Goal: Task Accomplishment & Management: Manage account settings

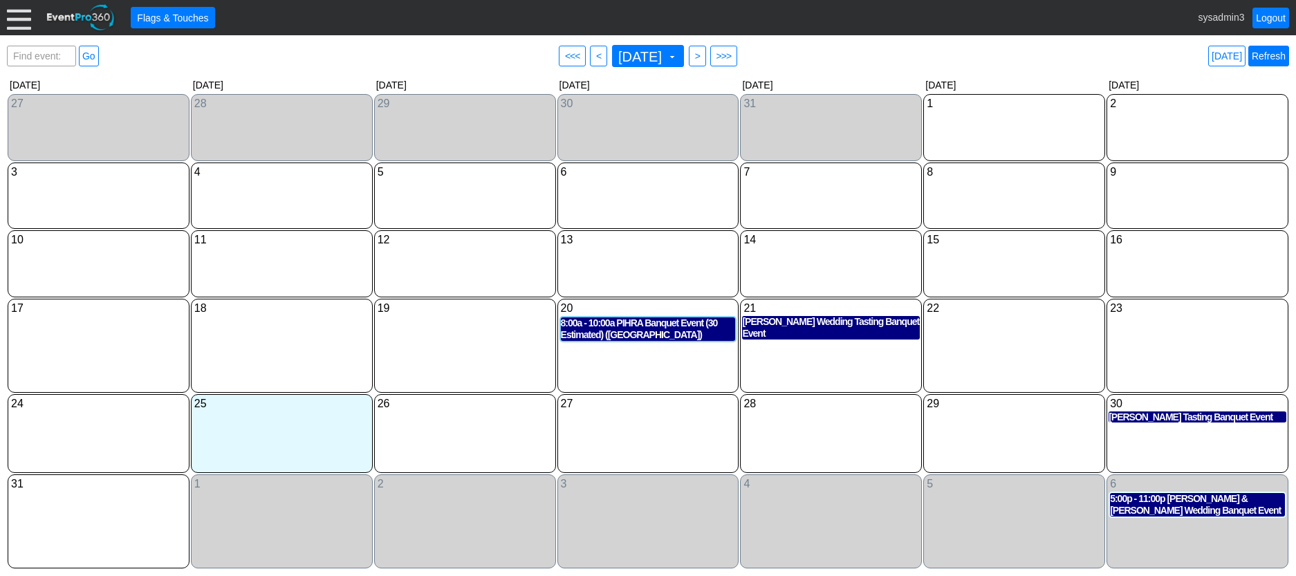
click at [1269, 55] on link "Refresh" at bounding box center [1269, 56] width 41 height 21
click at [19, 19] on div at bounding box center [19, 18] width 24 height 24
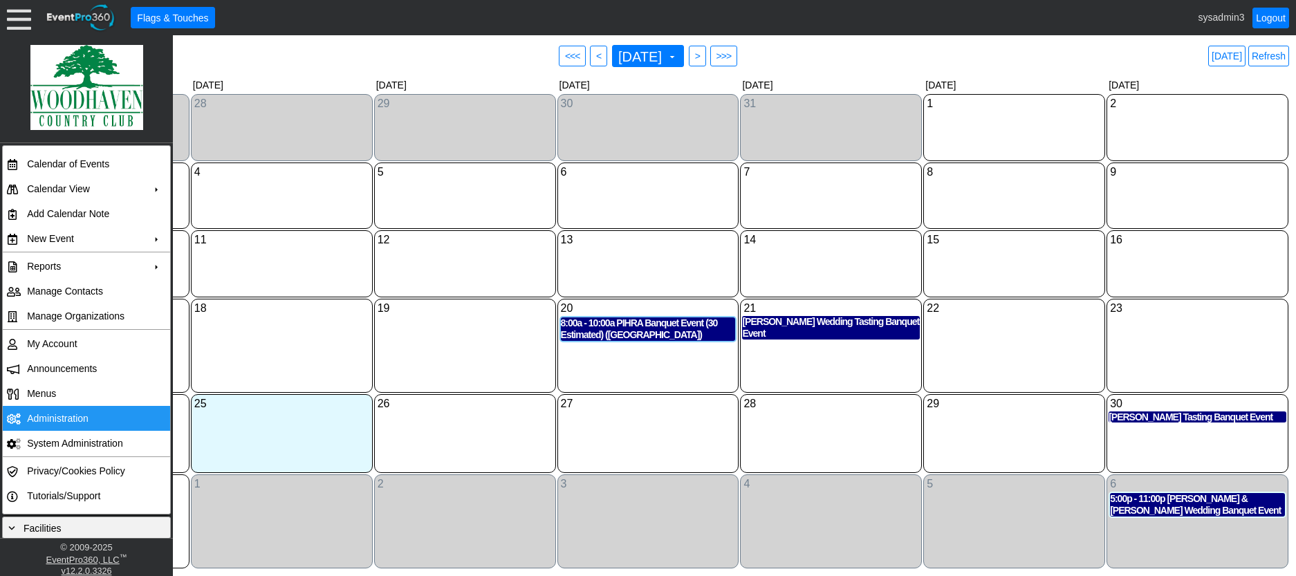
click at [41, 414] on td "Administration" at bounding box center [83, 418] width 124 height 25
click at [1267, 51] on link "Refresh" at bounding box center [1269, 56] width 41 height 21
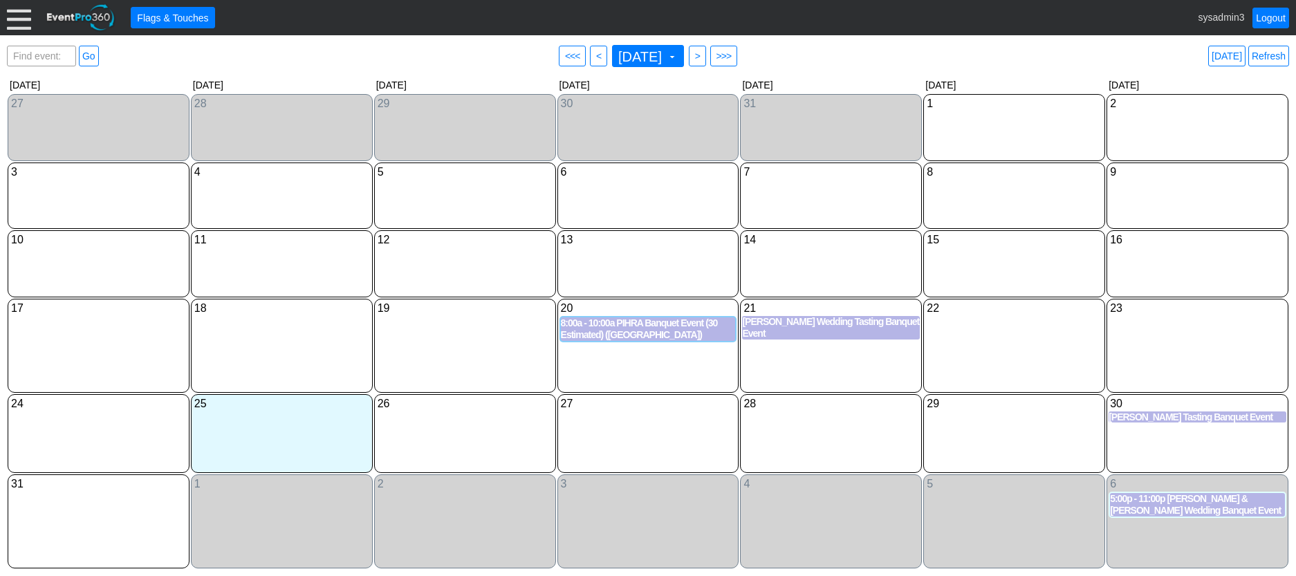
click at [21, 26] on div at bounding box center [19, 18] width 24 height 24
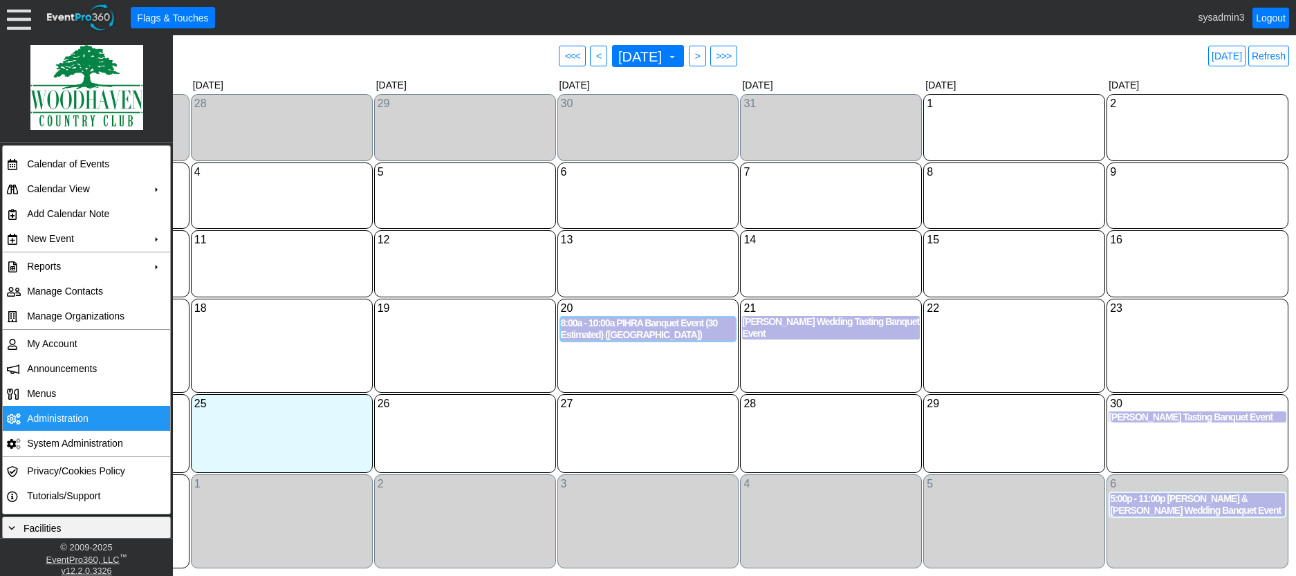
click at [59, 416] on td "Administration" at bounding box center [83, 418] width 124 height 25
click at [1270, 55] on link "Refresh" at bounding box center [1269, 56] width 41 height 21
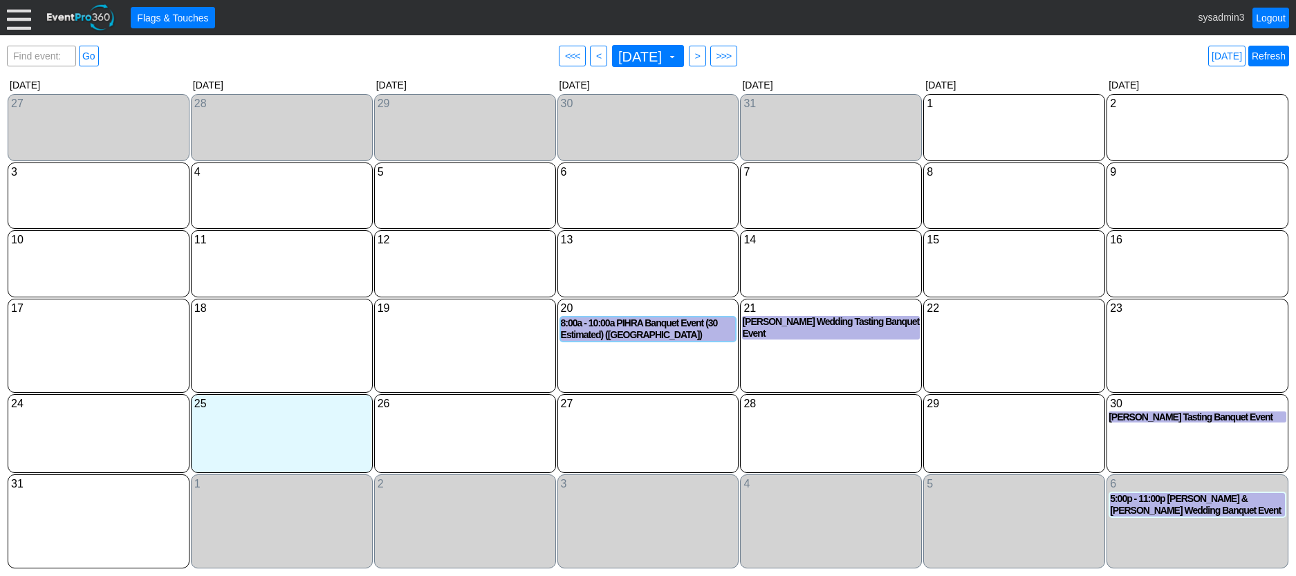
click at [1269, 51] on link "Refresh" at bounding box center [1269, 56] width 41 height 21
click at [1261, 57] on link "Refresh" at bounding box center [1269, 56] width 41 height 21
click at [21, 14] on div at bounding box center [19, 18] width 24 height 24
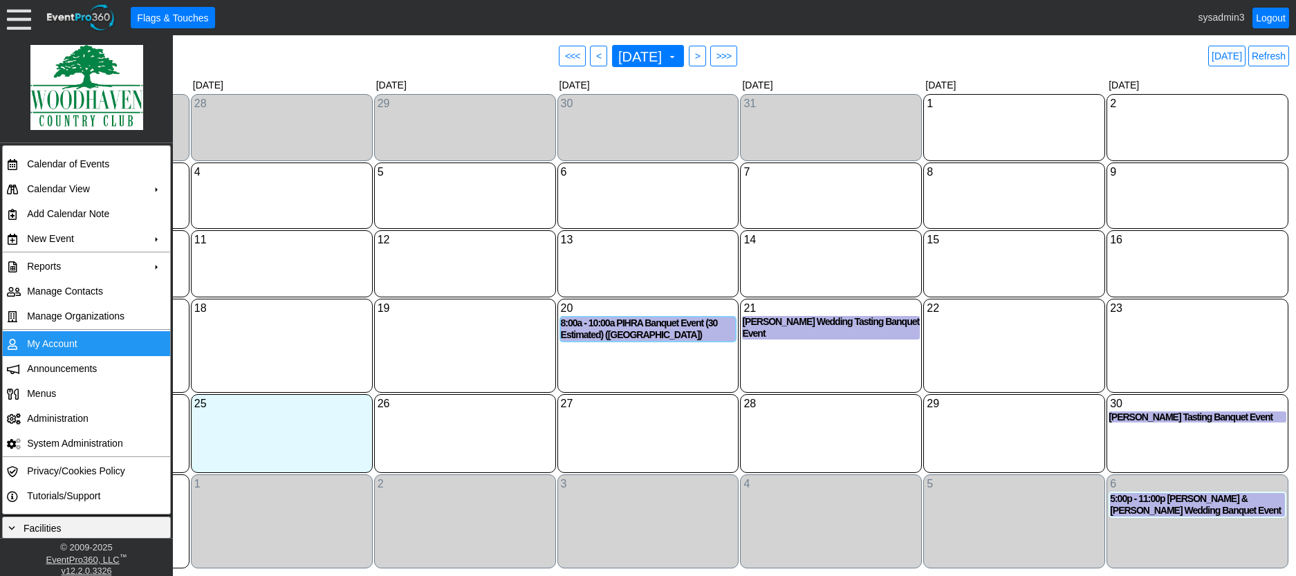
click at [60, 337] on td "My Account" at bounding box center [83, 343] width 124 height 25
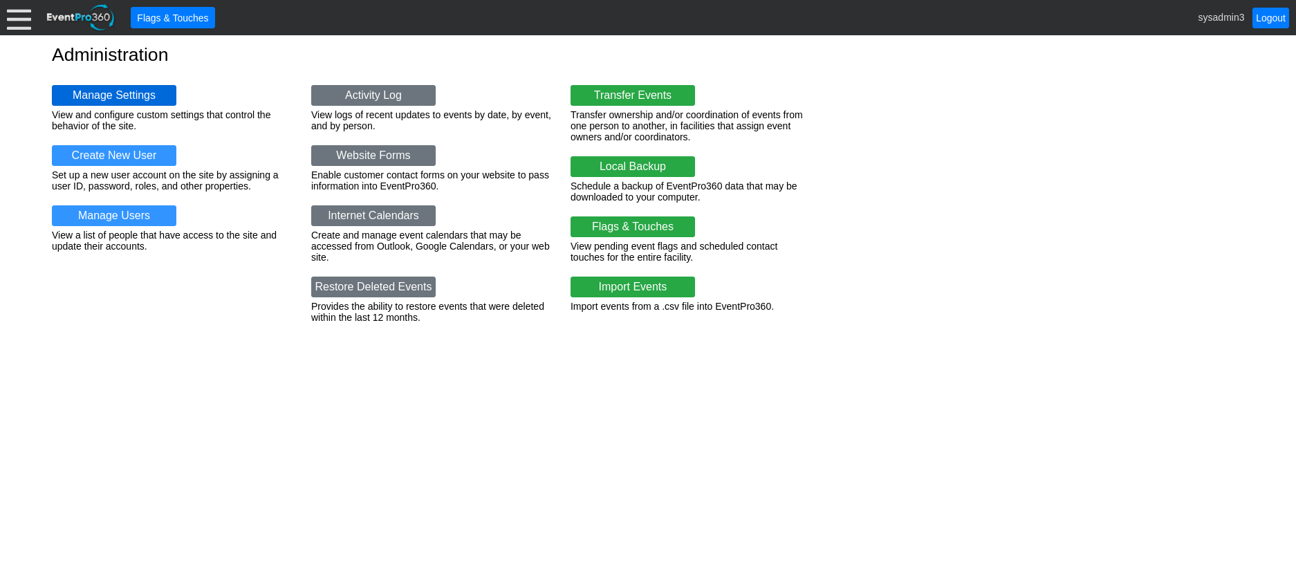
click at [101, 92] on link "Manage Settings" at bounding box center [114, 95] width 125 height 21
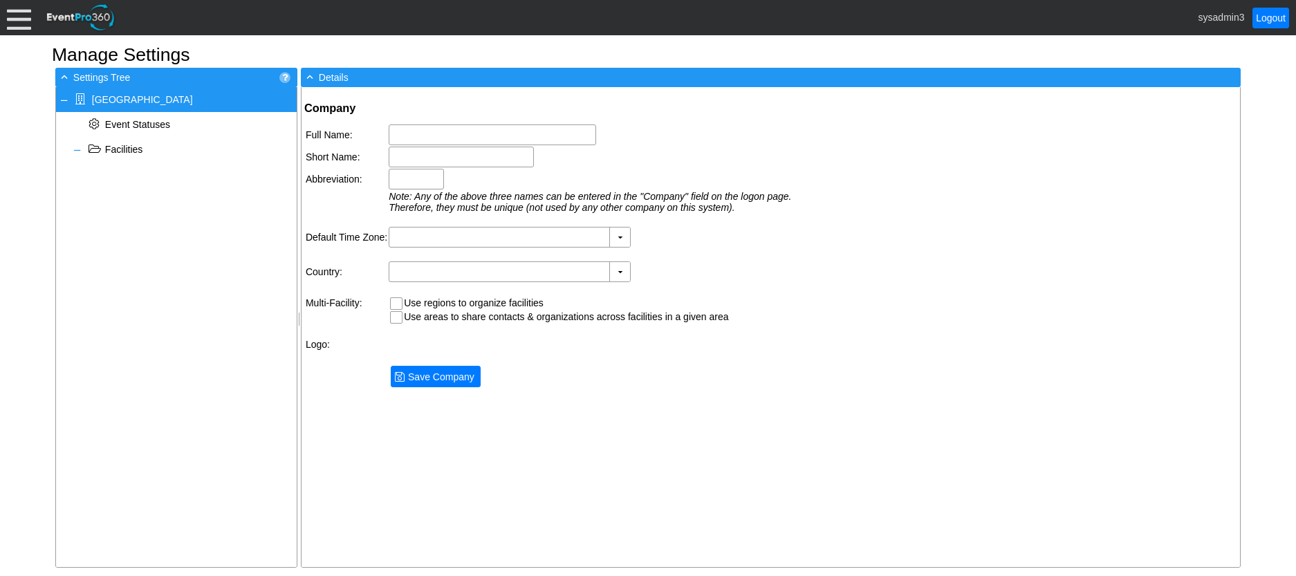
type input "Woodhaven Country Club"
type input "Woodhaven CC"
type input "Woodhaven"
type input "(GMT-08:00) Pacific Time (US & Canada)"
type input "United States (English)"
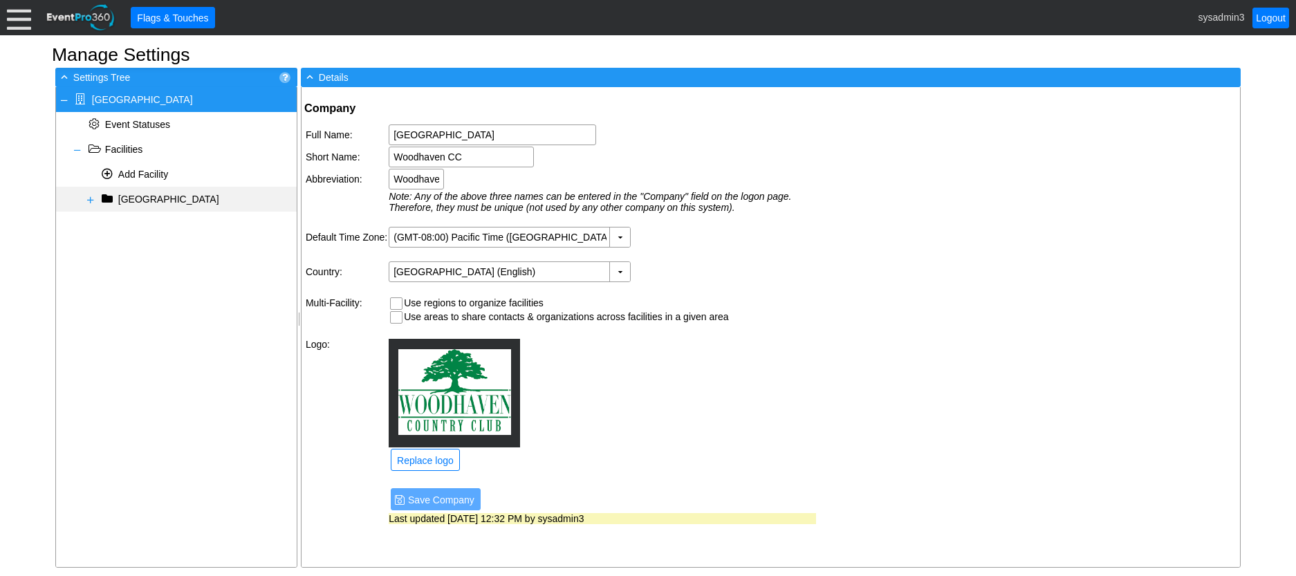
click at [91, 201] on span at bounding box center [90, 199] width 11 height 11
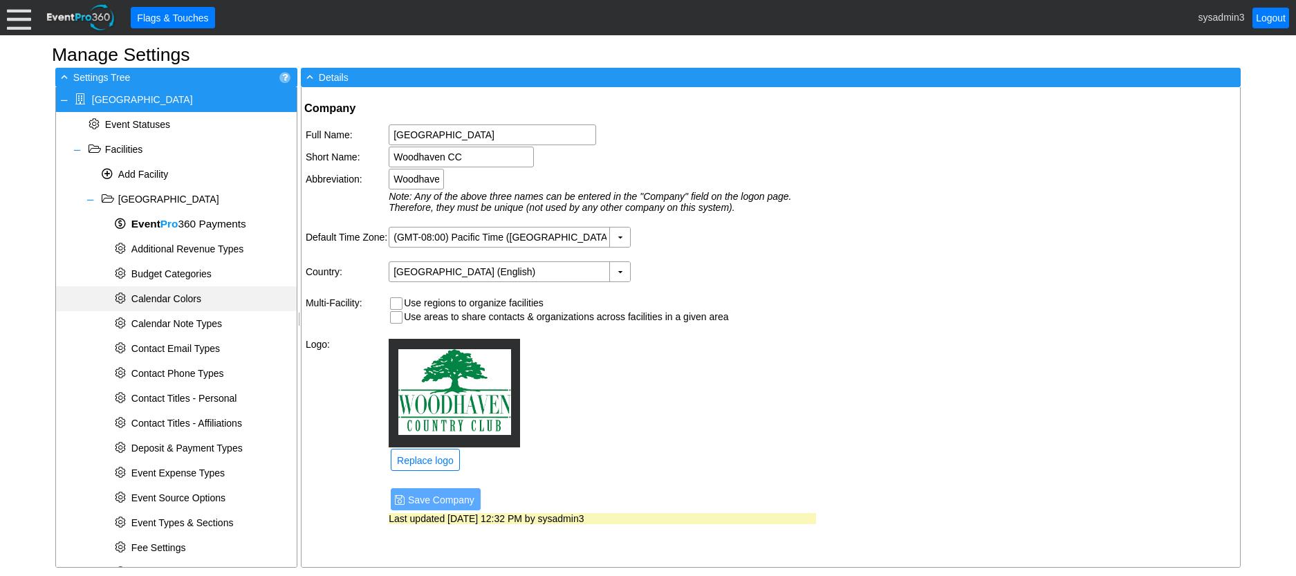
click at [167, 300] on span "Calendar Colors" at bounding box center [166, 298] width 70 height 11
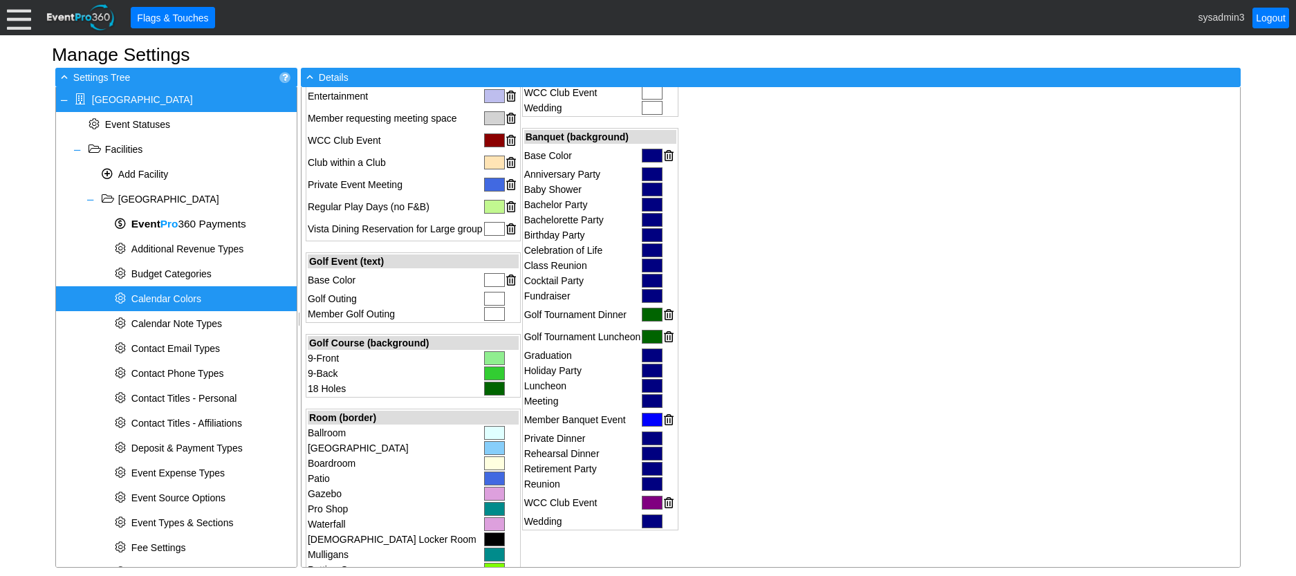
scroll to position [415, 0]
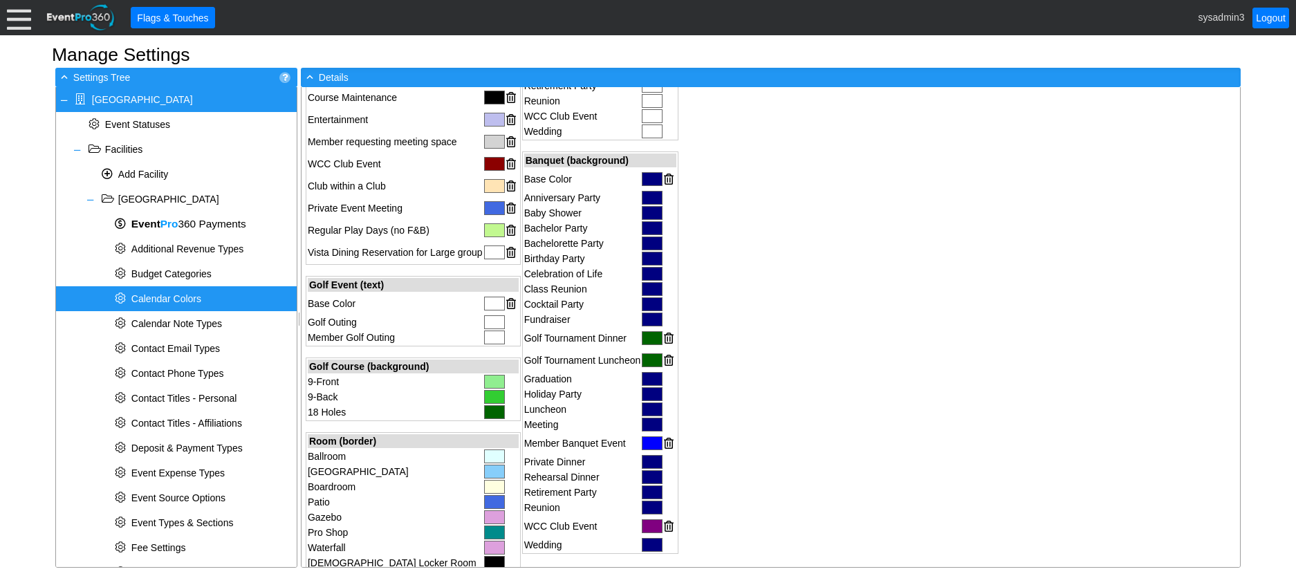
click at [652, 181] on div at bounding box center [652, 179] width 21 height 14
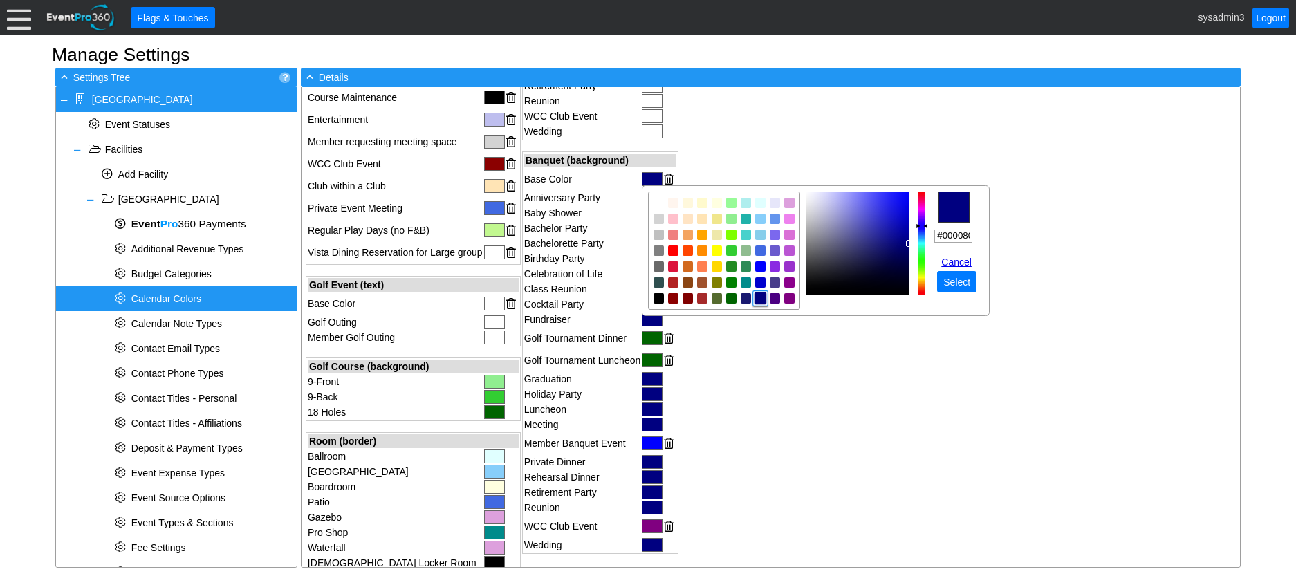
click at [908, 239] on img "focusNode" at bounding box center [858, 244] width 104 height 104
drag, startPoint x: 906, startPoint y: 243, endPoint x: 852, endPoint y: 208, distance: 65.0
click at [852, 208] on img "focusNode" at bounding box center [858, 244] width 104 height 104
type input "#b5b5e6"
click at [829, 201] on img "focusNode" at bounding box center [828, 202] width 7 height 7
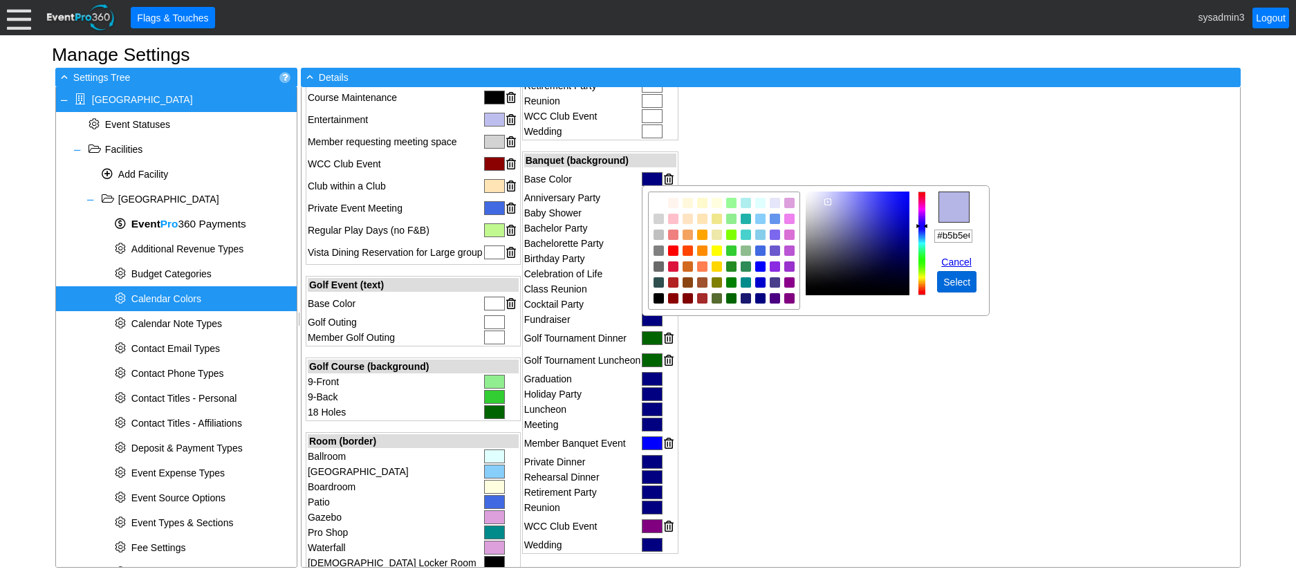
click at [963, 286] on span "Select" at bounding box center [957, 282] width 33 height 14
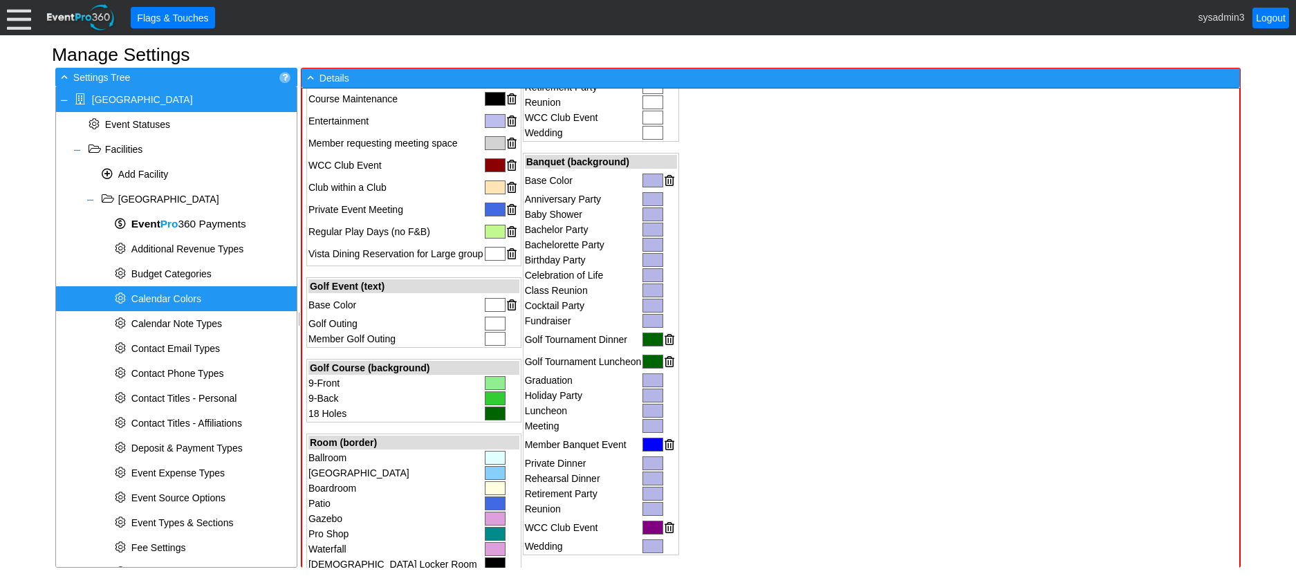
click at [653, 338] on div at bounding box center [653, 340] width 21 height 14
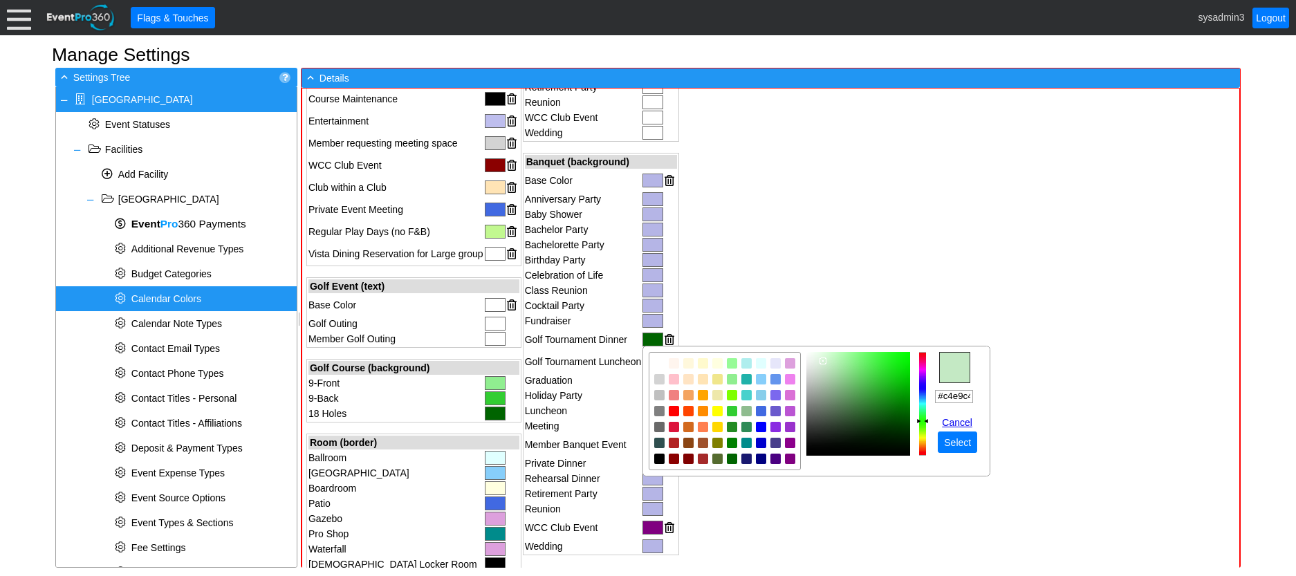
type input "#bfe7bf"
click at [821, 362] on img "focusNode" at bounding box center [824, 361] width 7 height 7
drag, startPoint x: 937, startPoint y: 392, endPoint x: 984, endPoint y: 394, distance: 47.1
click at [984, 394] on td "r g b h ° s % v % hex #bfe7bf Cancel ● Select" at bounding box center [959, 418] width 49 height 70
click at [962, 445] on span "Select" at bounding box center [957, 443] width 33 height 14
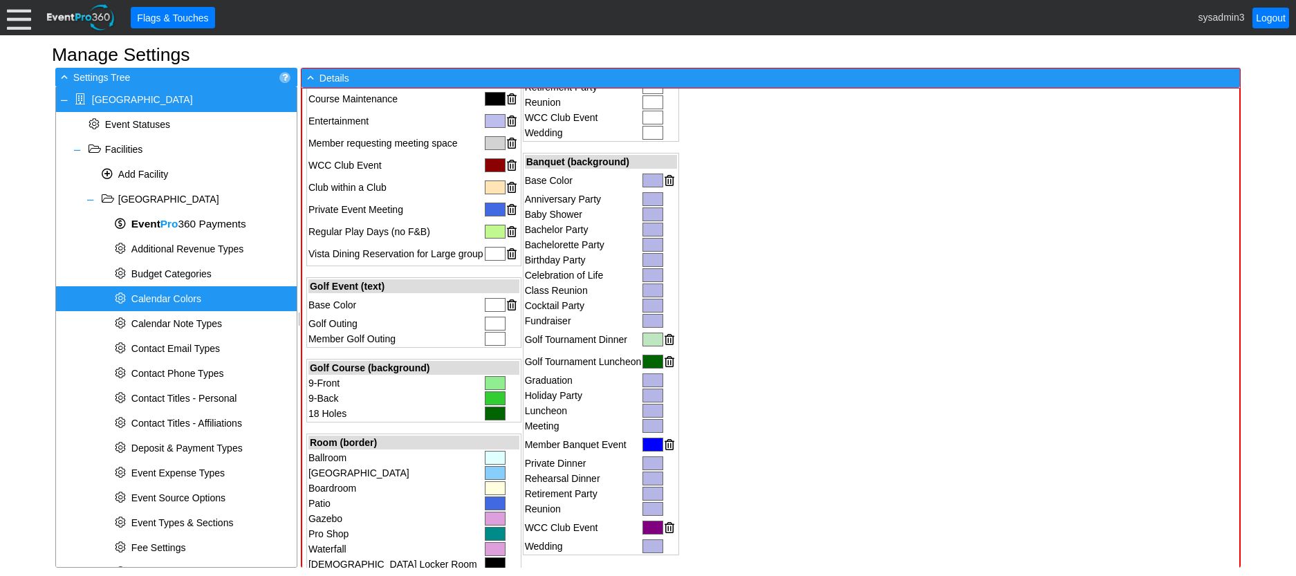
click at [653, 360] on div at bounding box center [653, 362] width 21 height 14
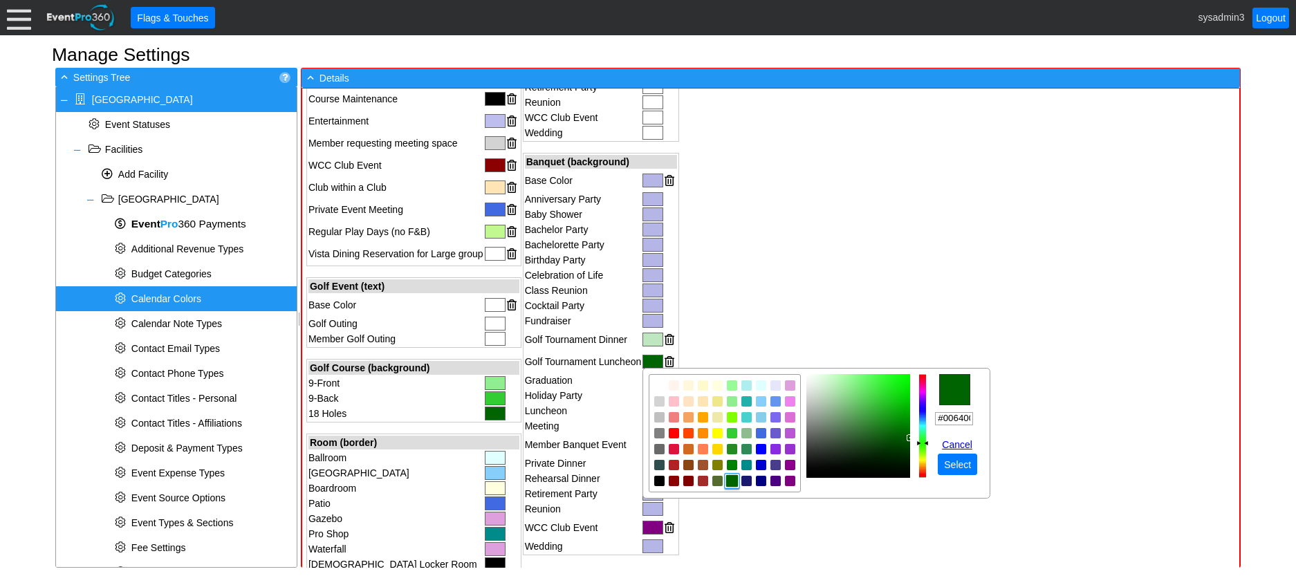
scroll to position [0, 3]
drag, startPoint x: 937, startPoint y: 417, endPoint x: 984, endPoint y: 415, distance: 47.1
click at [984, 415] on td "r g b h ° s % v % hex #006400 Cancel ● Select" at bounding box center [959, 440] width 49 height 70
paste input "bfe7bf"
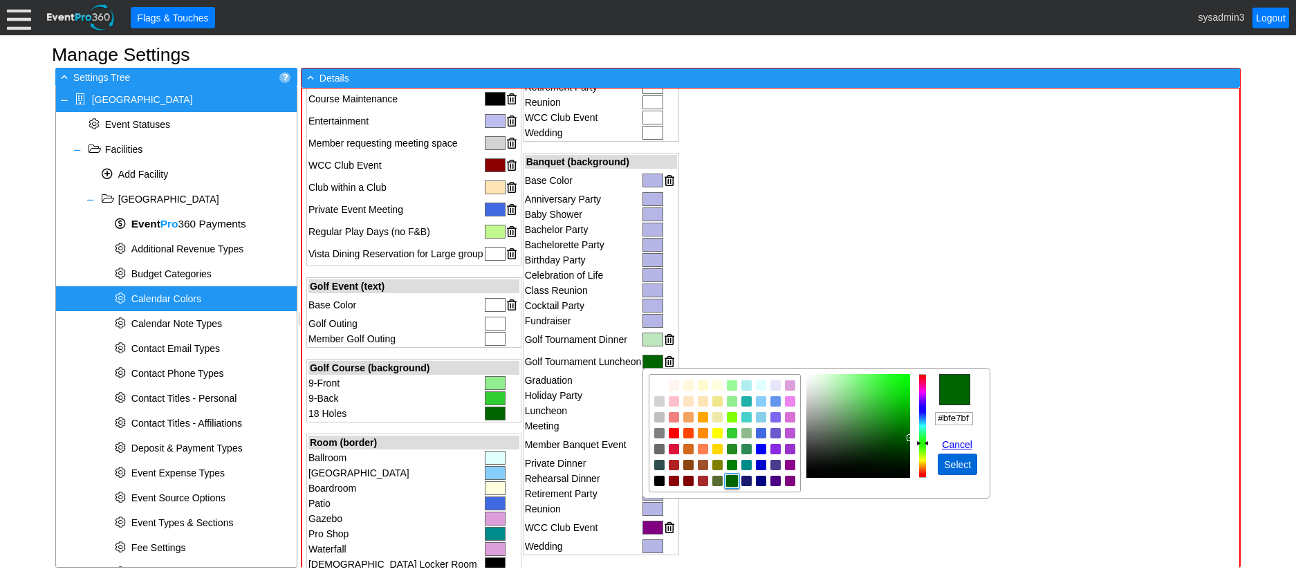
type input "#bfe7bf"
click at [955, 471] on span "Select" at bounding box center [957, 465] width 33 height 14
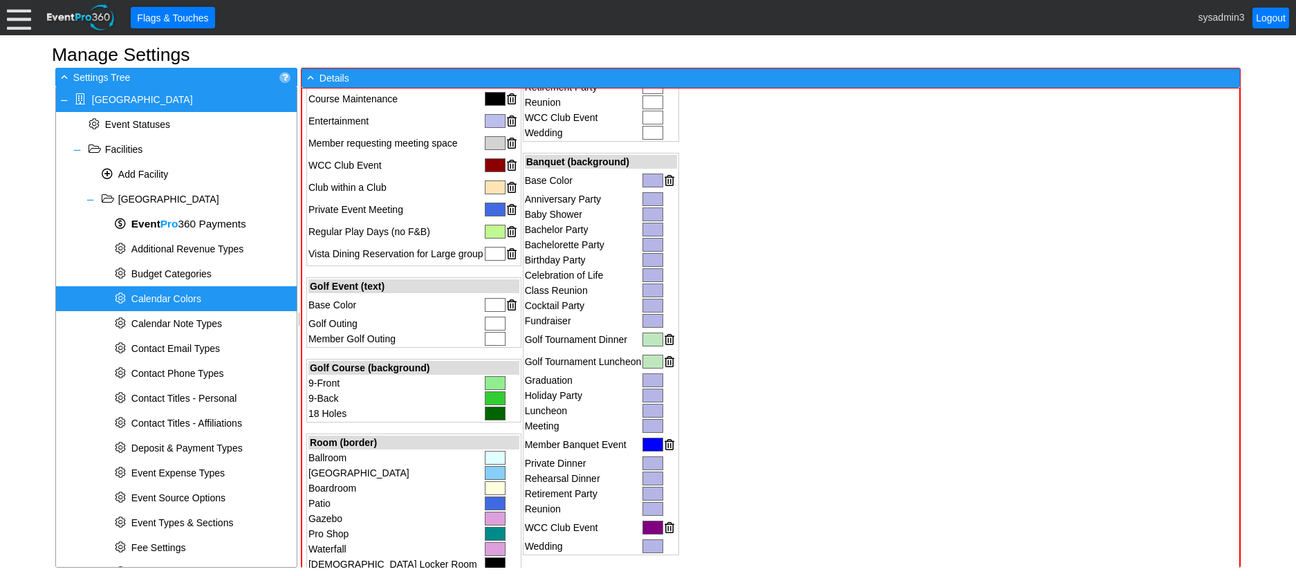
click at [649, 443] on div at bounding box center [653, 445] width 21 height 14
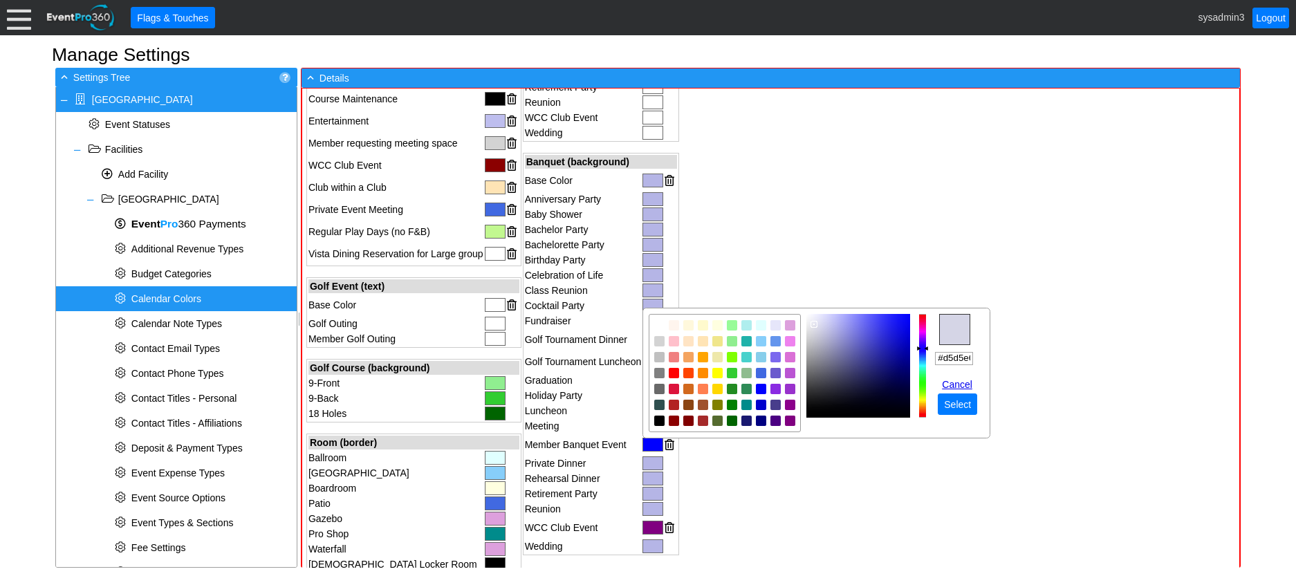
click at [811, 324] on img "focusNode" at bounding box center [814, 324] width 7 height 7
click at [789, 324] on img "focusNode" at bounding box center [790, 326] width 12 height 12
type input "#e6d2e6"
click at [819, 324] on img "focusNode" at bounding box center [815, 324] width 7 height 7
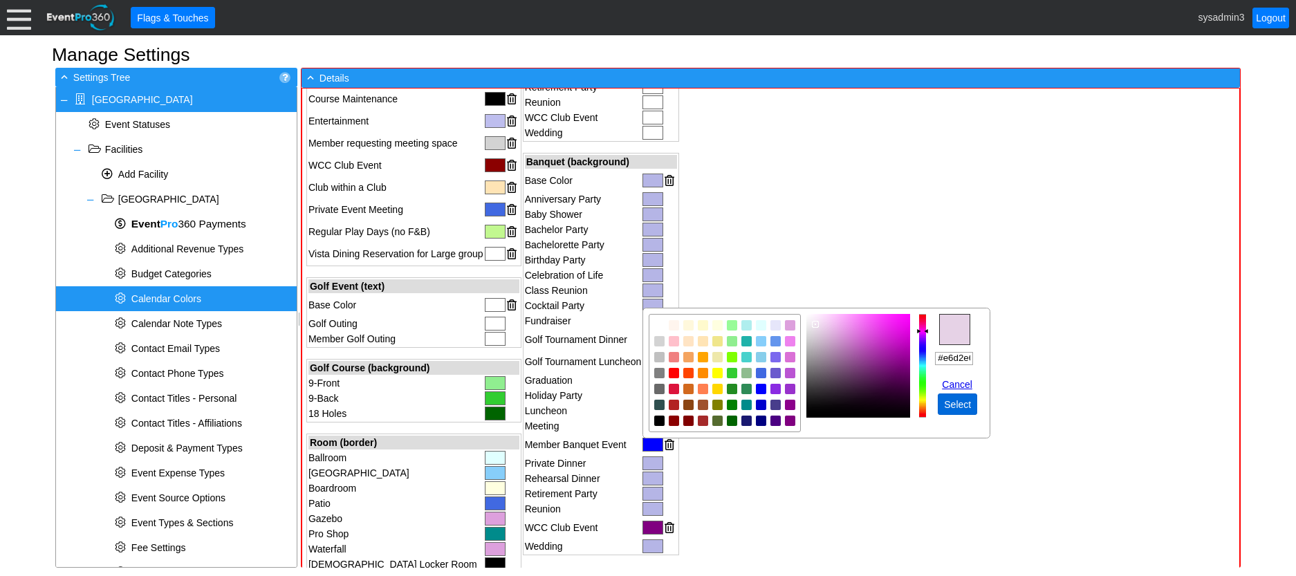
click at [961, 403] on span "Select" at bounding box center [957, 405] width 33 height 14
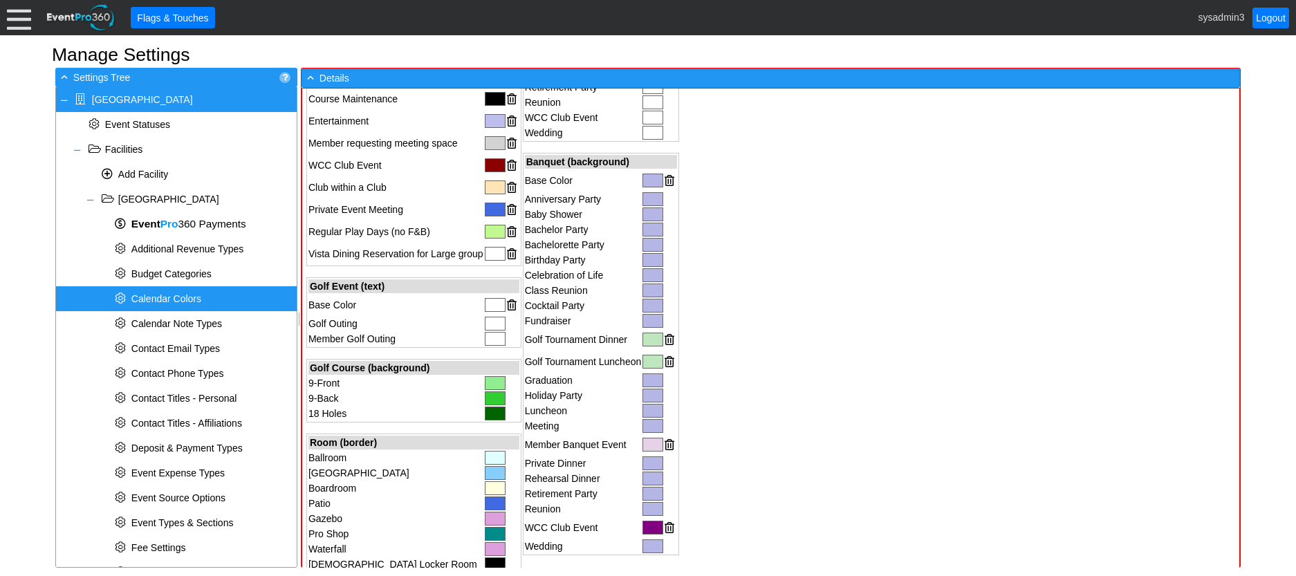
click at [652, 528] on div at bounding box center [653, 528] width 21 height 14
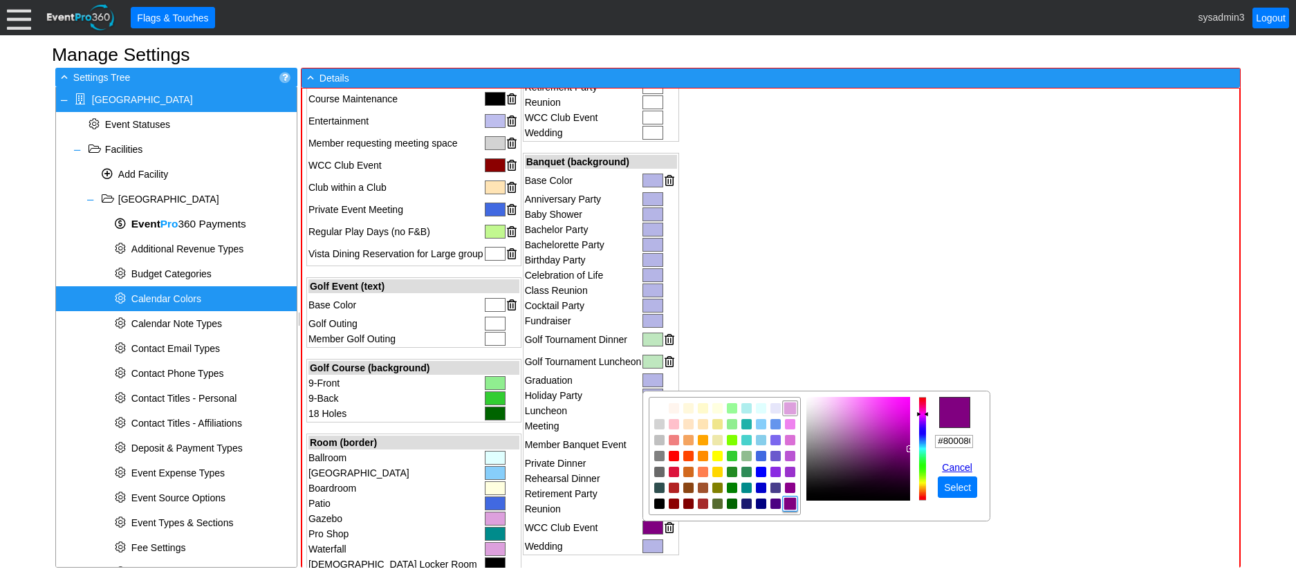
click at [791, 408] on img "focusNode" at bounding box center [790, 409] width 12 height 12
type input "#dfc4df"
click at [819, 410] on img "focusNode" at bounding box center [819, 410] width 7 height 7
click at [952, 484] on span "Select" at bounding box center [957, 488] width 33 height 14
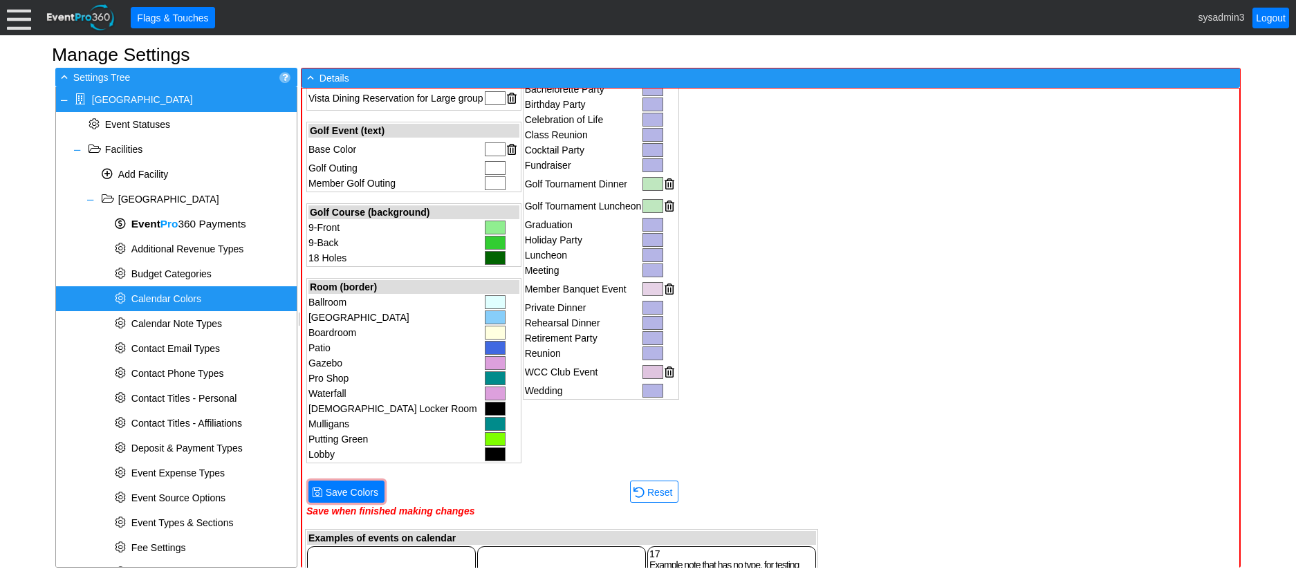
scroll to position [623, 0]
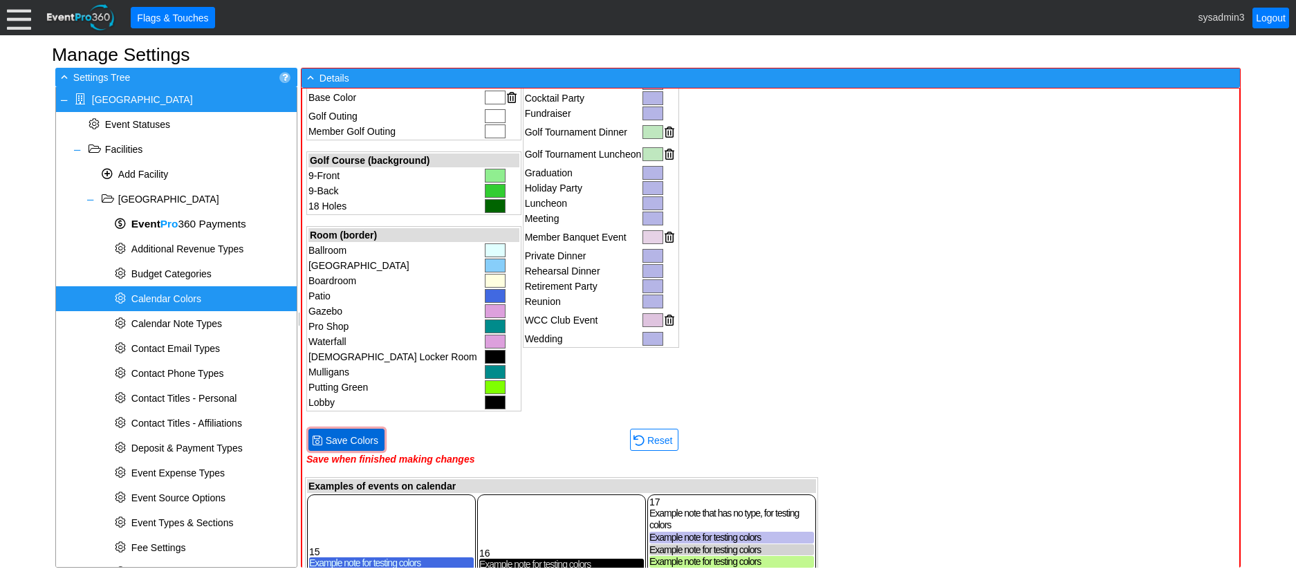
click at [355, 439] on span "Save Colors" at bounding box center [352, 441] width 58 height 14
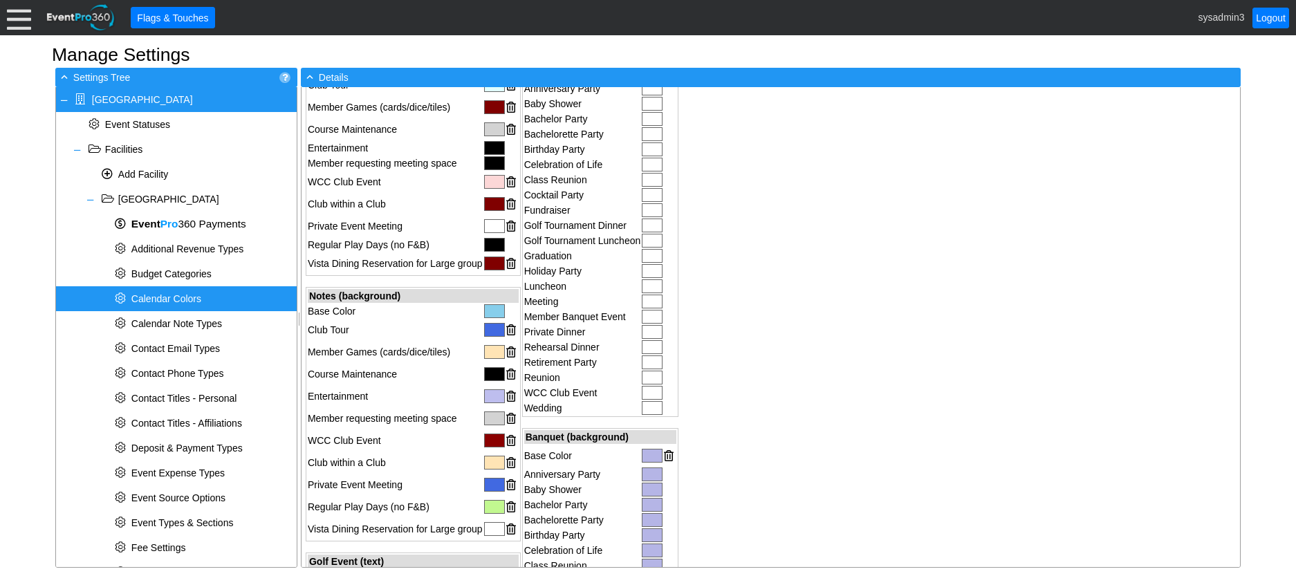
scroll to position [505, 0]
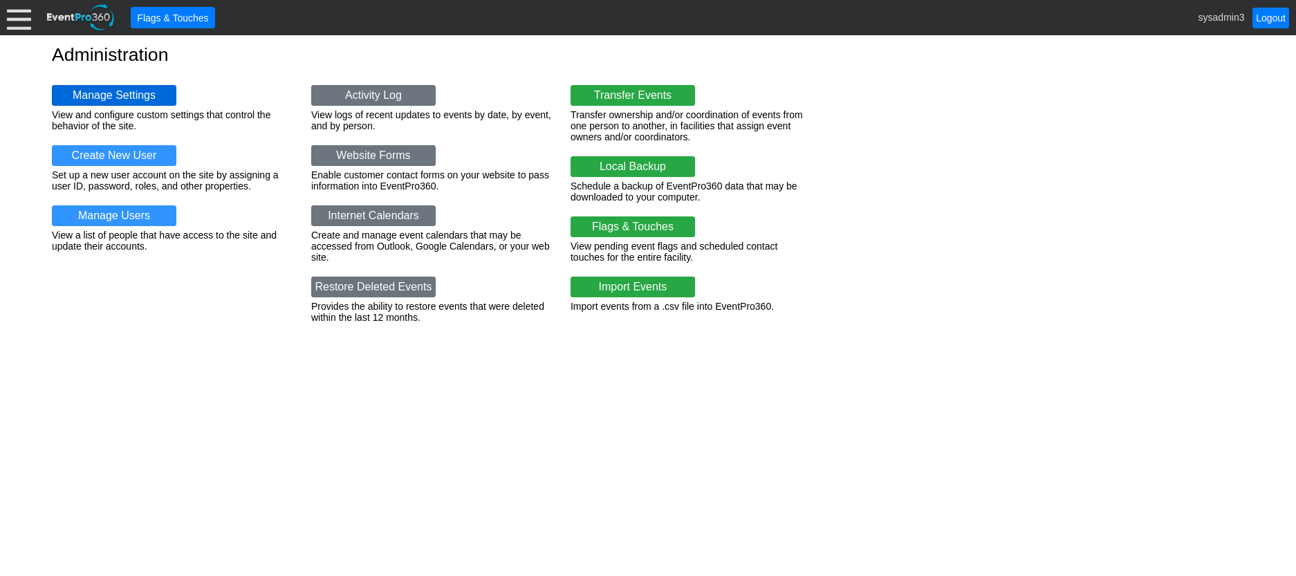
click at [116, 96] on link "Manage Settings" at bounding box center [114, 95] width 125 height 21
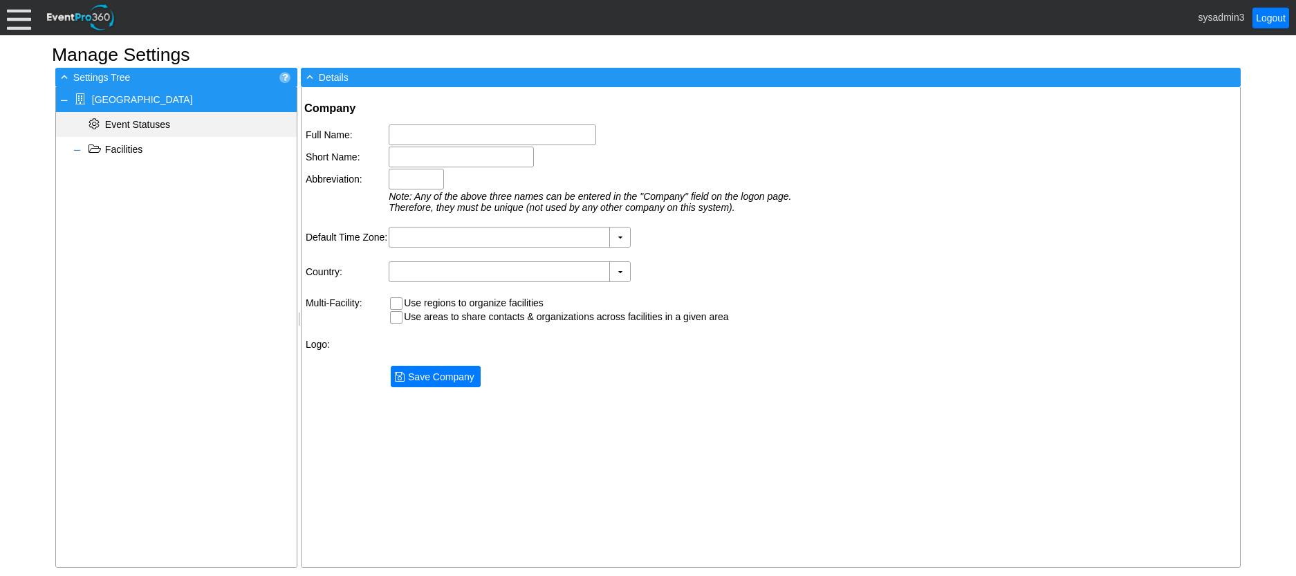
type input "[GEOGRAPHIC_DATA]"
type input "Woodhaven CC"
type input "Woodhaven"
type input "(GMT-08:00) Pacific Time ([GEOGRAPHIC_DATA] & [GEOGRAPHIC_DATA])"
type input "[GEOGRAPHIC_DATA] (English)"
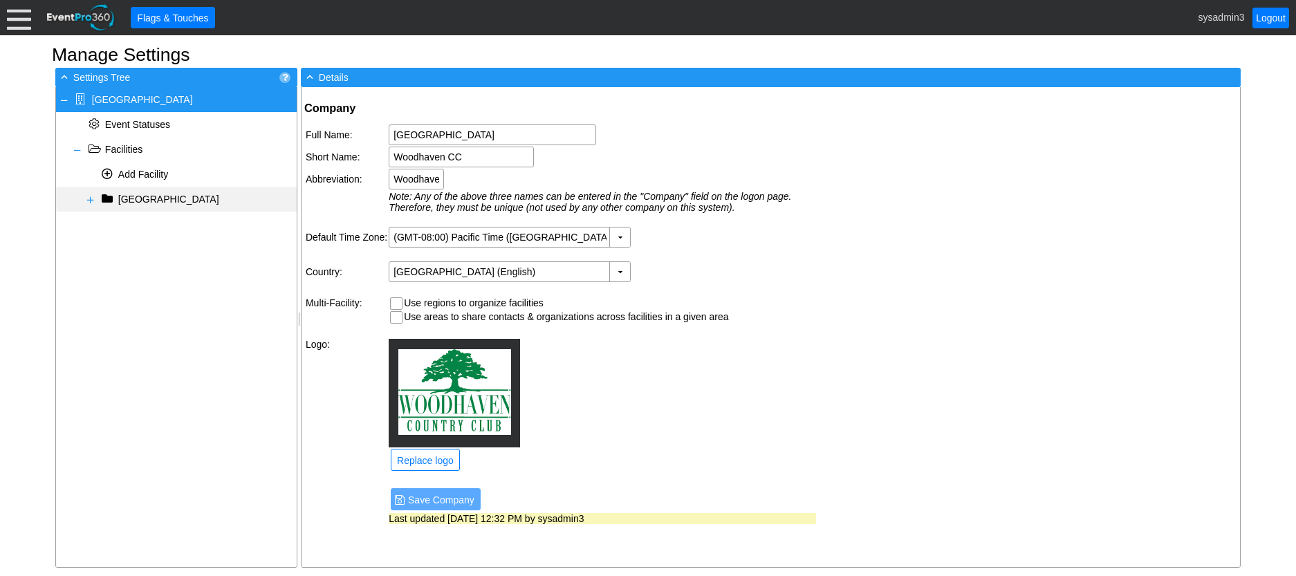
click at [88, 199] on span at bounding box center [90, 199] width 11 height 11
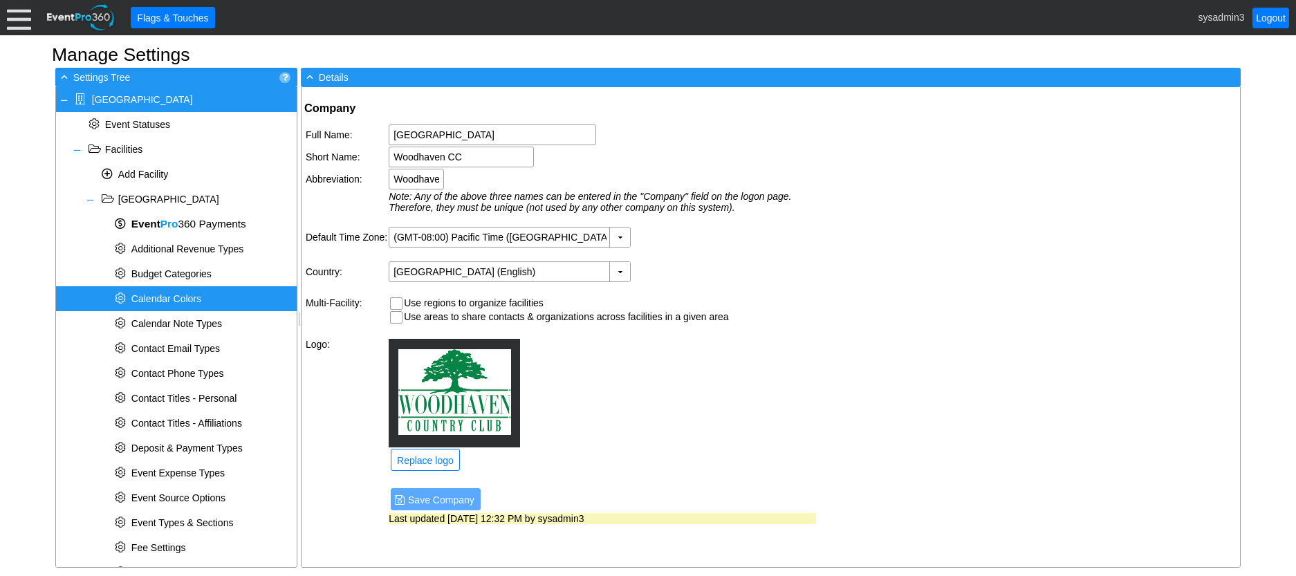
click at [156, 297] on span "Calendar Colors" at bounding box center [166, 298] width 70 height 11
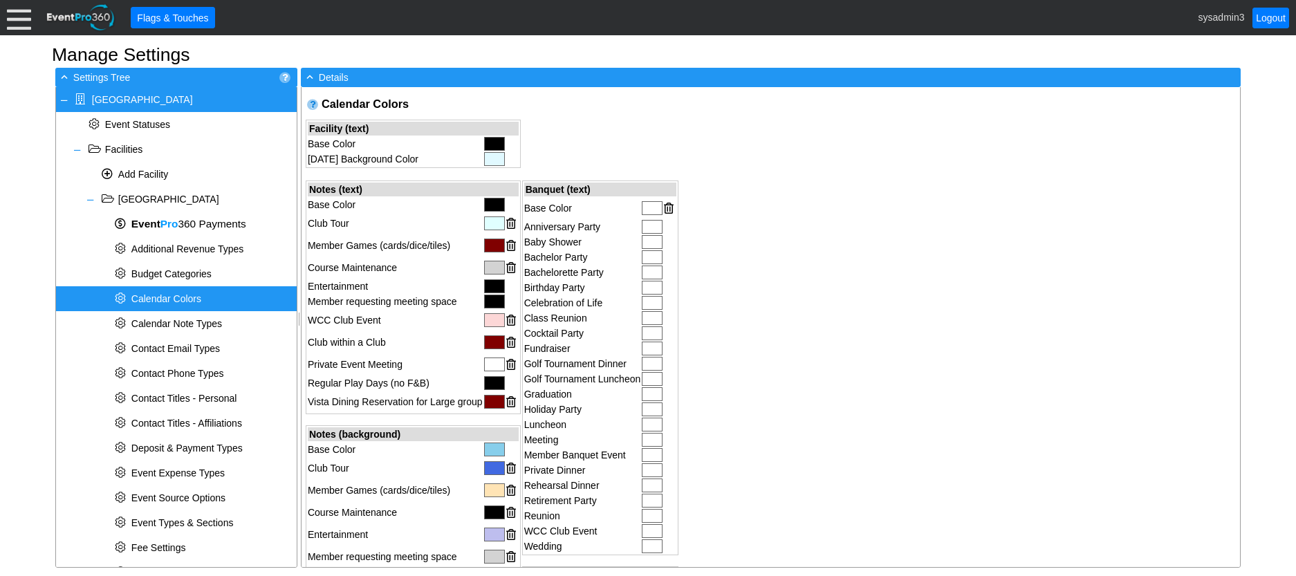
click at [652, 205] on div at bounding box center [652, 208] width 21 height 14
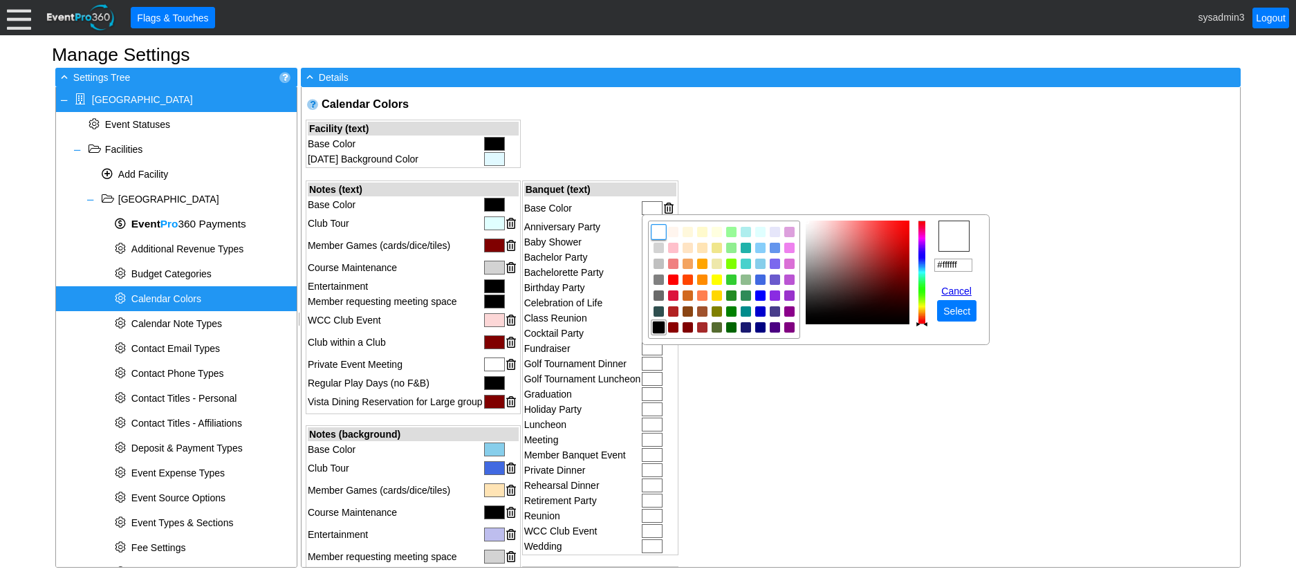
click at [657, 329] on img "focusNode" at bounding box center [659, 328] width 12 height 12
type input "#000000"
click at [955, 314] on span "Select" at bounding box center [957, 311] width 33 height 14
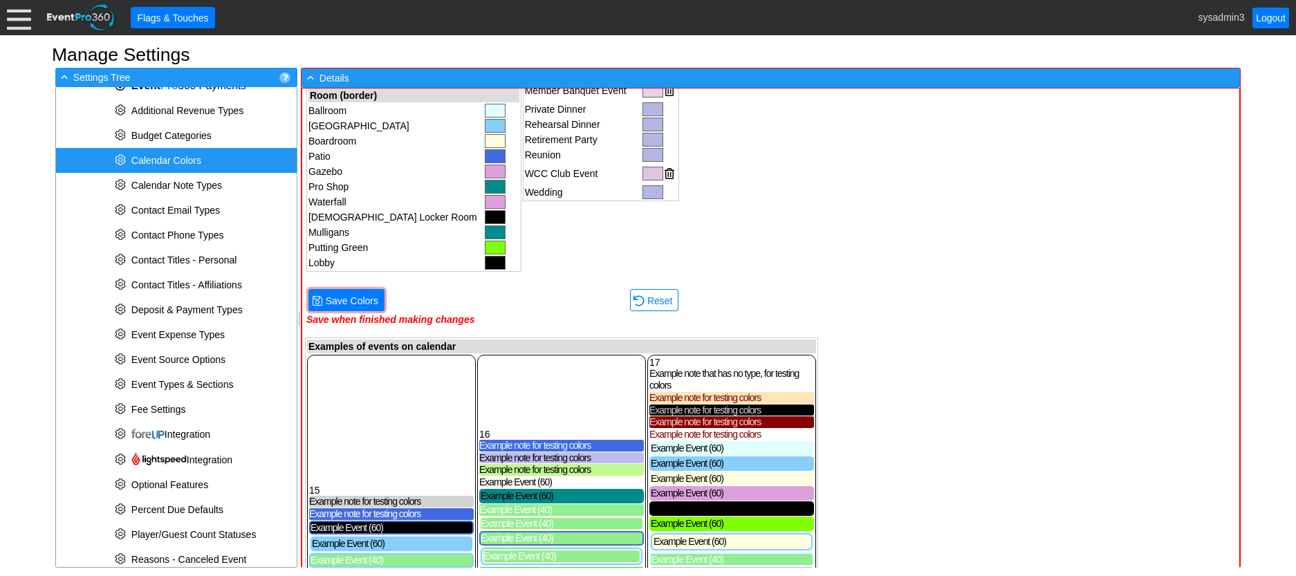
scroll to position [761, 0]
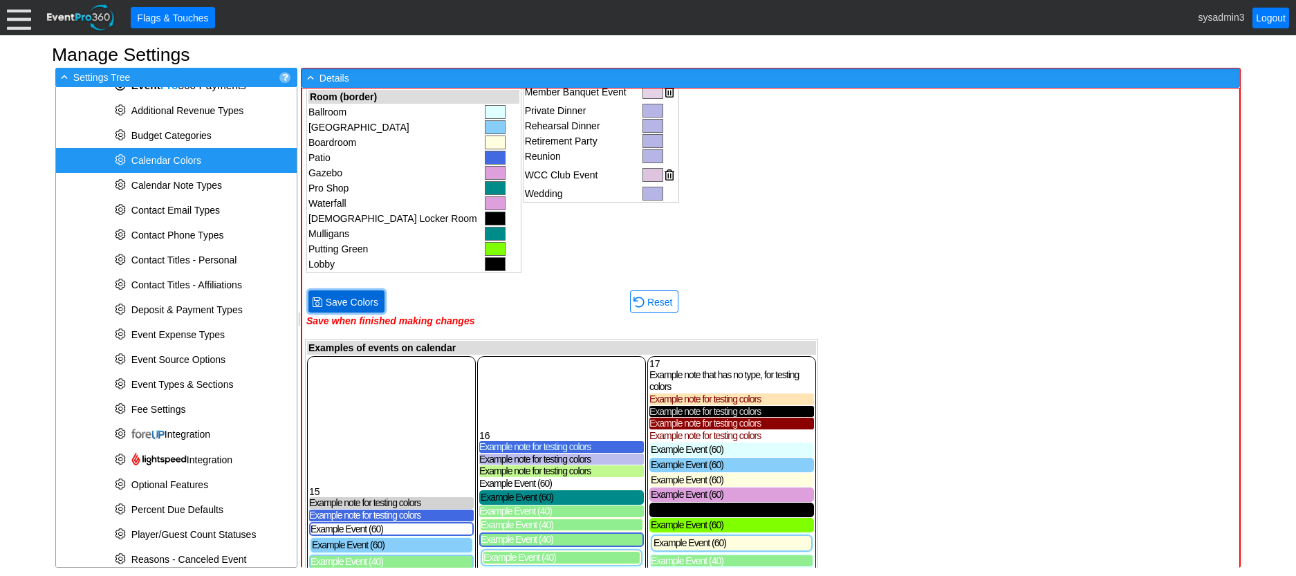
click at [365, 298] on span "Save Colors" at bounding box center [352, 302] width 58 height 14
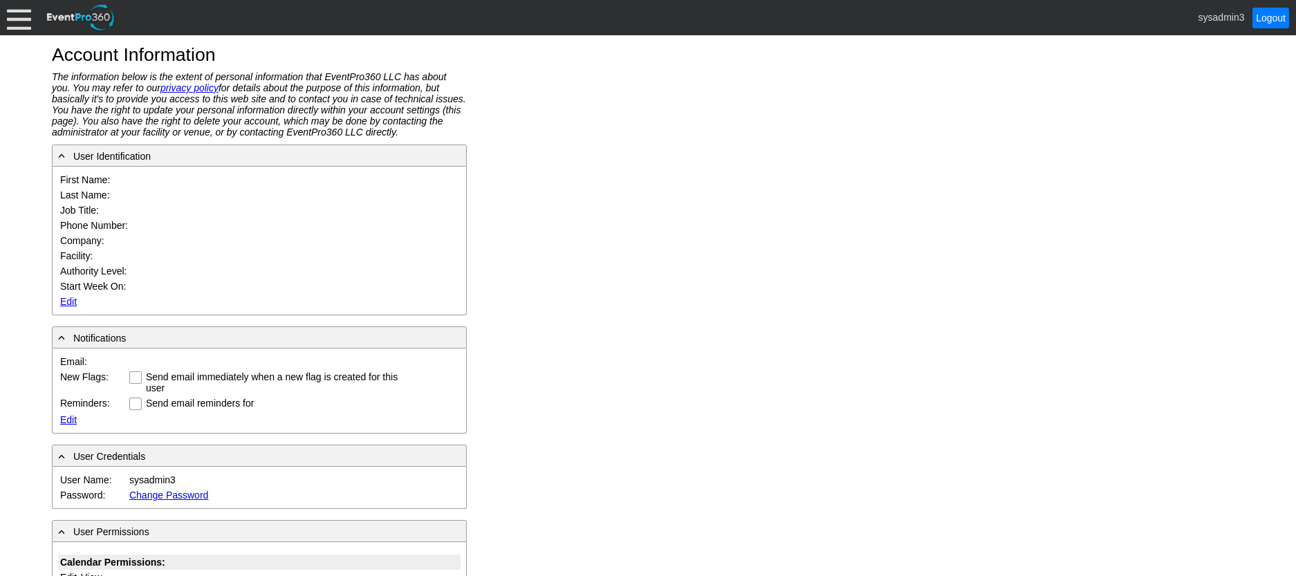
type input "System"
type input "Administrator"
type input "System Administrator"
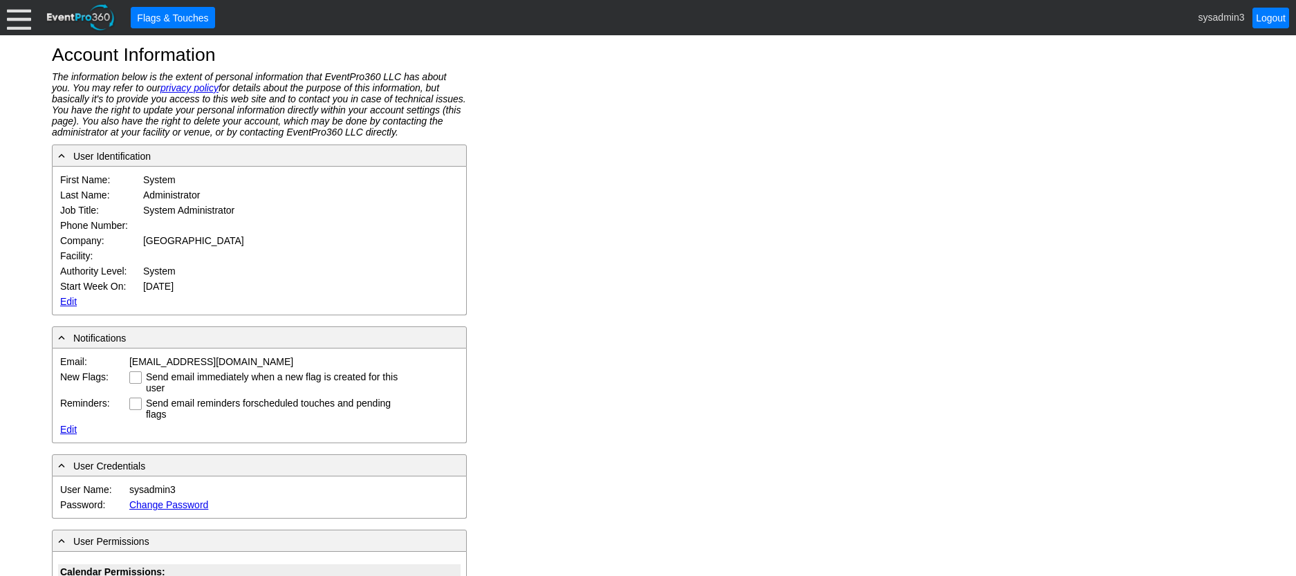
click at [66, 302] on link "Edit" at bounding box center [68, 301] width 17 height 11
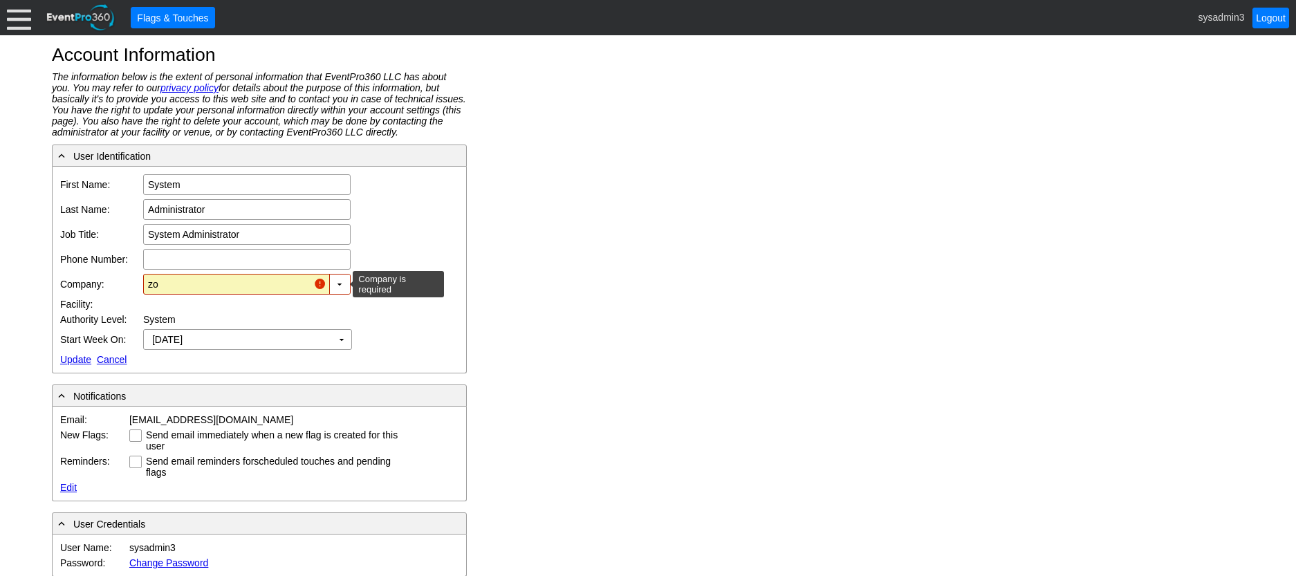
type input "z"
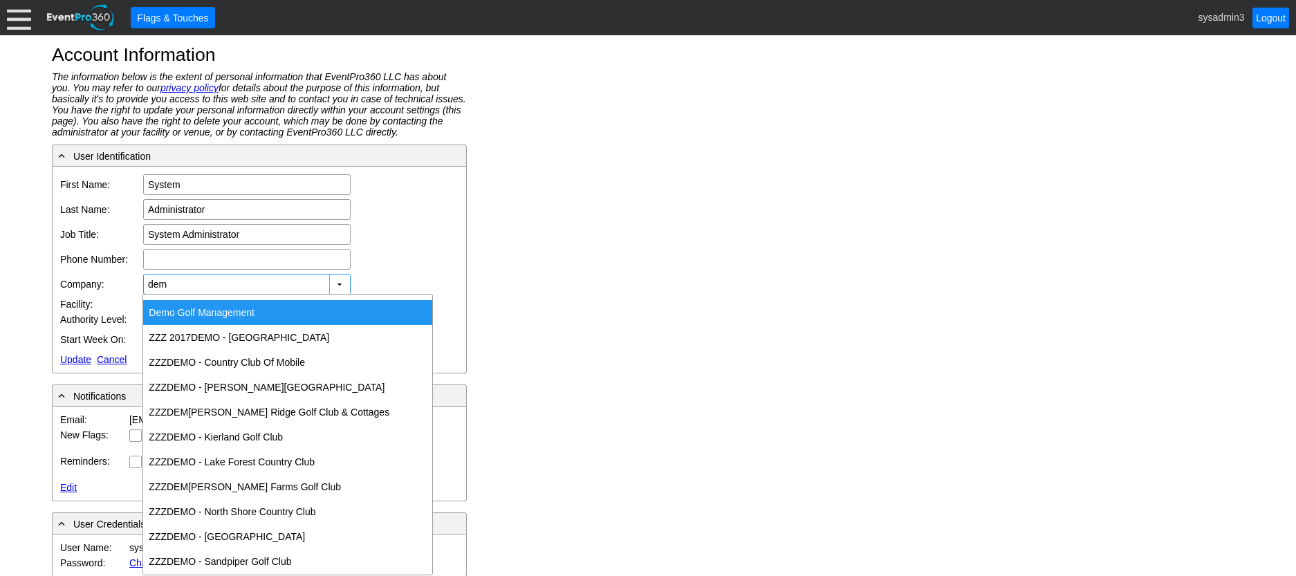
click at [186, 306] on div "Dem o Golf Management" at bounding box center [287, 312] width 289 height 25
type input "Demo Golf Management"
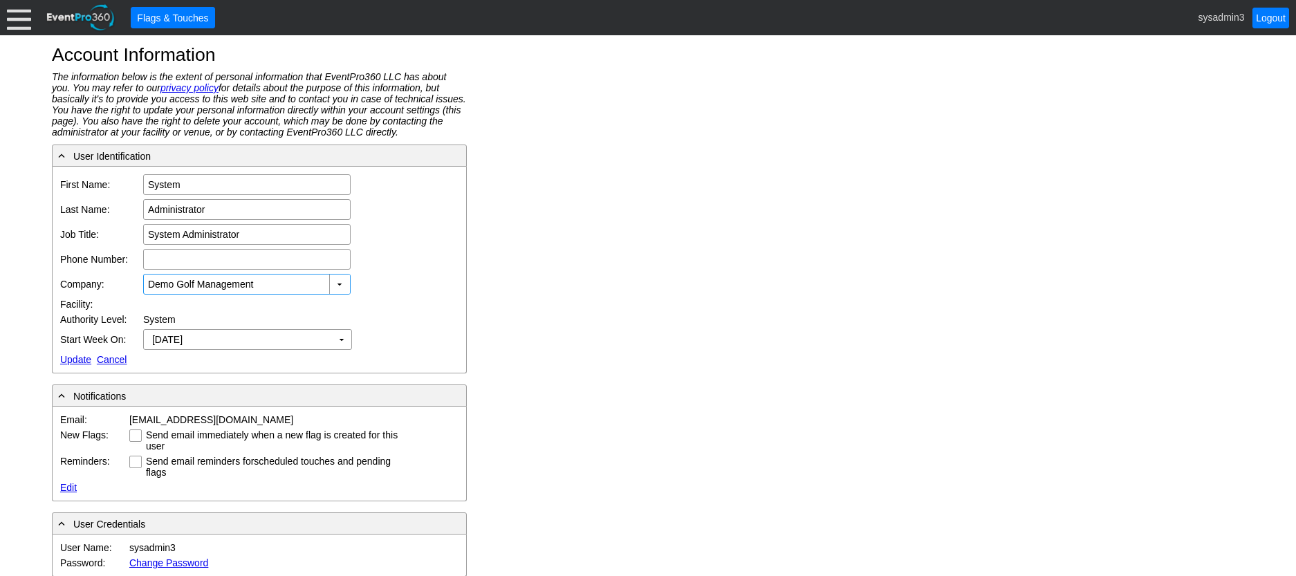
click at [68, 360] on link "Update" at bounding box center [75, 359] width 31 height 11
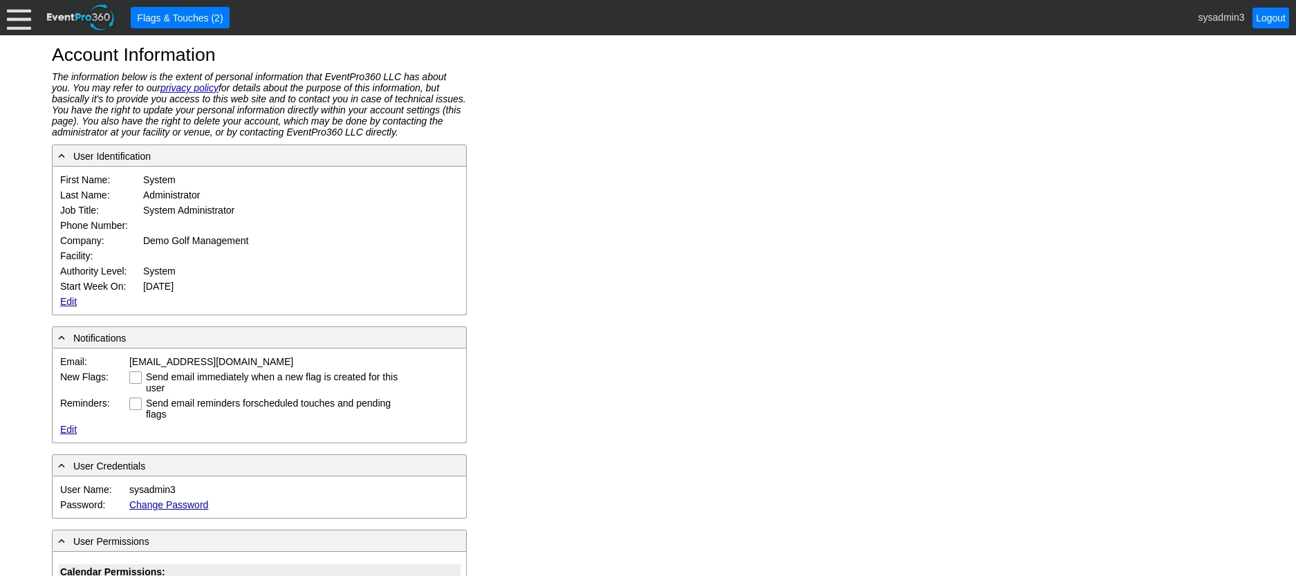
click at [18, 19] on div at bounding box center [19, 18] width 24 height 24
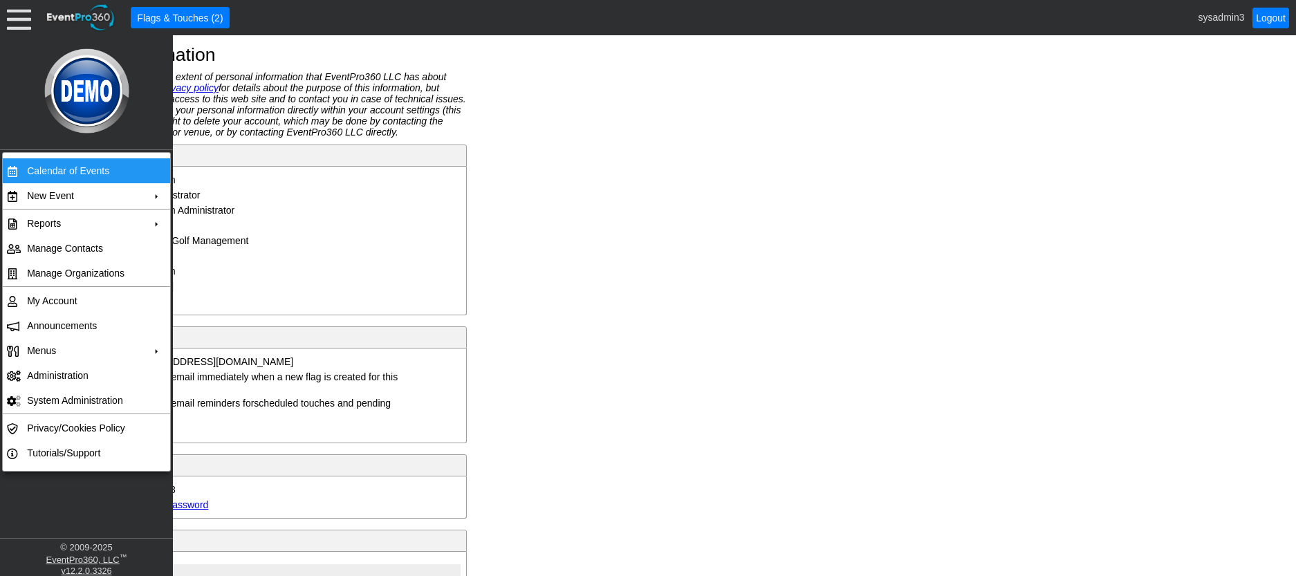
click at [72, 167] on td "Calendar of Events" at bounding box center [83, 170] width 124 height 25
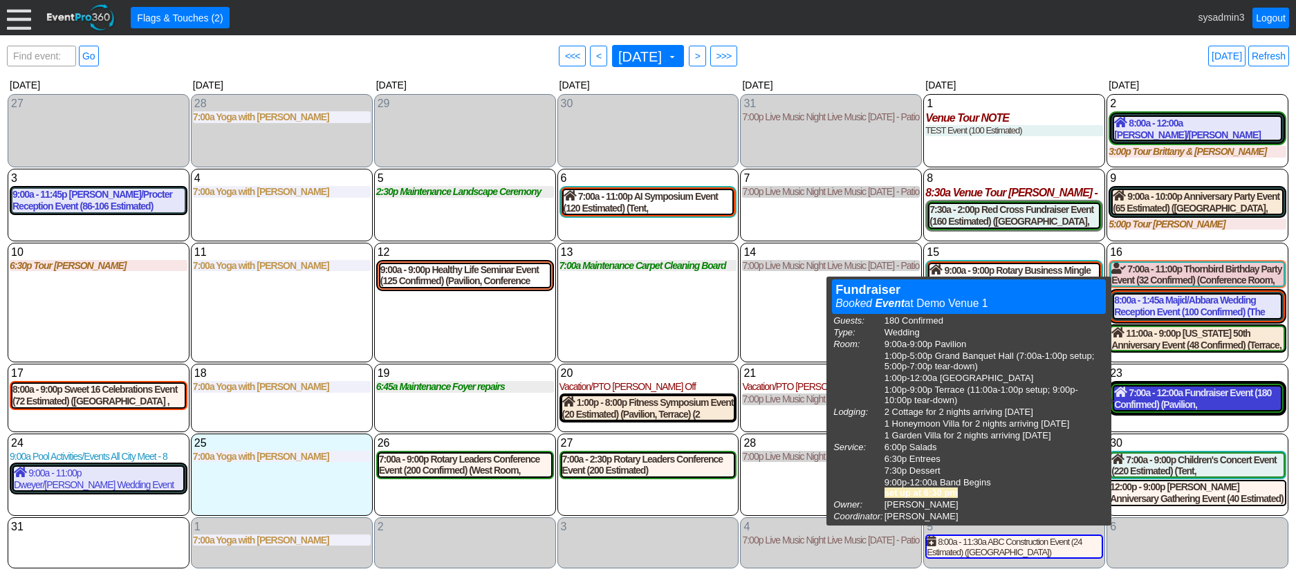
click at [1159, 395] on div "7:00a - 12:00a Fundraiser Event (180 Confirmed) (Pavilion, [GEOGRAPHIC_DATA], […" at bounding box center [1197, 399] width 167 height 24
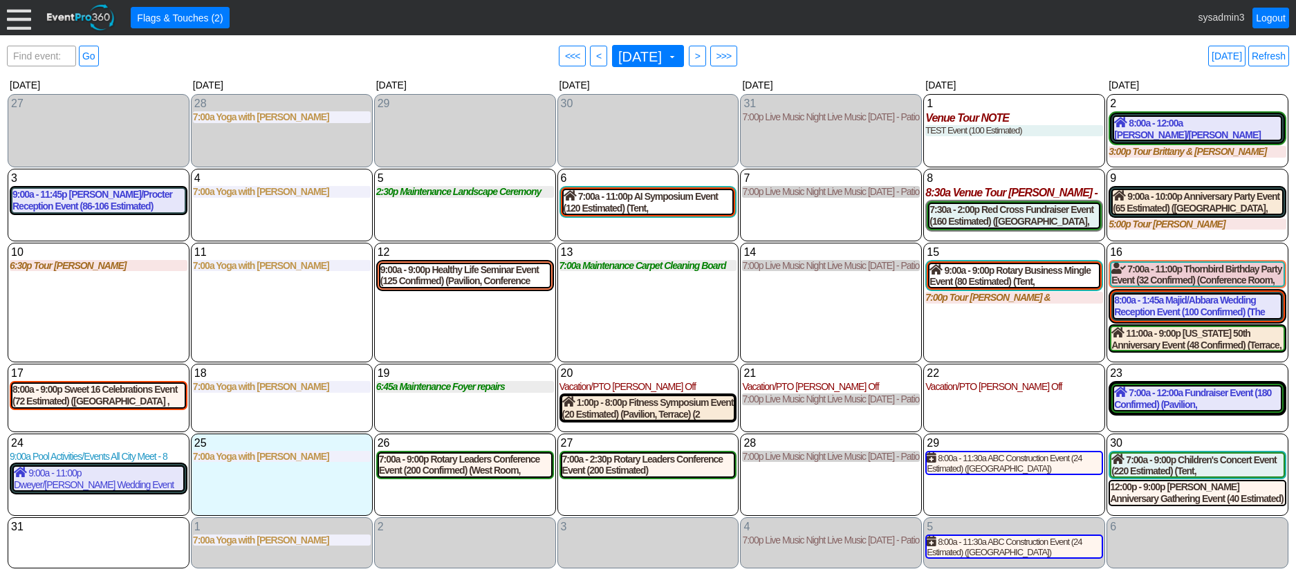
click at [988, 413] on div "22 [DATE] Vacation/PTO [PERSON_NAME] Off [PERSON_NAME] Off at Demo Venue 1 Type…" at bounding box center [1014, 398] width 182 height 68
click at [1262, 59] on link "Refresh" at bounding box center [1269, 56] width 41 height 21
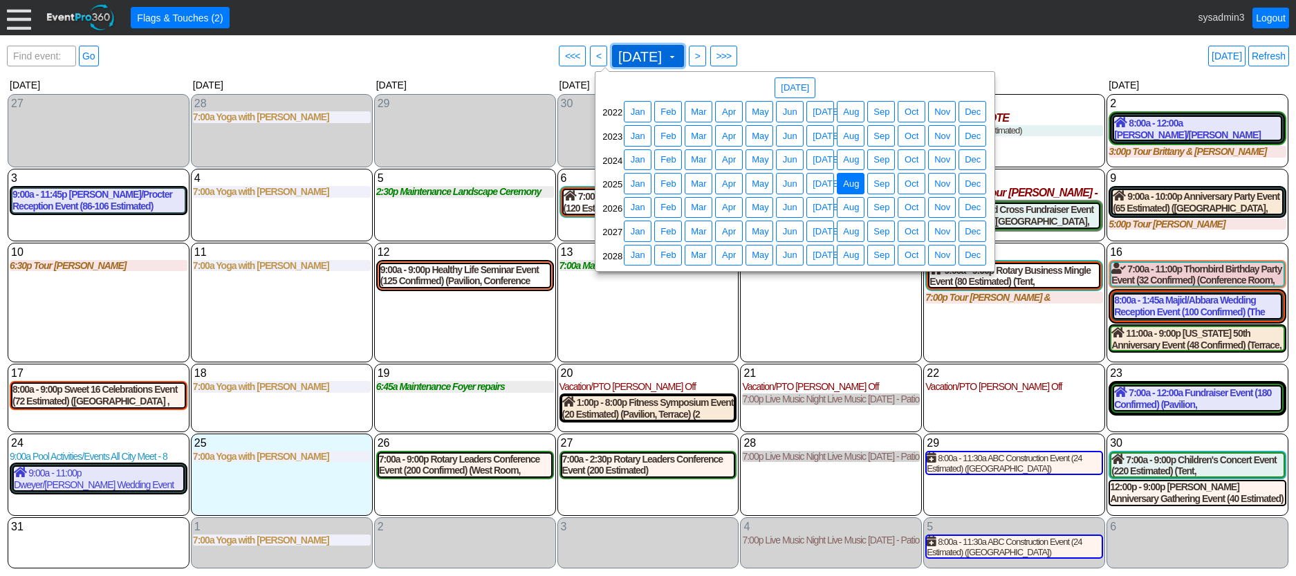
click at [678, 58] on span at bounding box center [672, 56] width 11 height 11
click at [852, 210] on span "Aug" at bounding box center [850, 208] width 21 height 14
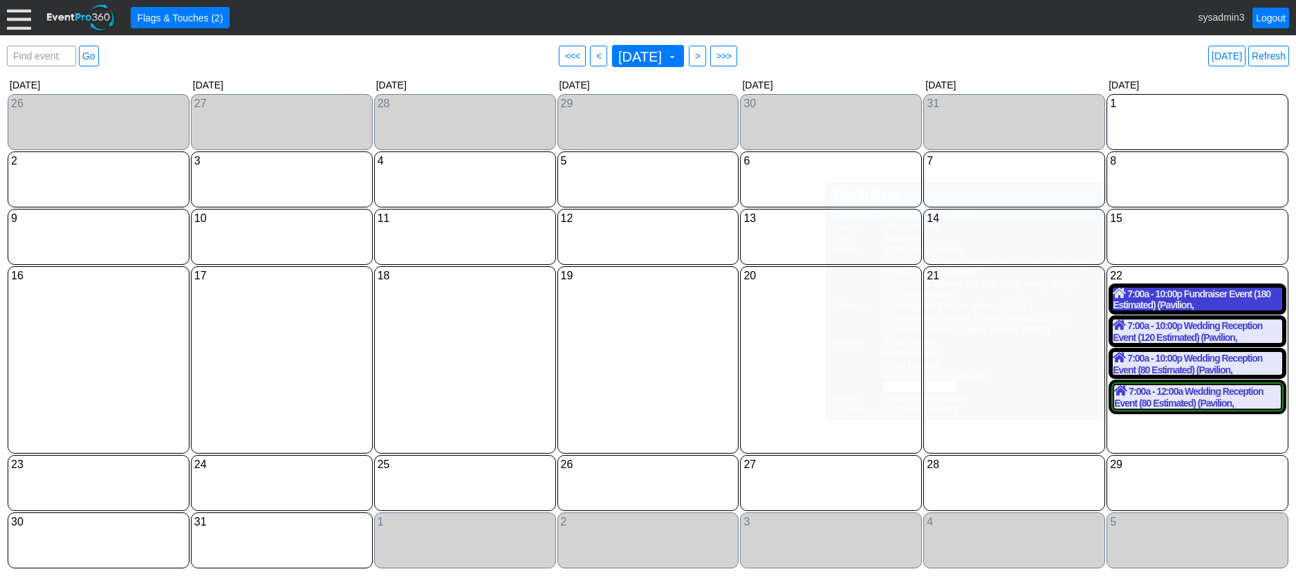
click at [1195, 303] on div "7:00a - 10:00p Fundraiser Event (180 Estimated) (Pavilion, Grand Banquet Hall, …" at bounding box center [1197, 300] width 169 height 24
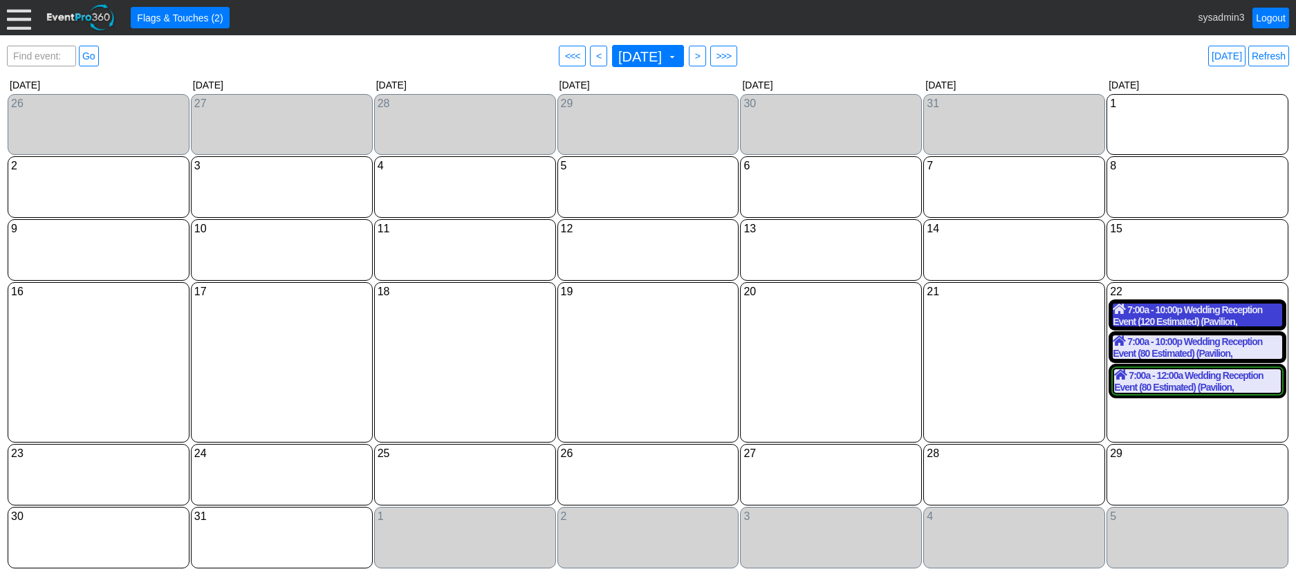
click at [1157, 321] on div "7:00a - 10:00p Wedding Reception Event (120 Estimated) (Pavilion, Grand Banquet…" at bounding box center [1197, 316] width 169 height 24
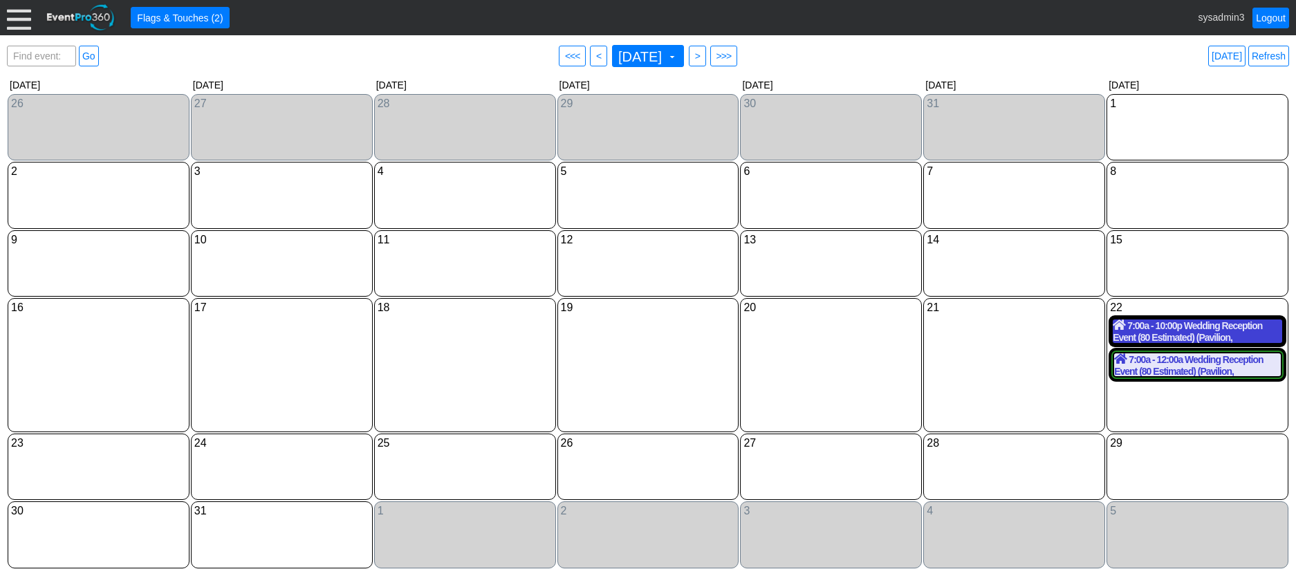
click at [1184, 329] on div "7:00a - 10:00p Wedding Reception Event (80 Estimated) (Pavilion, Grand Banquet …" at bounding box center [1197, 332] width 169 height 24
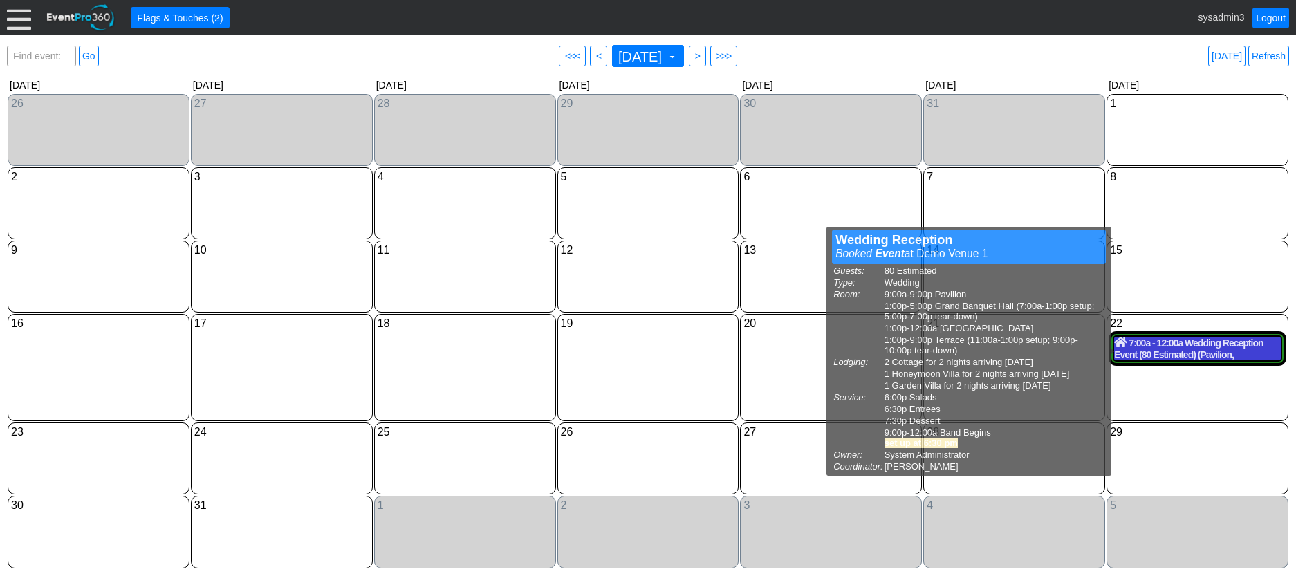
click at [1194, 348] on div "7:00a - 12:00a Wedding Reception Event (80 Estimated) (Pavilion, Grand Banquet …" at bounding box center [1197, 349] width 167 height 24
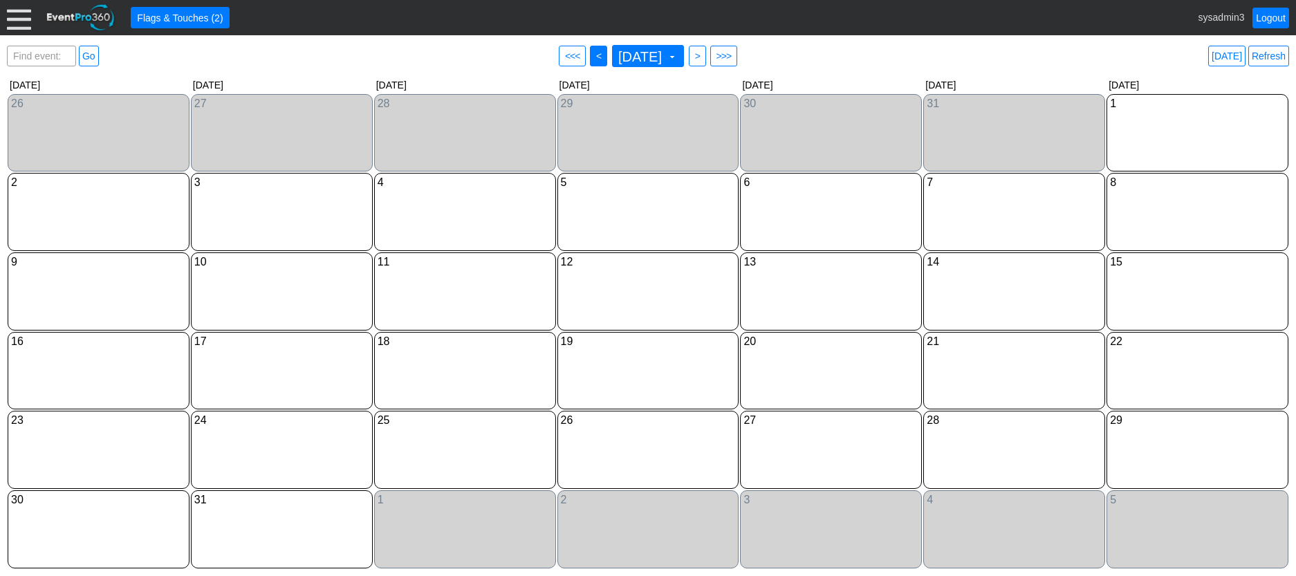
click at [594, 53] on span "<" at bounding box center [599, 56] width 10 height 14
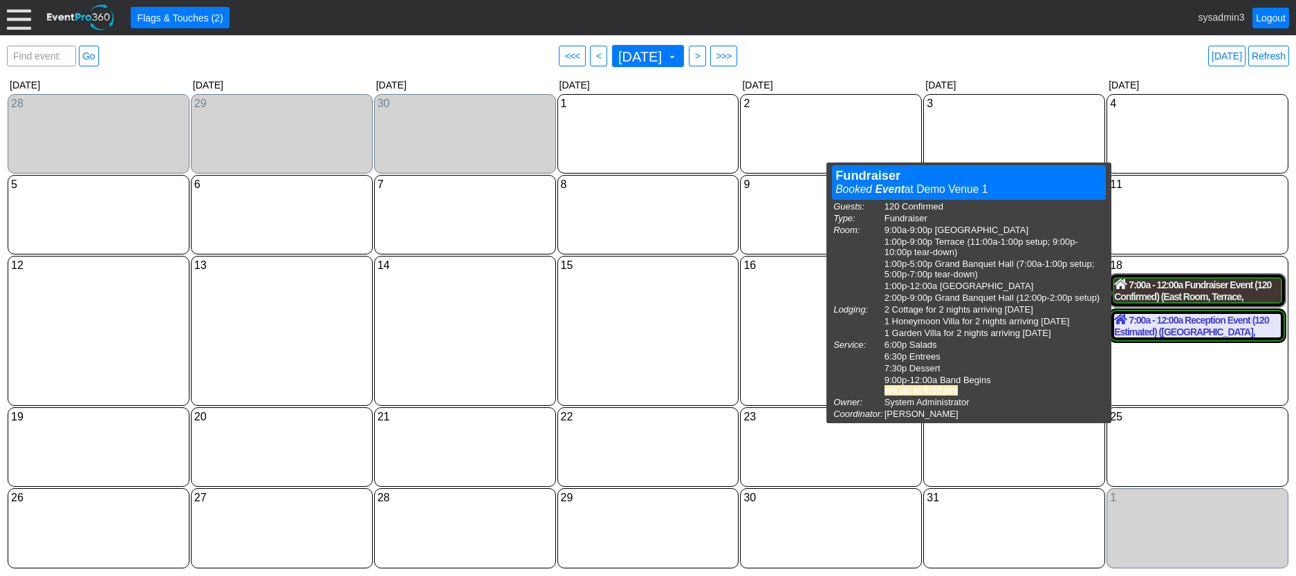
click at [1217, 291] on div "7:00a - 12:00a Fundraiser Event (120 Confirmed) (East Room, Terrace, Grand Banq…" at bounding box center [1197, 291] width 167 height 24
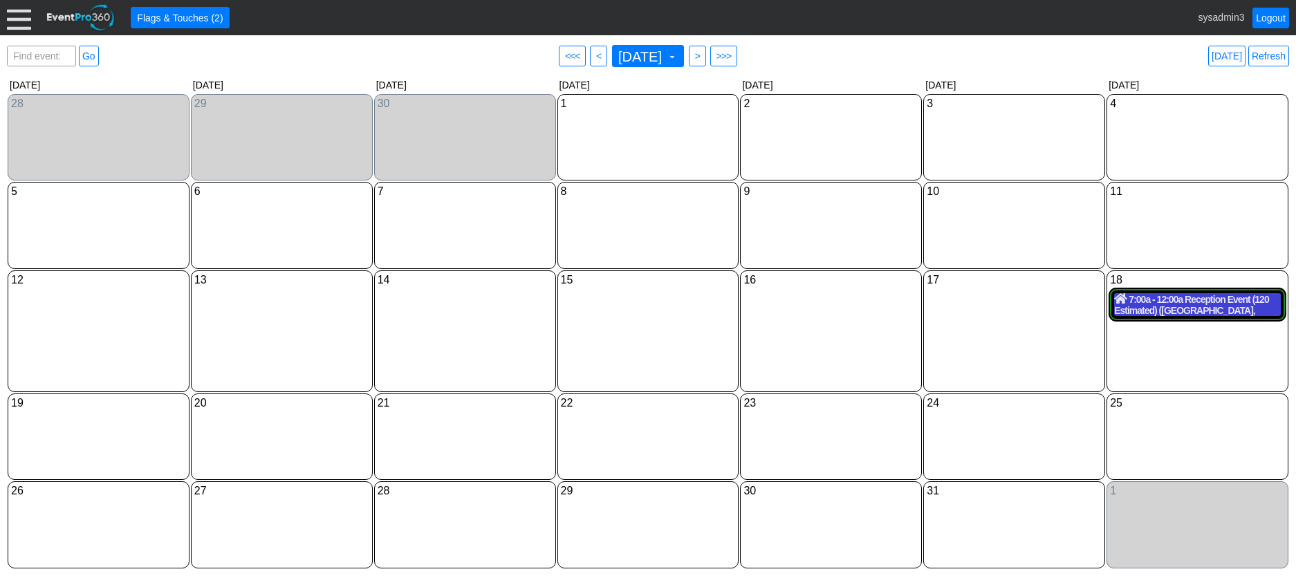
click at [1168, 309] on div "7:00a - 12:00a Reception Event (120 Estimated) (Grand Banquet Hall, West Room, …" at bounding box center [1197, 305] width 167 height 24
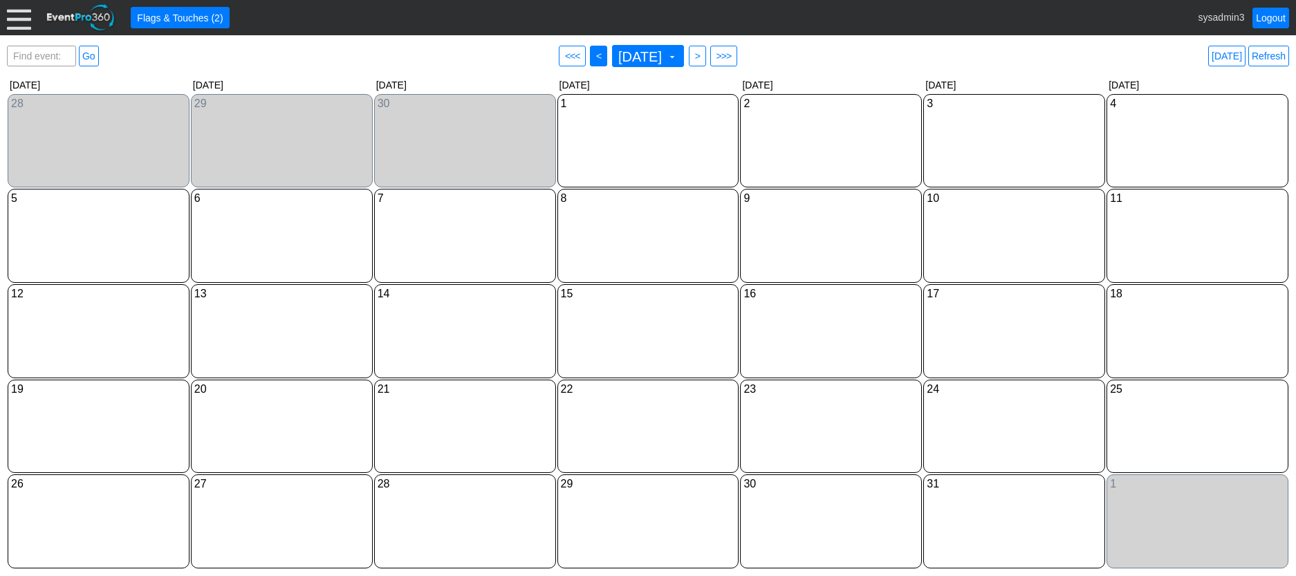
click at [595, 55] on span "<" at bounding box center [599, 56] width 10 height 14
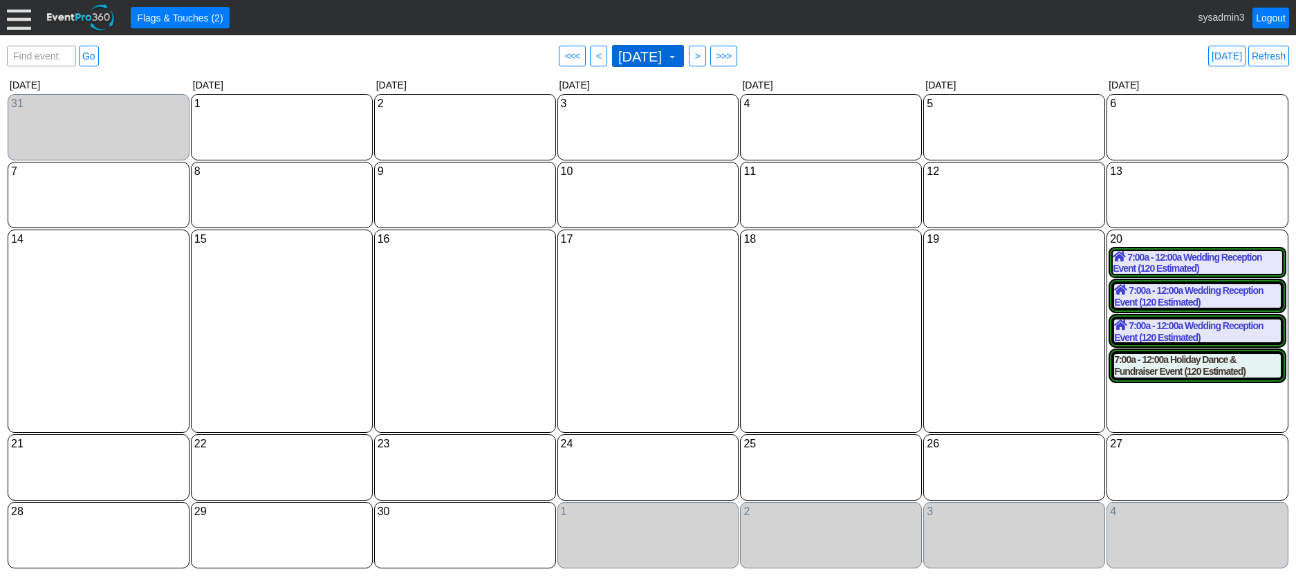
click at [678, 56] on span at bounding box center [672, 56] width 11 height 11
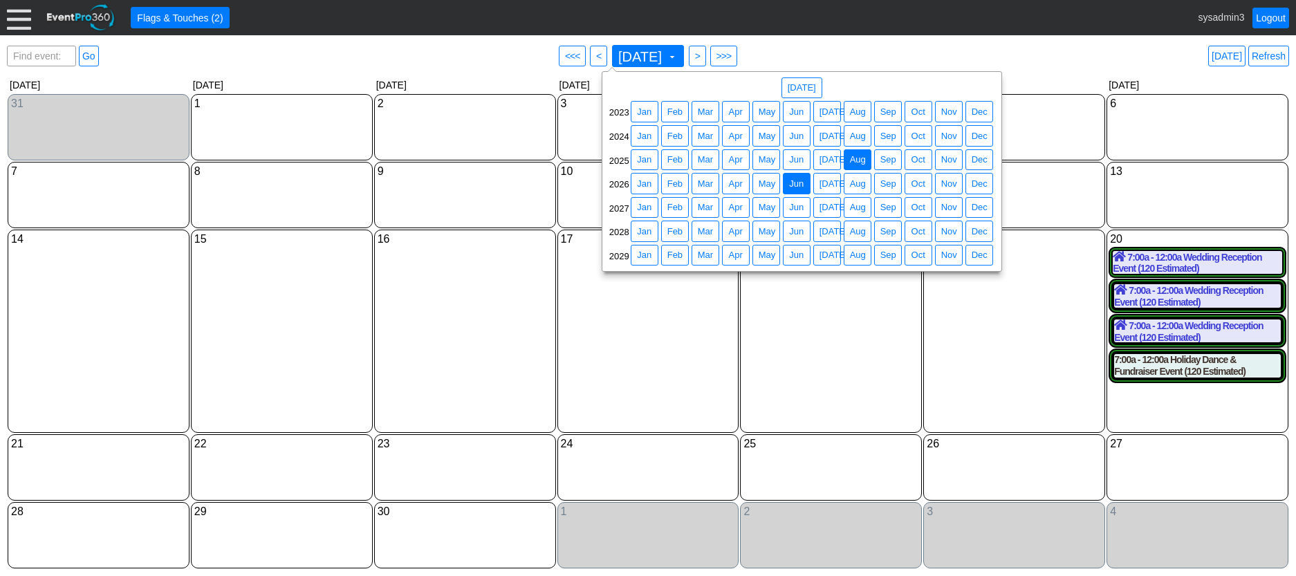
click at [859, 167] on span "Aug" at bounding box center [857, 160] width 21 height 14
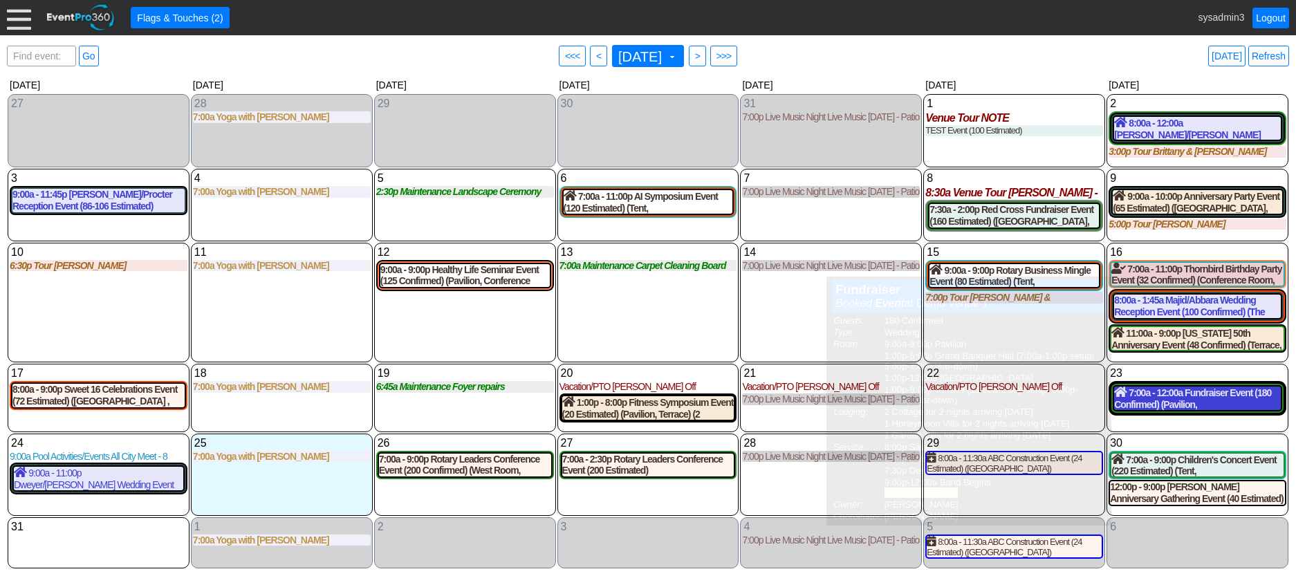
click at [1209, 399] on div "7:00a - 12:00a Fundraiser Event (180 Confirmed) (Pavilion, Grand Banquet Hall, …" at bounding box center [1197, 399] width 167 height 24
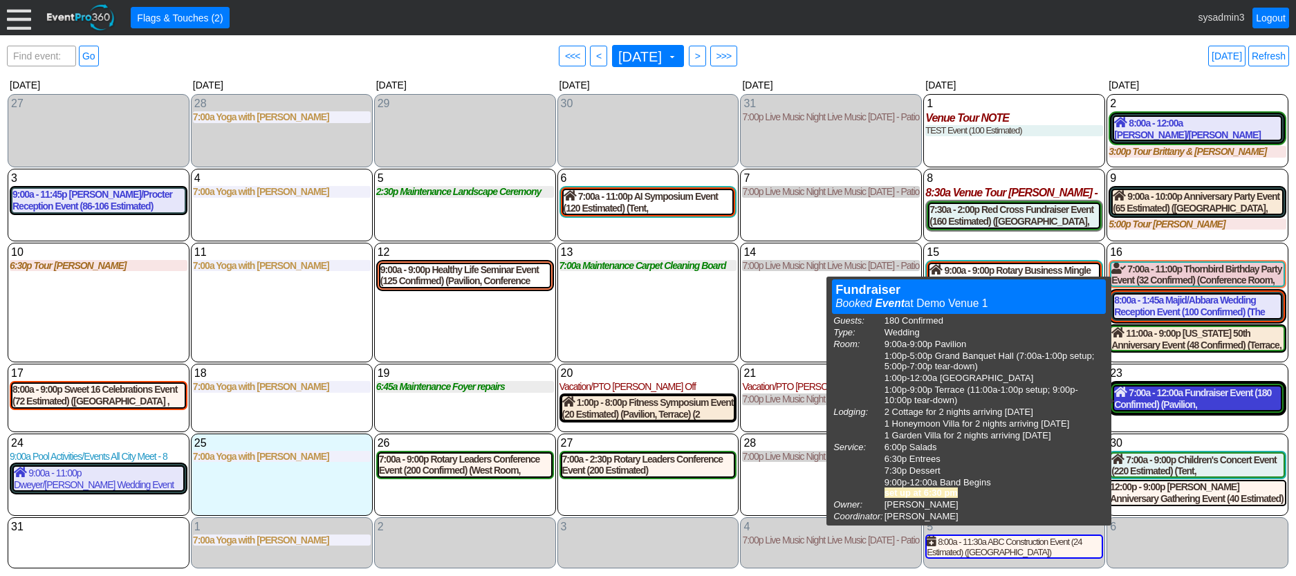
click at [1184, 396] on div "7:00a - 12:00a Fundraiser Event (180 Confirmed) (Pavilion, Grand Banquet Hall, …" at bounding box center [1197, 399] width 167 height 24
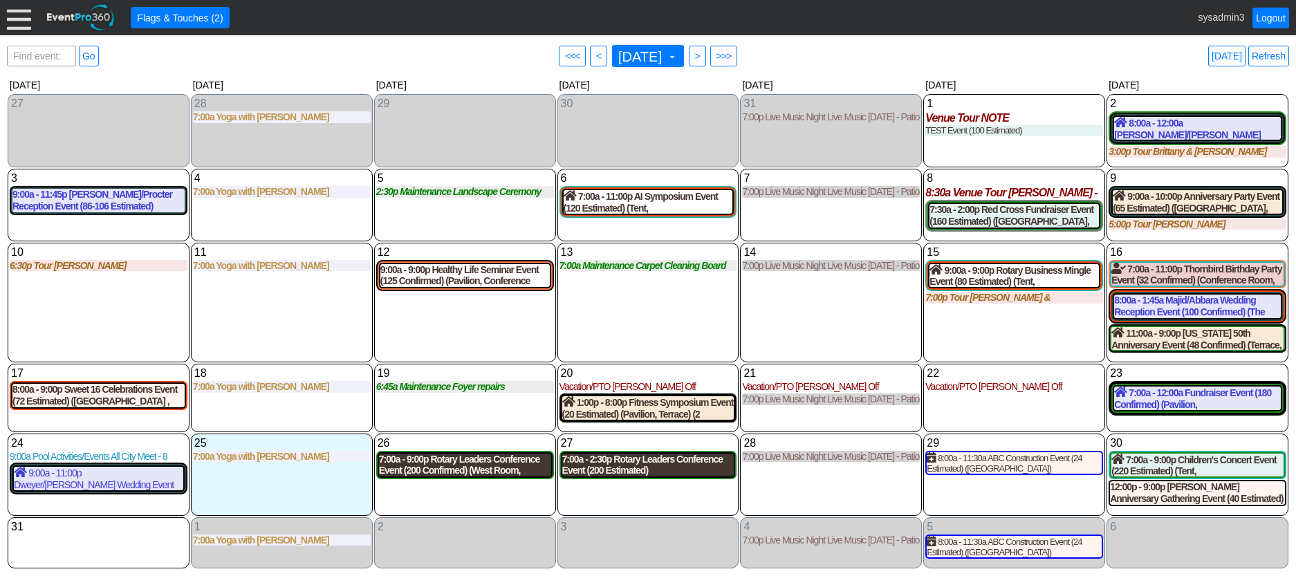
click at [481, 459] on div "7:00a - 9:00p Rotary Leaders Conference Event (200 Confirmed) (West Room, Grand…" at bounding box center [465, 466] width 172 height 24
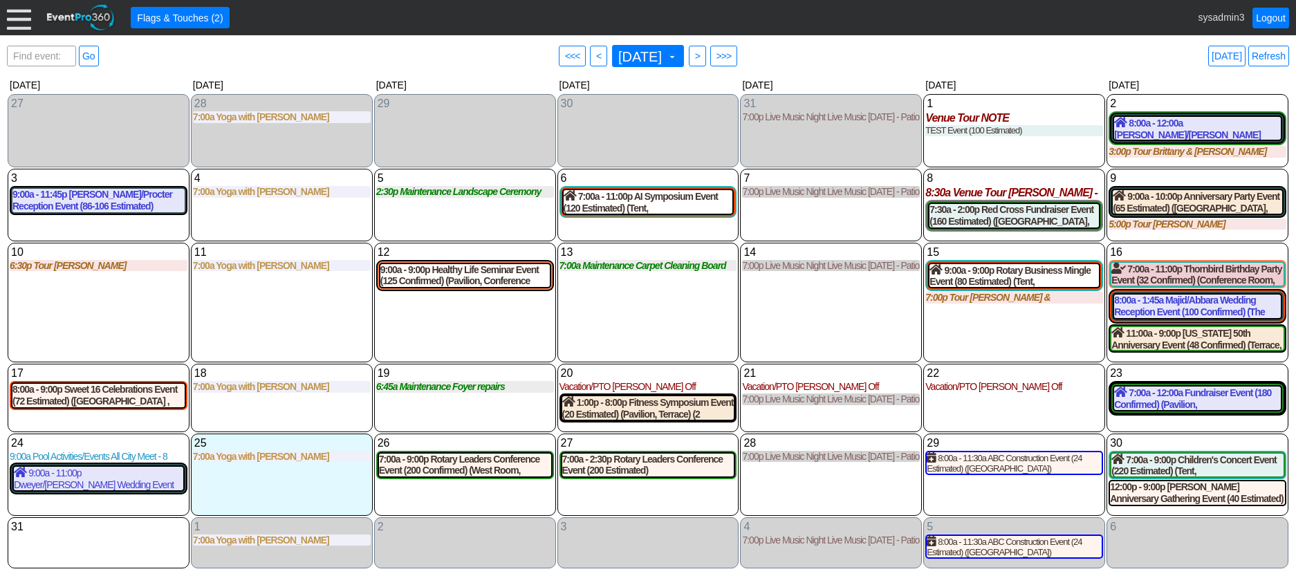
click at [19, 17] on div at bounding box center [19, 18] width 24 height 24
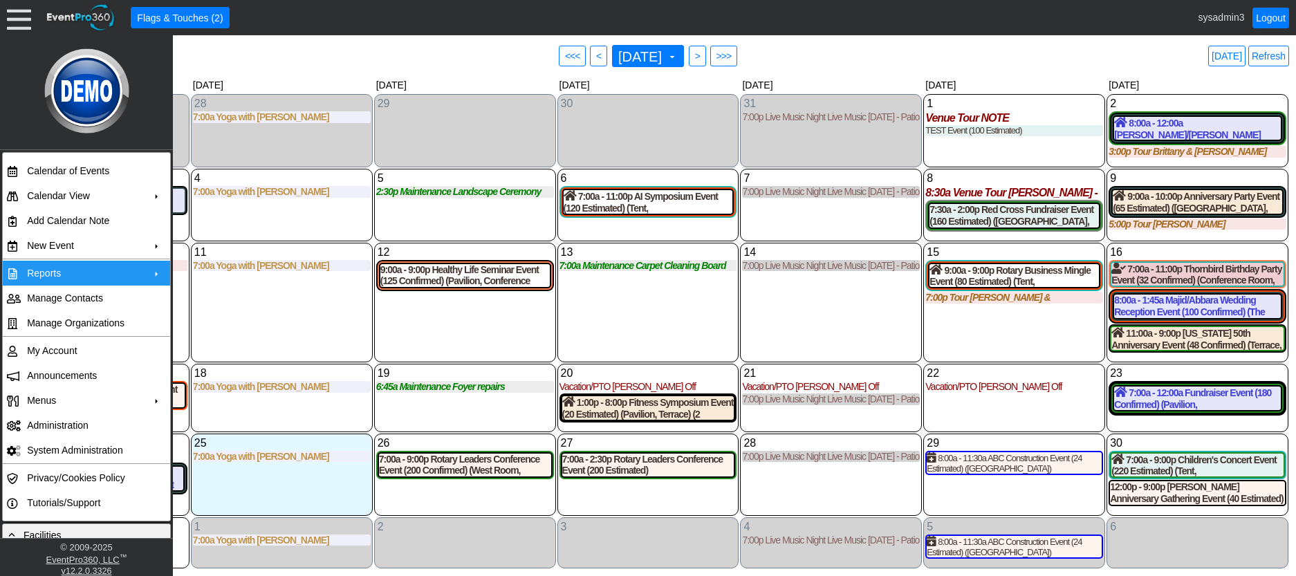
click at [44, 270] on td "Reports" at bounding box center [83, 273] width 124 height 25
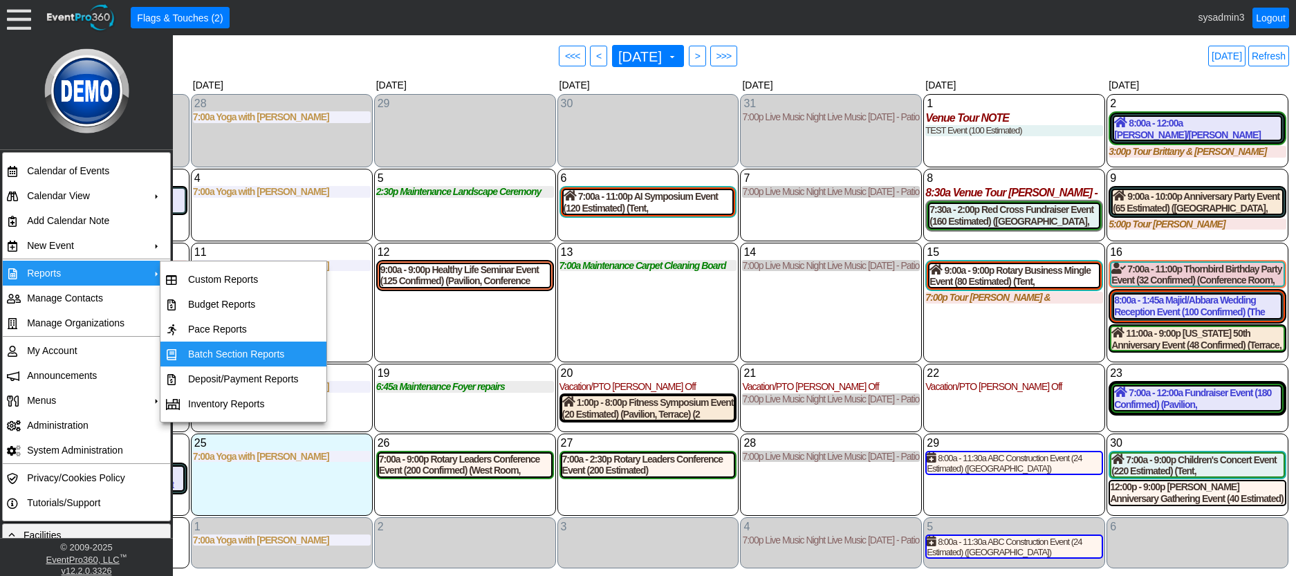
click at [232, 351] on td "Batch Section Reports" at bounding box center [244, 354] width 122 height 25
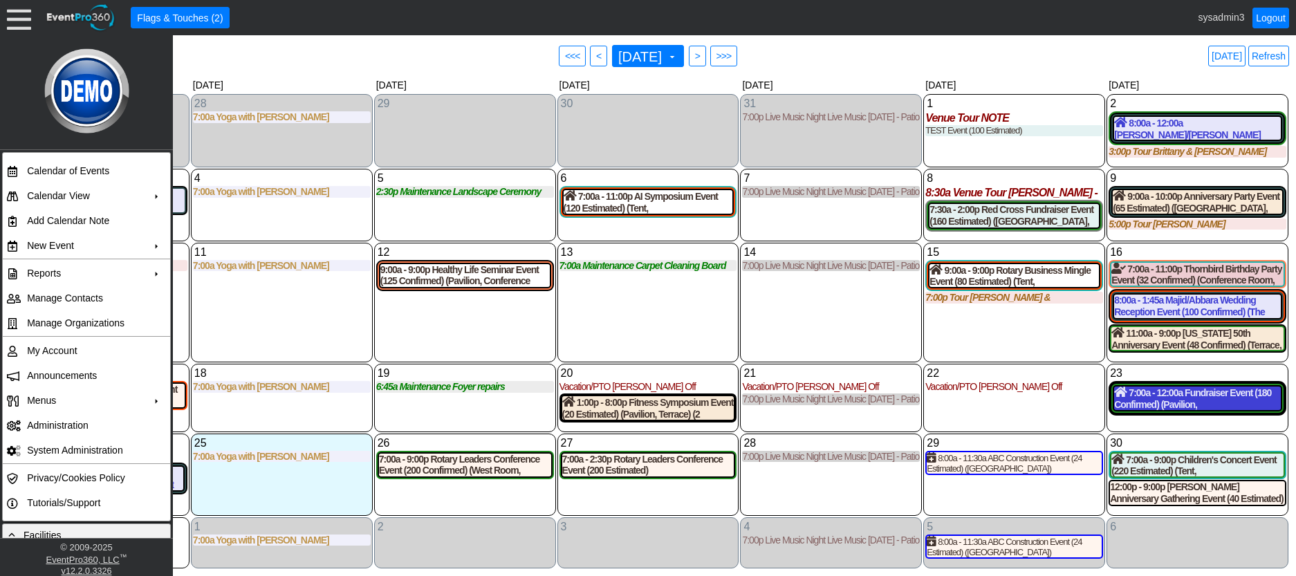
click at [1165, 399] on div "7:00a - 12:00a Fundraiser Event (180 Confirmed) (Pavilion, Grand Banquet Hall, …" at bounding box center [1197, 399] width 167 height 24
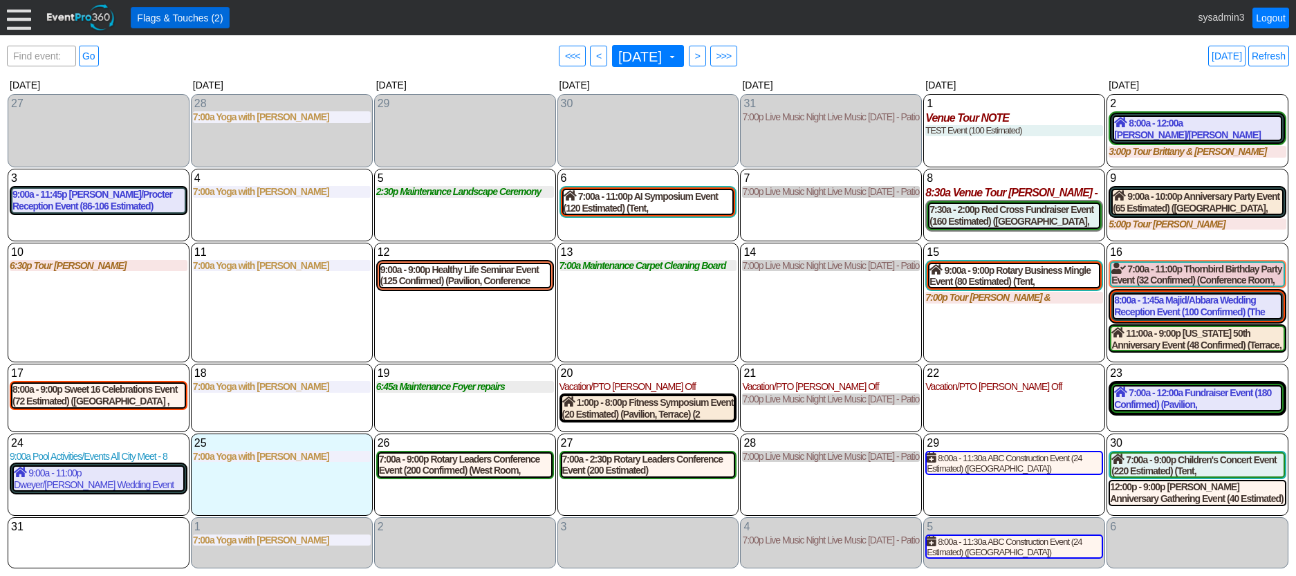
click at [182, 13] on span "Flags & Touches (2)" at bounding box center [179, 18] width 91 height 14
click at [1161, 394] on div "7:00a - 12:00a Fundraiser Event (180 Confirmed) (Pavilion, Grand Banquet Hall, …" at bounding box center [1197, 399] width 167 height 24
click at [192, 16] on span "Flags & Touches (2)" at bounding box center [179, 18] width 91 height 14
click at [21, 14] on div at bounding box center [19, 18] width 24 height 24
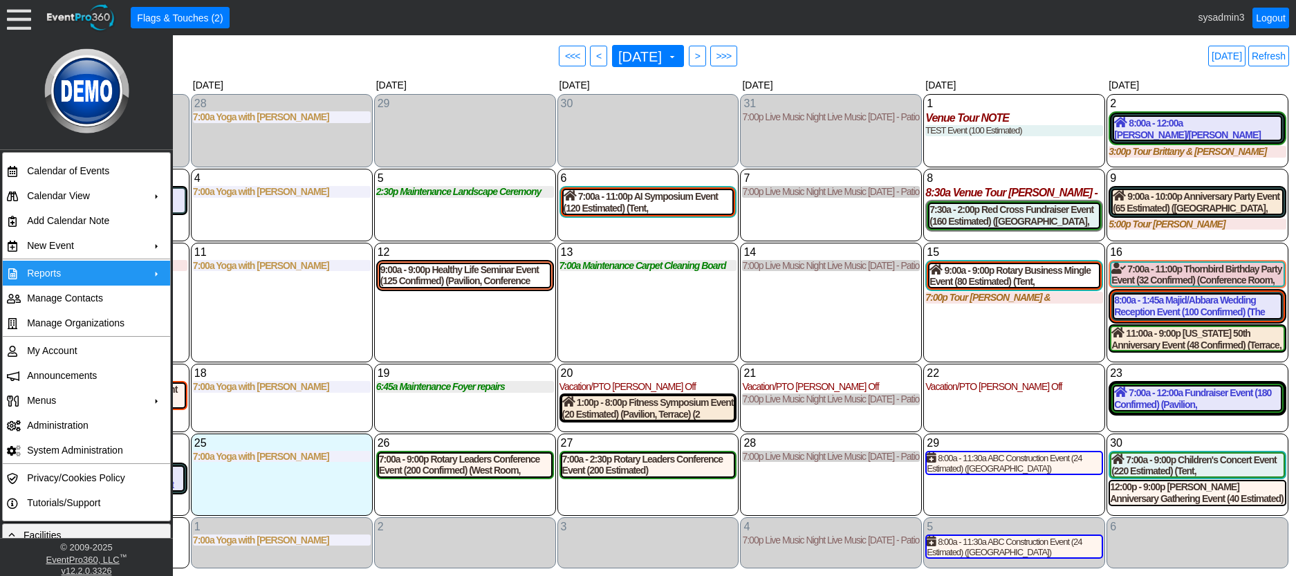
click at [74, 270] on td "Reports" at bounding box center [83, 273] width 124 height 25
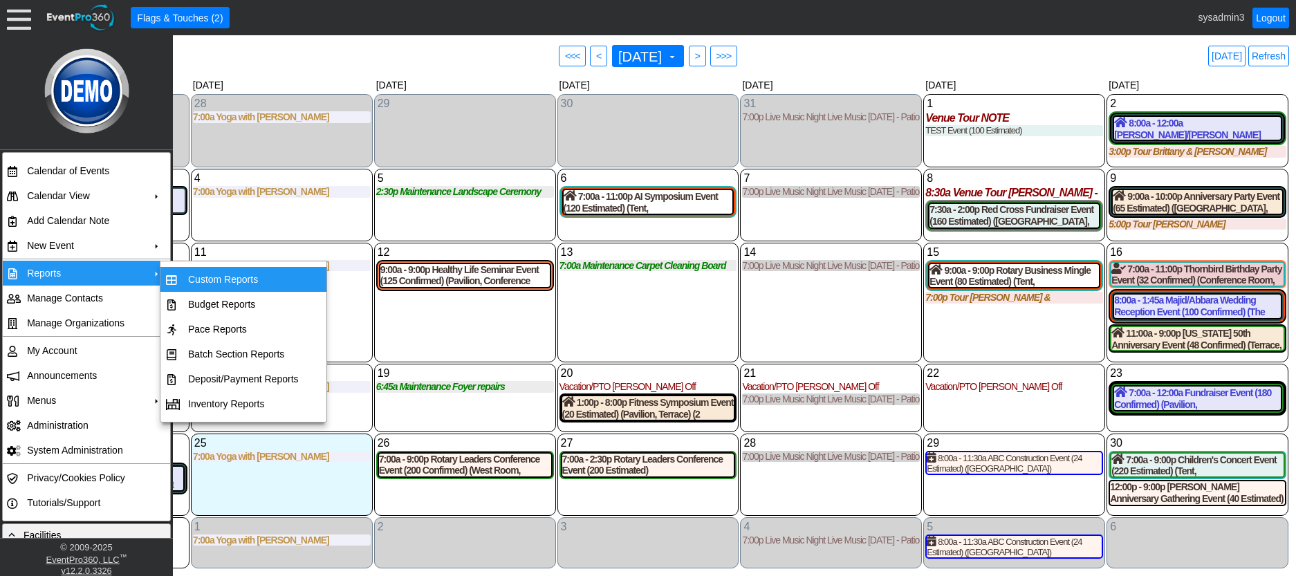
click at [223, 275] on td "Custom Reports" at bounding box center [244, 279] width 122 height 25
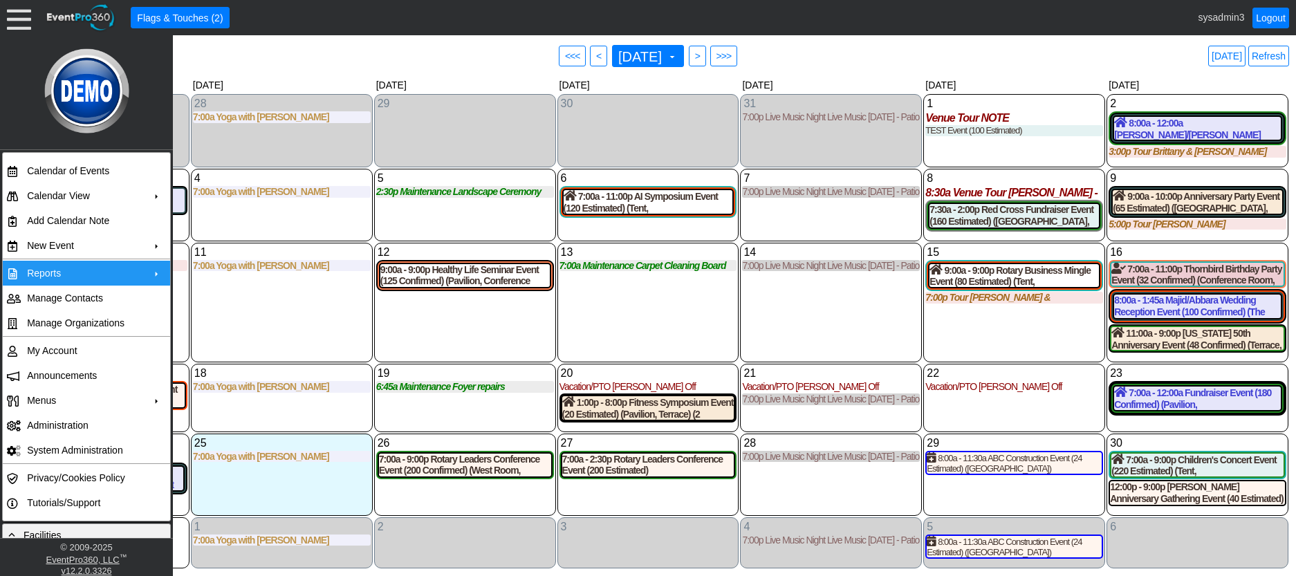
click at [73, 270] on td "Reports" at bounding box center [83, 273] width 124 height 25
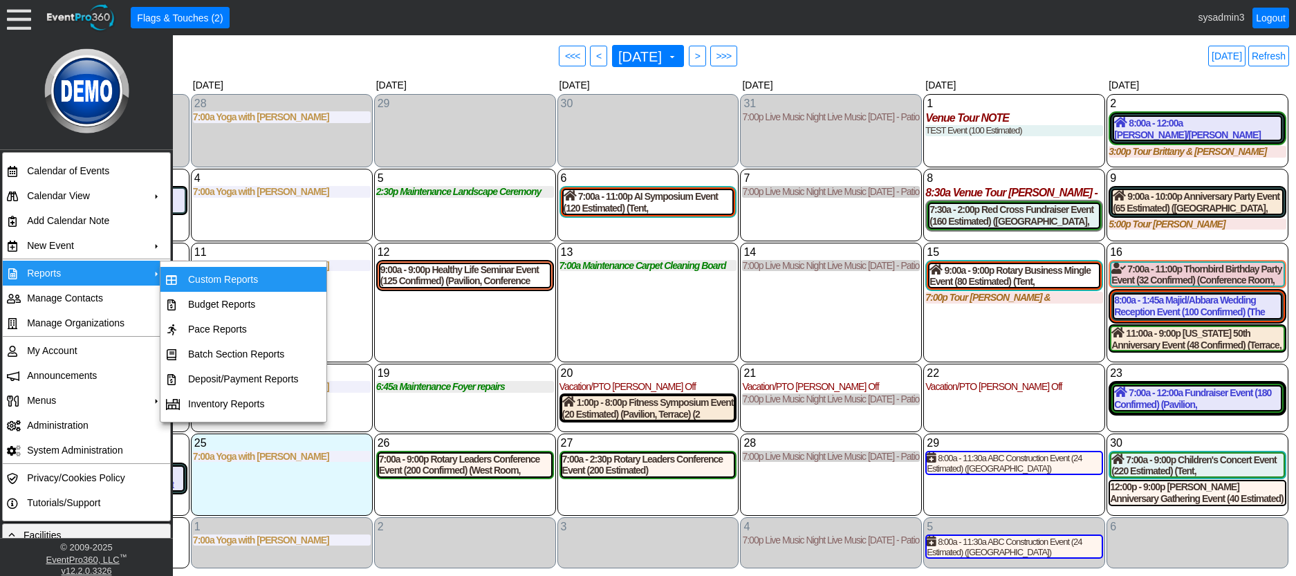
click at [220, 283] on td "Custom Reports" at bounding box center [244, 279] width 122 height 25
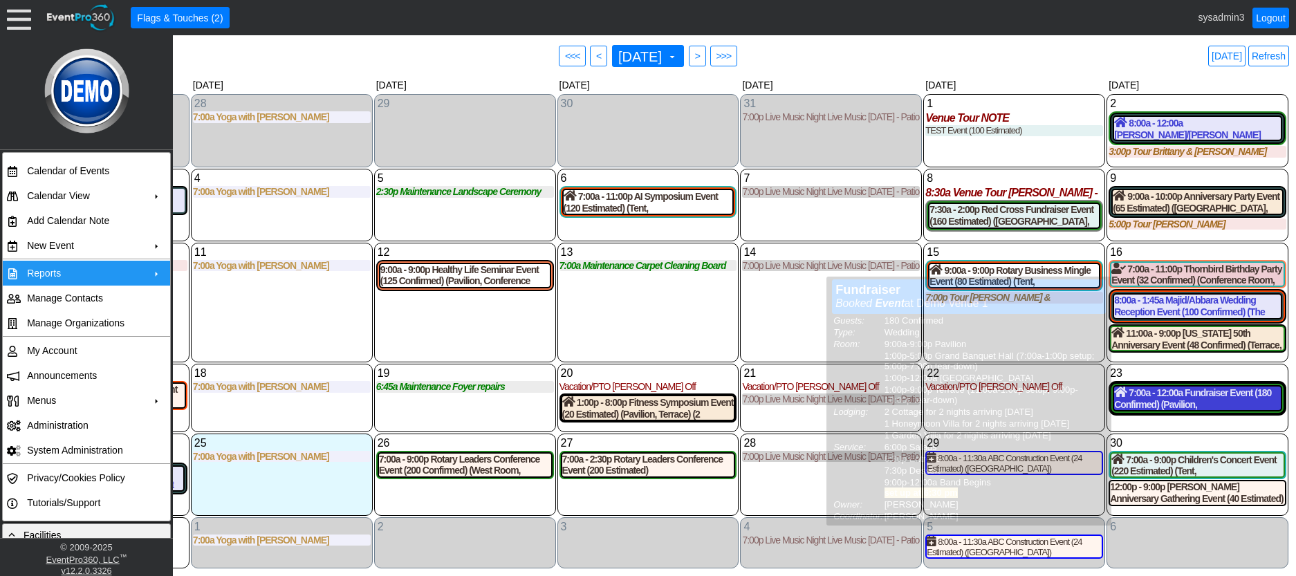
click at [1189, 405] on div "7:00a - 12:00a Fundraiser Event (180 Confirmed) (Pavilion, Grand Banquet Hall, …" at bounding box center [1197, 399] width 167 height 24
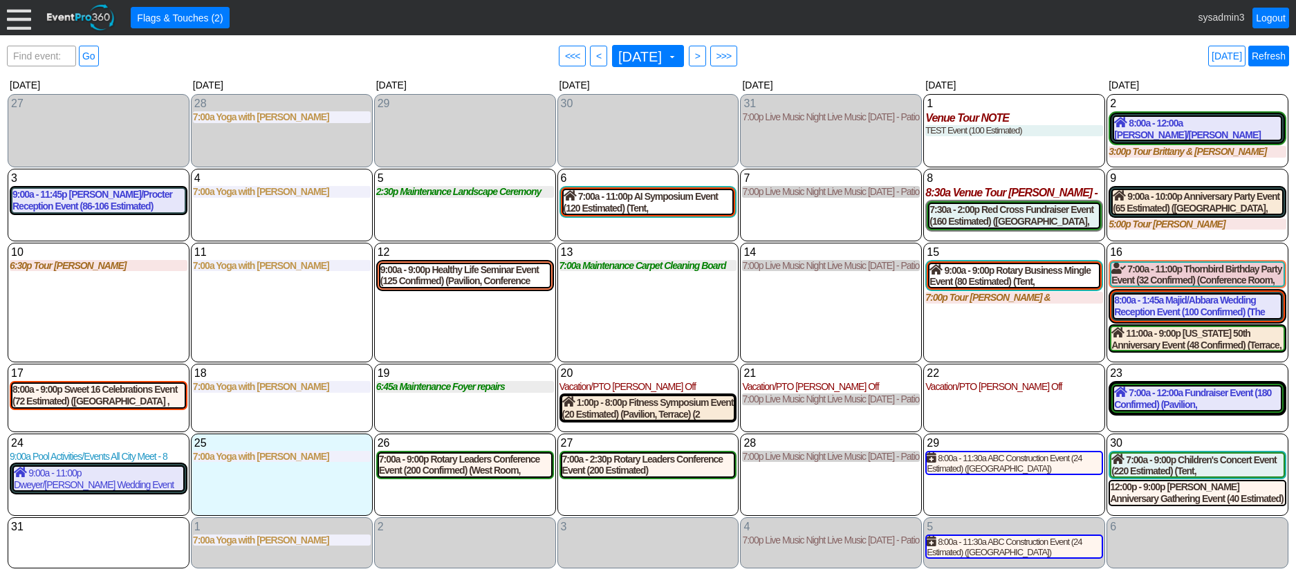
click at [1275, 57] on link "Refresh" at bounding box center [1269, 56] width 41 height 21
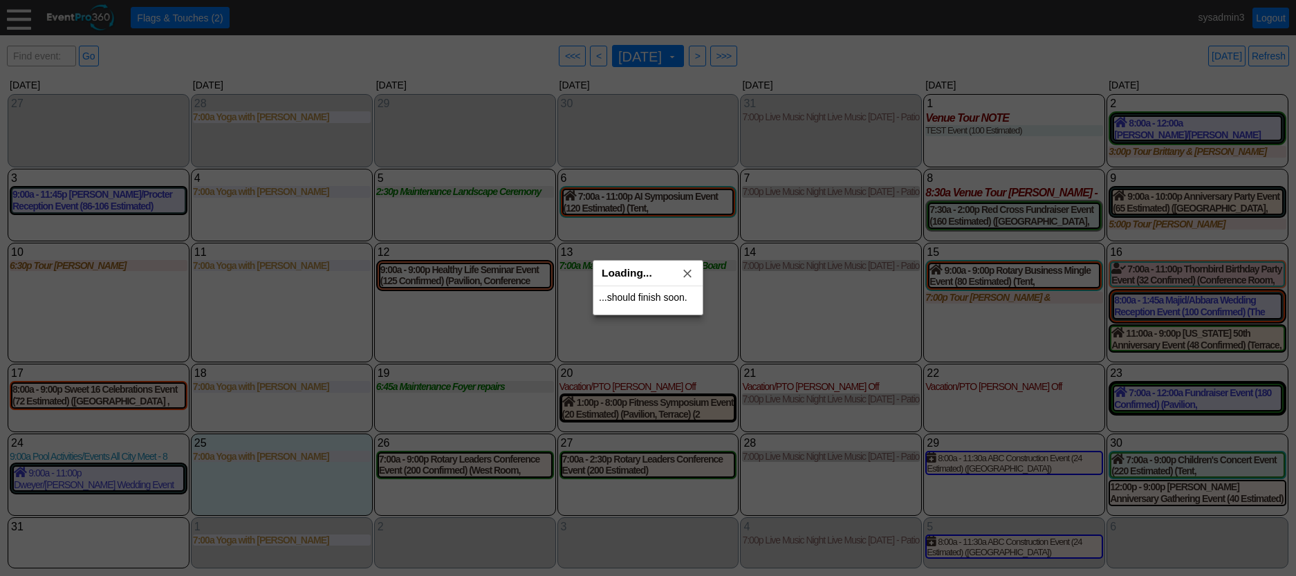
click at [1275, 17] on div at bounding box center [648, 288] width 1296 height 576
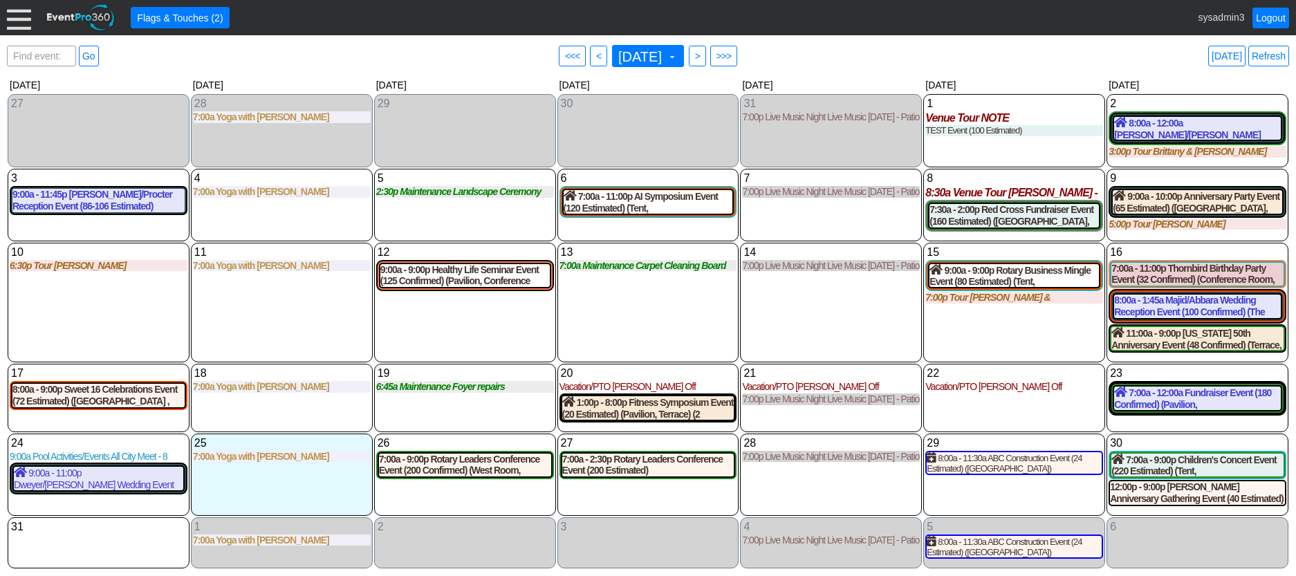
click at [1274, 17] on link "Logout" at bounding box center [1271, 18] width 37 height 21
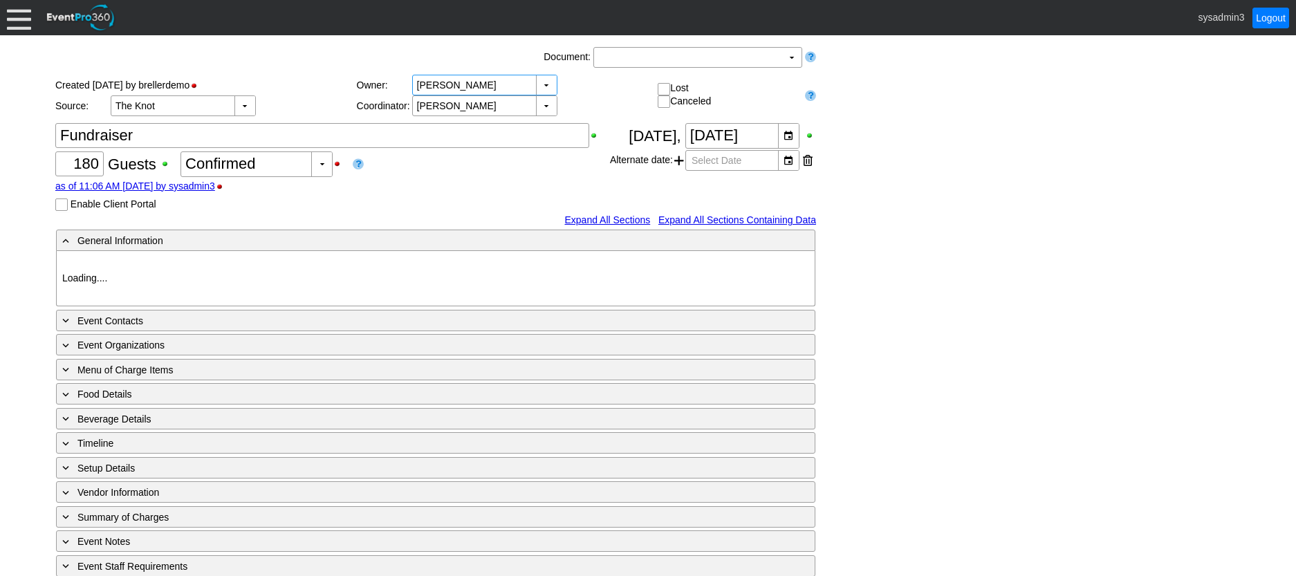
type input "Demo Venue 1"
type input "Wedding"
type input "[URL][DOMAIN_NAME]"
type input "675609"
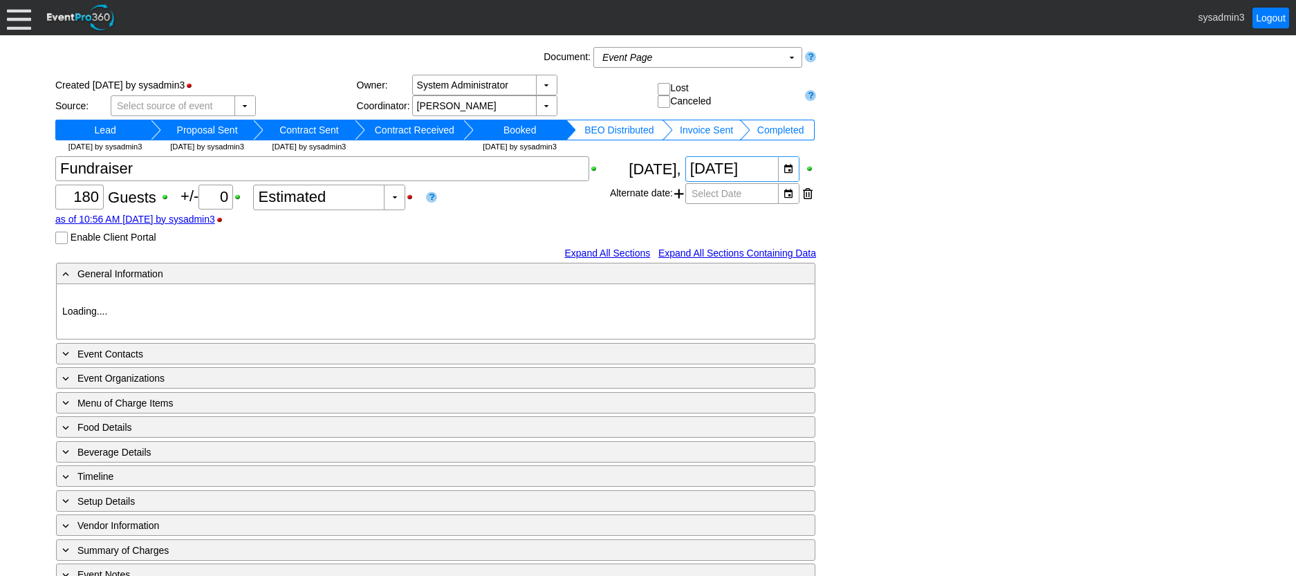
type input "Demo Venue 1"
type input "Wedding"
type input "[URL][DOMAIN_NAME]"
type input "1202810"
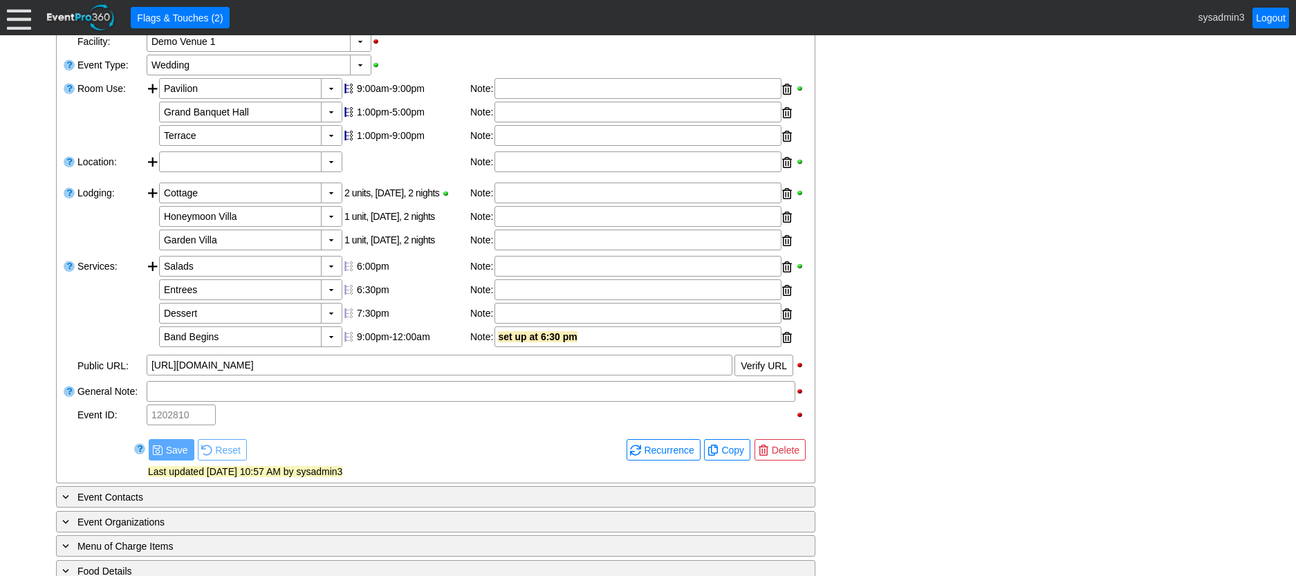
scroll to position [277, 0]
click at [784, 450] on span "Delete" at bounding box center [785, 450] width 33 height 14
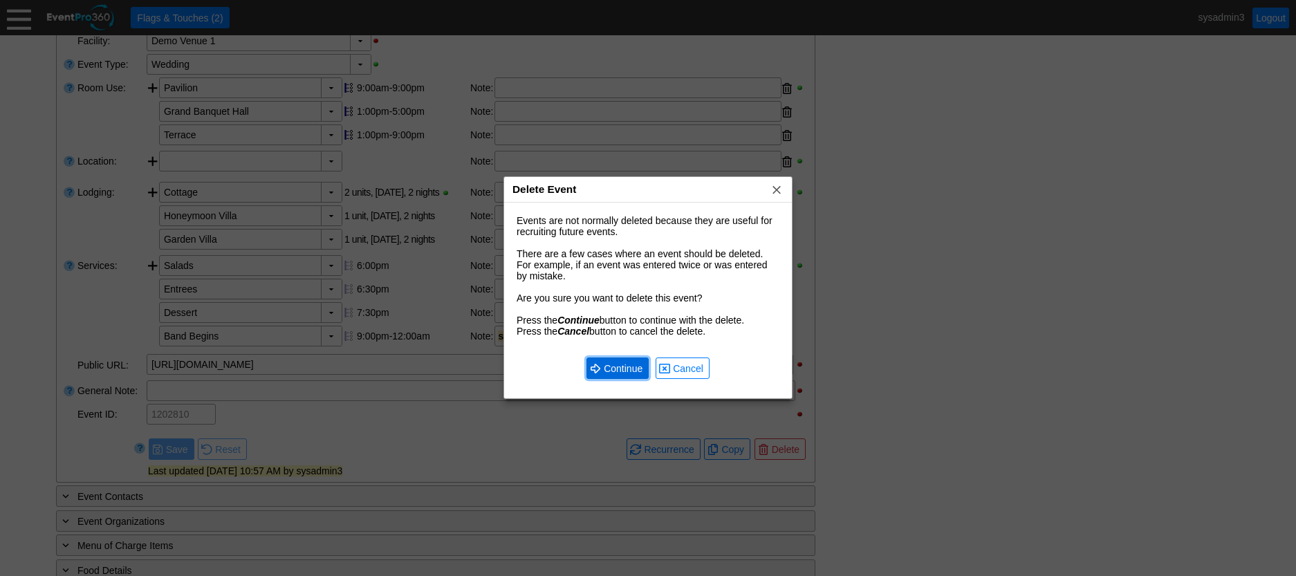
click at [610, 362] on span "Continue" at bounding box center [623, 369] width 44 height 14
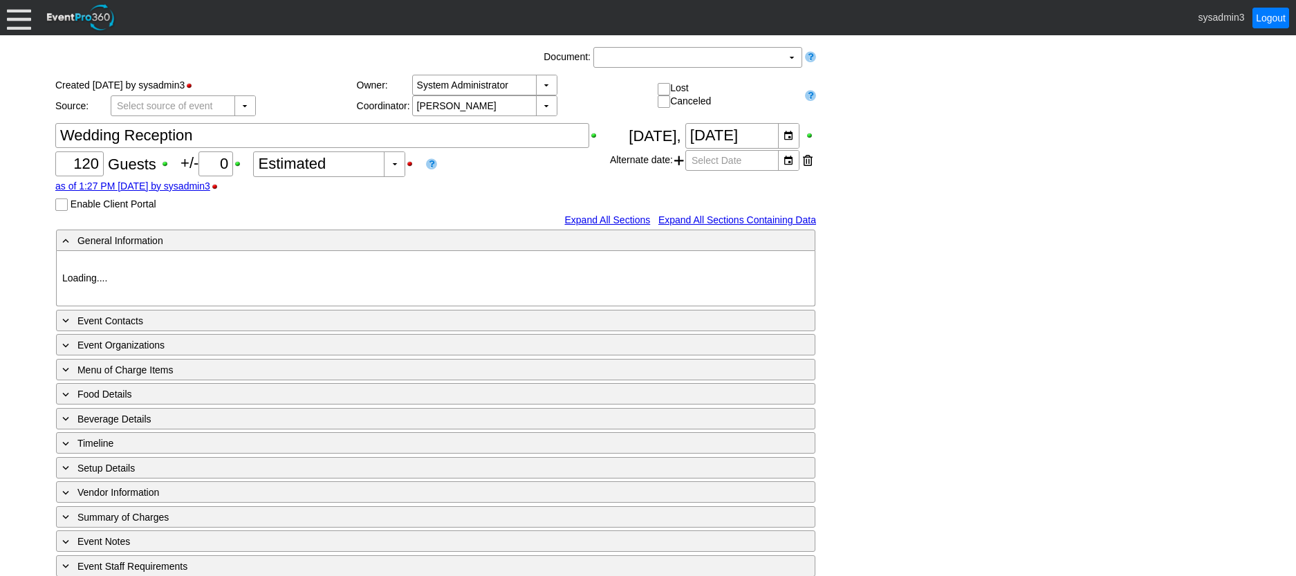
type input "Demo Venue 1"
type input "Wedding"
type input "[URL][DOMAIN_NAME]"
type input "1200624"
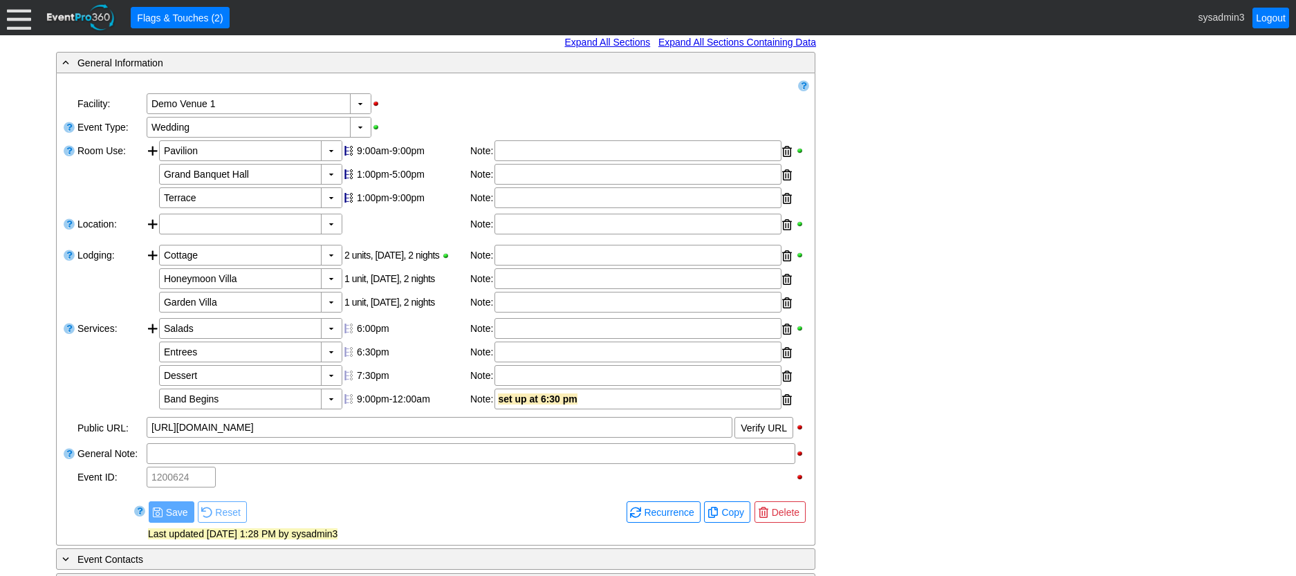
scroll to position [277, 0]
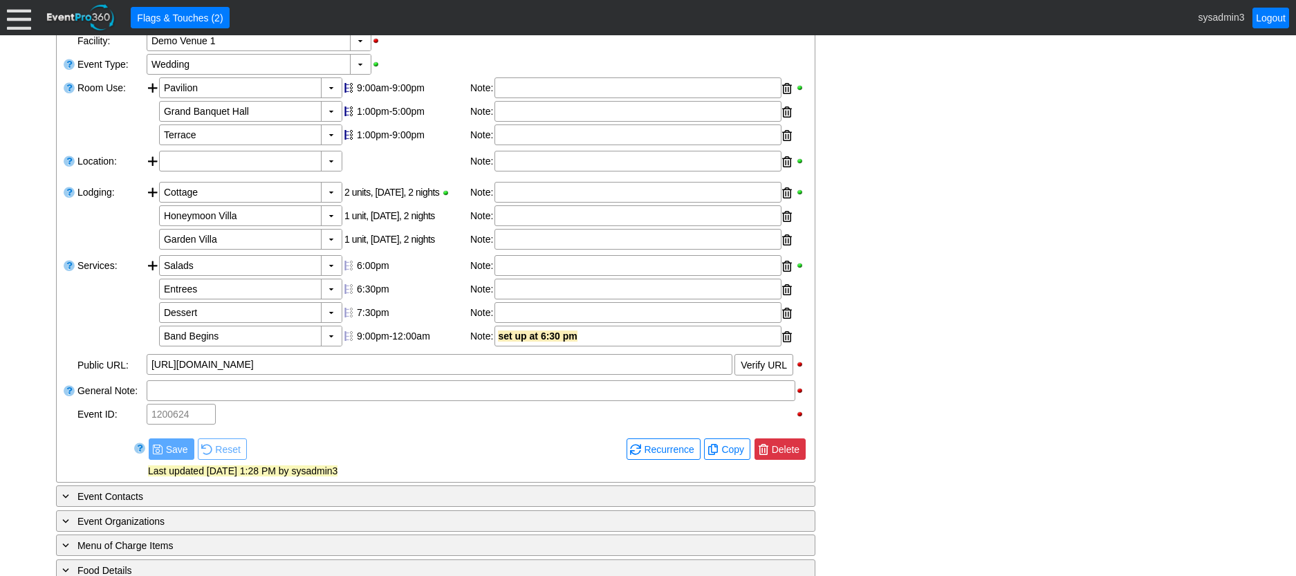
click at [788, 448] on span "Delete" at bounding box center [785, 450] width 33 height 14
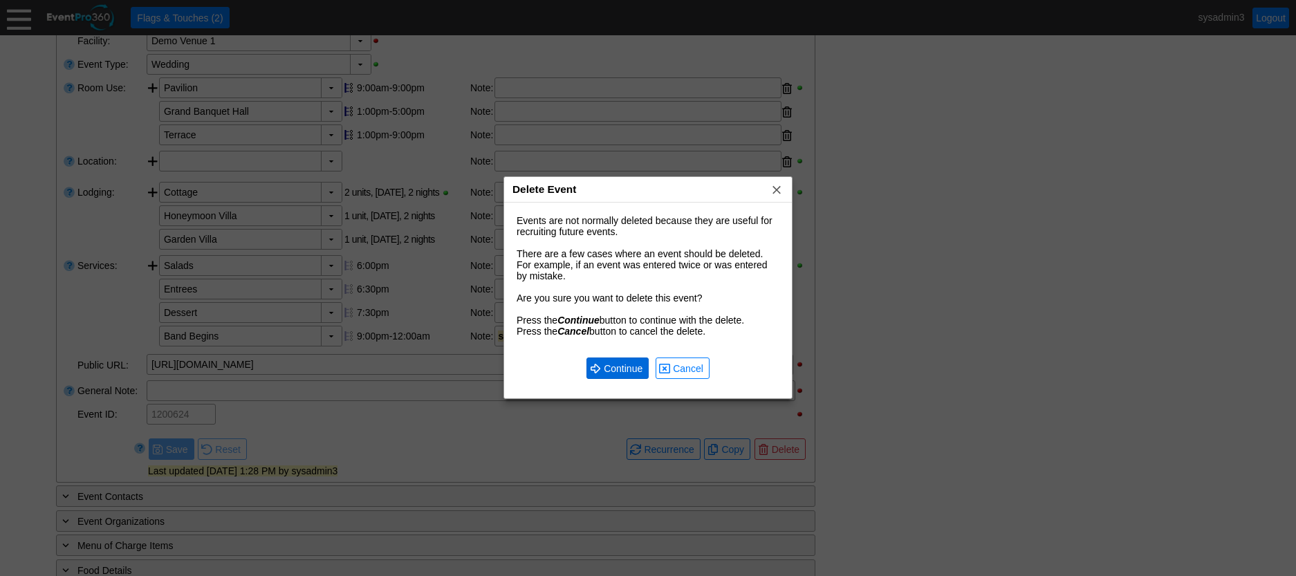
scroll to position [0, 0]
click at [618, 373] on span "Continue" at bounding box center [623, 369] width 44 height 14
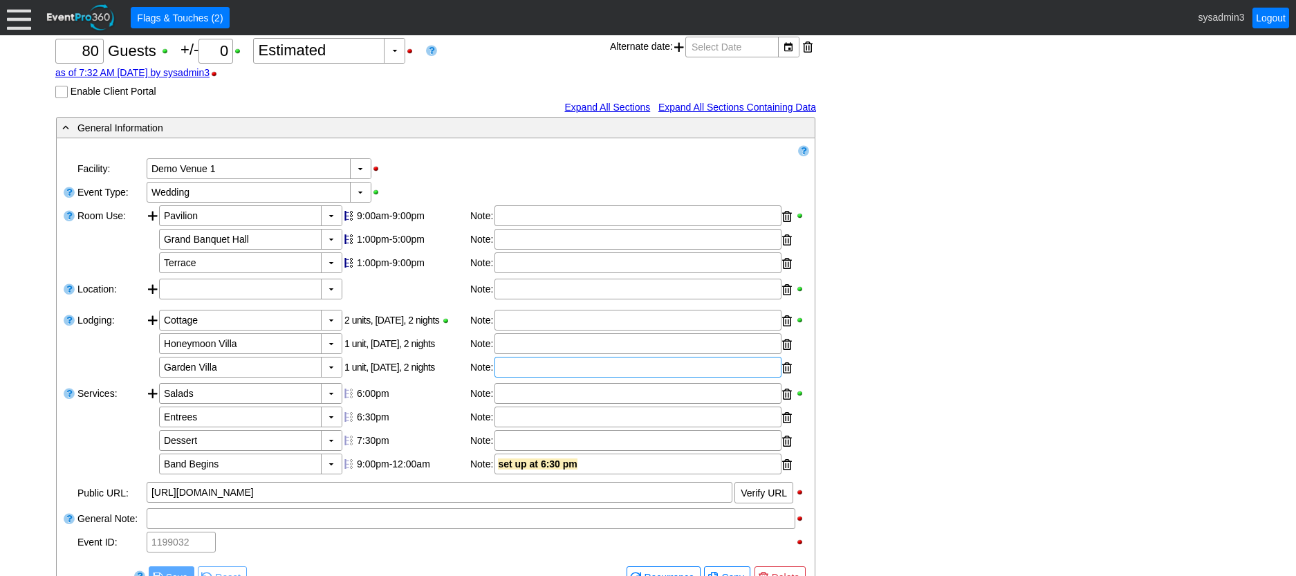
scroll to position [310, 0]
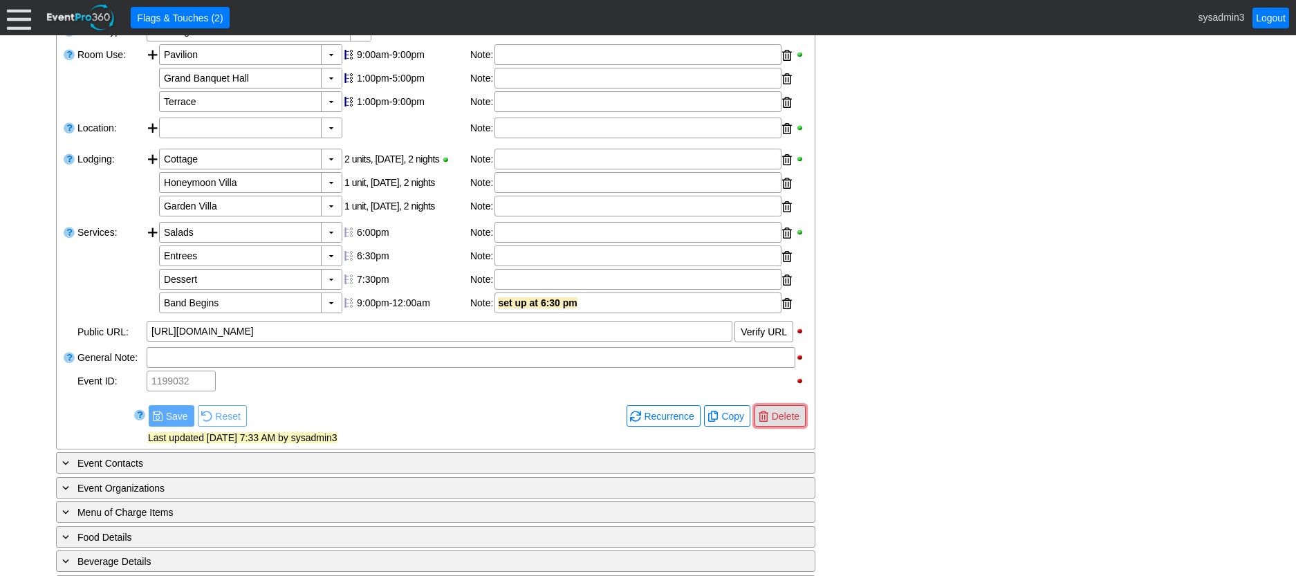
click at [780, 414] on span "Delete" at bounding box center [785, 417] width 33 height 14
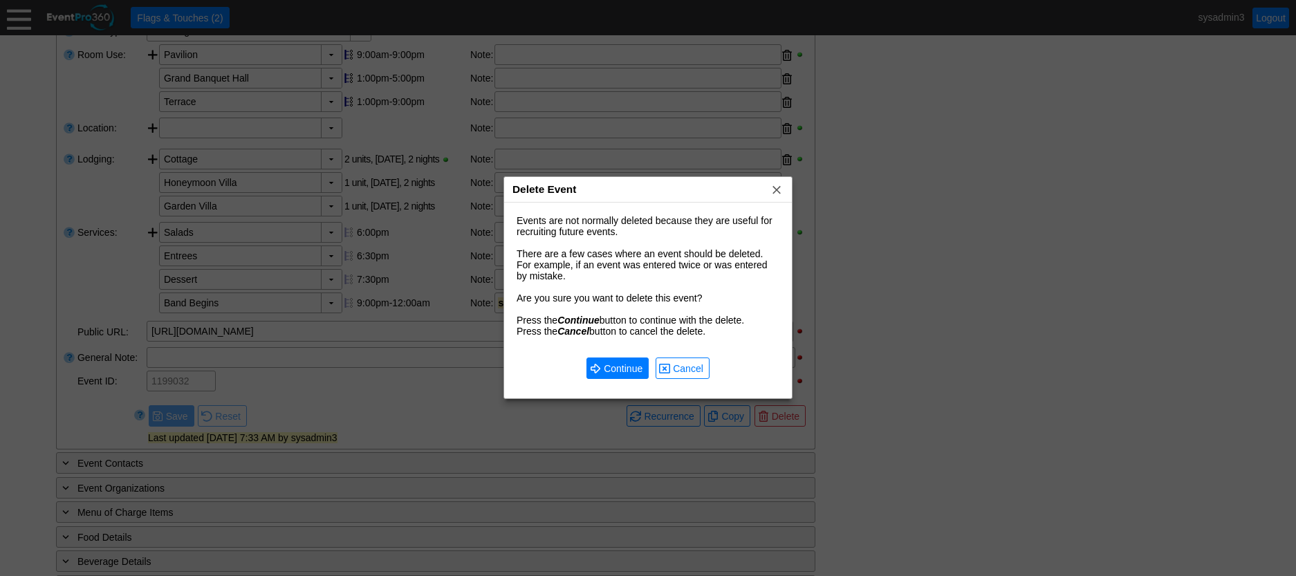
scroll to position [0, 0]
click at [621, 371] on span "Continue" at bounding box center [623, 369] width 44 height 14
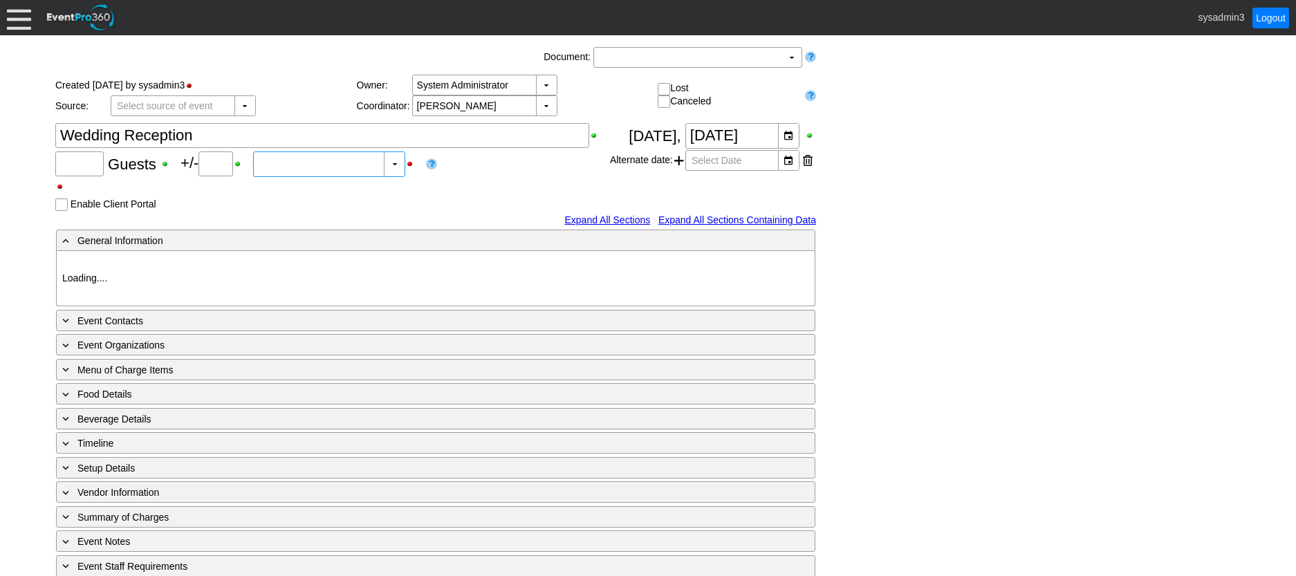
type input "80"
type input "0"
type input "Estimated"
type input "Demo Venue 1"
type input "Wedding"
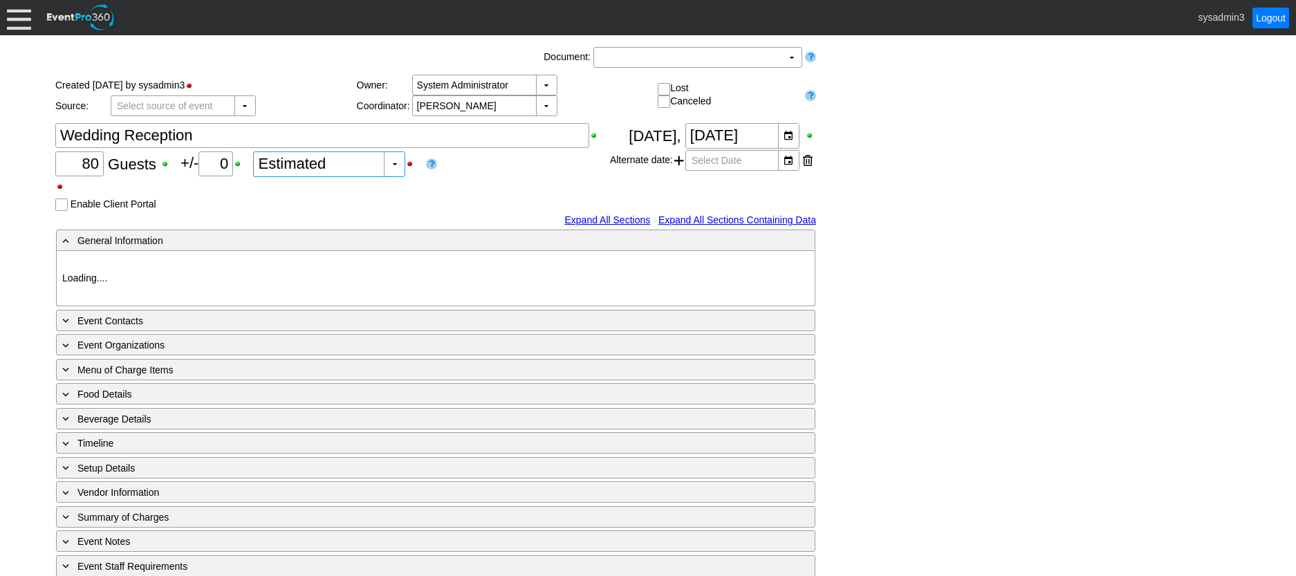
type input "[URL][DOMAIN_NAME]"
type input "1198375"
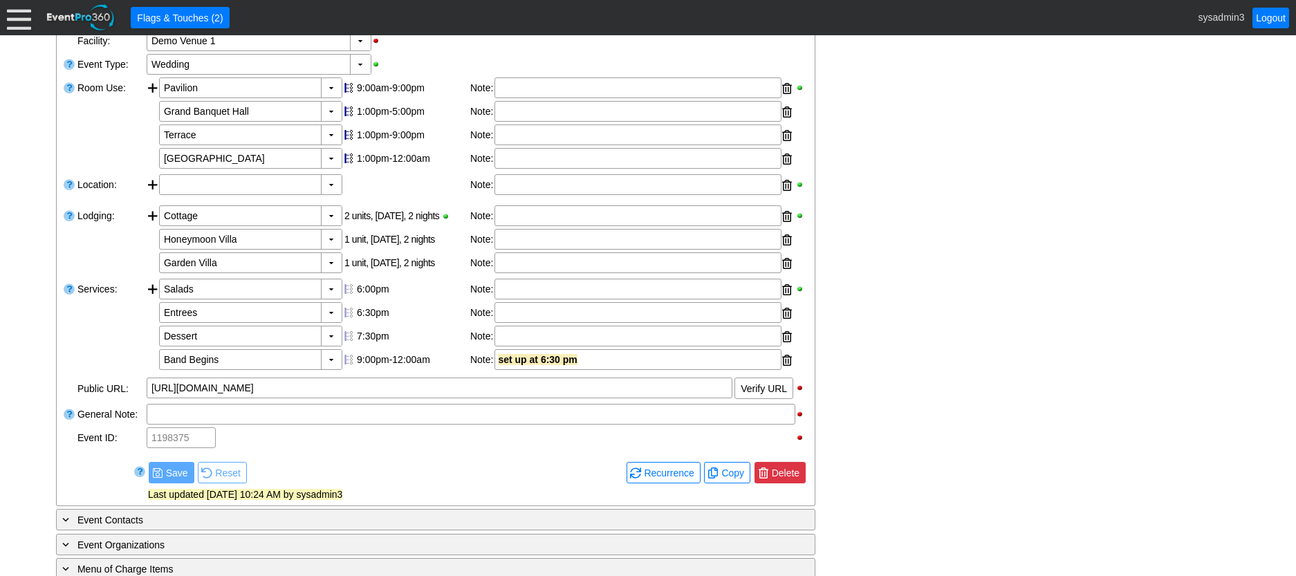
click at [779, 474] on span "Delete" at bounding box center [785, 473] width 33 height 14
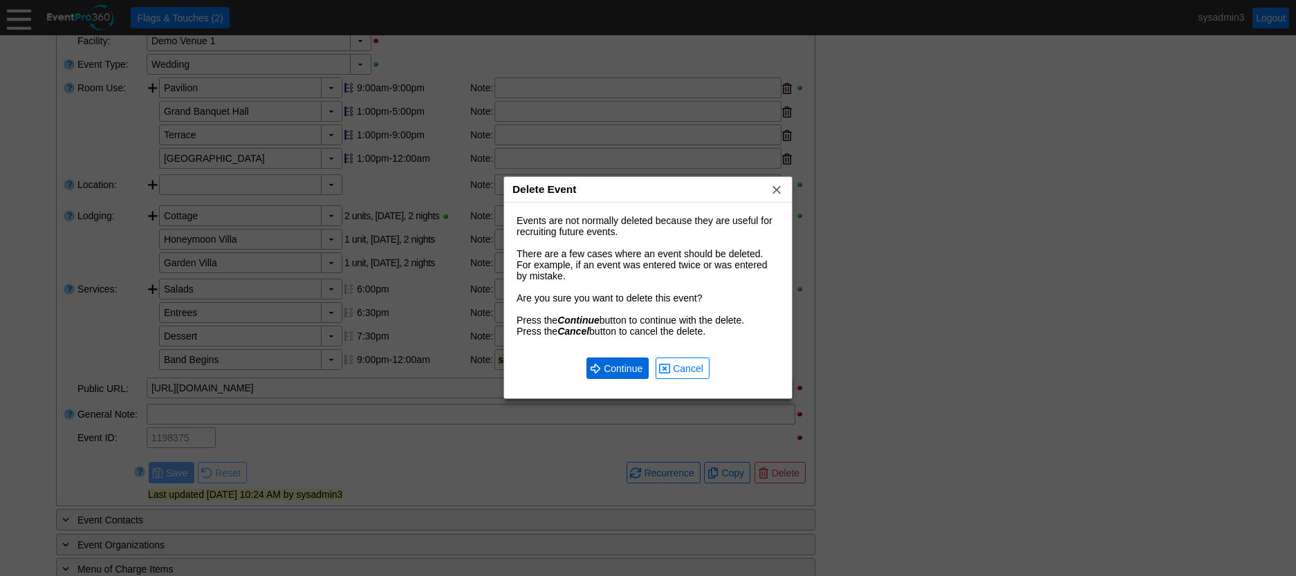
click at [606, 370] on span "Continue" at bounding box center [623, 369] width 44 height 14
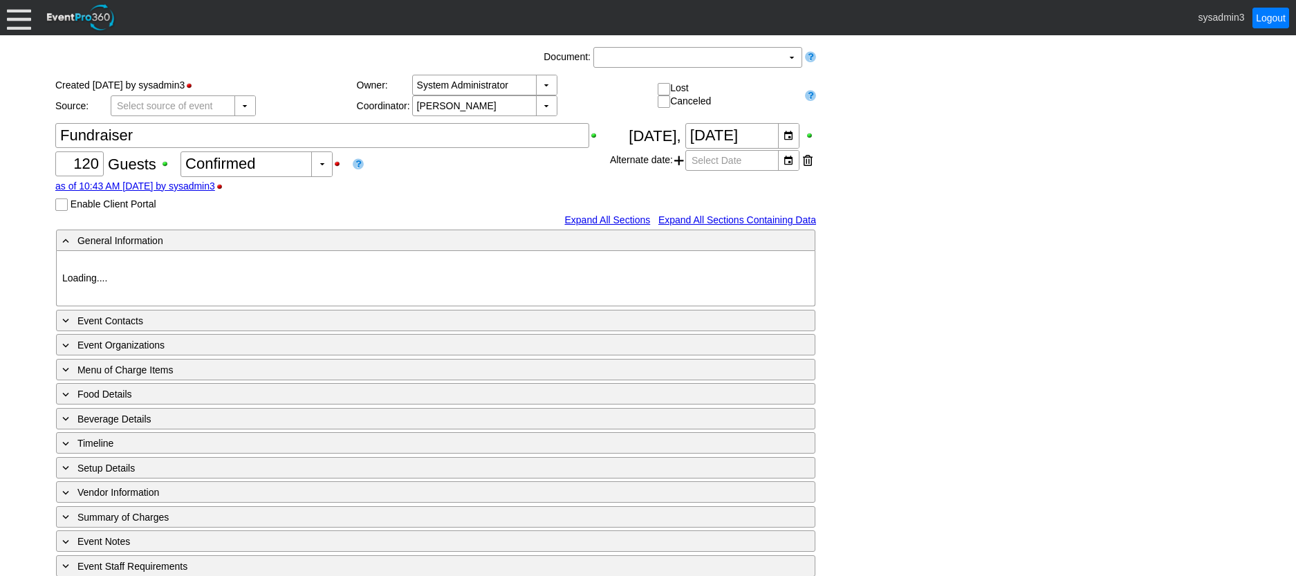
type input "Demo Venue 1"
type input "Fundraiser"
type input "[URL][DOMAIN_NAME]"
type input "1182171"
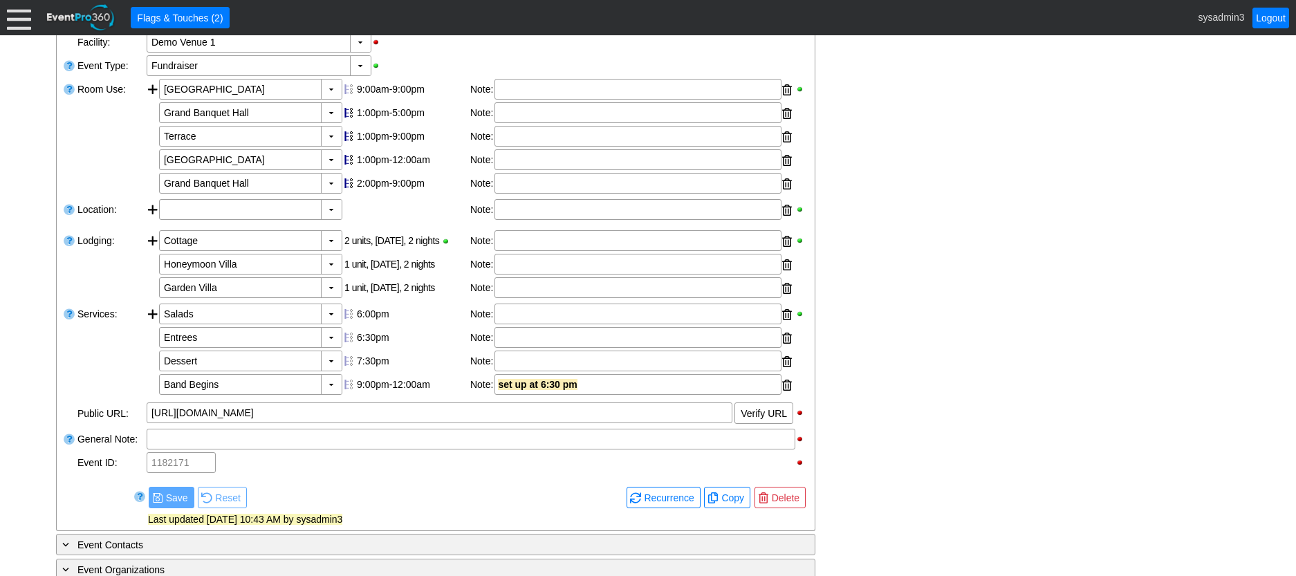
scroll to position [277, 0]
click at [777, 495] on span "Delete" at bounding box center [785, 497] width 33 height 14
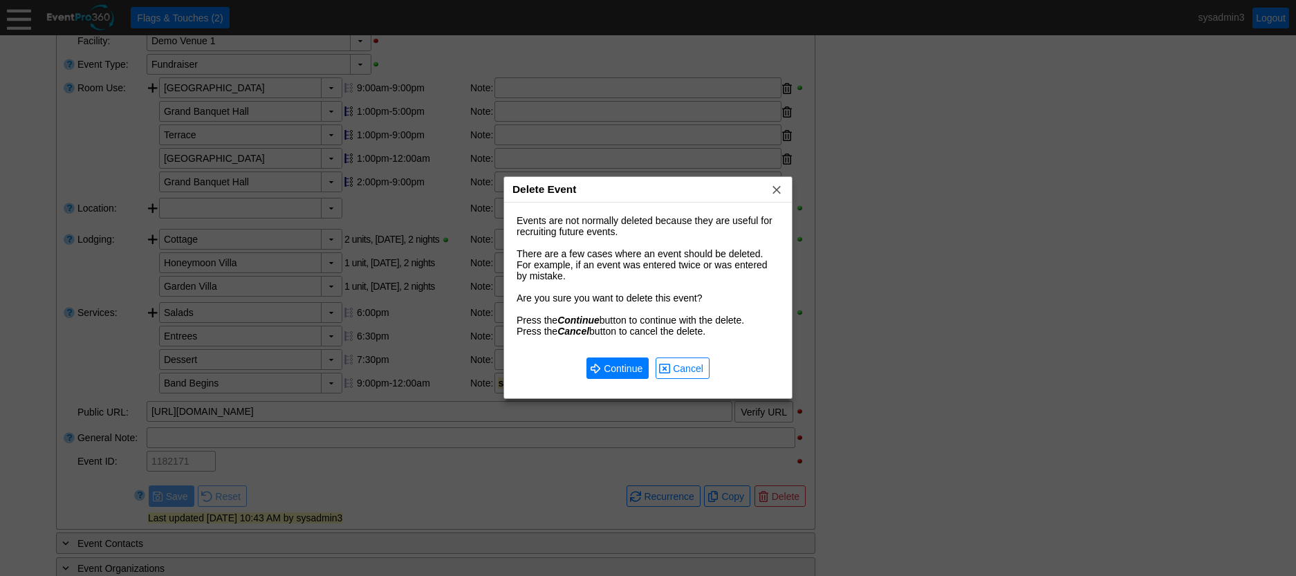
scroll to position [0, 0]
click at [622, 359] on span "● Continue" at bounding box center [618, 368] width 62 height 21
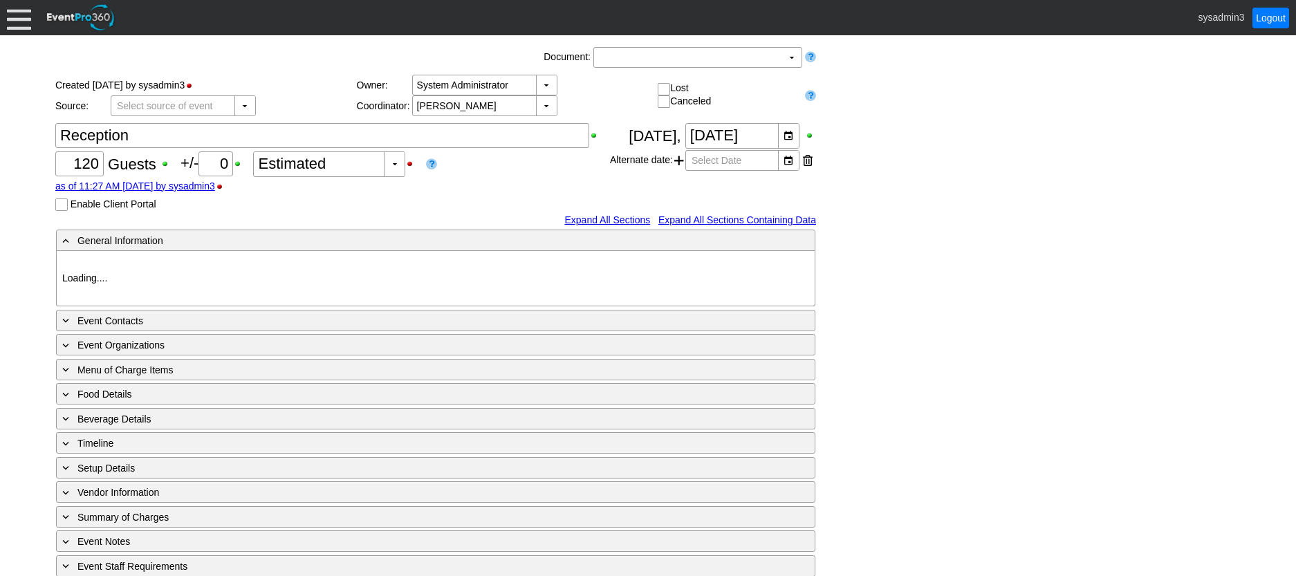
type input "Demo Venue 1"
type input "Wedding"
type input "[URL][DOMAIN_NAME]"
type input "1178043"
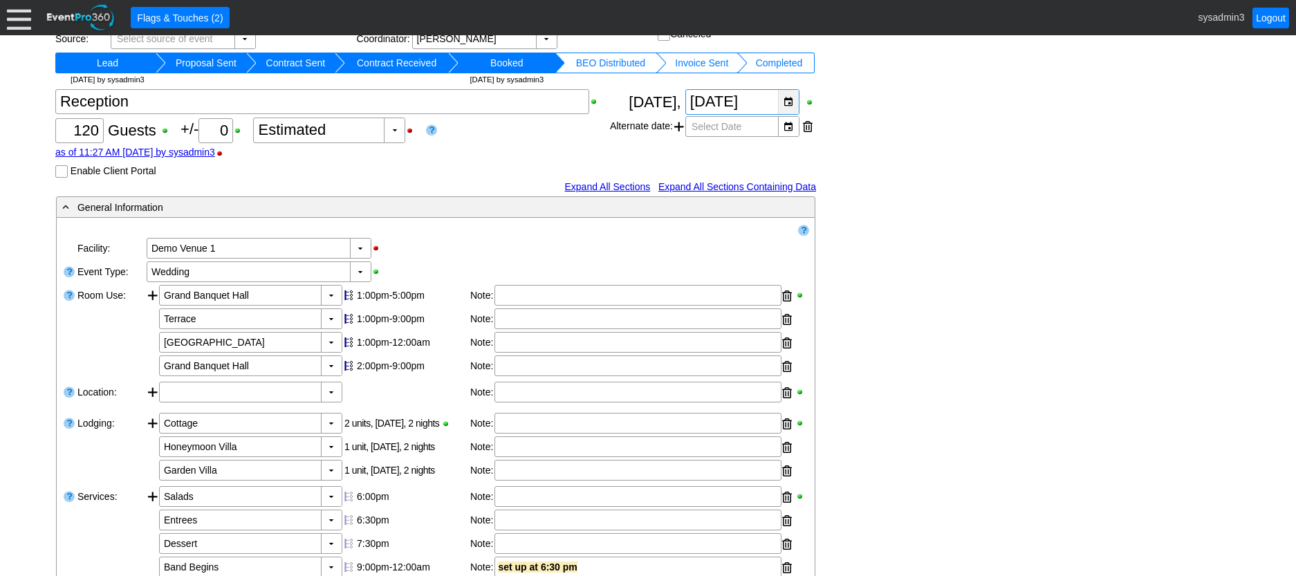
click at [787, 97] on div "▼" at bounding box center [788, 102] width 21 height 24
click at [943, 156] on div "Link ▼ Flag ▼ Document: Event Page Χ ▼ ● Print or PDF E-Sign ▼ Insert ▼ Save ▼ …" at bounding box center [648, 510] width 1193 height 1074
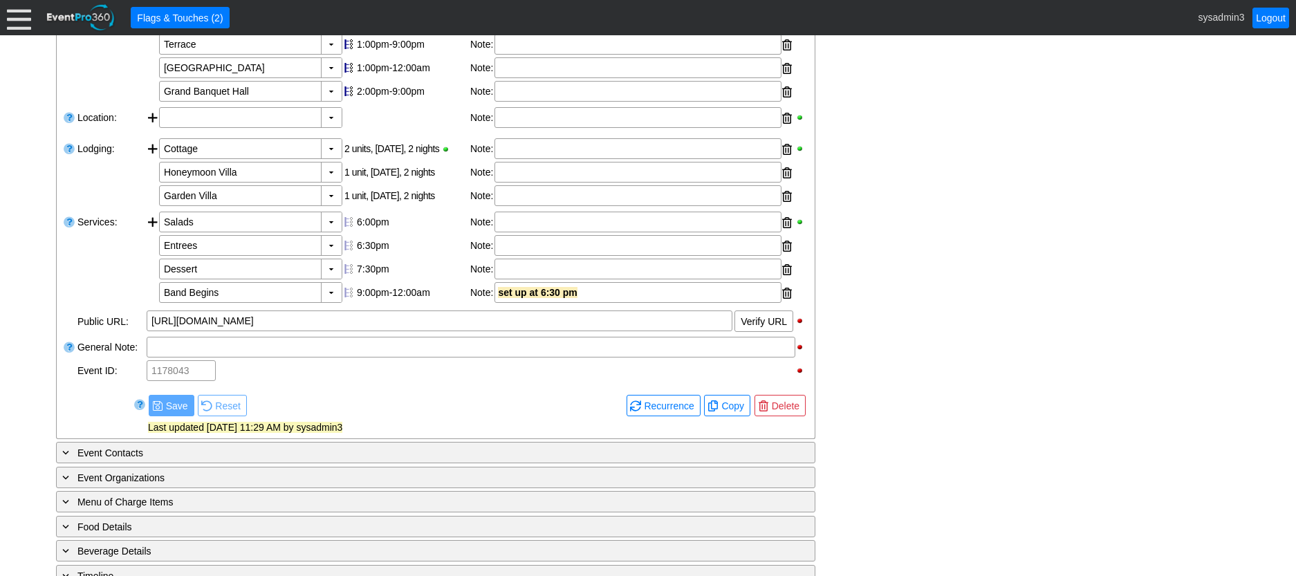
scroll to position [346, 0]
click at [780, 397] on span "Delete" at bounding box center [785, 404] width 33 height 14
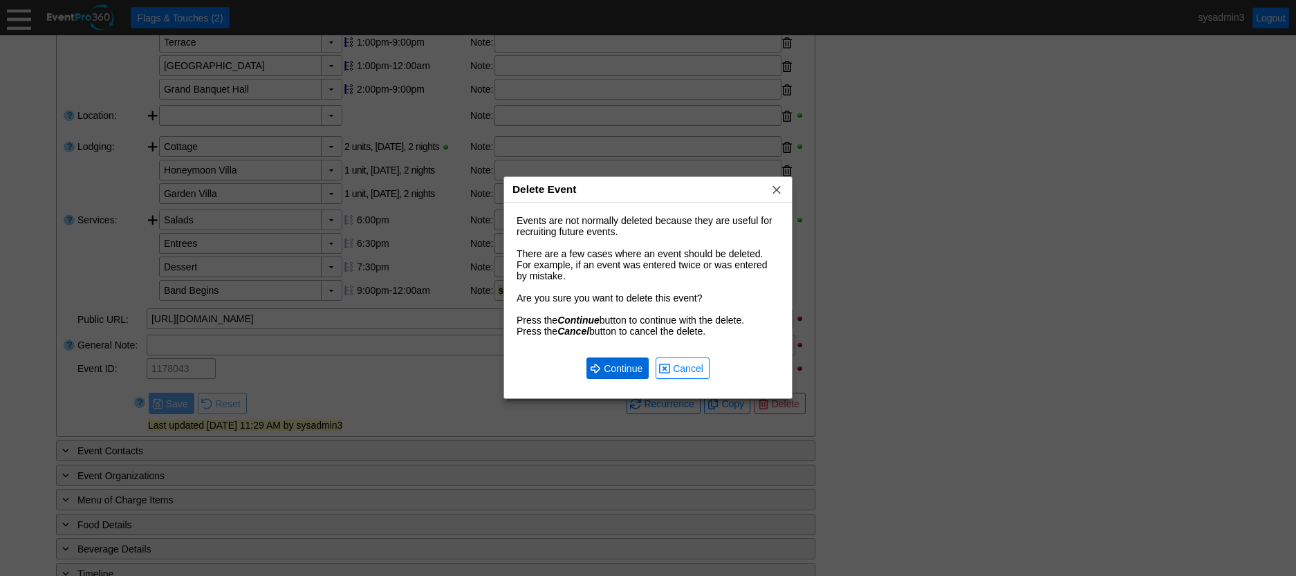
click at [616, 363] on span "Continue" at bounding box center [623, 369] width 44 height 14
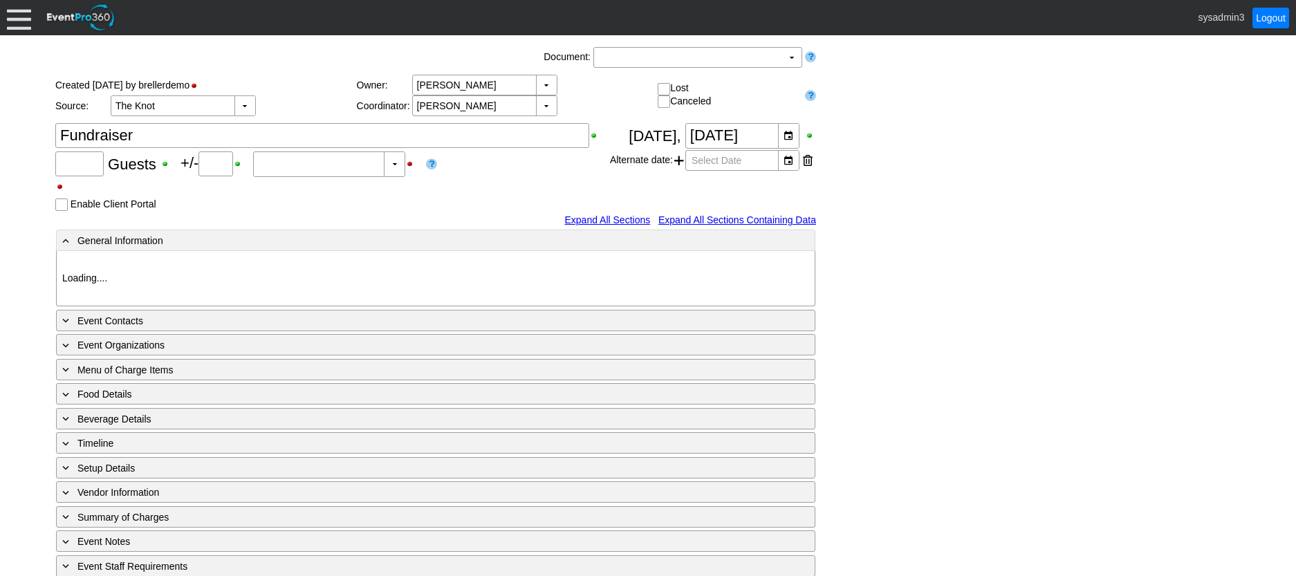
type input "180"
type input "Confirmed"
type input "Demo Venue 1"
type input "Wedding"
type input "[URL][DOMAIN_NAME]"
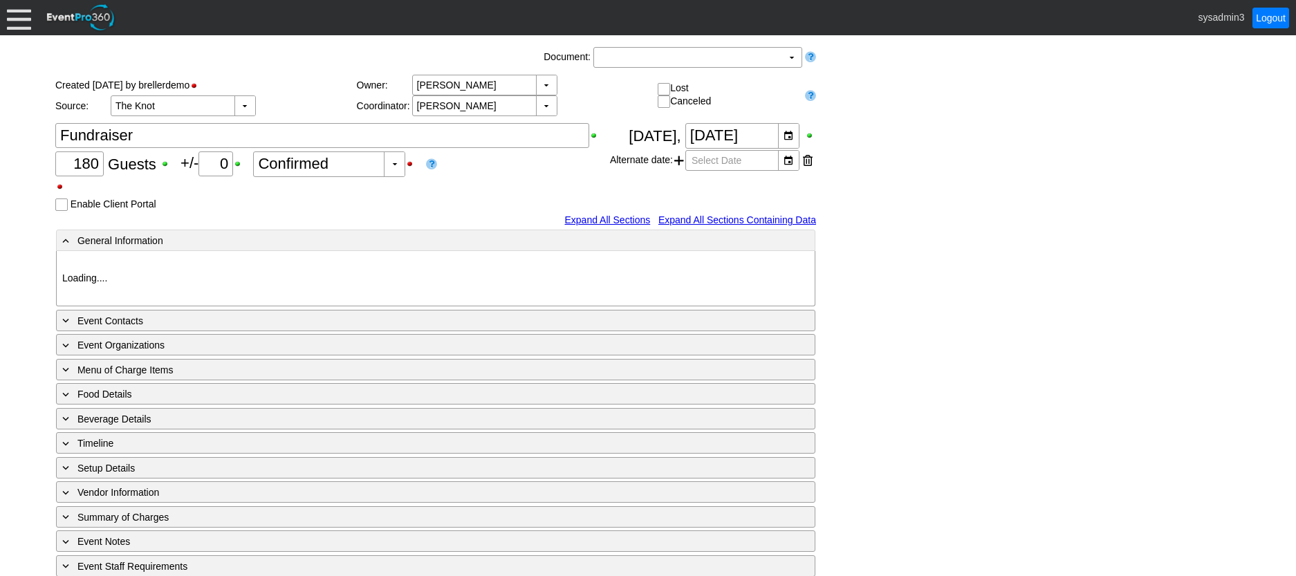
type input "675609"
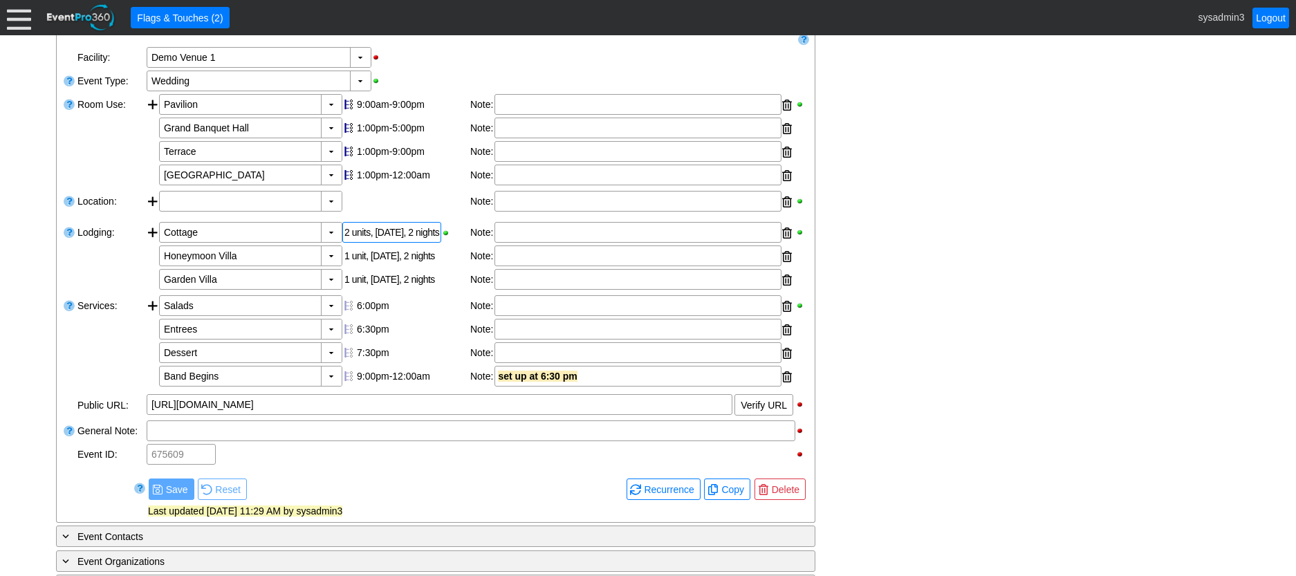
click at [406, 243] on div "2 units, [DATE], 2 nights" at bounding box center [391, 232] width 99 height 21
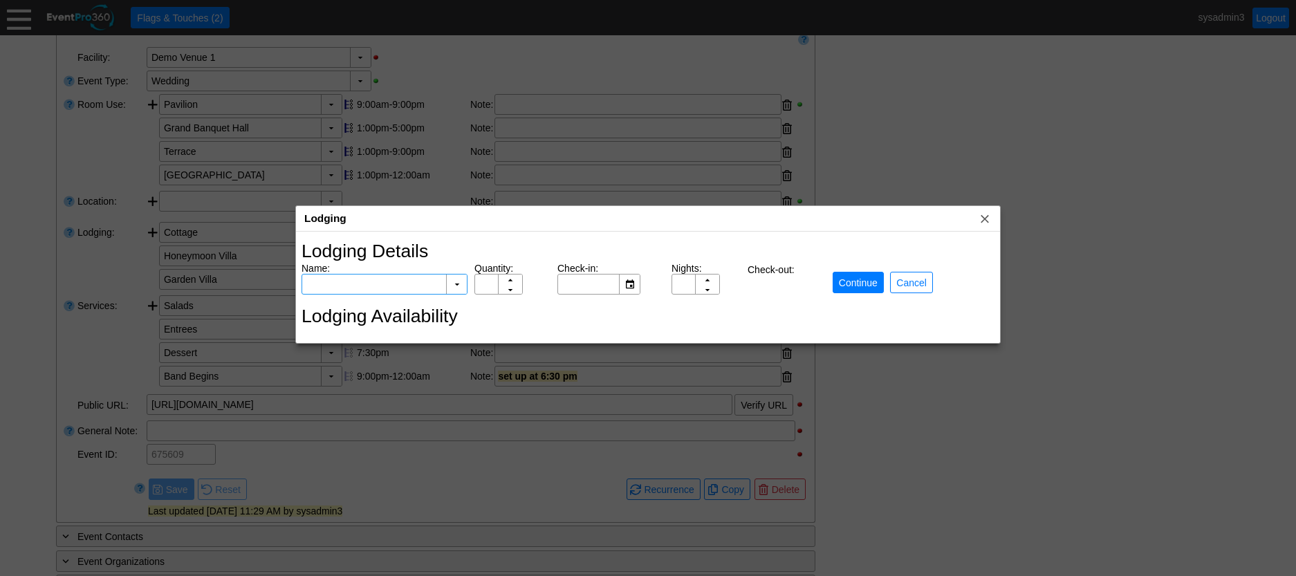
type input "Cottage"
type input "2"
type input "8/22/2025"
type input "2"
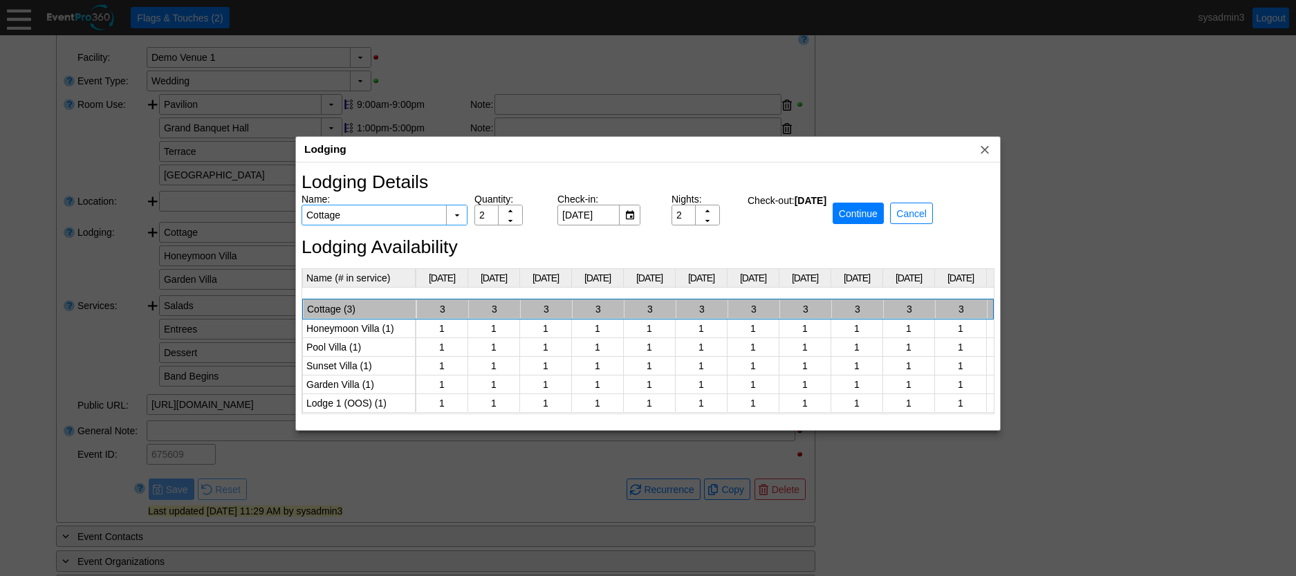
scroll to position [0, 1287]
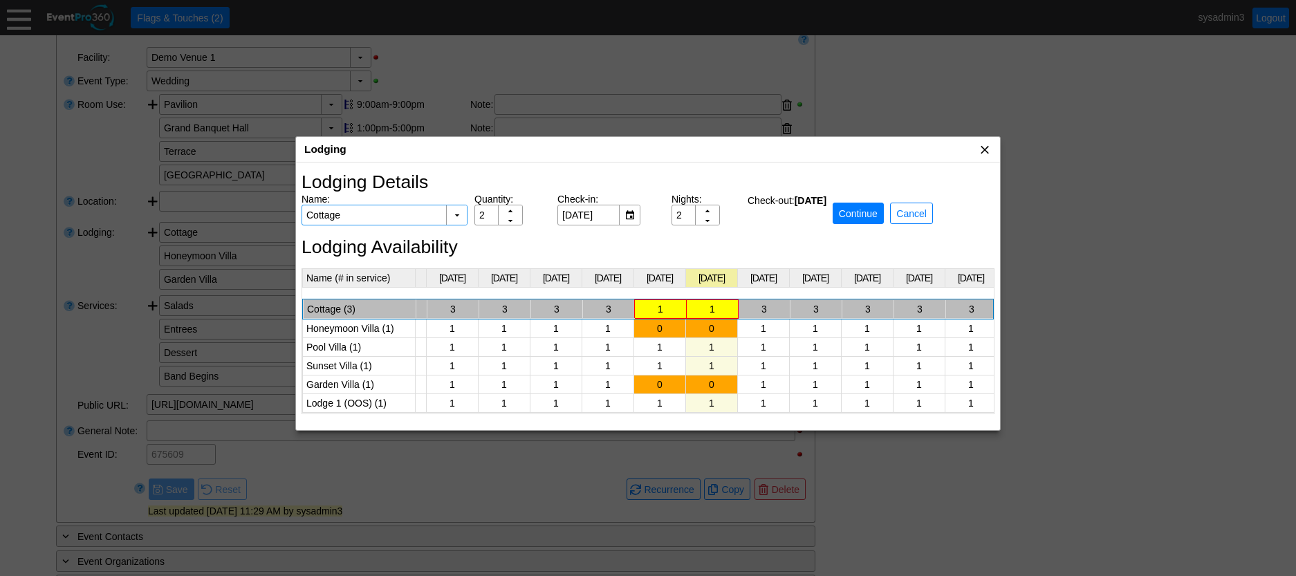
click at [985, 146] on span "x" at bounding box center [985, 149] width 14 height 14
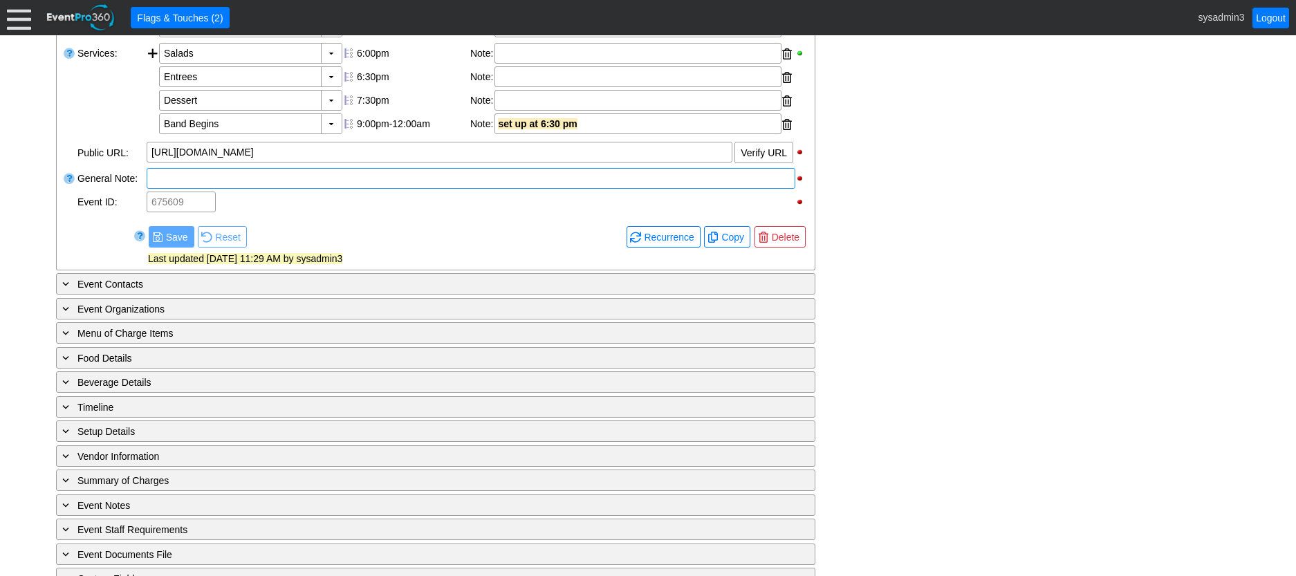
scroll to position [553, 0]
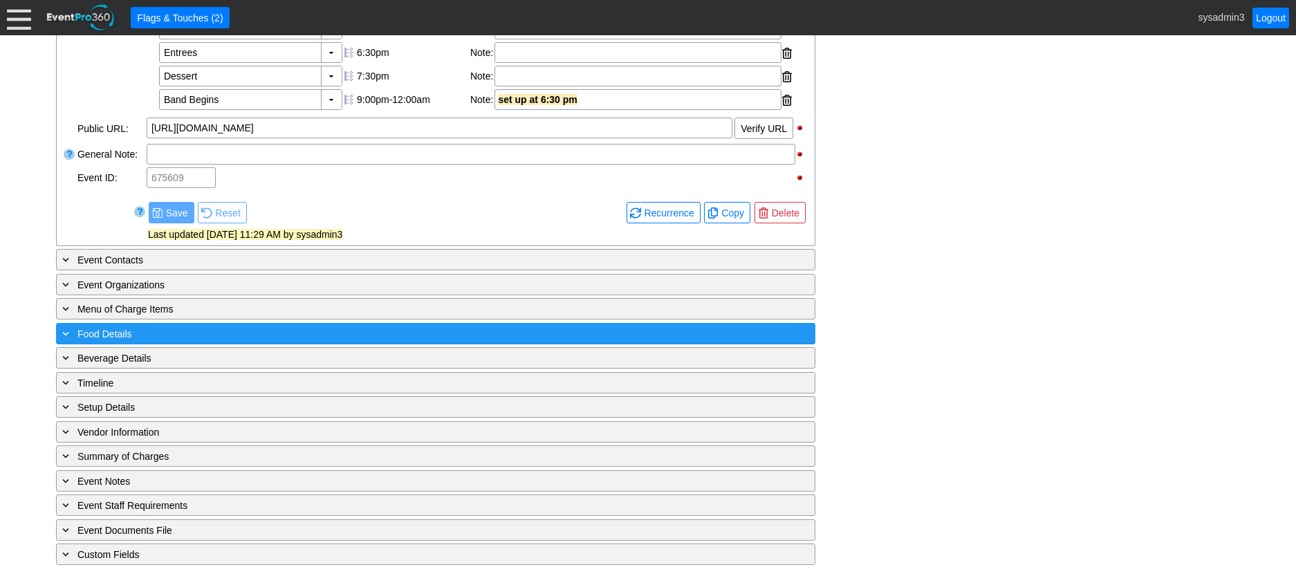
click at [273, 342] on div "+ Food Details" at bounding box center [407, 334] width 696 height 16
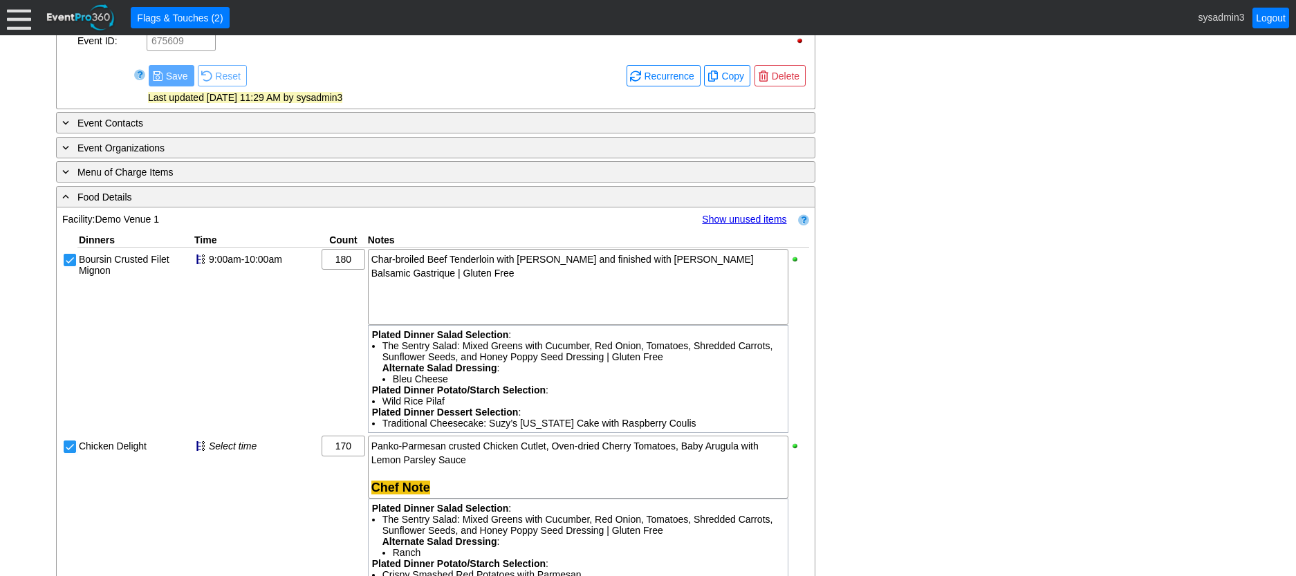
scroll to position [692, 0]
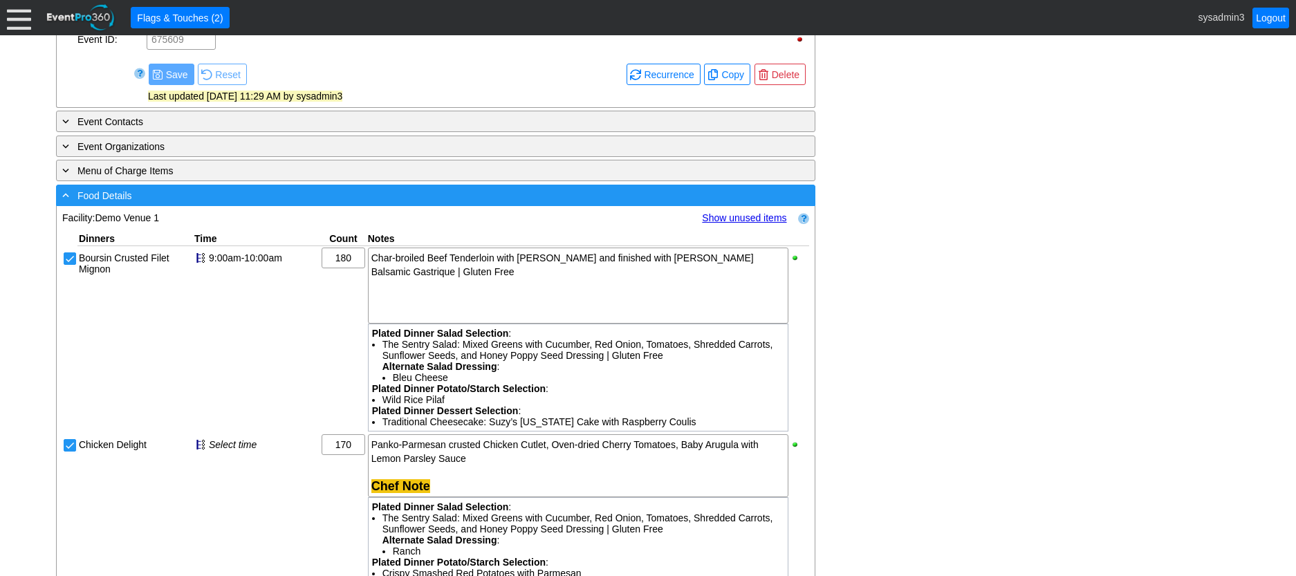
click at [329, 203] on div "- Food Details" at bounding box center [407, 195] width 696 height 16
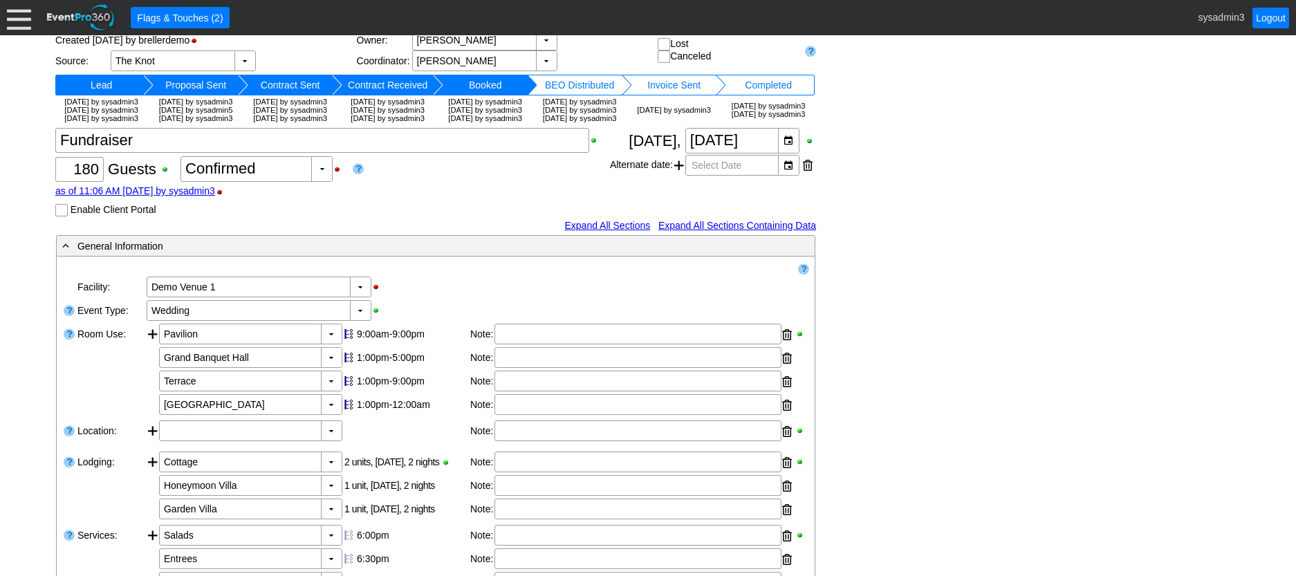
scroll to position [0, 0]
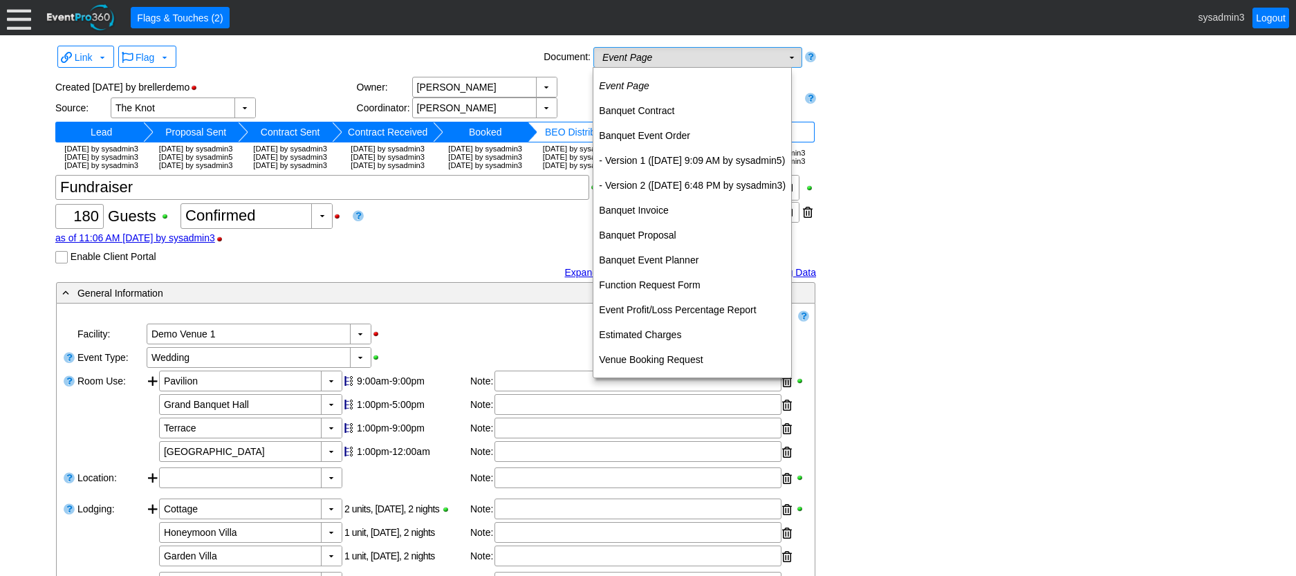
click at [684, 54] on td "Event Page Χ" at bounding box center [688, 57] width 188 height 19
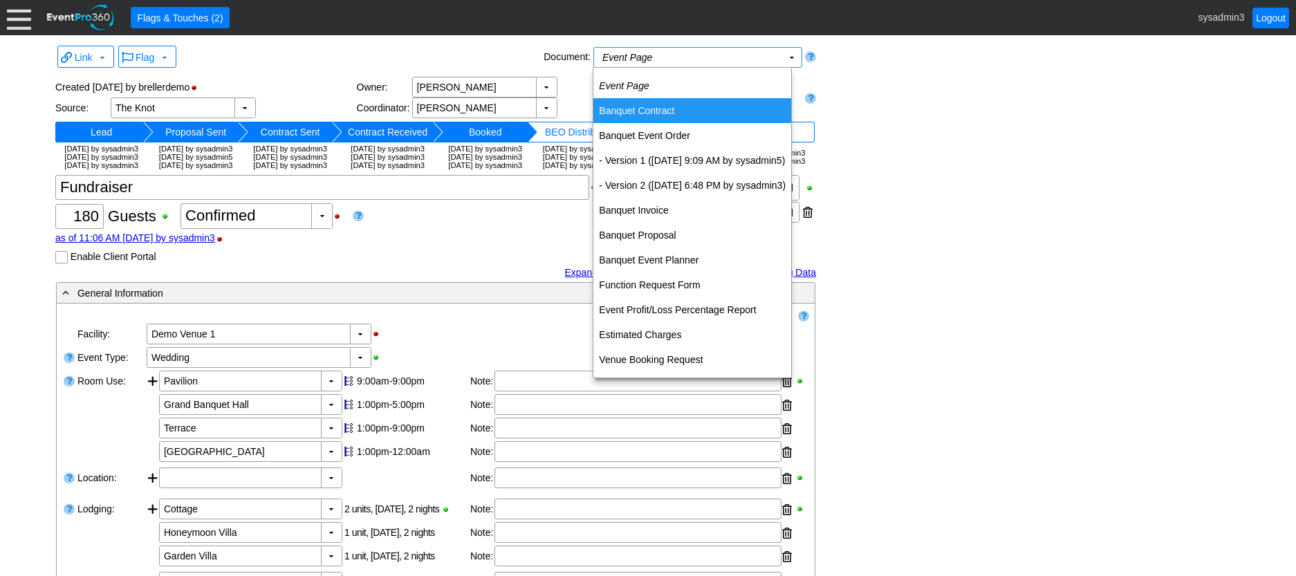
click at [652, 112] on td "Banquet Contract" at bounding box center [693, 110] width 198 height 25
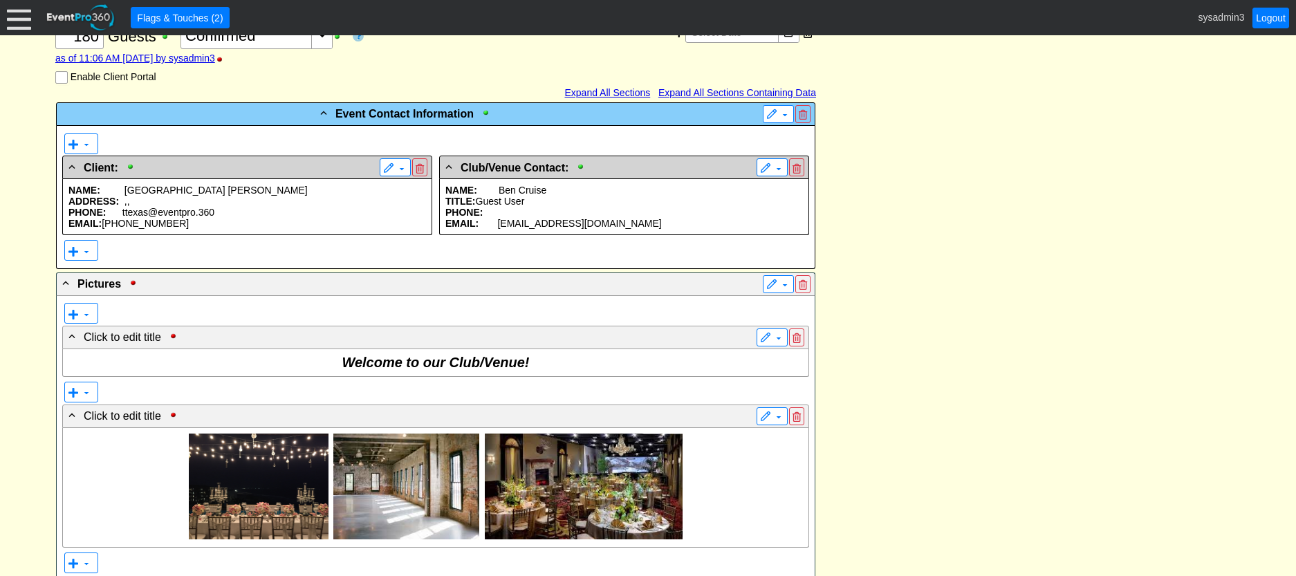
scroll to position [277, 0]
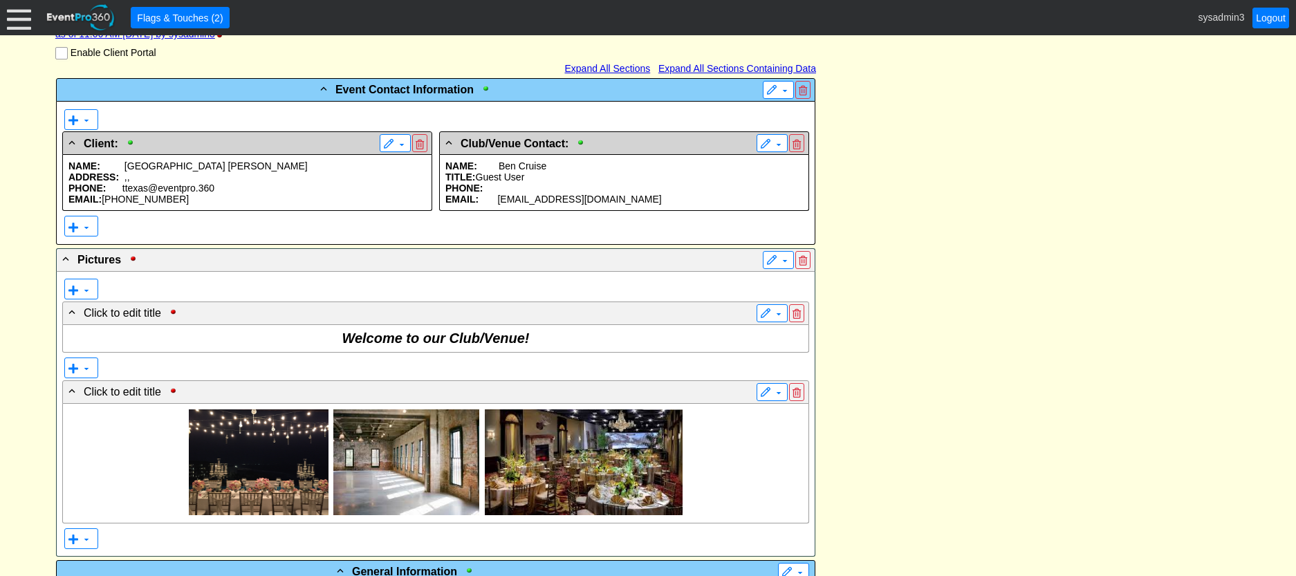
click at [246, 194] on p "PHONE: ttexas@eventpro.360" at bounding box center [247, 188] width 358 height 11
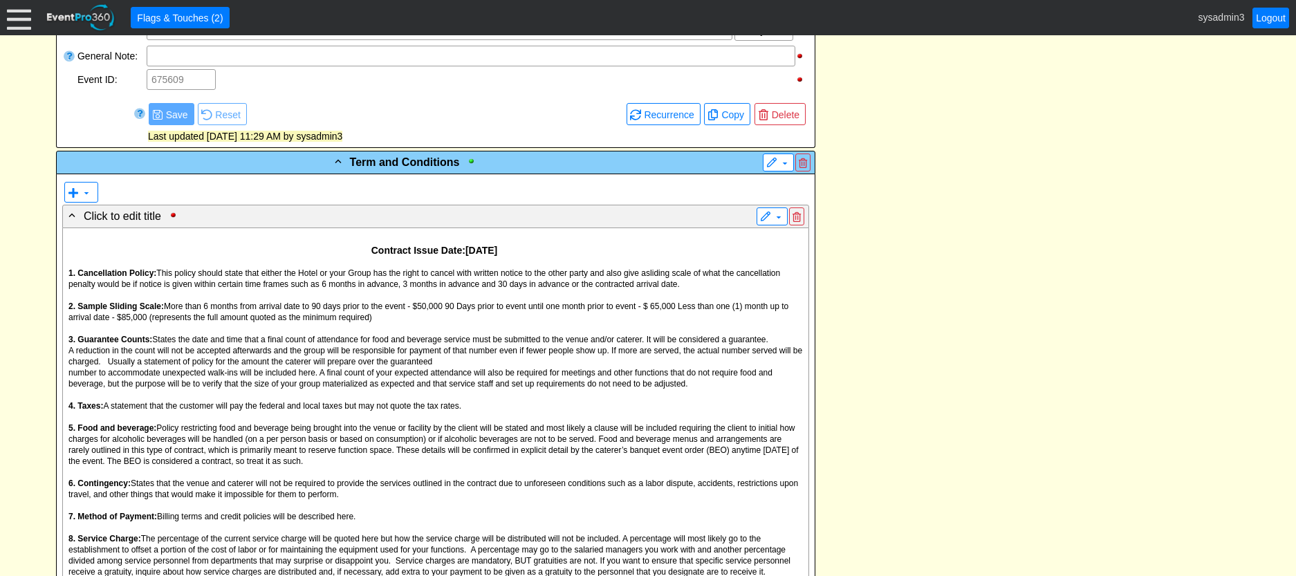
scroll to position [0, 0]
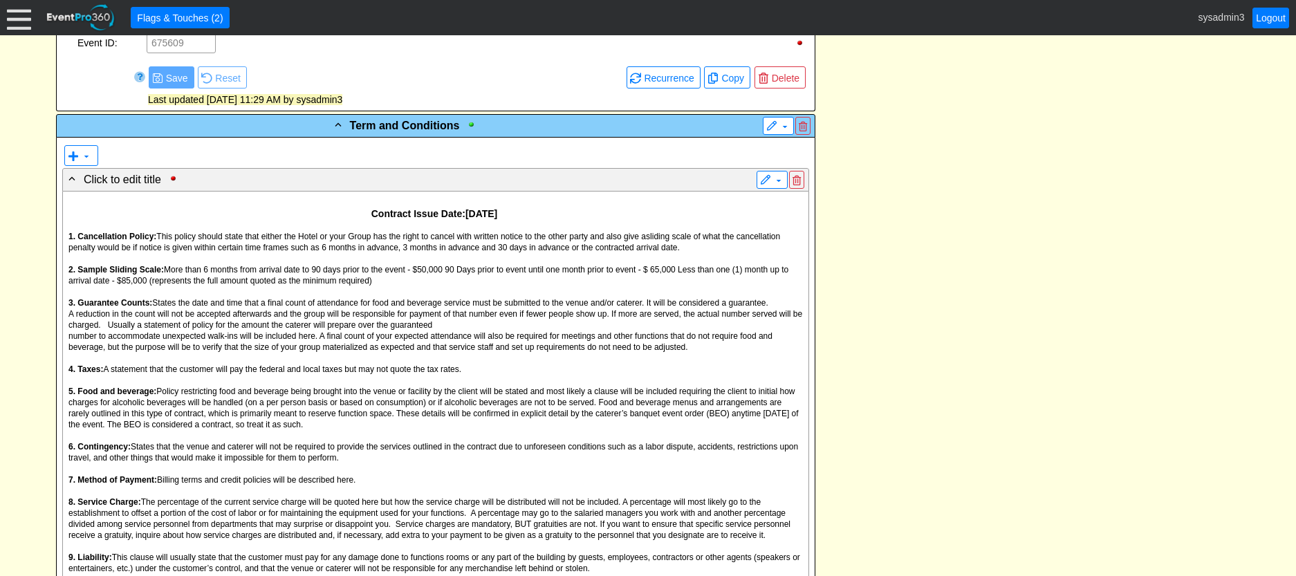
click at [385, 330] on span "A reduction in the count will not be accepted afterwards and the group will be …" at bounding box center [435, 319] width 734 height 21
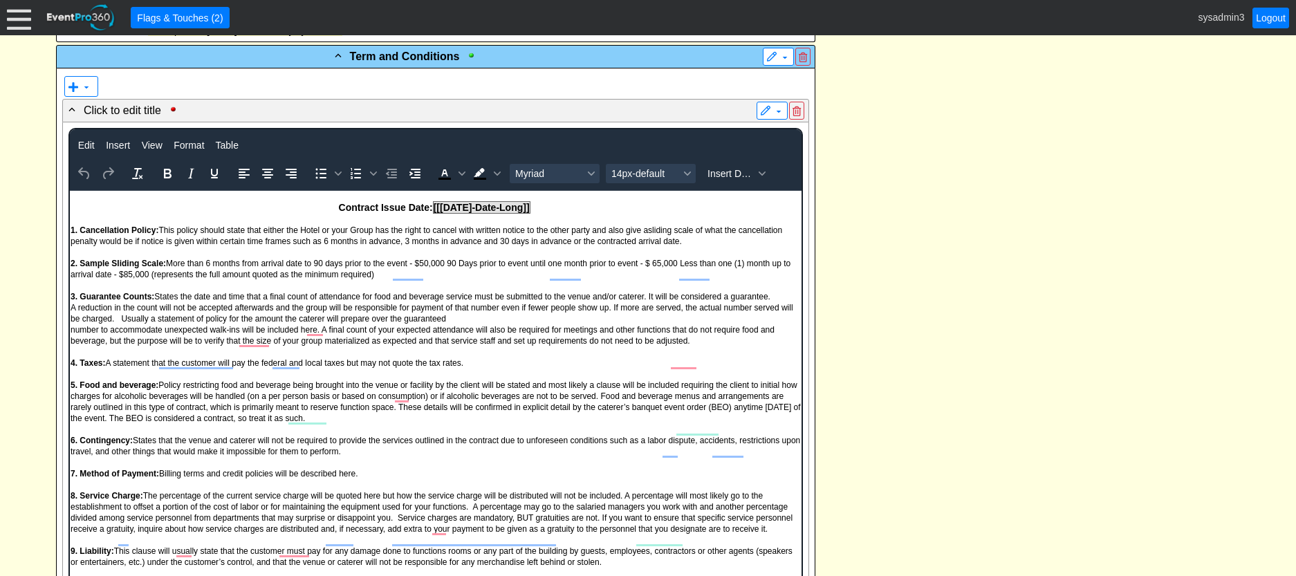
click at [988, 256] on div "- Event Contact Information ▼ ▼ - Client: ▼ NAME: Odessa Jones ADDRESS: , , PHO…" at bounding box center [648, 359] width 1193 height 2638
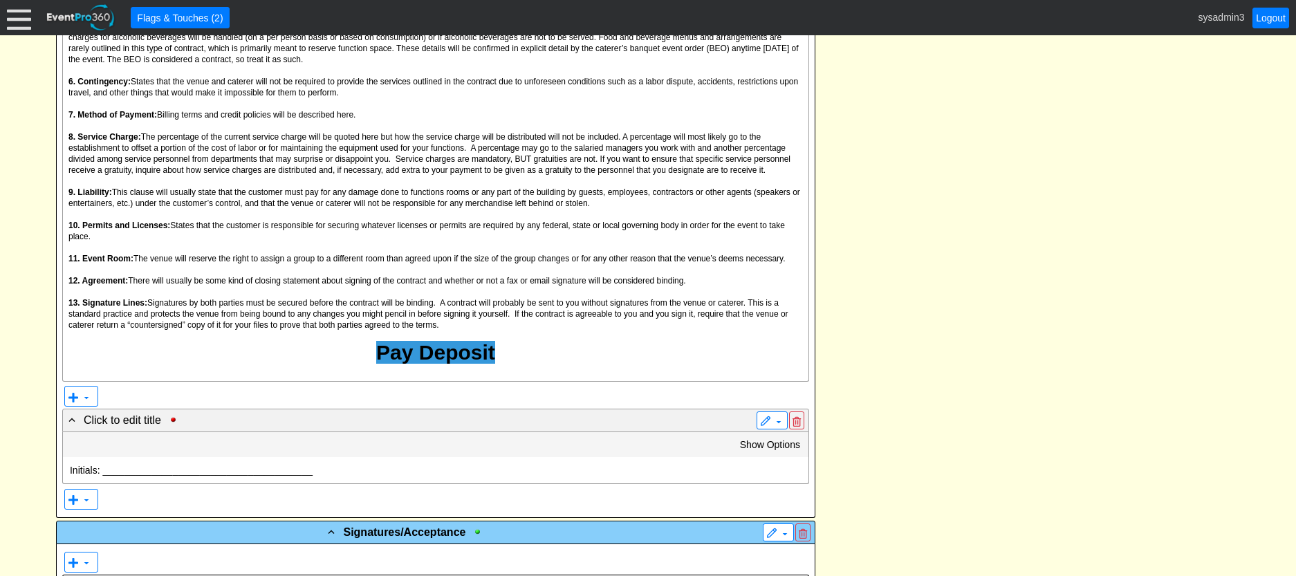
scroll to position [1610, 0]
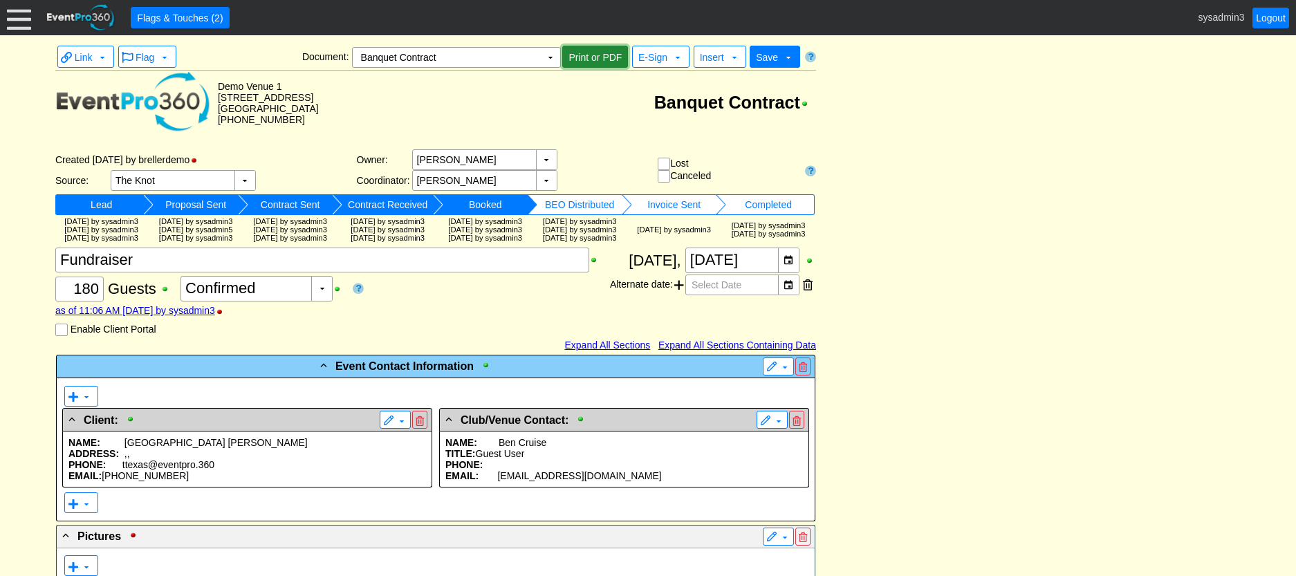
click at [594, 50] on span "Print or PDF" at bounding box center [595, 57] width 59 height 14
click at [659, 59] on span "E-Sign" at bounding box center [652, 57] width 29 height 11
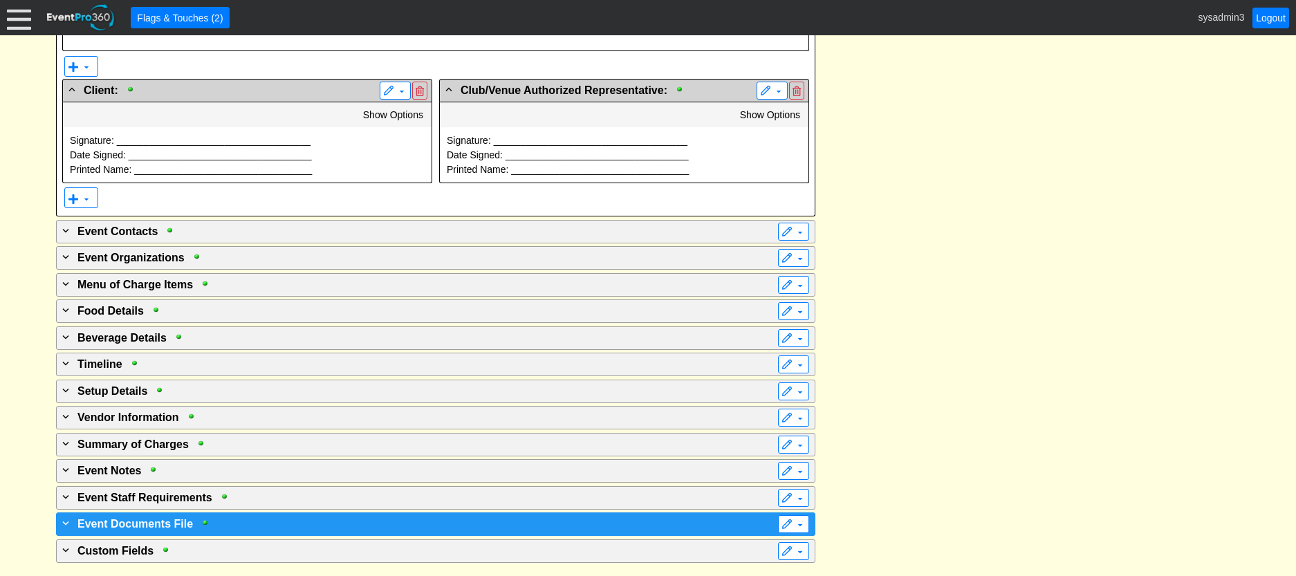
click at [262, 531] on div "+ Event Documents File" at bounding box center [407, 523] width 696 height 17
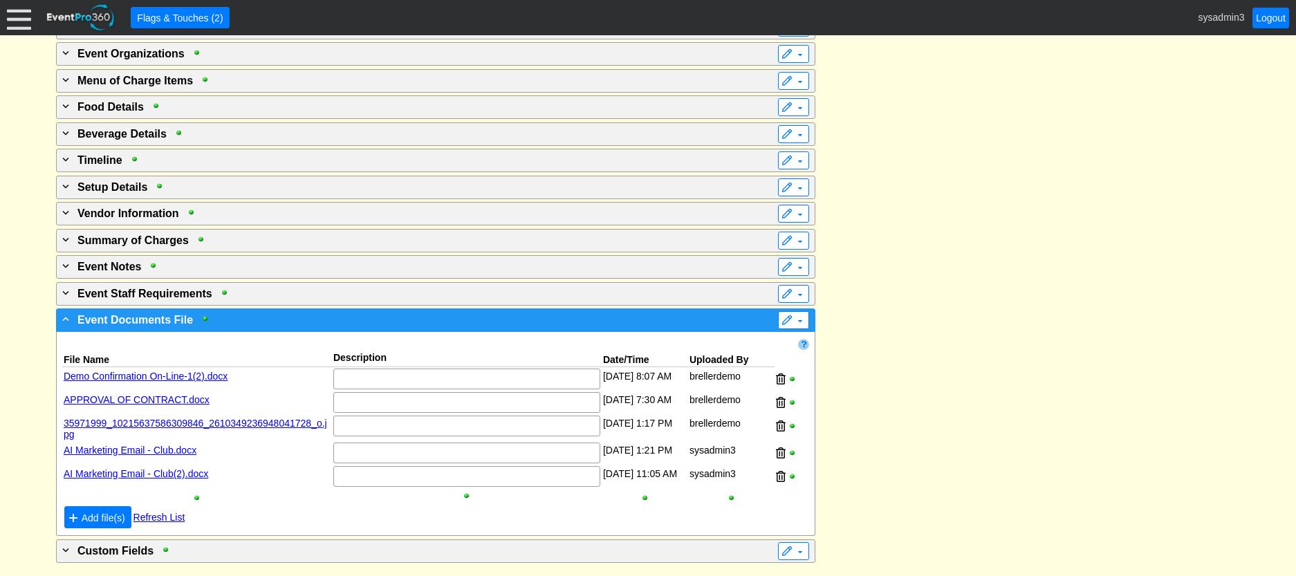
click at [337, 320] on div "- Event Documents File" at bounding box center [407, 319] width 696 height 17
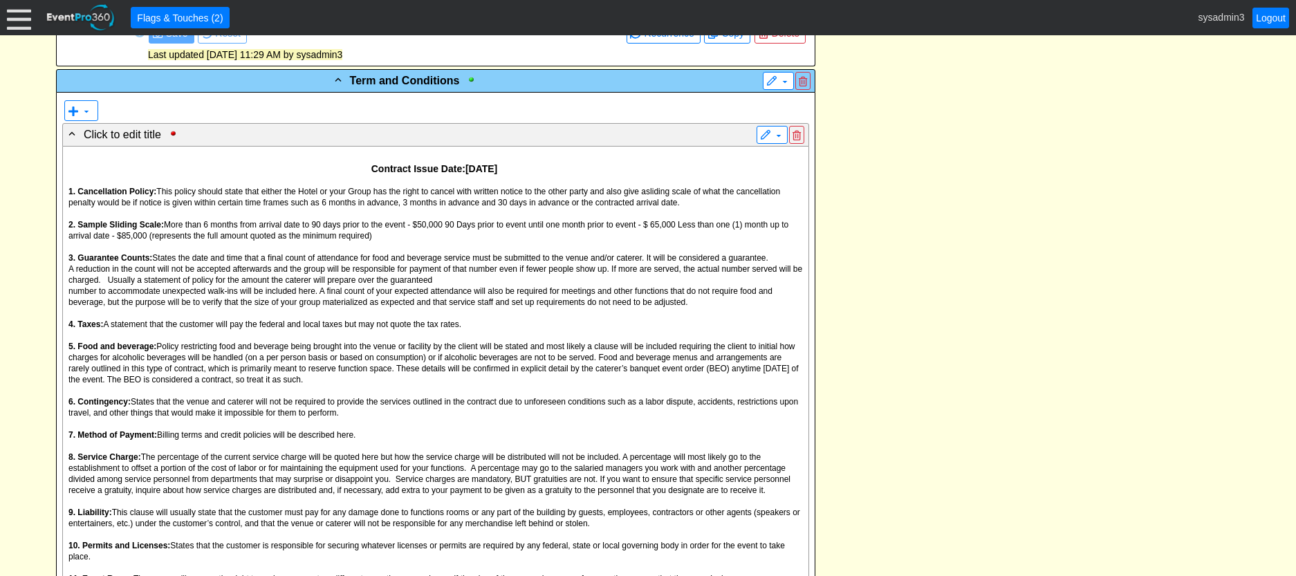
scroll to position [1058, 0]
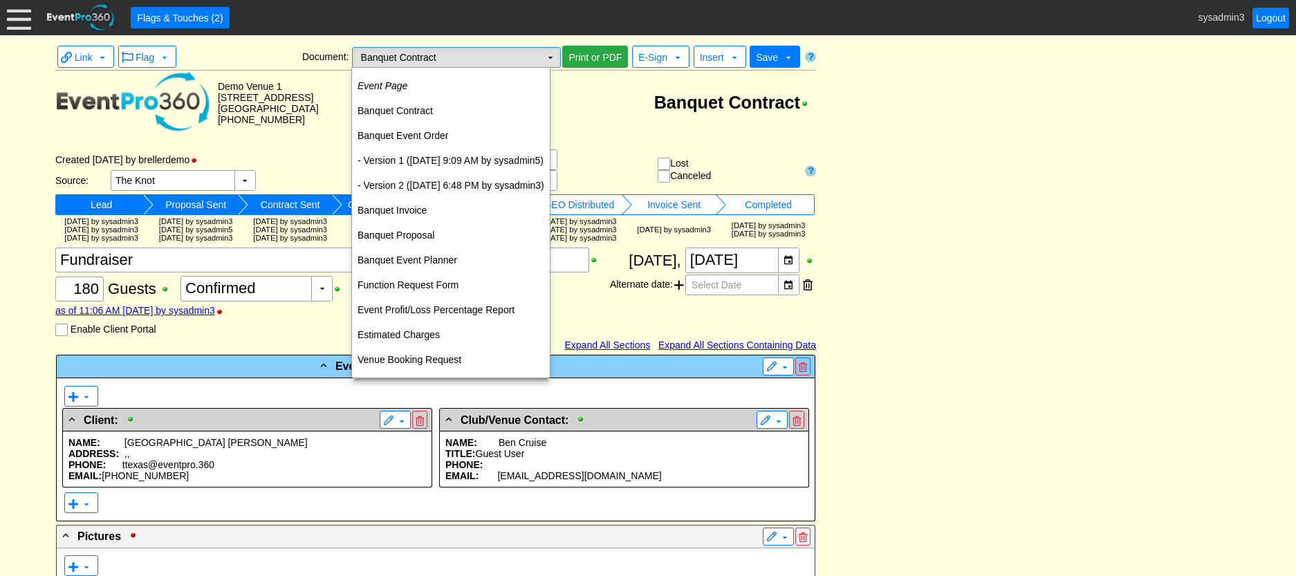
click at [552, 60] on td "▼" at bounding box center [550, 57] width 19 height 19
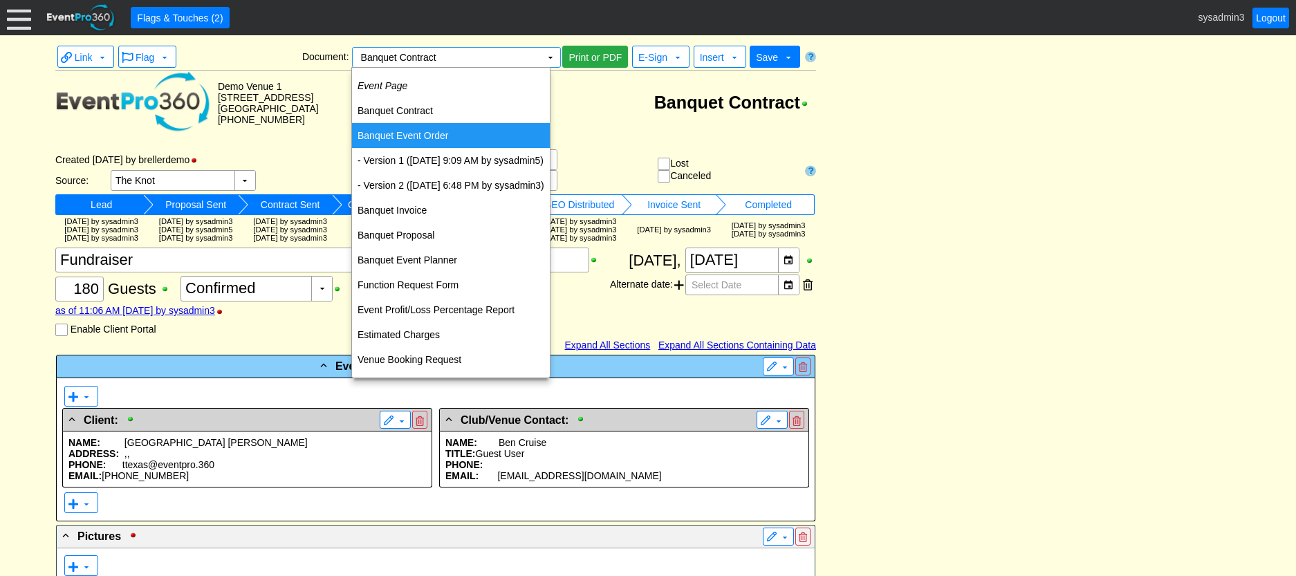
click at [416, 135] on td "Banquet Event Order" at bounding box center [451, 135] width 198 height 25
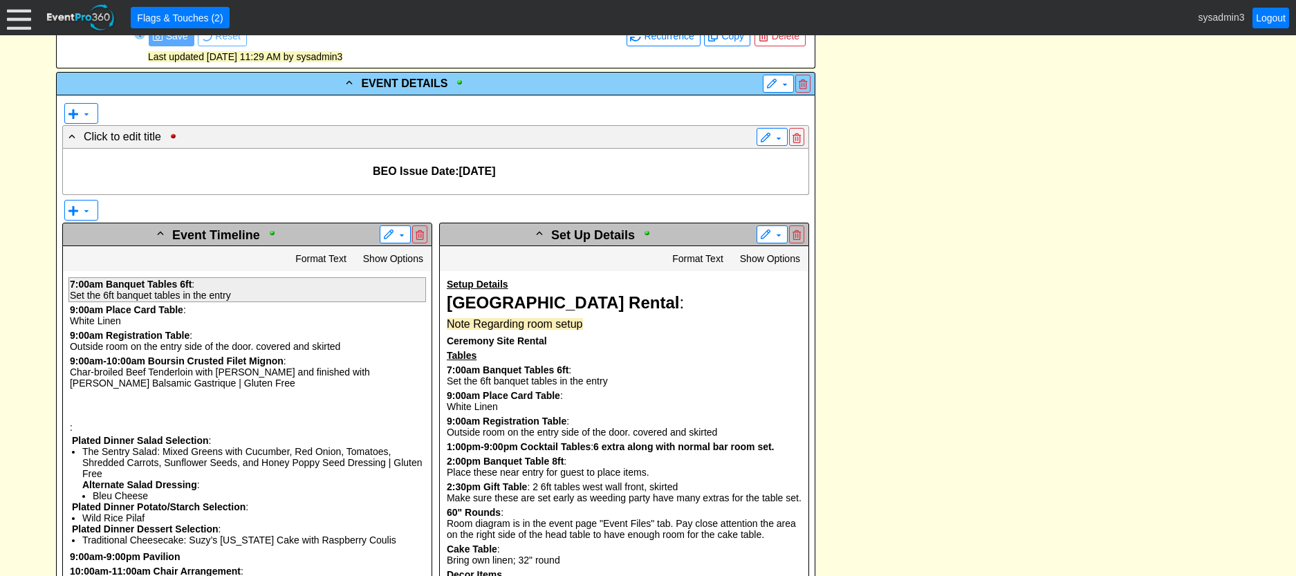
scroll to position [1079, 0]
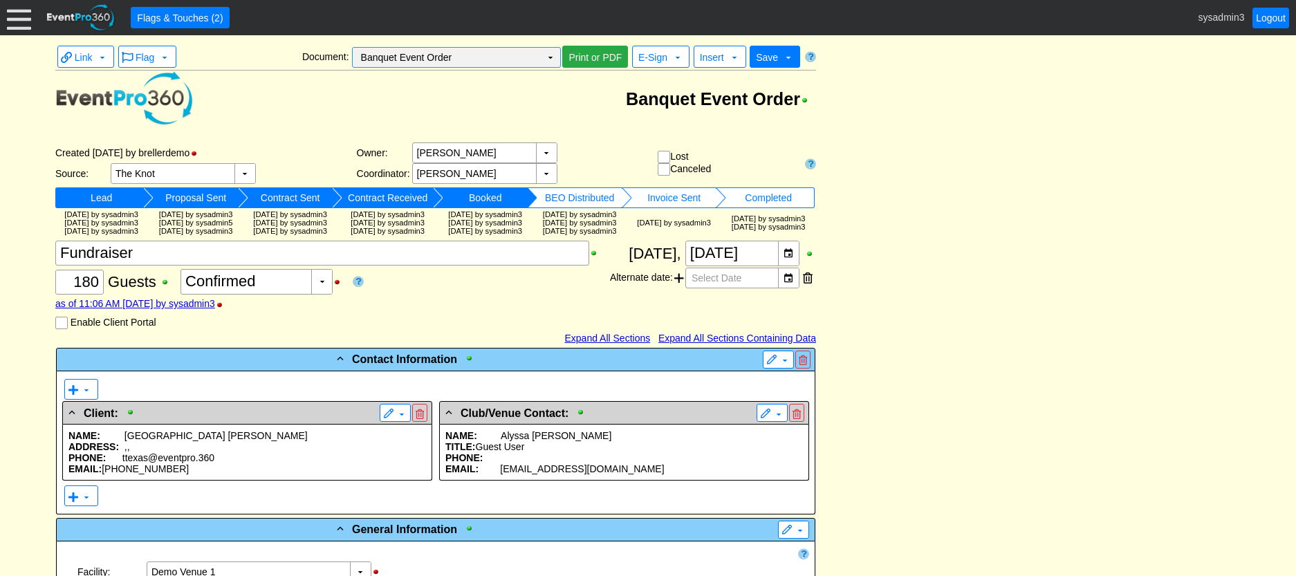
click at [547, 55] on td "▼" at bounding box center [550, 57] width 19 height 19
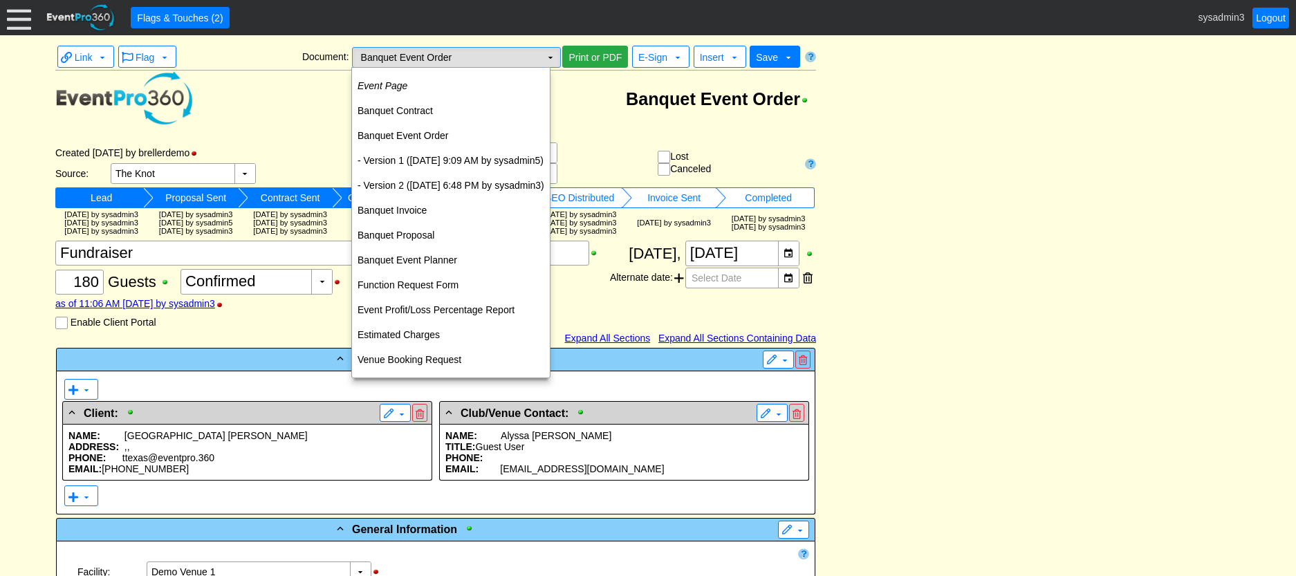
click at [514, 58] on td "Banquet Event Order Χ" at bounding box center [447, 57] width 188 height 19
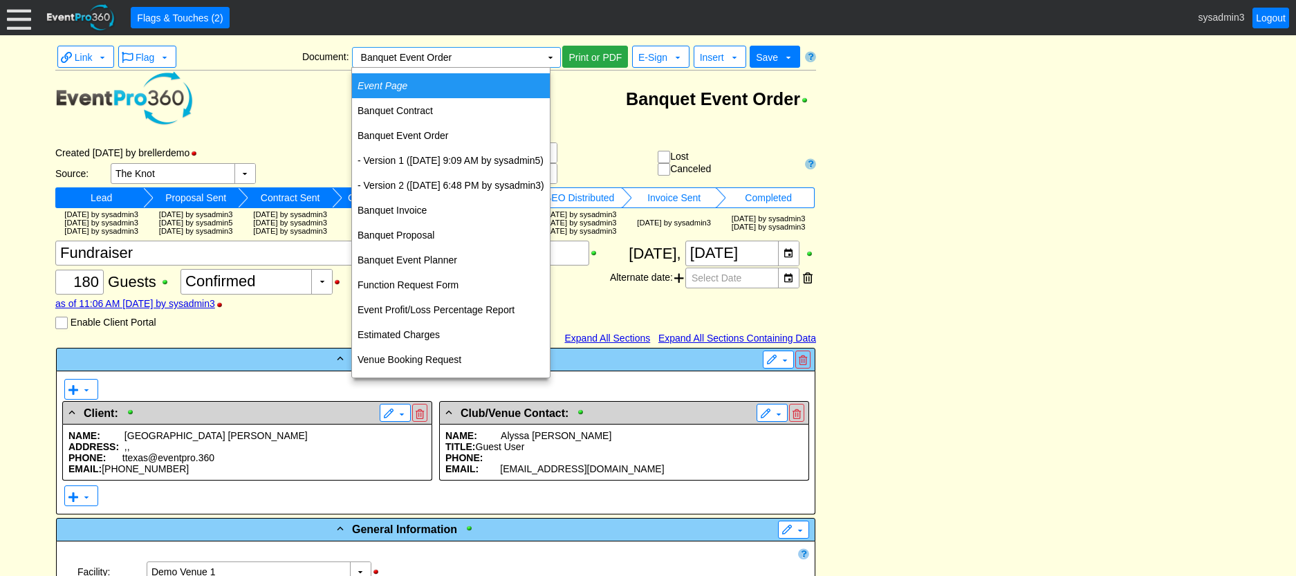
click at [404, 88] on icon "Event Page" at bounding box center [383, 85] width 50 height 11
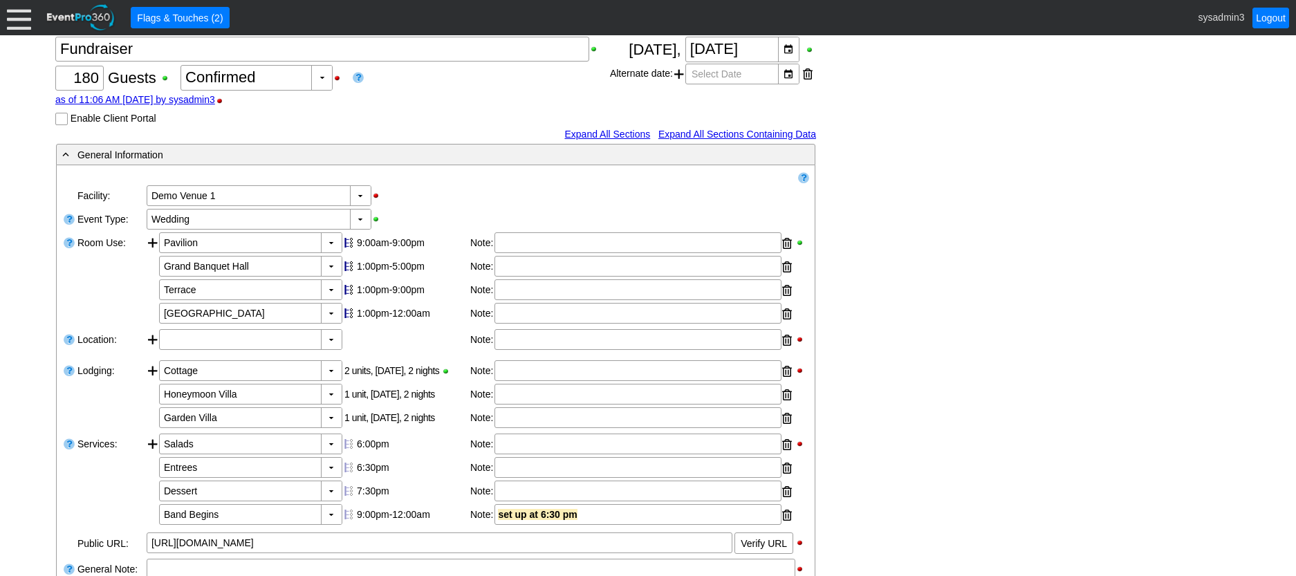
scroll to position [34, 0]
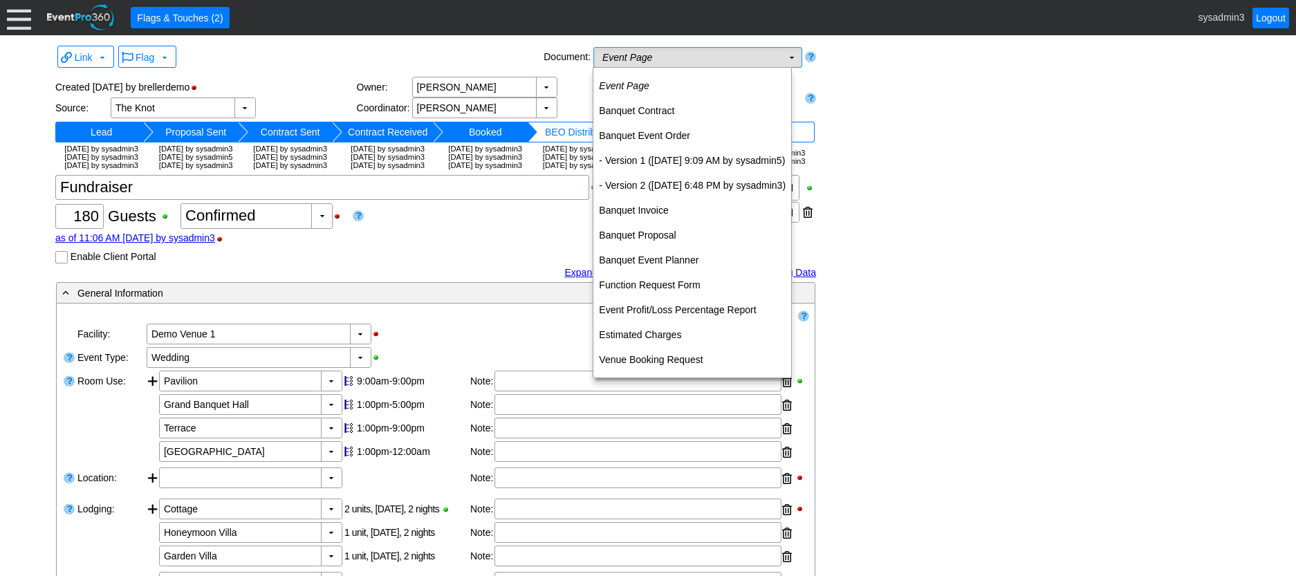
click at [699, 52] on td "Event Page Χ" at bounding box center [688, 57] width 188 height 19
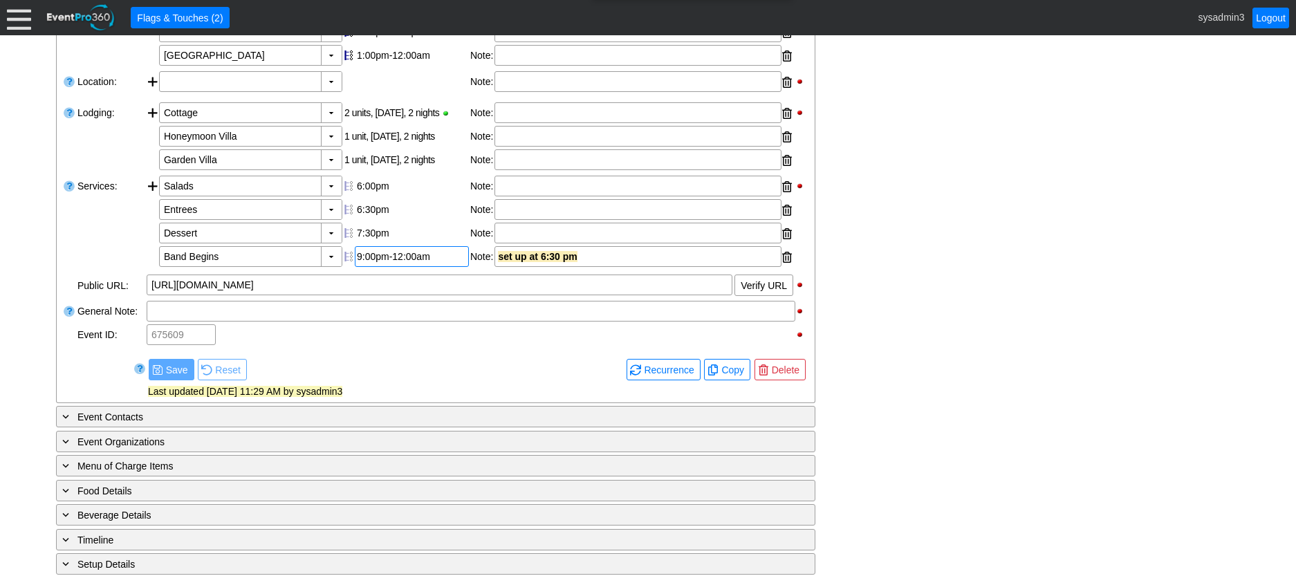
scroll to position [415, 0]
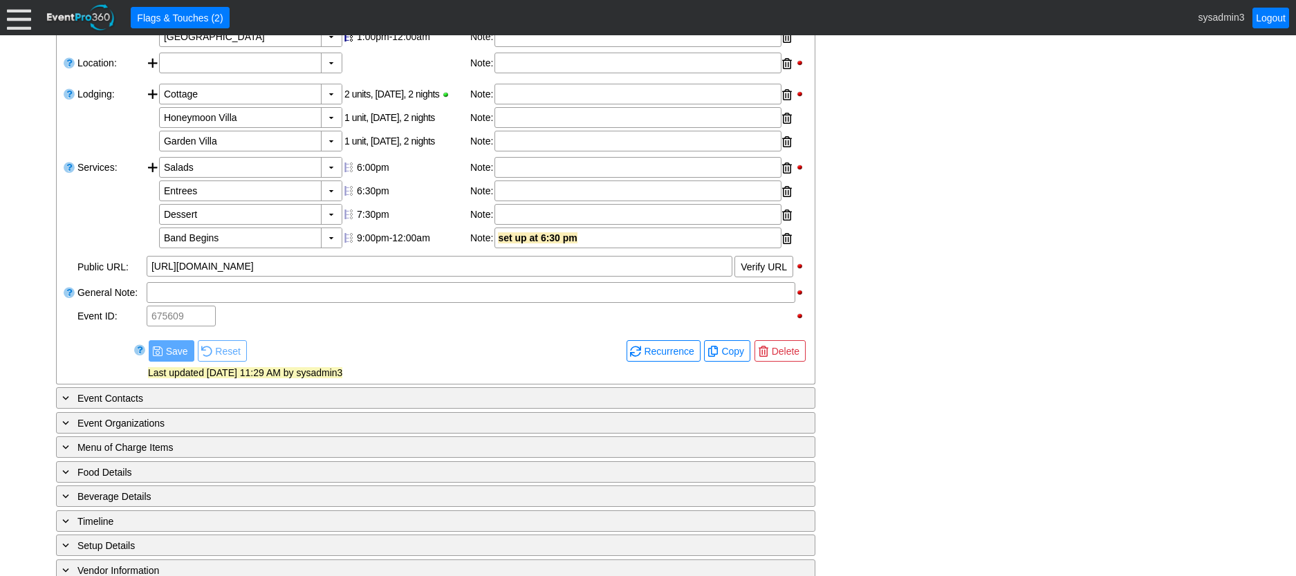
click at [920, 271] on div "- General Information ▼ Loading.... Remove all highlights Facility: ▼ Χ Demo Ve…" at bounding box center [648, 285] width 1193 height 838
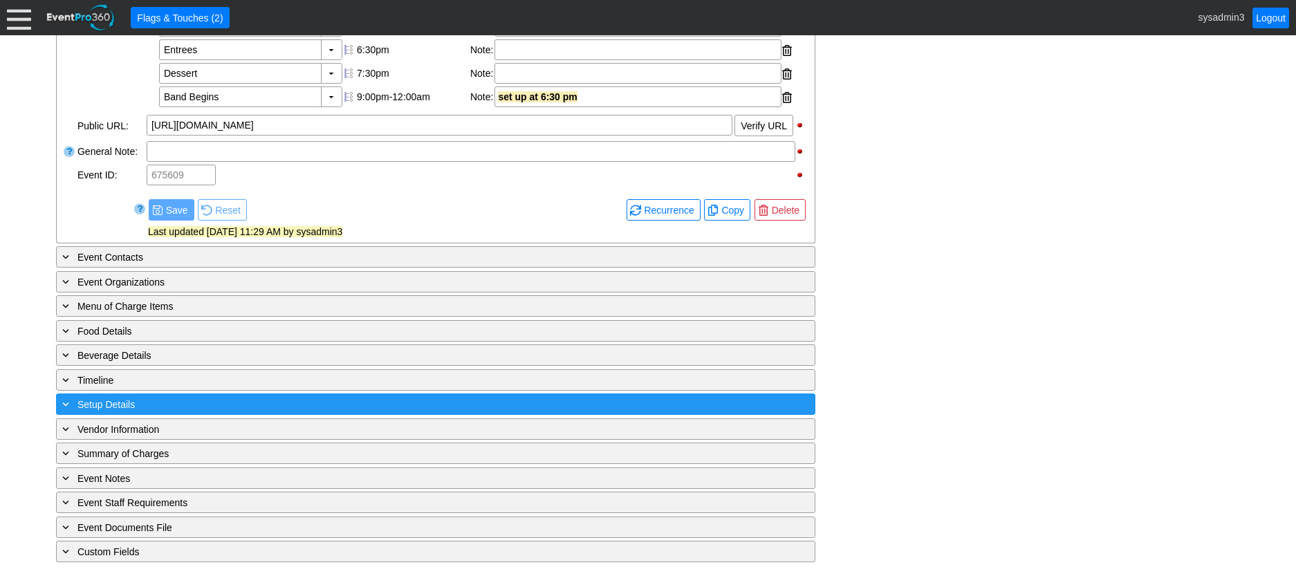
click at [210, 399] on div "+ Setup Details" at bounding box center [407, 404] width 696 height 16
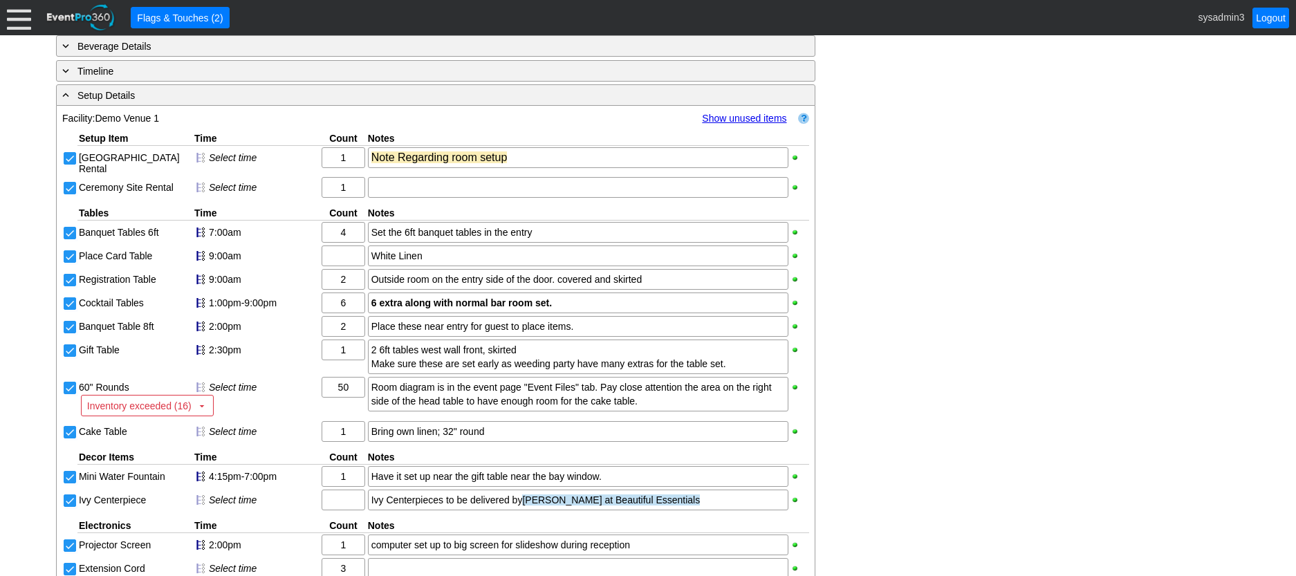
scroll to position [927, 0]
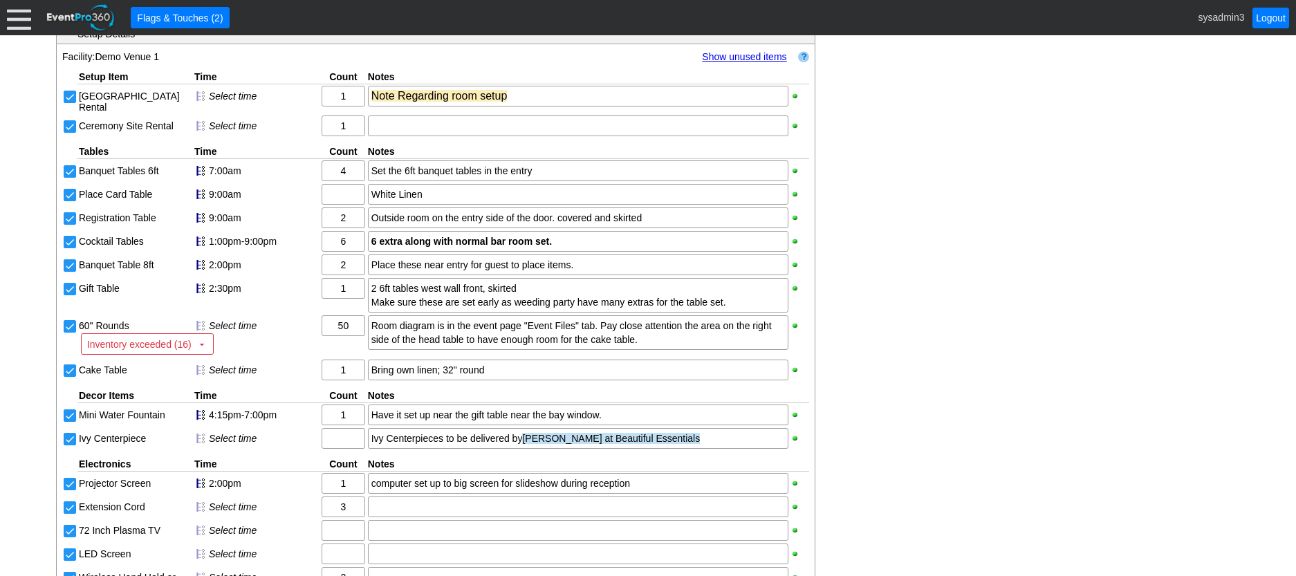
click at [748, 62] on link "Show unused items" at bounding box center [744, 56] width 84 height 11
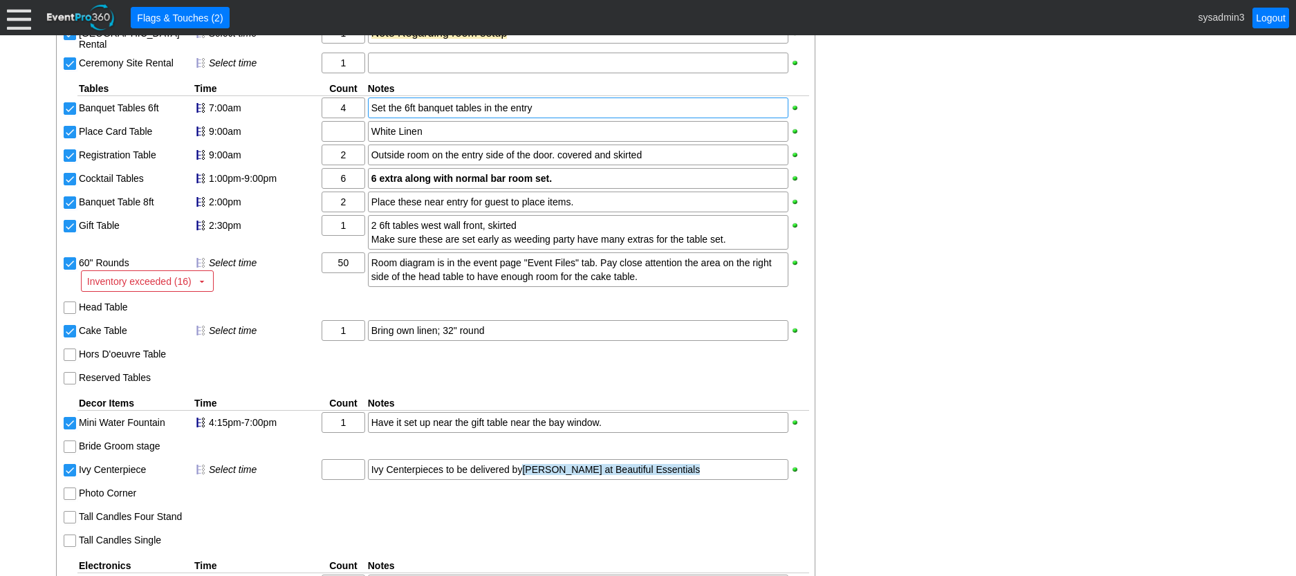
scroll to position [990, 0]
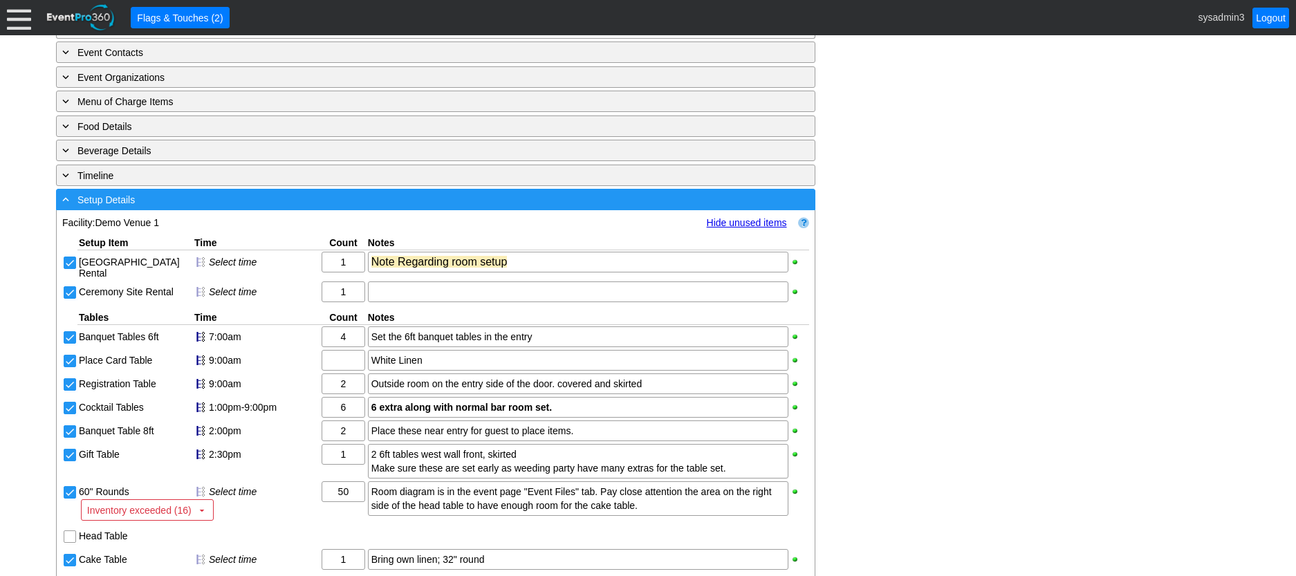
click at [279, 208] on div "- Setup Details" at bounding box center [407, 200] width 696 height 16
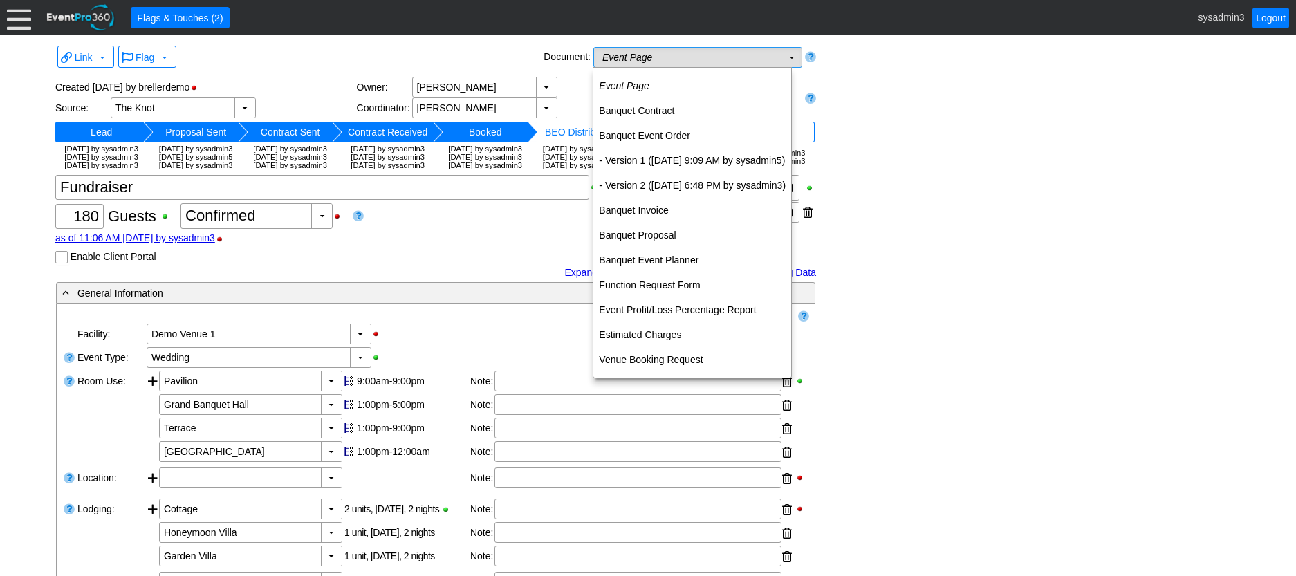
click at [703, 55] on td "Event Page Χ" at bounding box center [688, 57] width 188 height 19
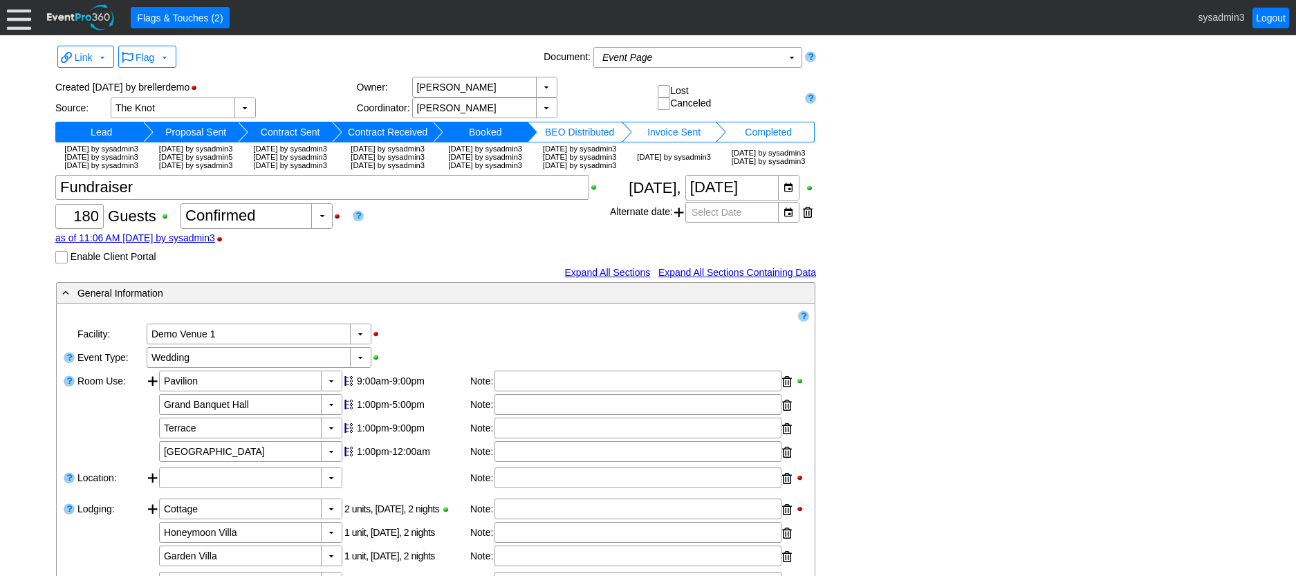
click at [878, 154] on div "Link ▼ Flag ▼ Document: Event Page Χ ▼ ● Print or PDF E-Sign ▼ Insert ▼ Save ▼ …" at bounding box center [648, 587] width 1193 height 1090
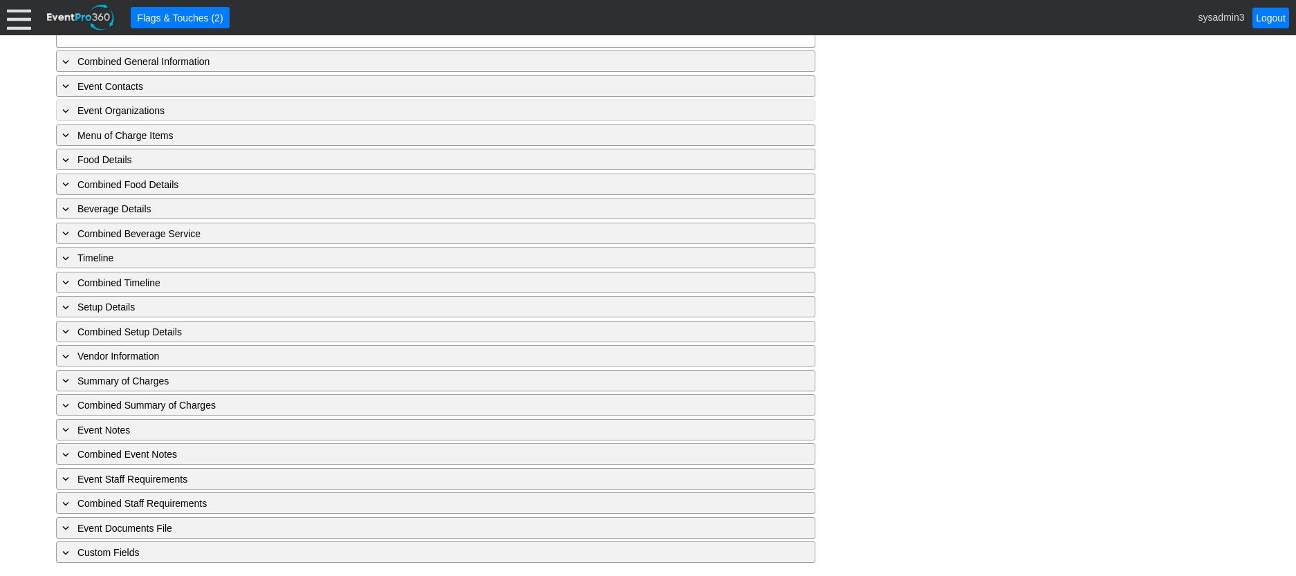
type input "Demo Venue 1"
type input "Meeting"
type input "91266"
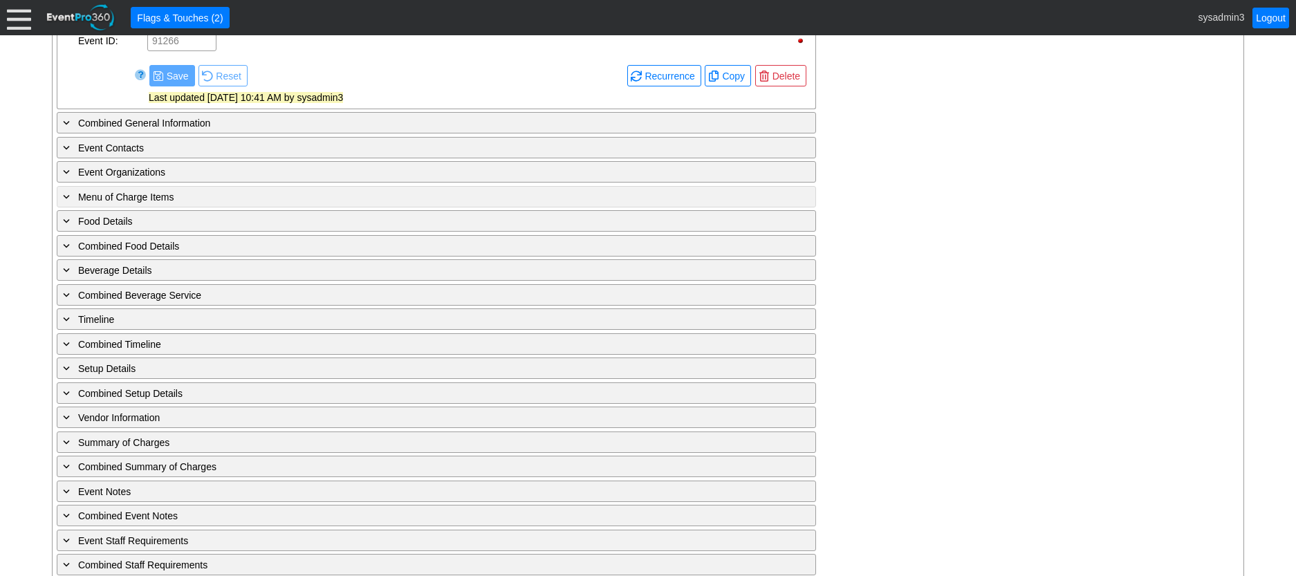
scroll to position [614, 0]
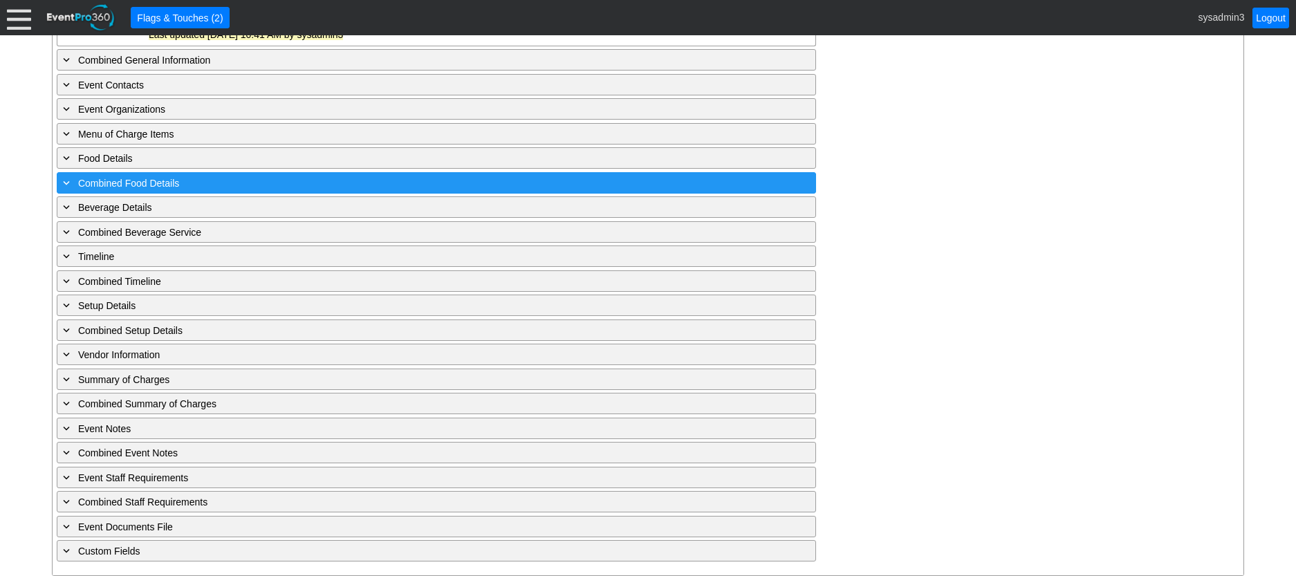
click at [242, 185] on div "+ Combined Food Details" at bounding box center [408, 183] width 696 height 16
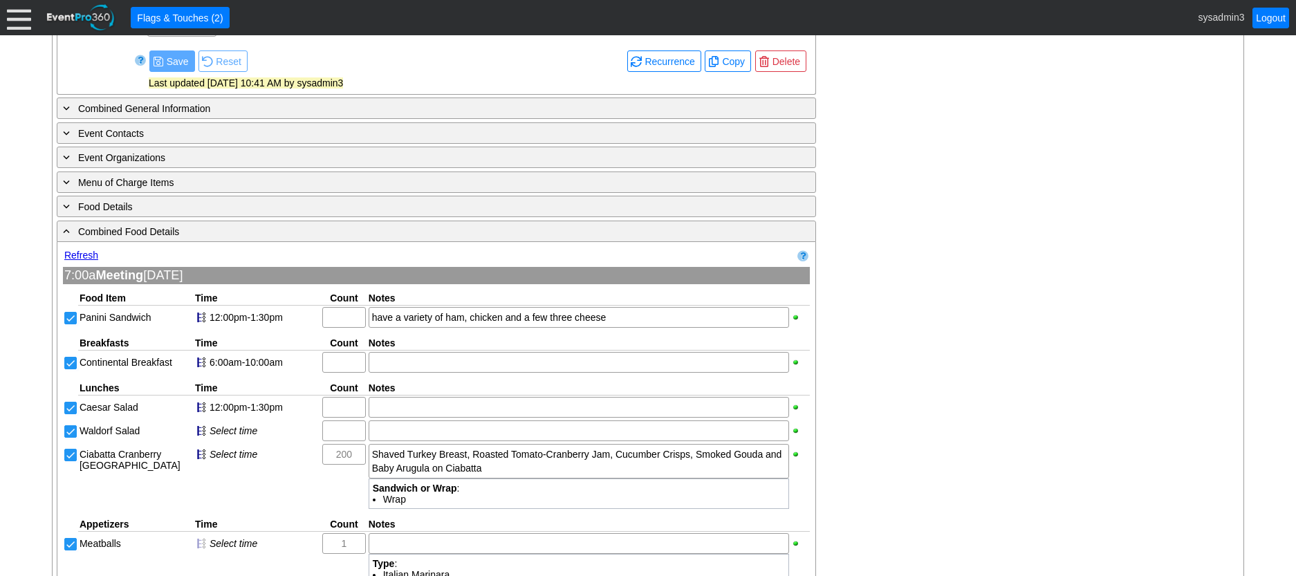
scroll to position [544, 0]
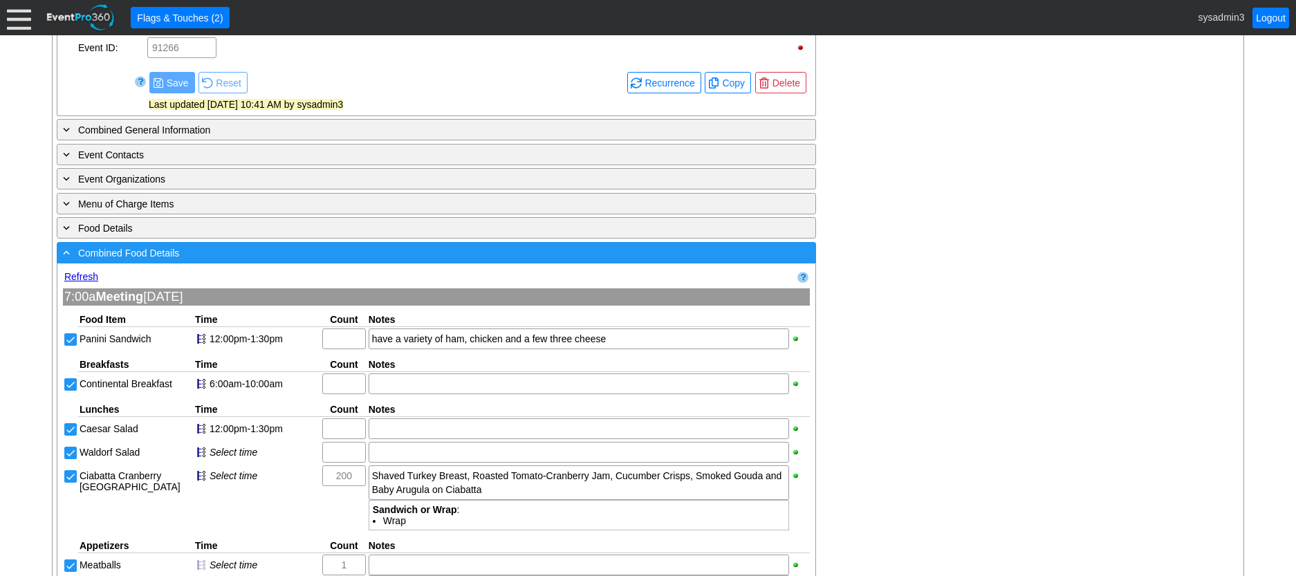
click at [417, 257] on div "- Combined Food Details" at bounding box center [408, 253] width 696 height 16
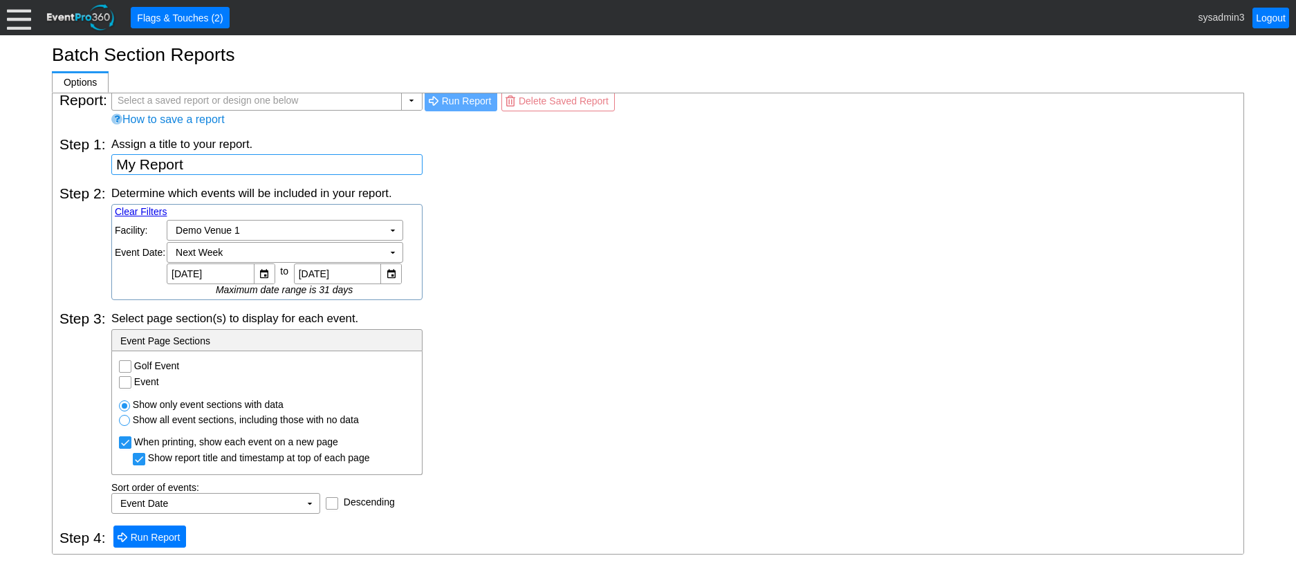
scroll to position [15, 0]
click at [264, 270] on div "▼" at bounding box center [264, 270] width 21 height 19
drag, startPoint x: 496, startPoint y: 282, endPoint x: 398, endPoint y: 264, distance: 99.2
click at [496, 280] on div "Determine which events will be included in your report. Clear Filters Region: Χ…" at bounding box center [673, 240] width 1125 height 115
click at [126, 380] on input "Event" at bounding box center [127, 381] width 14 height 14
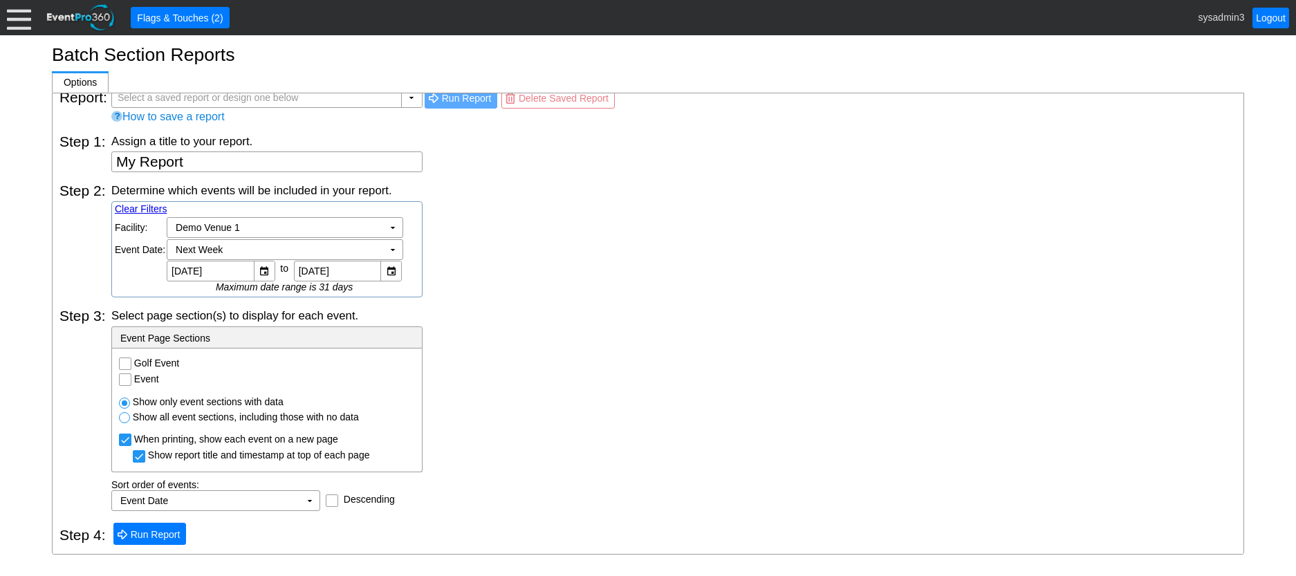
checkbox input "true"
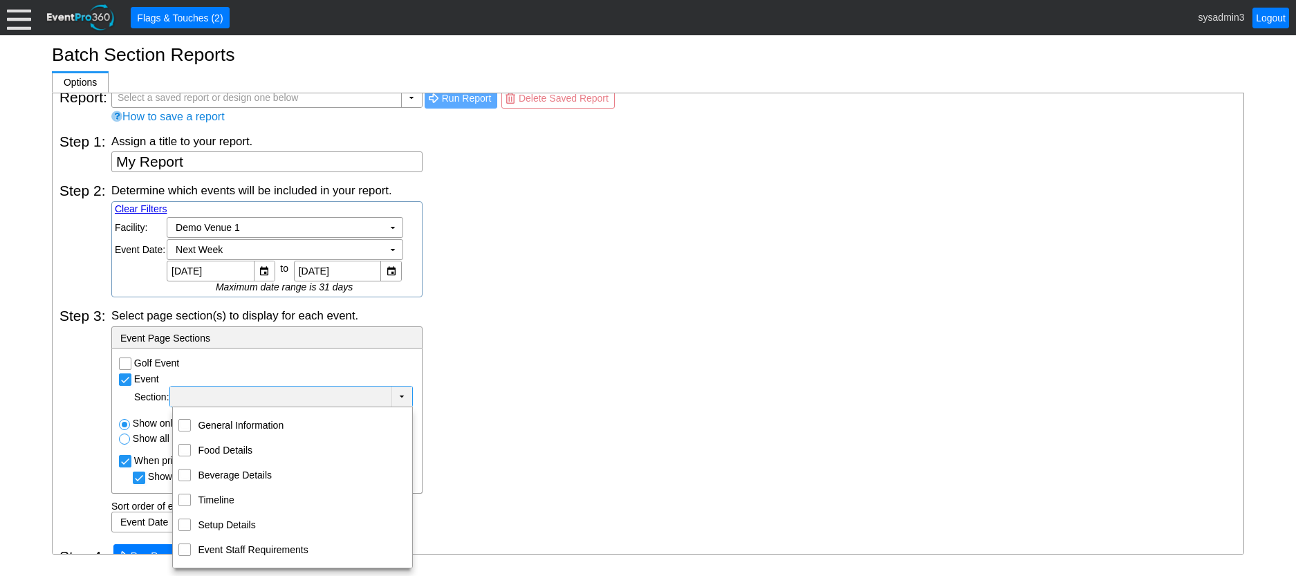
click at [400, 392] on td "▼" at bounding box center [402, 397] width 21 height 20
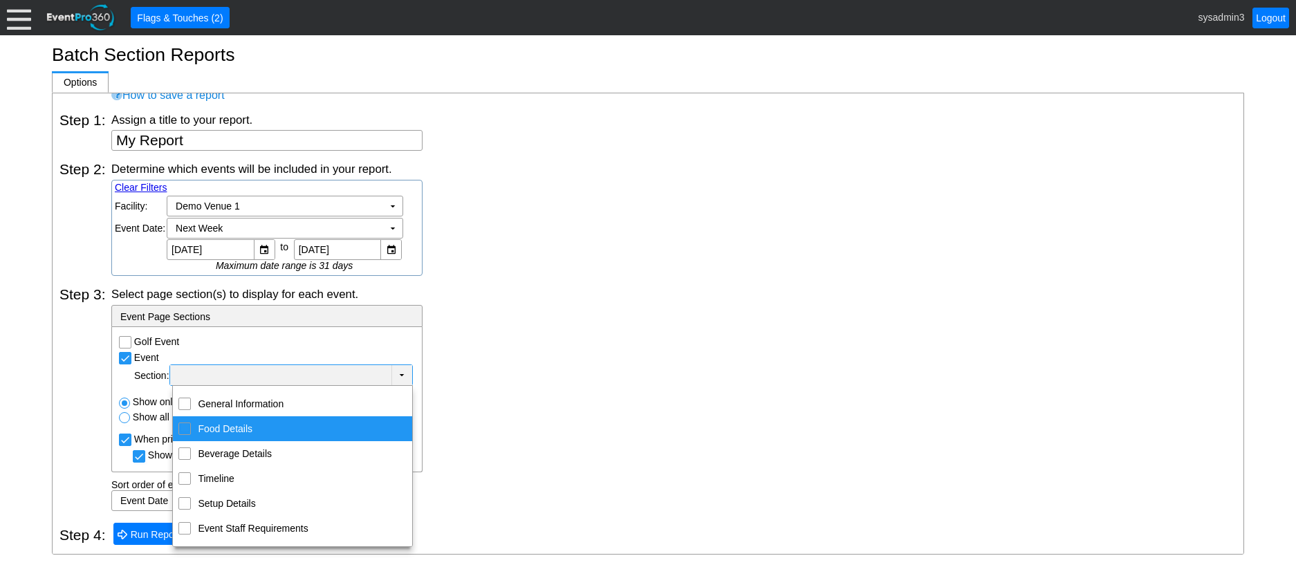
click at [181, 430] on input "Food Details" at bounding box center [185, 427] width 9 height 9
checkbox input "true"
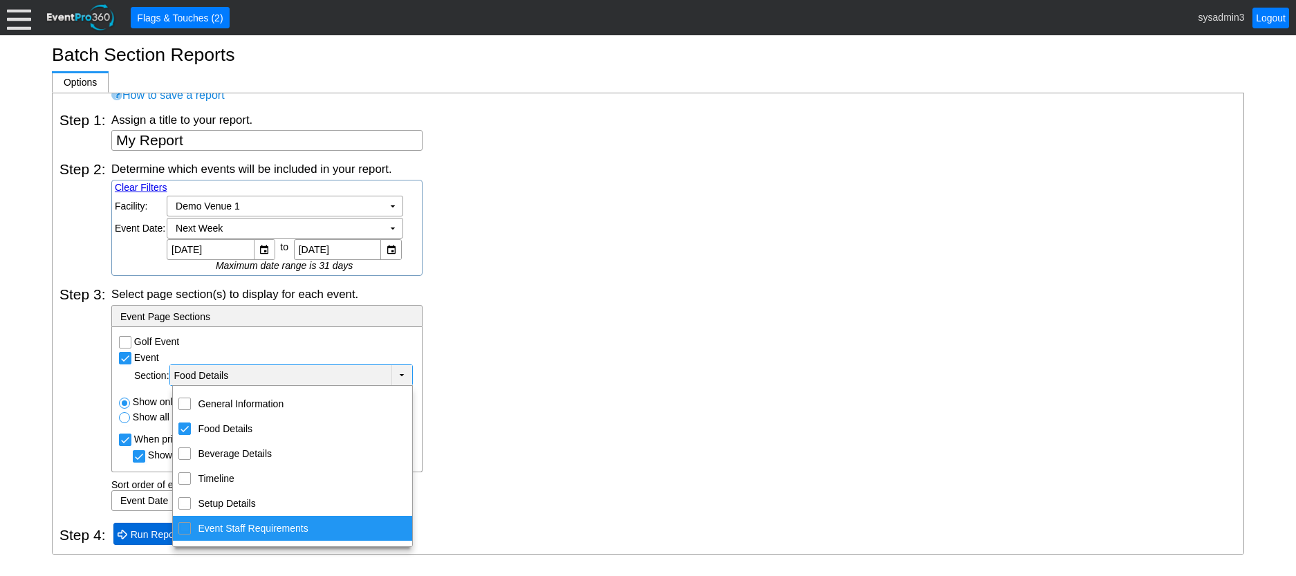
scroll to position [36, 0]
click at [146, 533] on span "Run Report" at bounding box center [155, 535] width 55 height 14
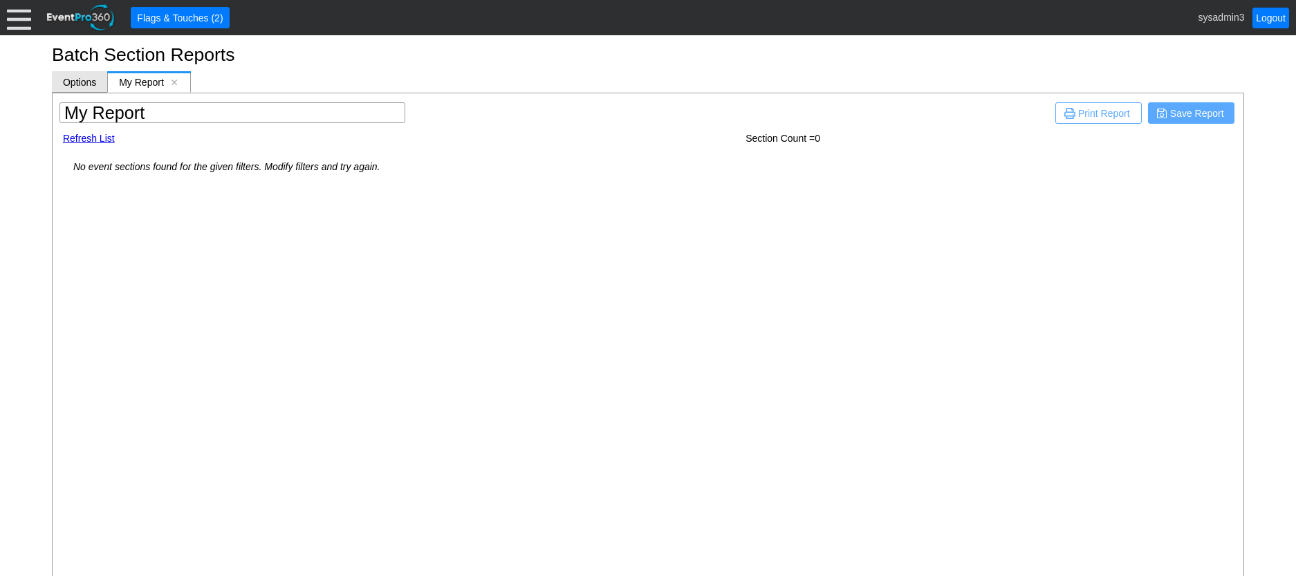
click at [86, 81] on span "Options" at bounding box center [79, 82] width 33 height 11
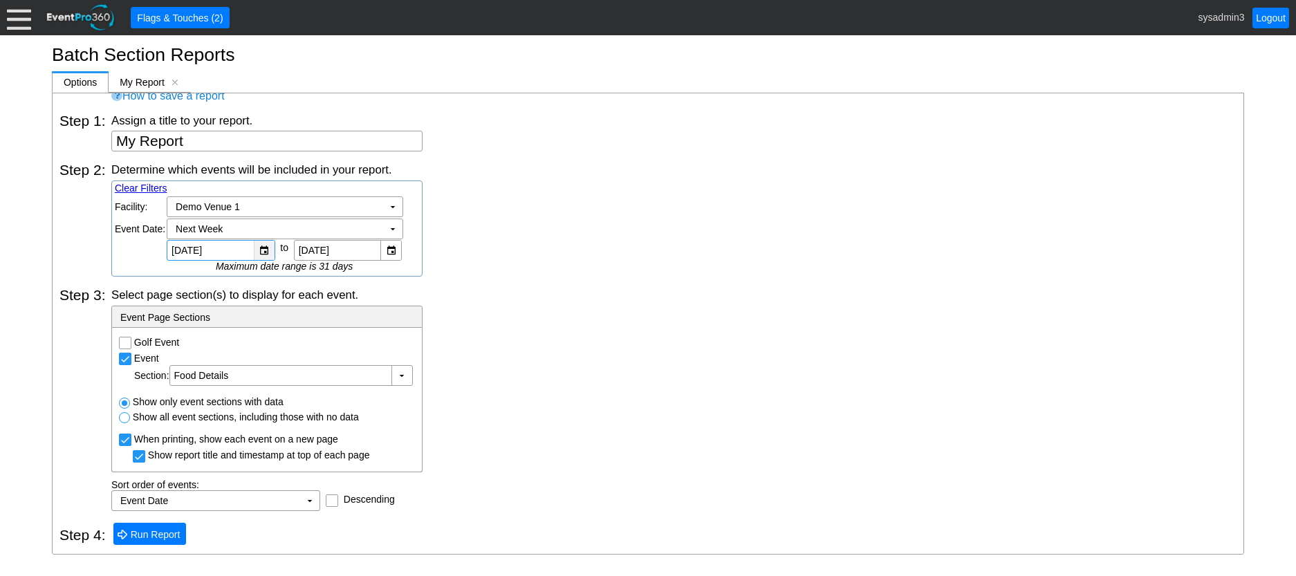
click at [256, 242] on div "▼" at bounding box center [264, 250] width 21 height 19
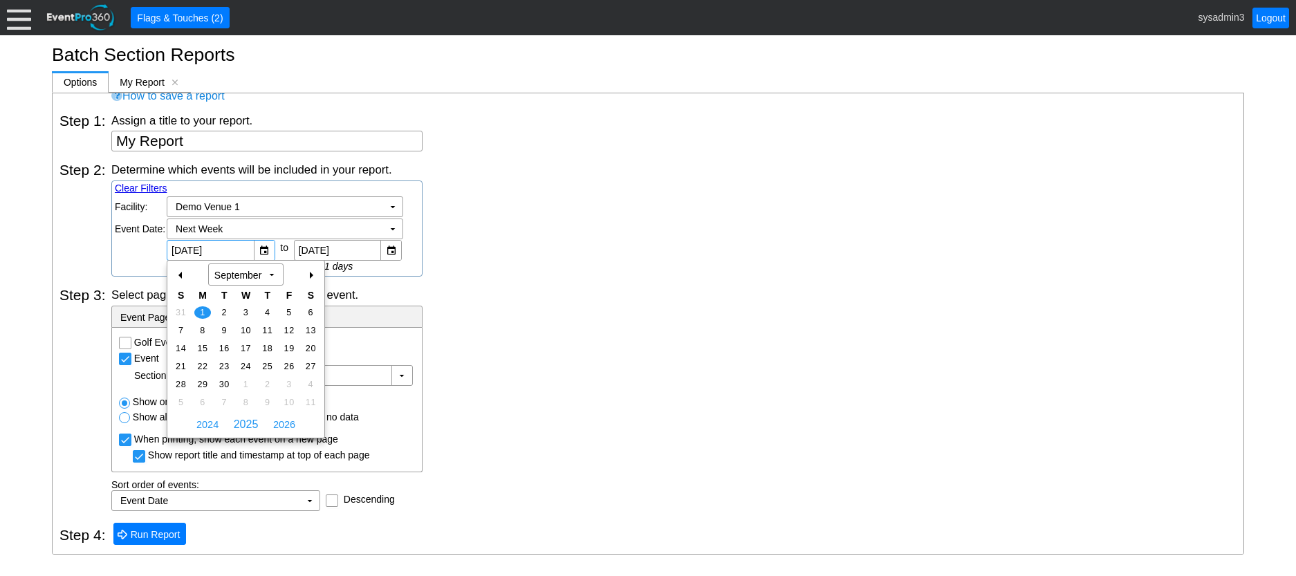
click at [178, 277] on div "-" at bounding box center [181, 276] width 22 height 24
click at [200, 366] on span "18" at bounding box center [202, 366] width 16 height 12
type input "8/18/2025"
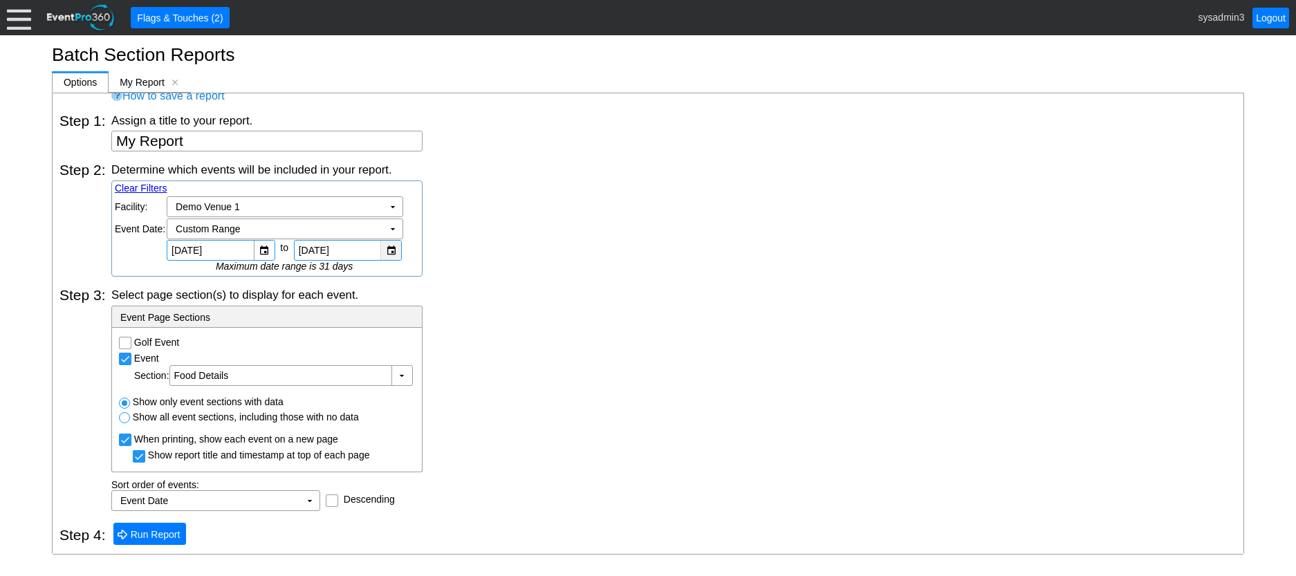
click at [386, 245] on div "▼" at bounding box center [390, 250] width 21 height 19
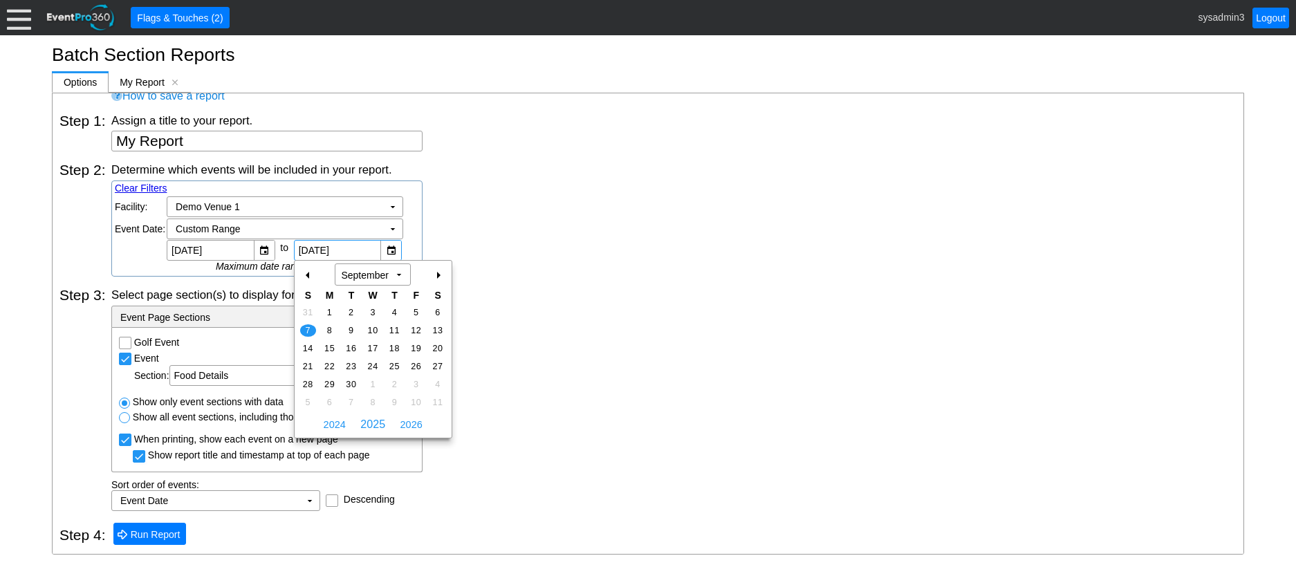
click at [304, 277] on div "-" at bounding box center [308, 276] width 22 height 24
click at [310, 403] on span "31" at bounding box center [308, 402] width 16 height 12
type input "8/31/2025"
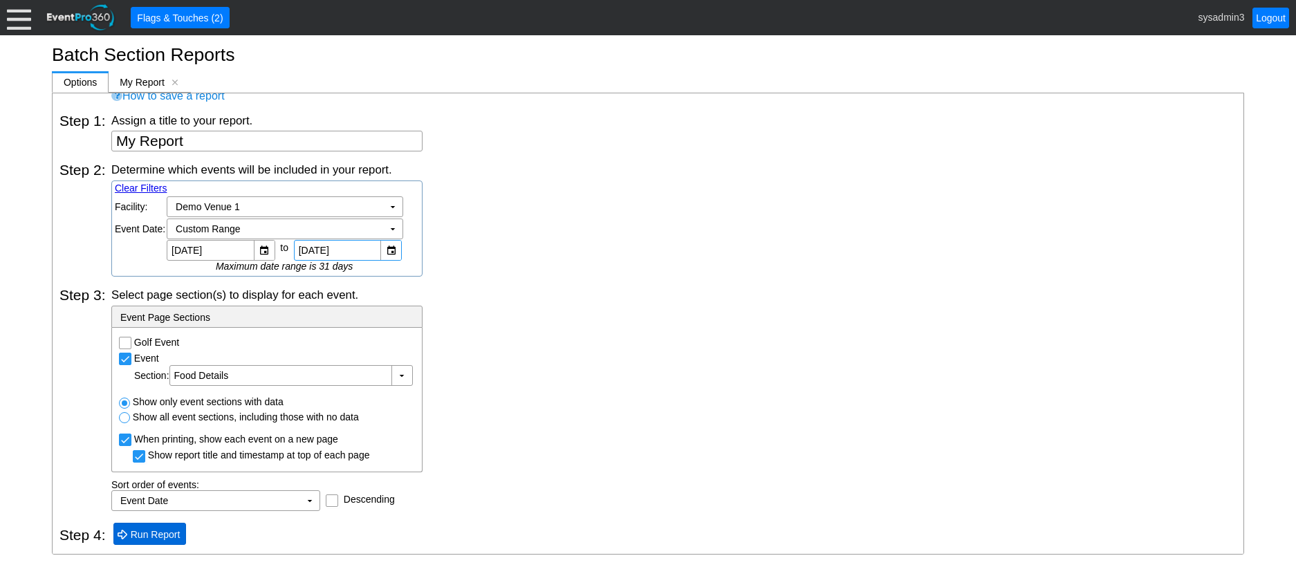
click at [157, 536] on span "Run Report" at bounding box center [155, 535] width 55 height 14
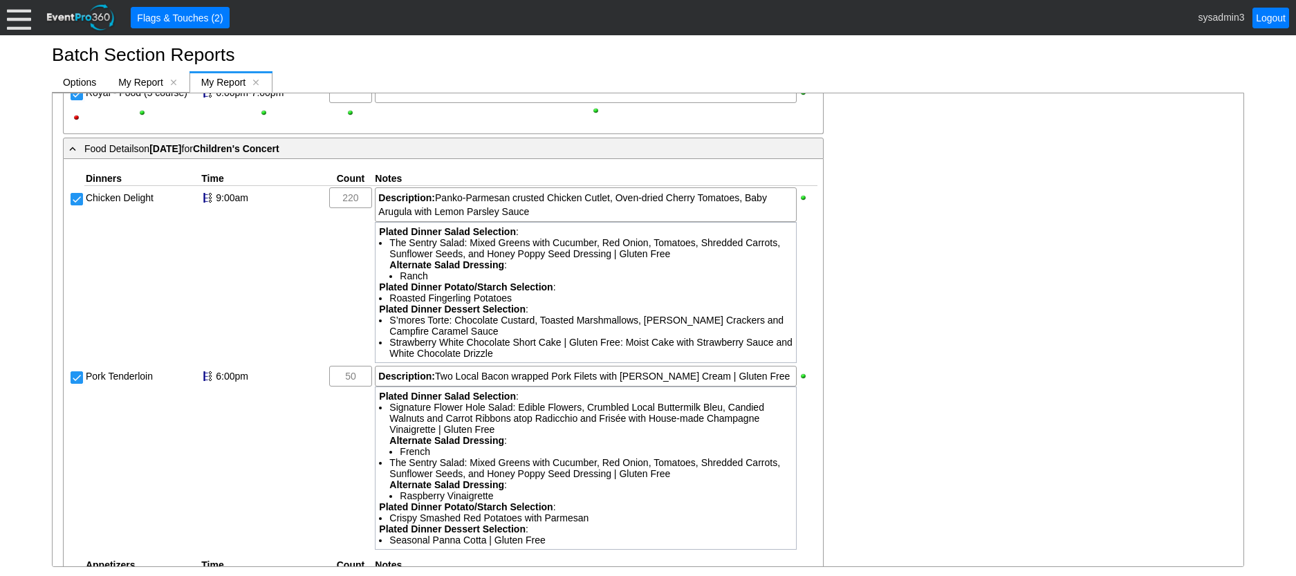
scroll to position [2836, 0]
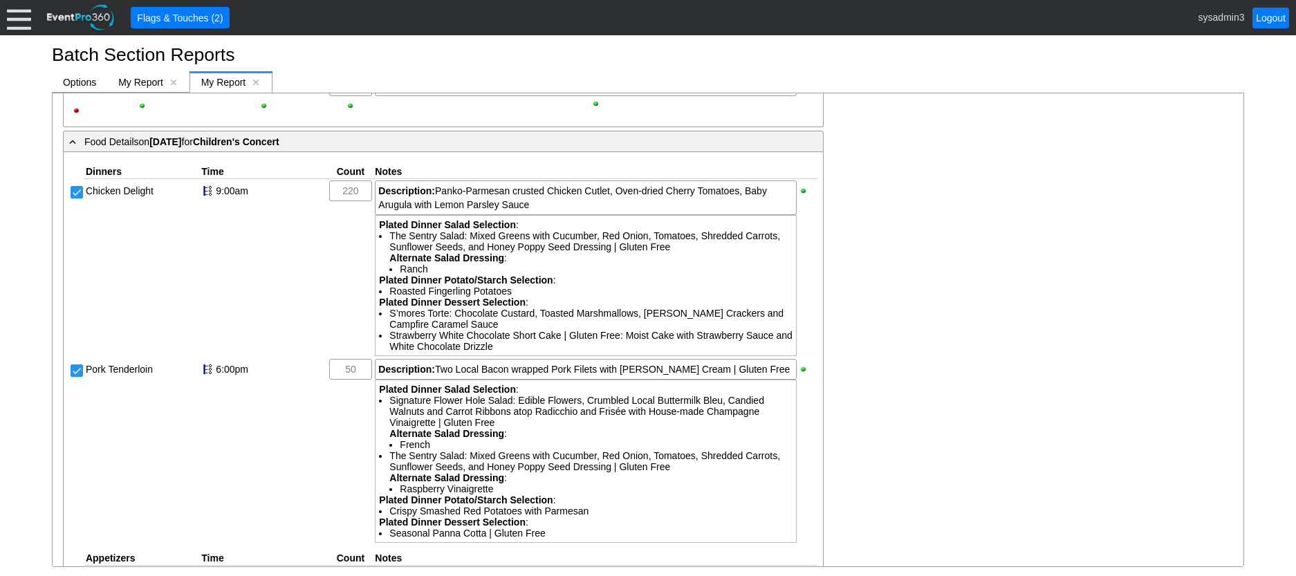
click at [16, 26] on div at bounding box center [19, 18] width 24 height 24
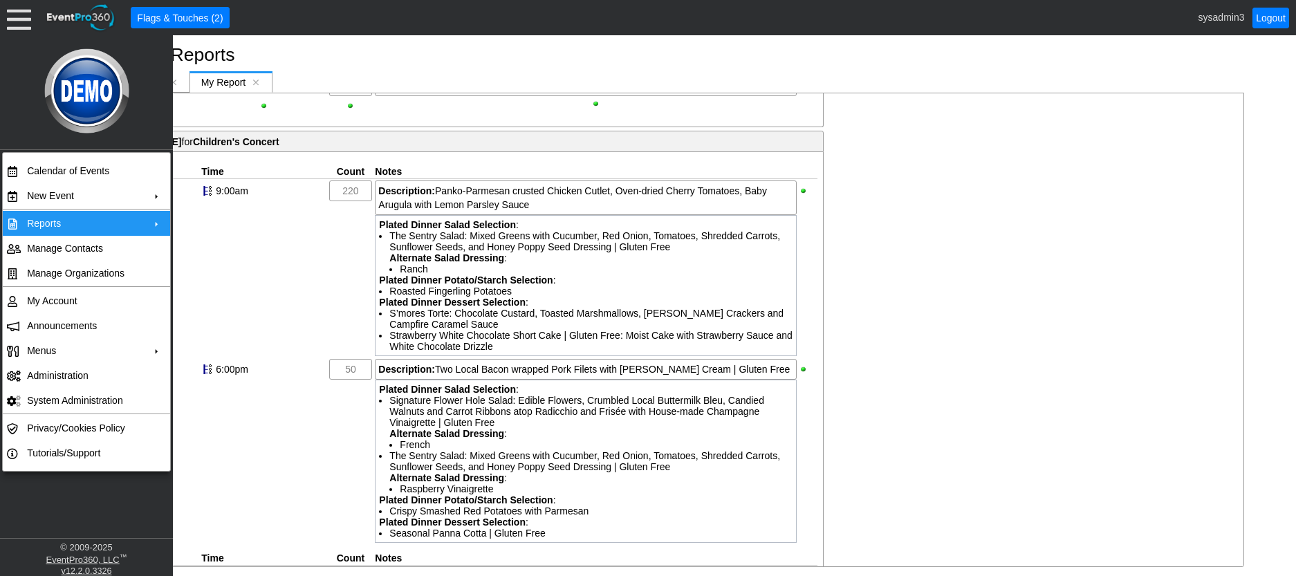
click at [97, 222] on td "Reports" at bounding box center [83, 223] width 124 height 25
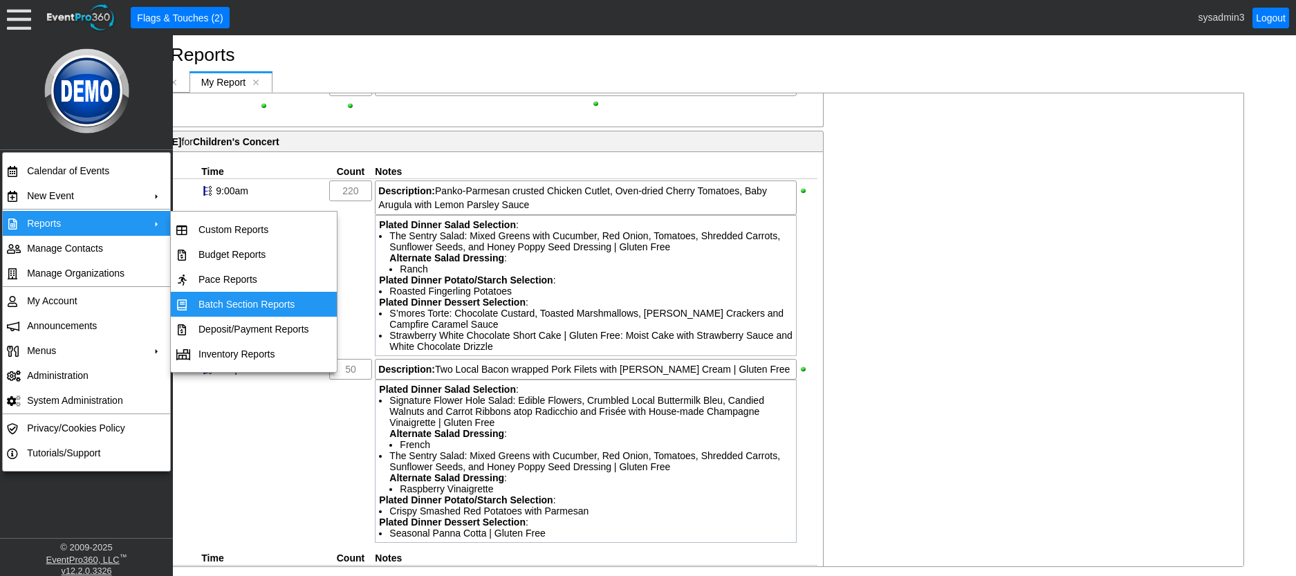
click at [234, 302] on td "Batch Section Reports" at bounding box center [254, 304] width 122 height 25
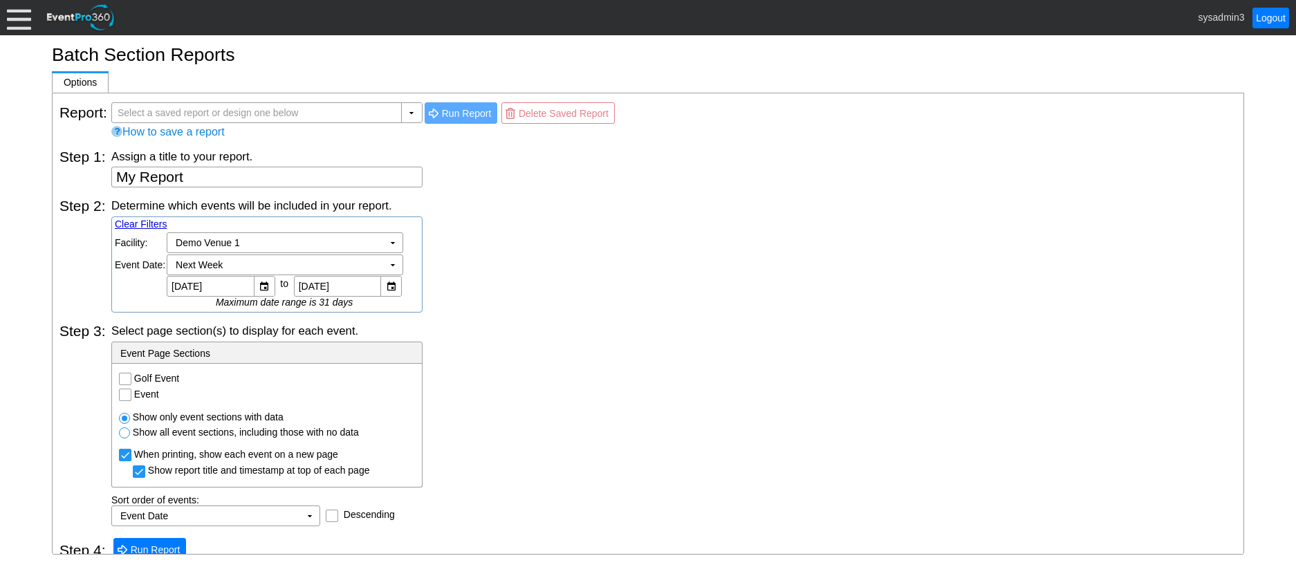
scroll to position [15, 0]
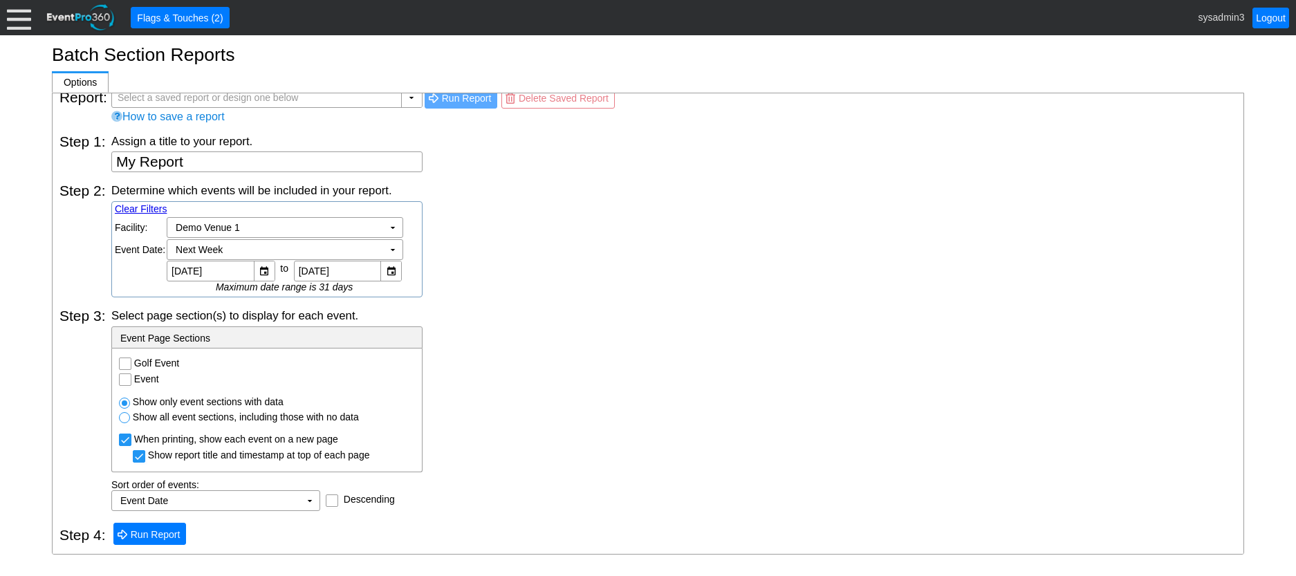
click at [127, 380] on input "Event" at bounding box center [127, 381] width 14 height 14
checkbox input "true"
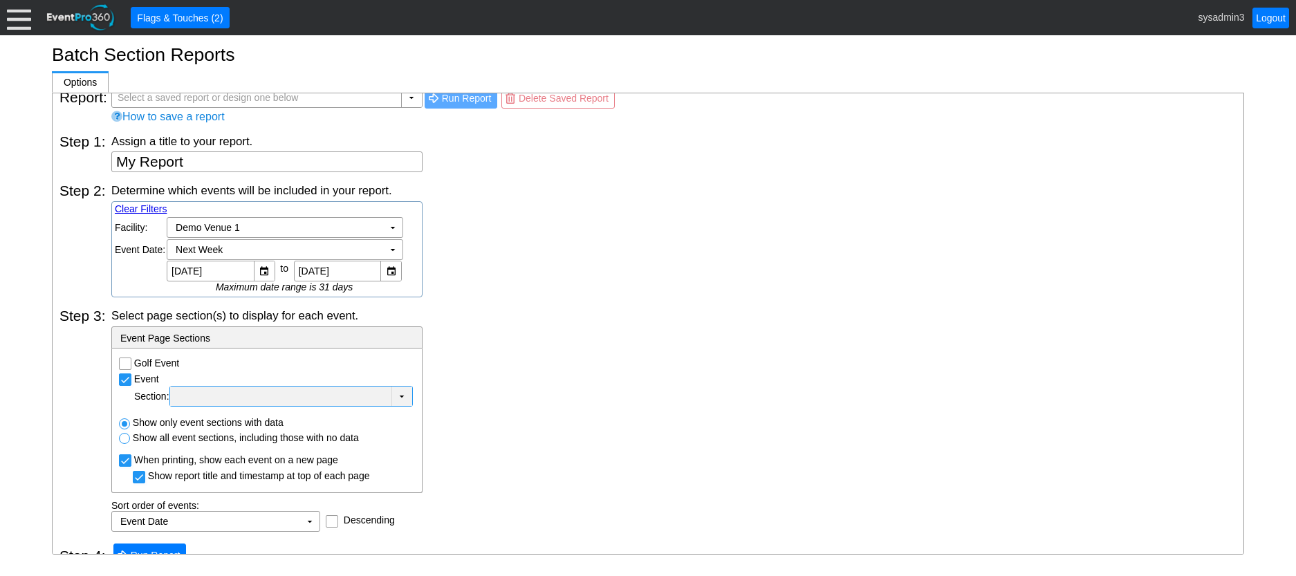
click at [314, 395] on div at bounding box center [281, 396] width 216 height 14
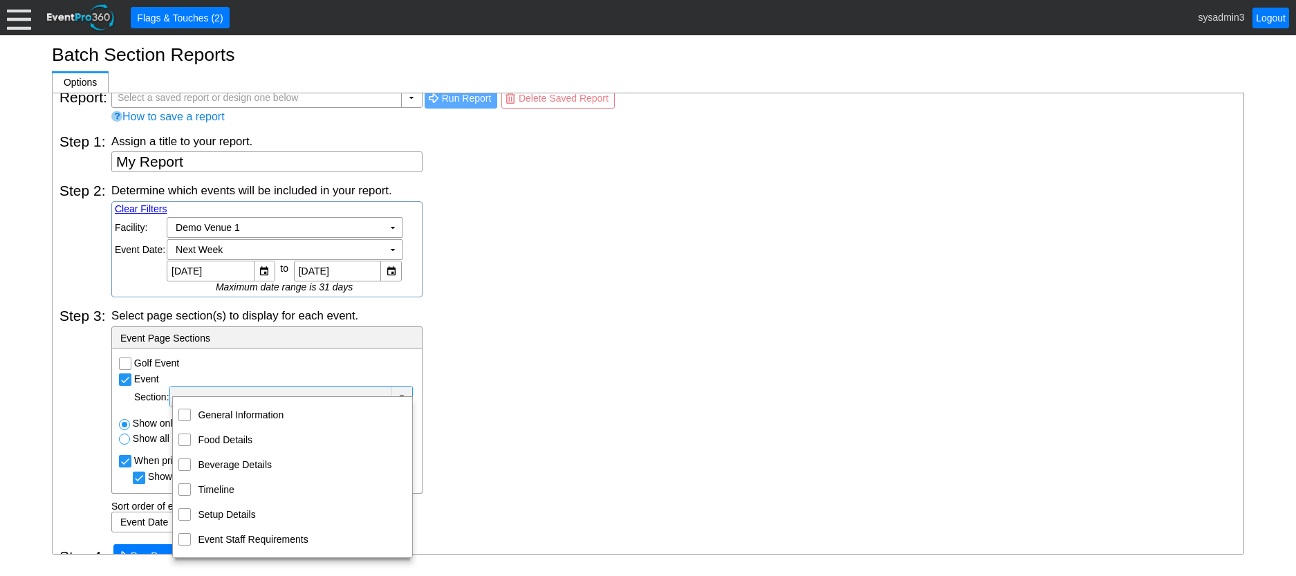
scroll to position [37, 0]
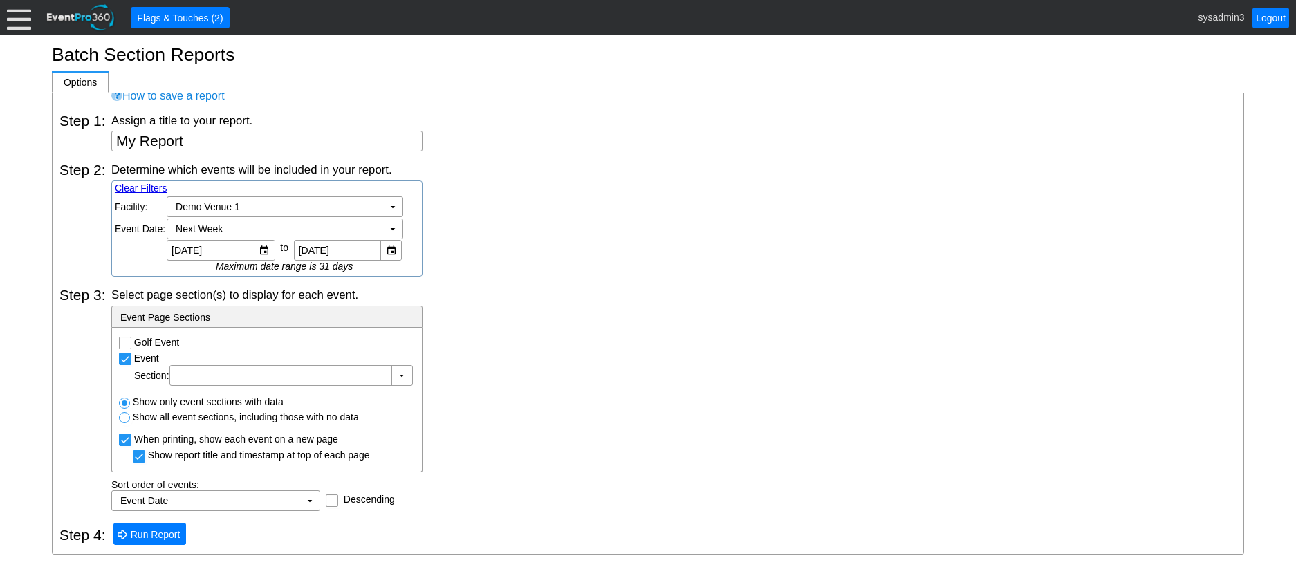
drag, startPoint x: 516, startPoint y: 331, endPoint x: 464, endPoint y: 179, distance: 160.8
click at [516, 330] on div "Select page section(s) to display for each event. - Event Page Sections Golf Ev…" at bounding box center [673, 399] width 1125 height 224
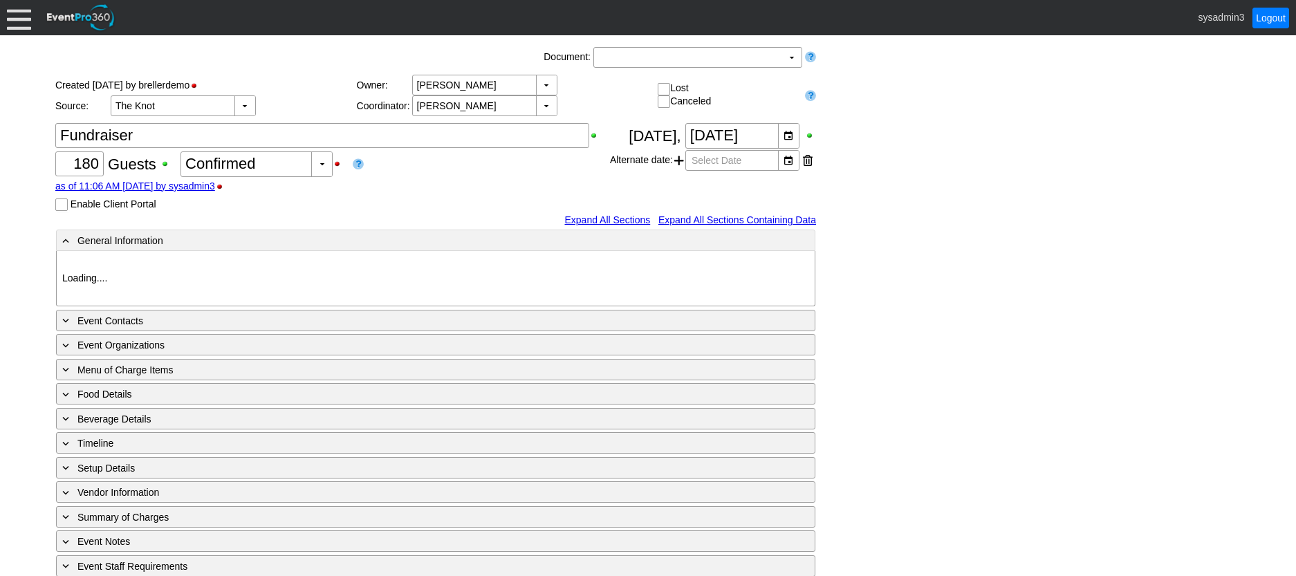
type input "Demo Venue 1"
type input "Wedding"
type input "[URL][DOMAIN_NAME]"
type input "675609"
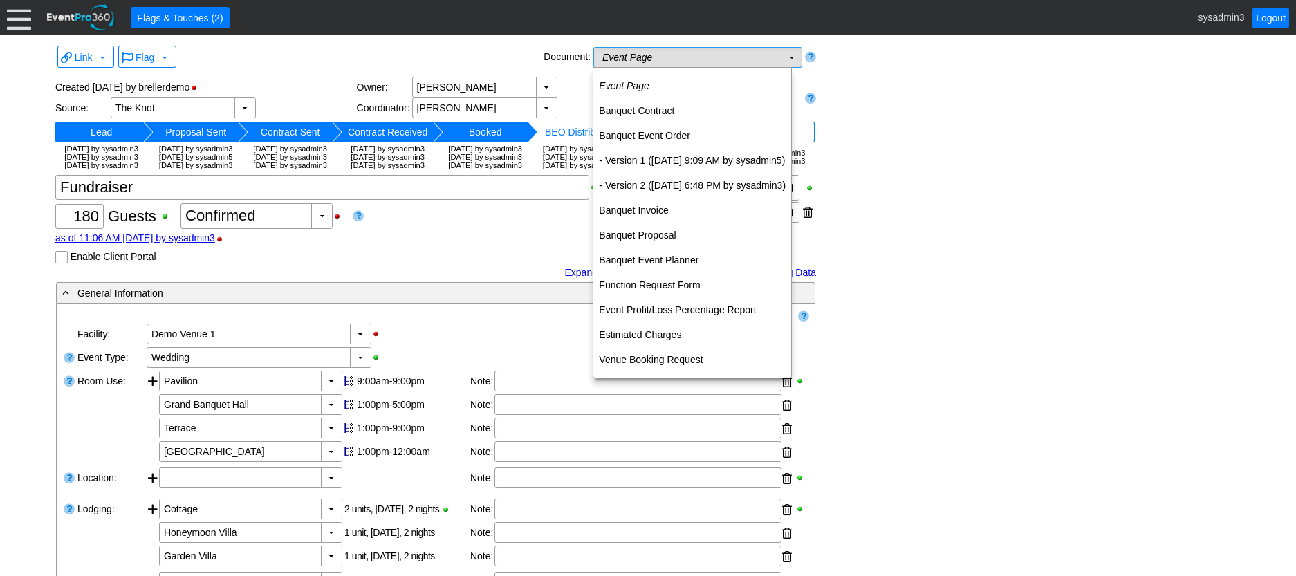
click at [744, 53] on td "Event Page Χ" at bounding box center [688, 57] width 188 height 19
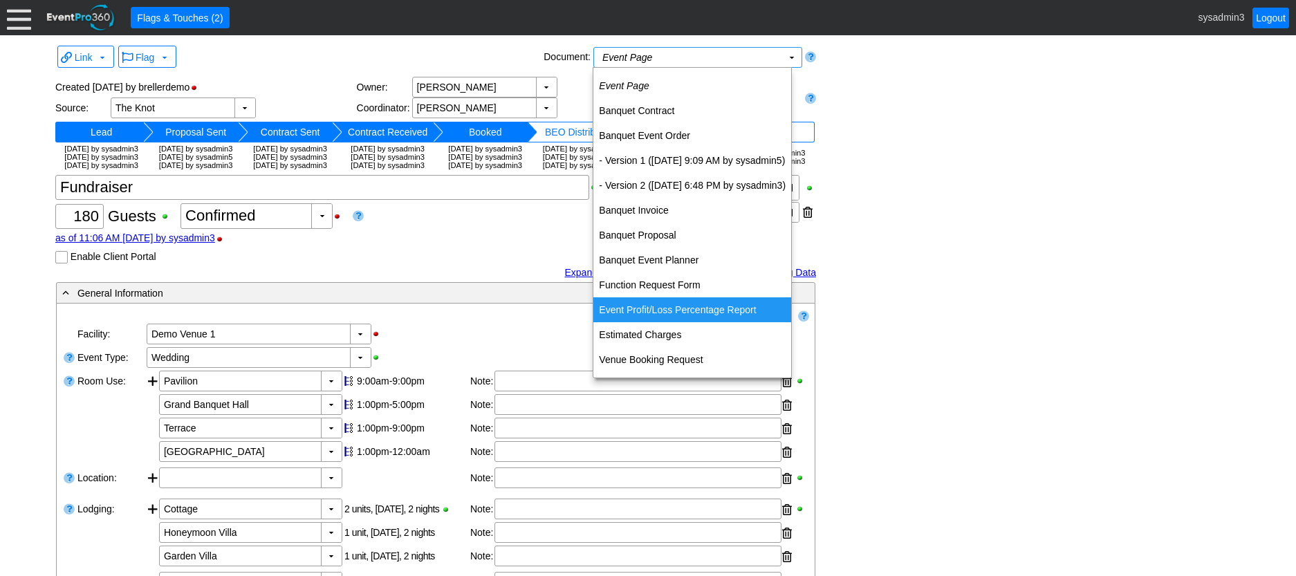
click at [1007, 291] on div "Link ▼ Flag ▼ Document: Event Page Χ ▼ ● Print or PDF E-Sign ▼ Insert ▼ Save ▼ …" at bounding box center [648, 587] width 1193 height 1090
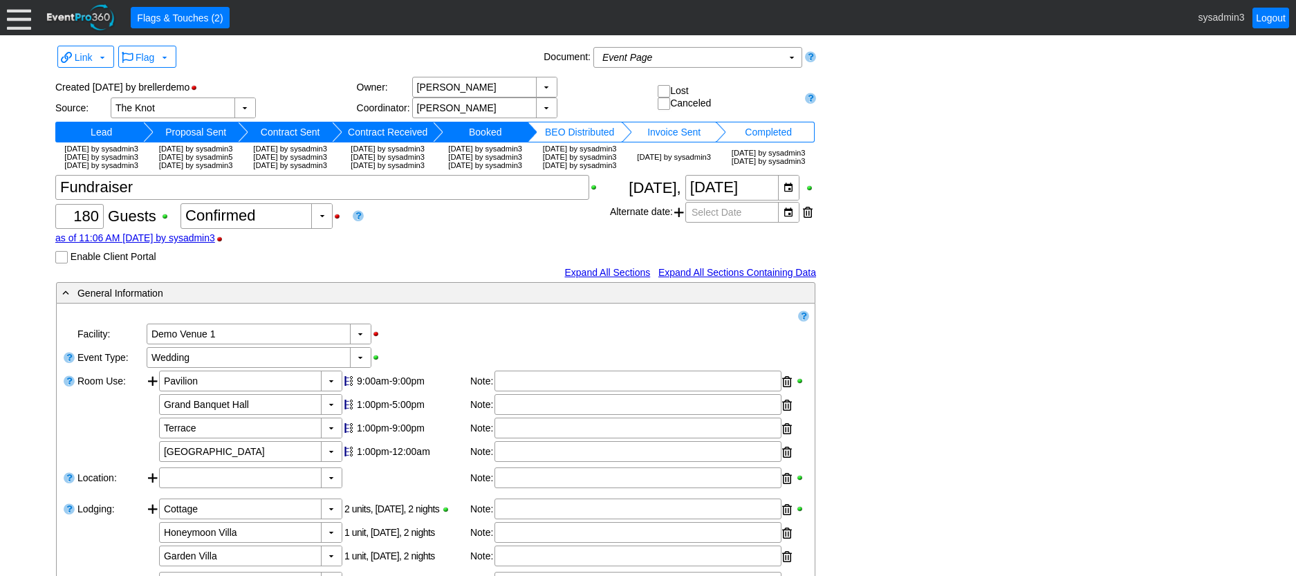
scroll to position [69, 0]
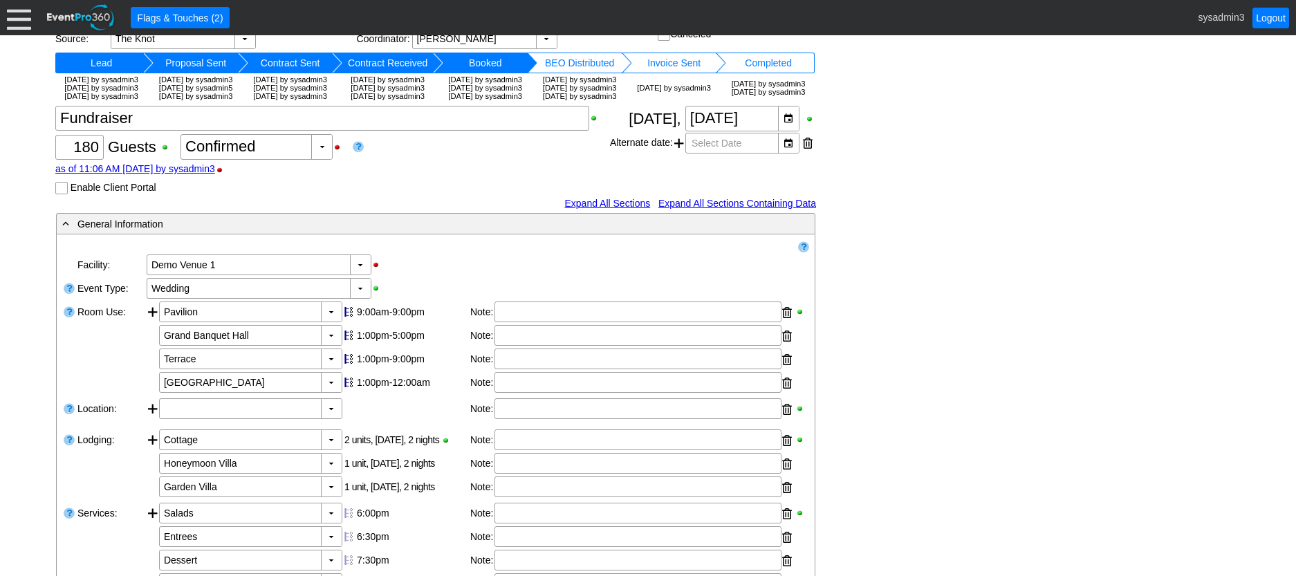
click at [60, 196] on input "Enable Client Portal" at bounding box center [63, 190] width 14 height 14
checkbox input "true"
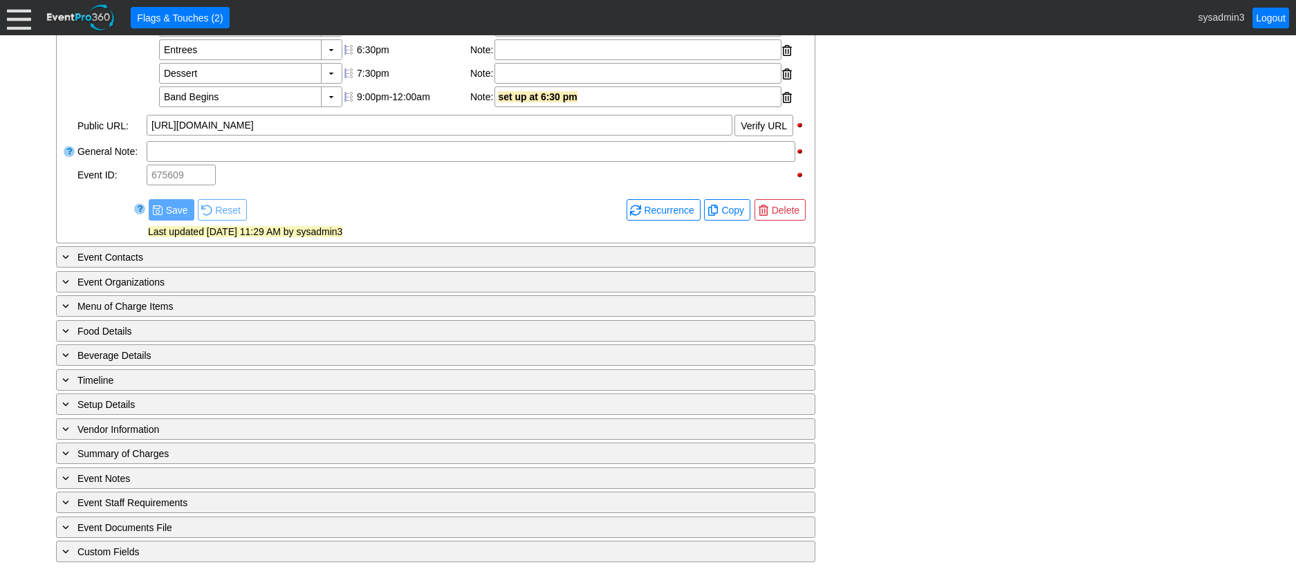
scroll to position [643, 0]
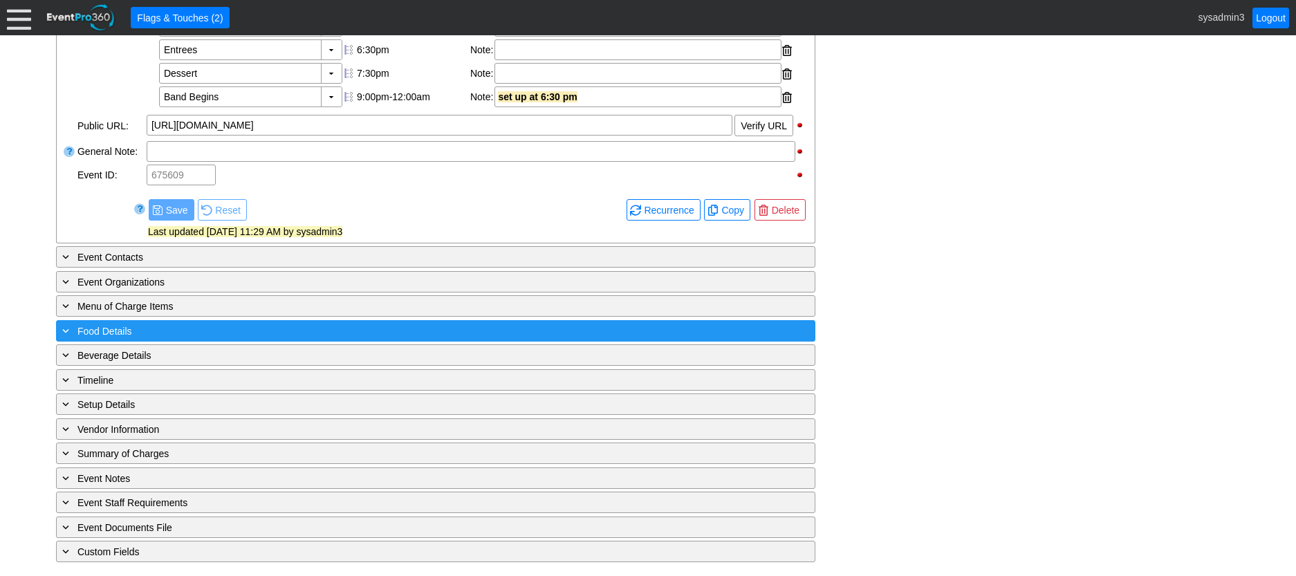
click at [288, 333] on div "+ Food Details" at bounding box center [407, 331] width 696 height 16
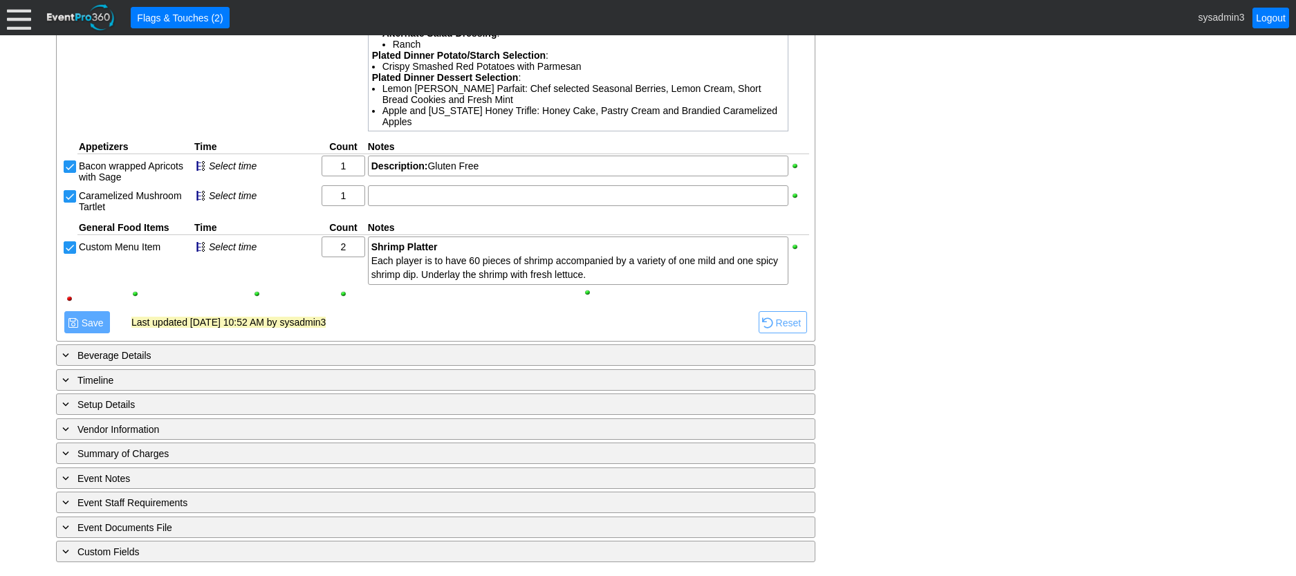
scroll to position [1285, 0]
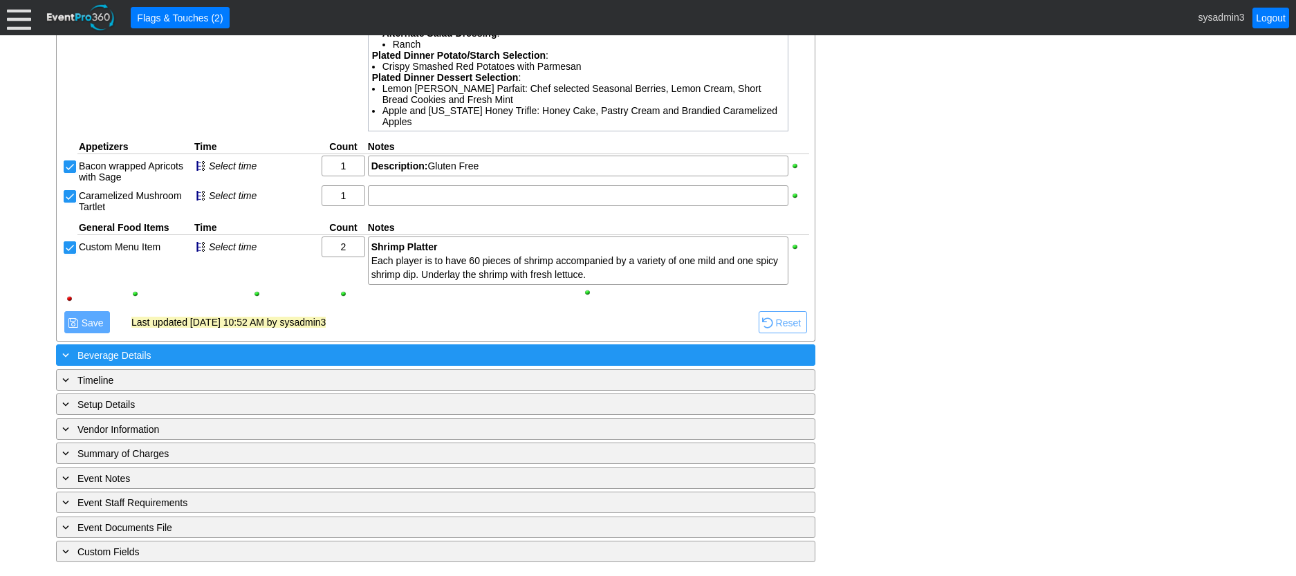
click at [265, 355] on div "+ Beverage Details" at bounding box center [407, 355] width 696 height 16
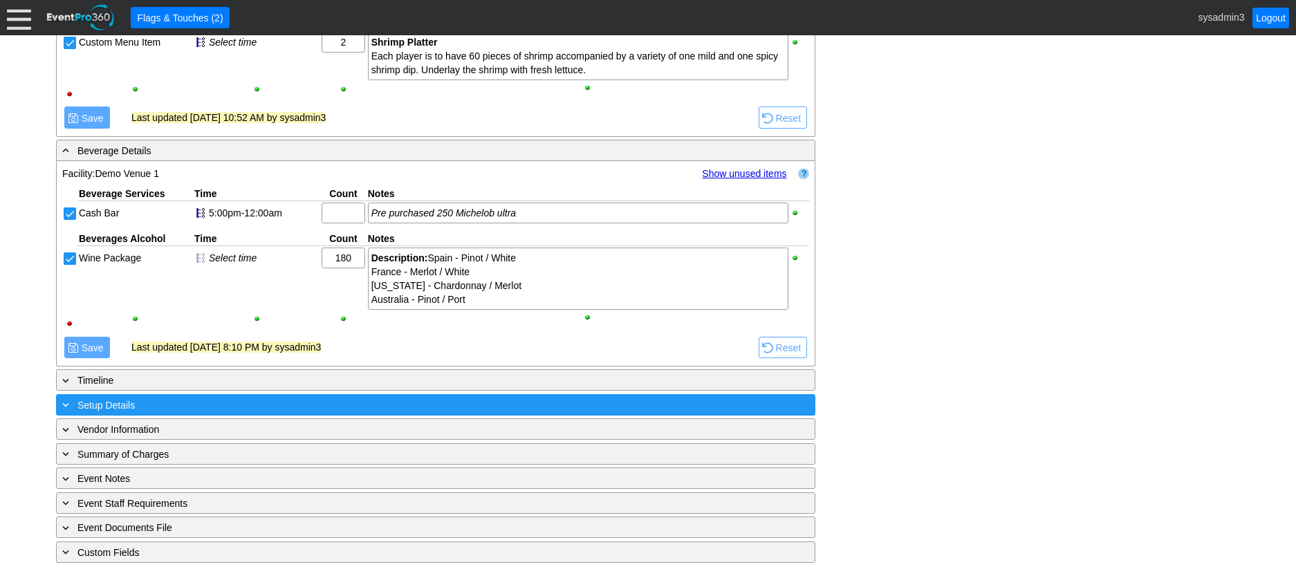
scroll to position [1491, 0]
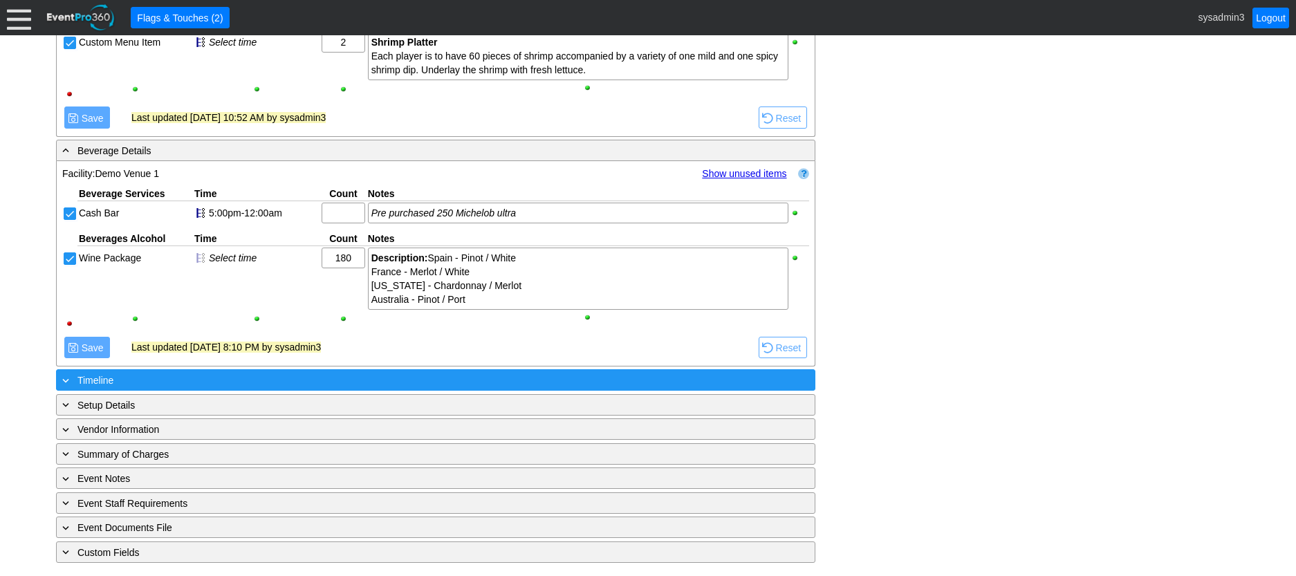
click at [326, 380] on div "+ Timeline" at bounding box center [407, 380] width 696 height 16
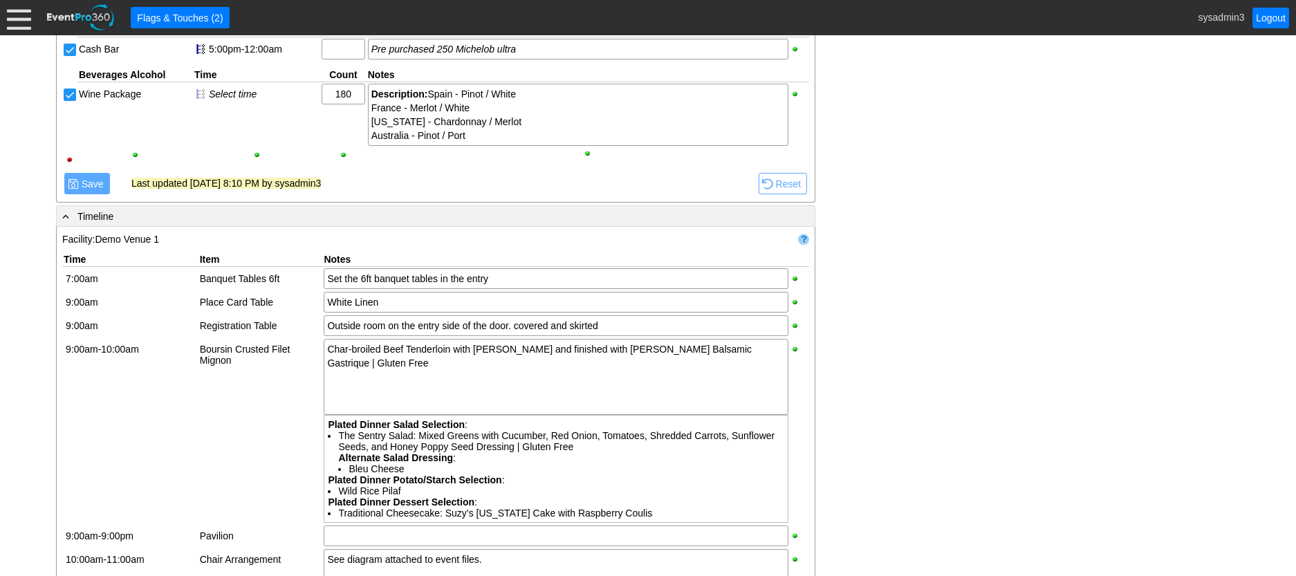
scroll to position [1560, 0]
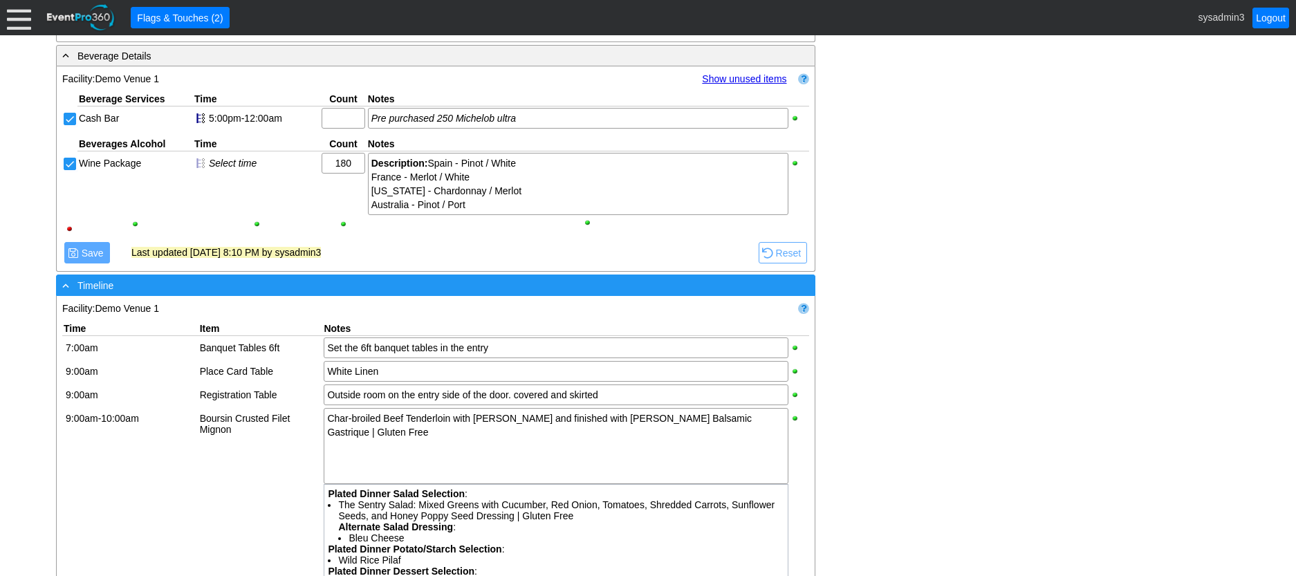
click at [439, 293] on div "- Timeline" at bounding box center [407, 285] width 696 height 16
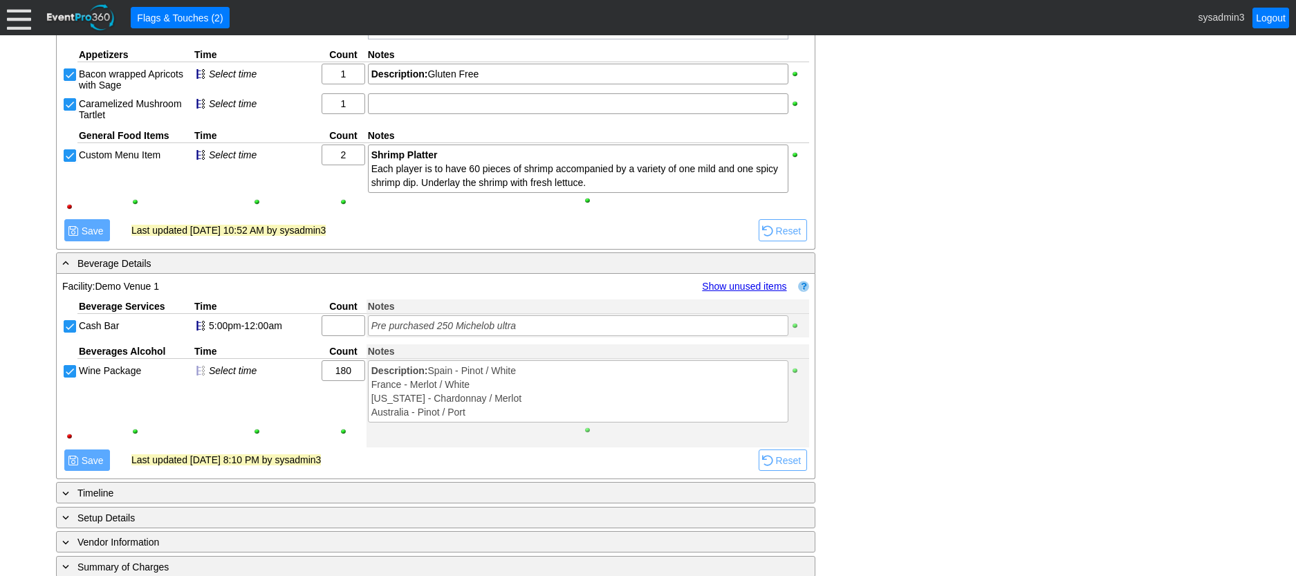
scroll to position [1283, 0]
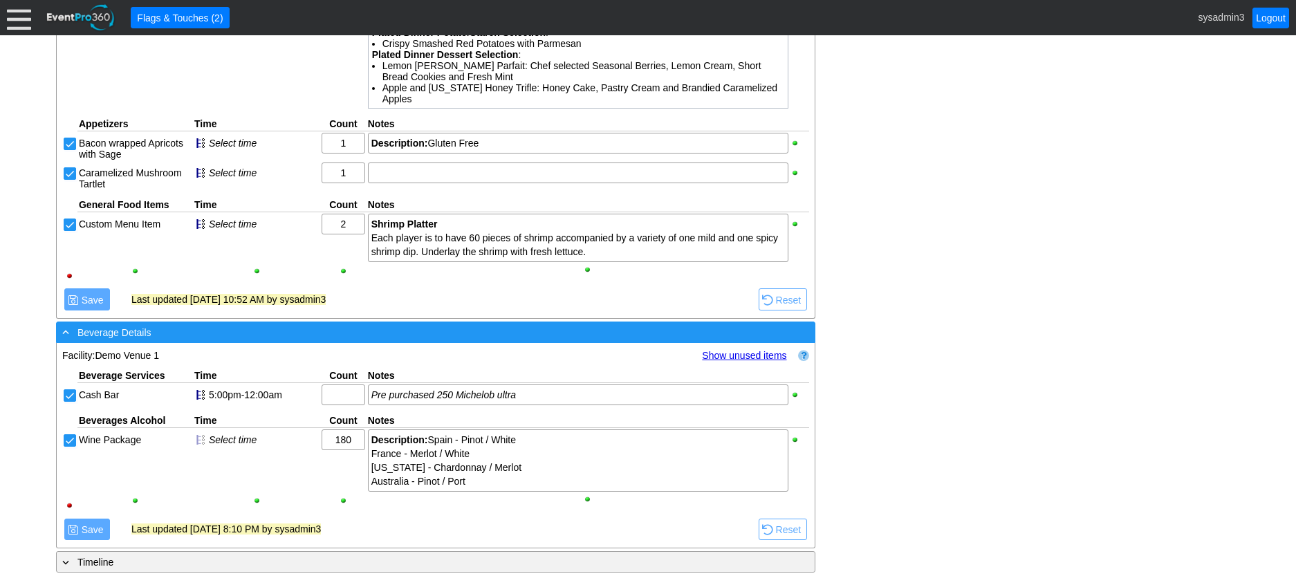
click at [425, 340] on div "- Beverage Details" at bounding box center [407, 332] width 696 height 16
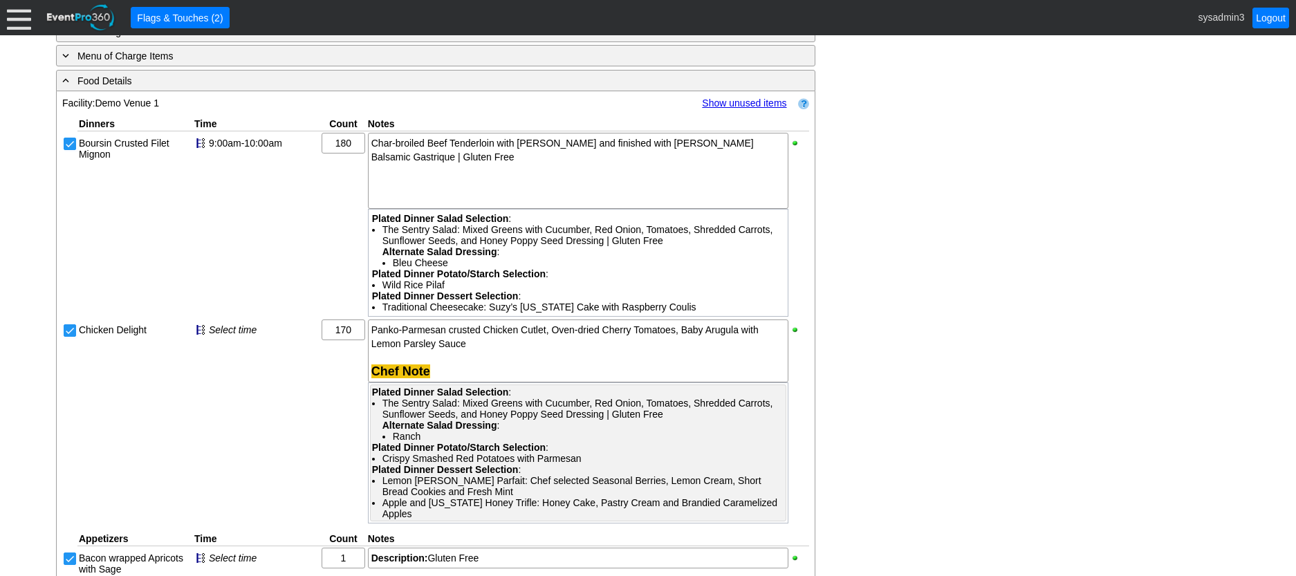
scroll to position [799, 0]
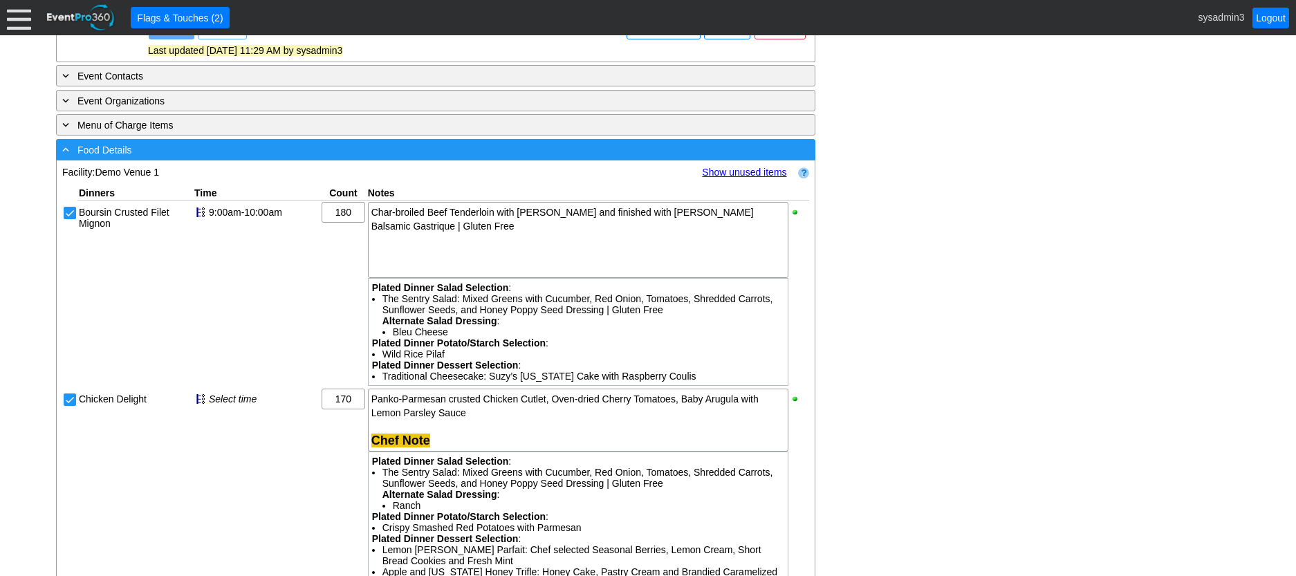
click at [356, 158] on div "- Food Details" at bounding box center [407, 150] width 696 height 16
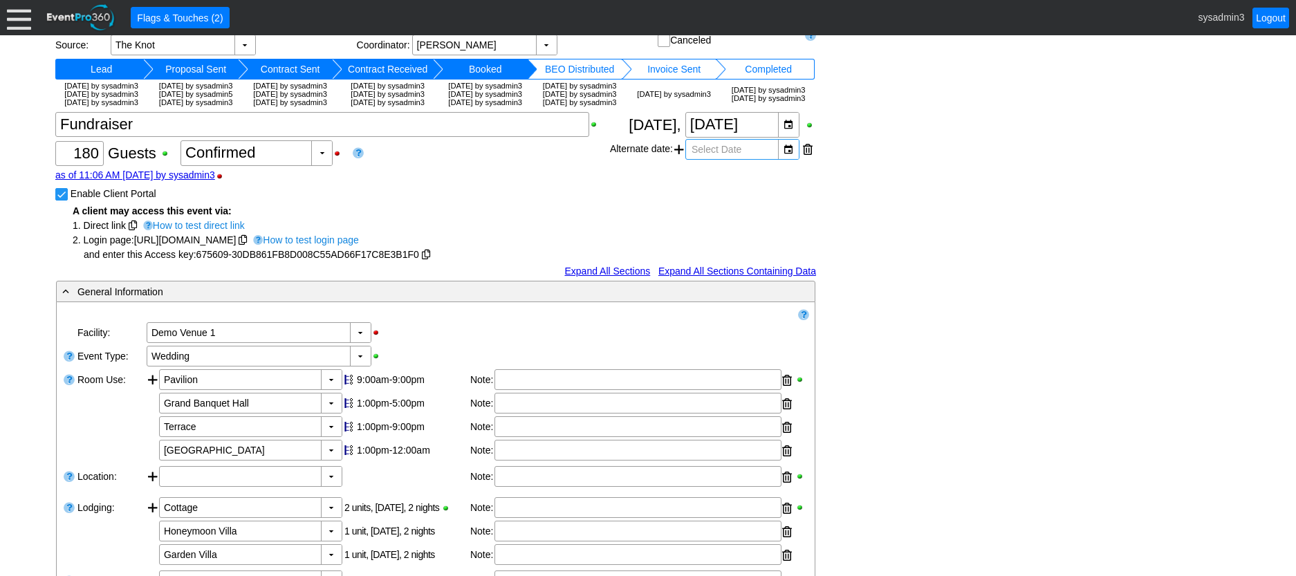
scroll to position [0, 0]
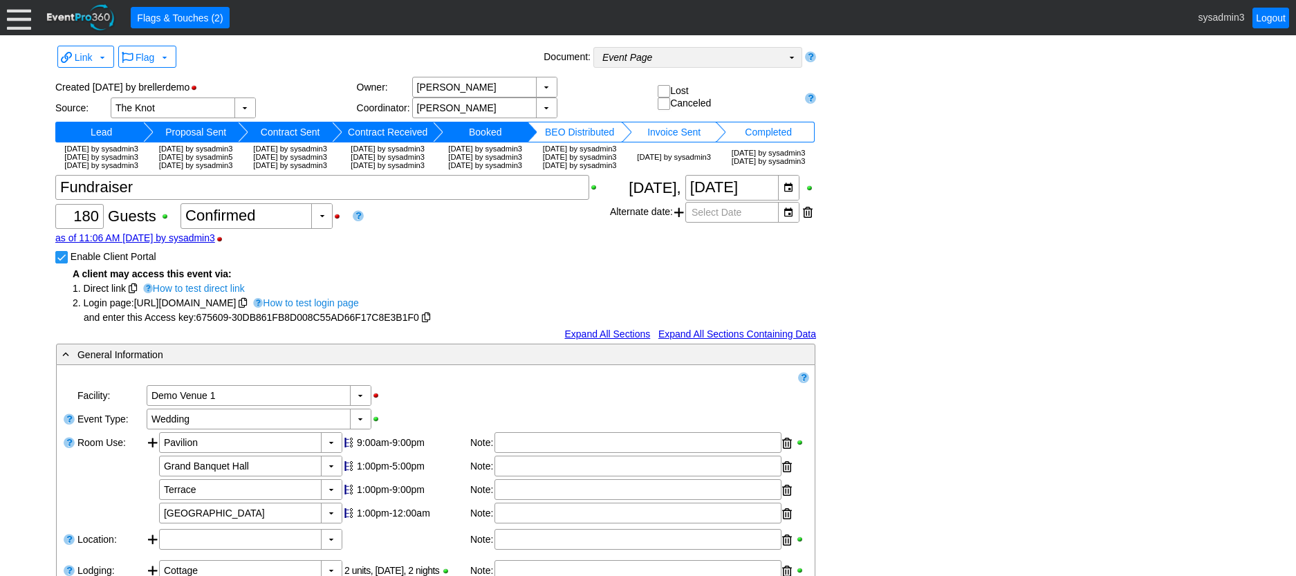
click at [719, 56] on td "Event Page Χ" at bounding box center [688, 57] width 188 height 19
drag, startPoint x: 979, startPoint y: 232, endPoint x: 912, endPoint y: 228, distance: 67.2
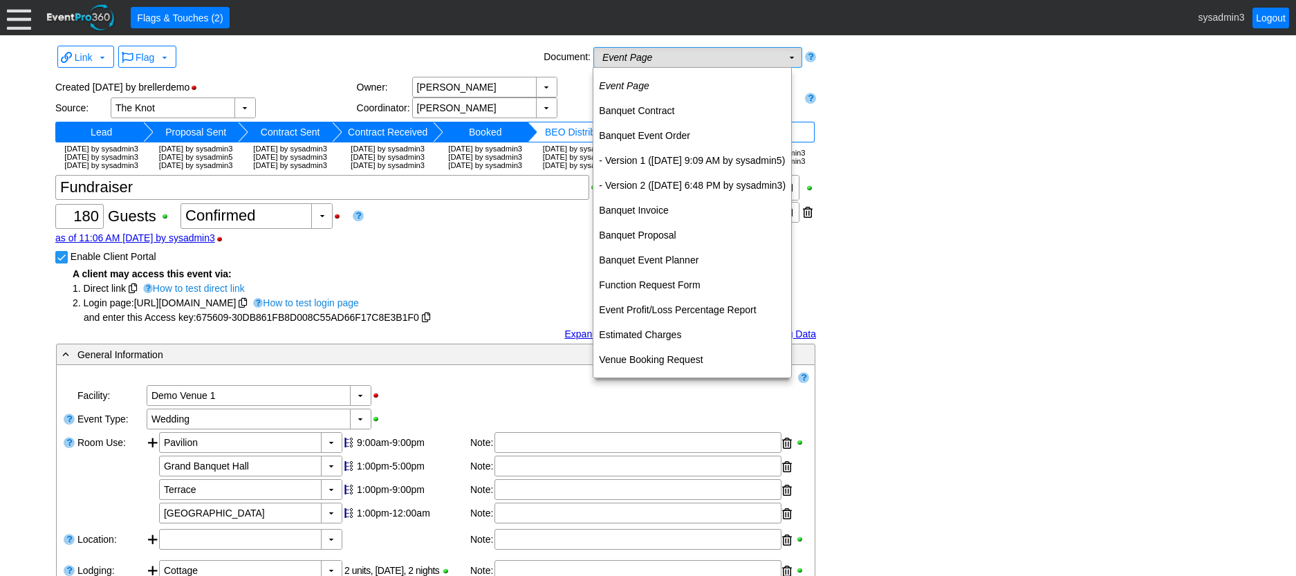
click at [775, 63] on td "Event Page Χ" at bounding box center [688, 57] width 188 height 19
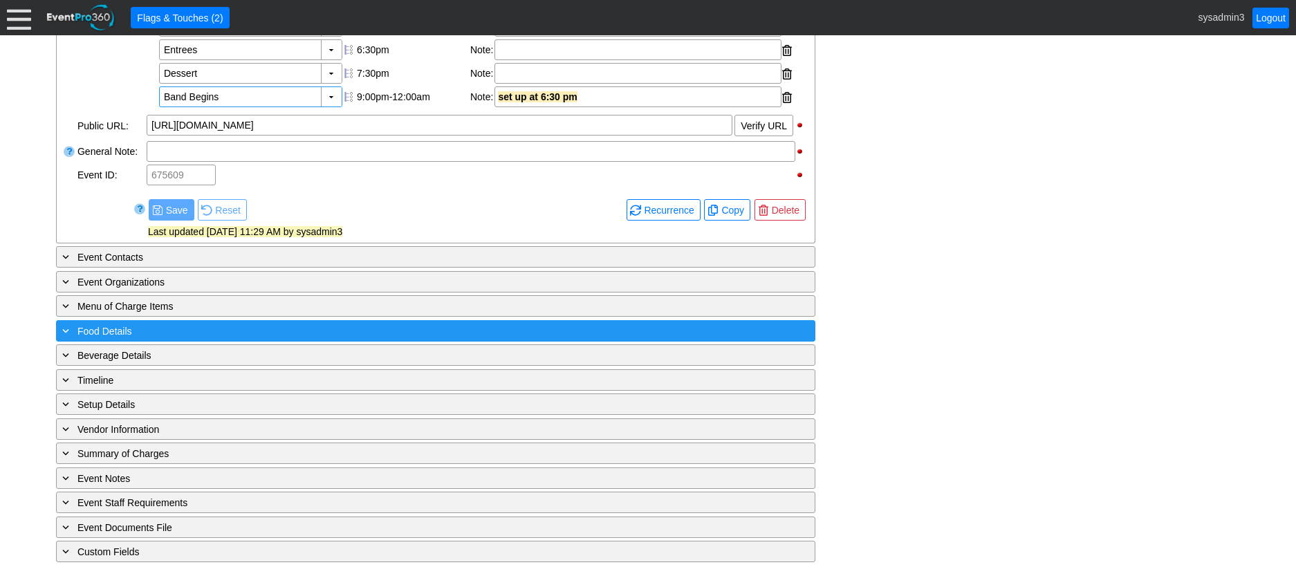
scroll to position [643, 0]
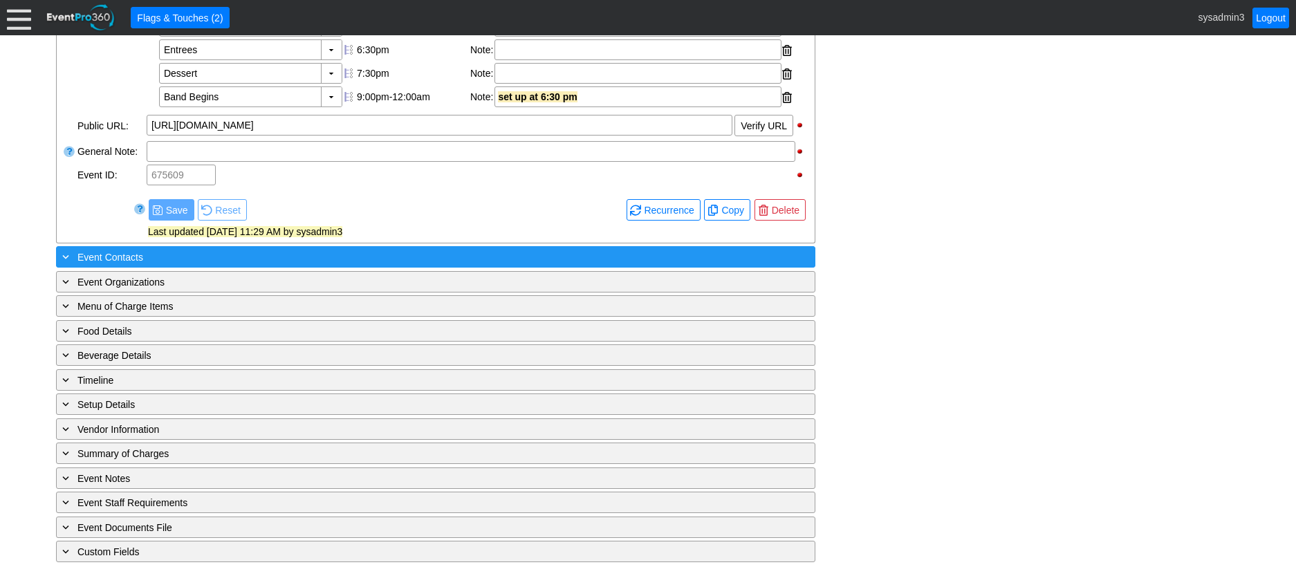
click at [181, 264] on div "+ Event Contacts" at bounding box center [407, 257] width 696 height 16
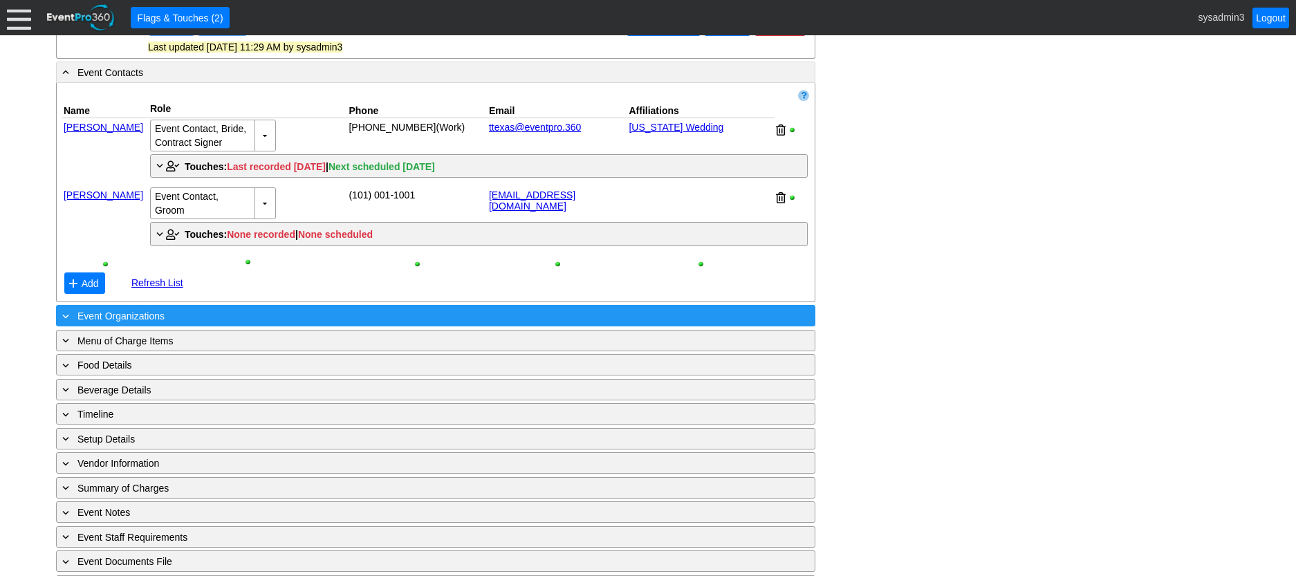
scroll to position [850, 0]
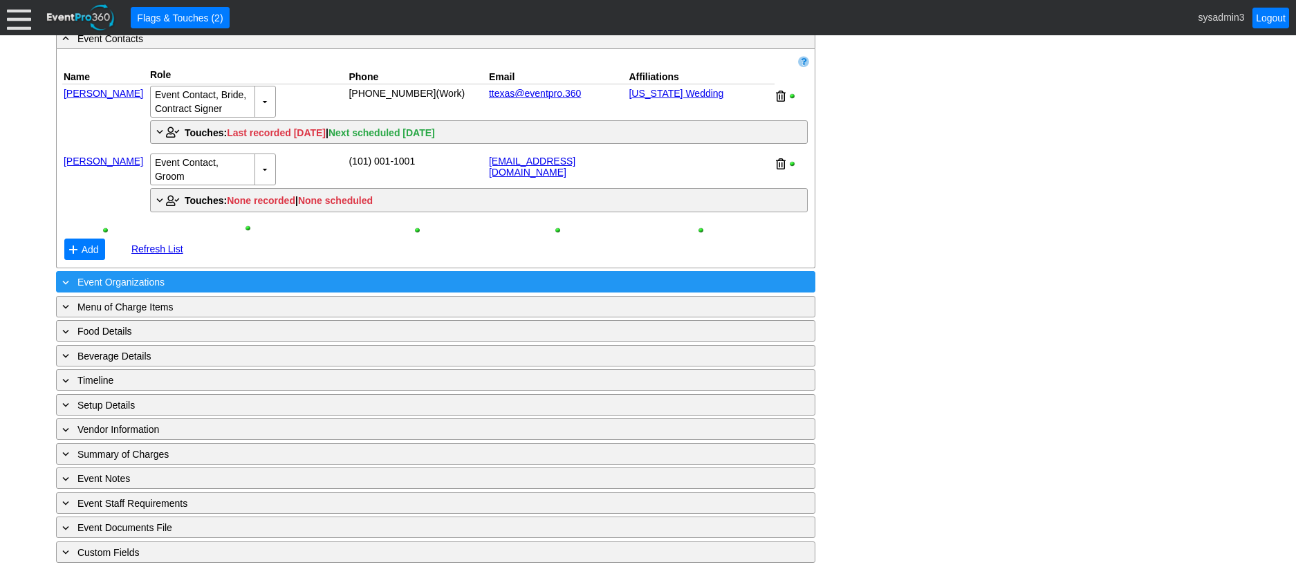
click at [235, 290] on div "+ Event Organizations" at bounding box center [407, 282] width 696 height 16
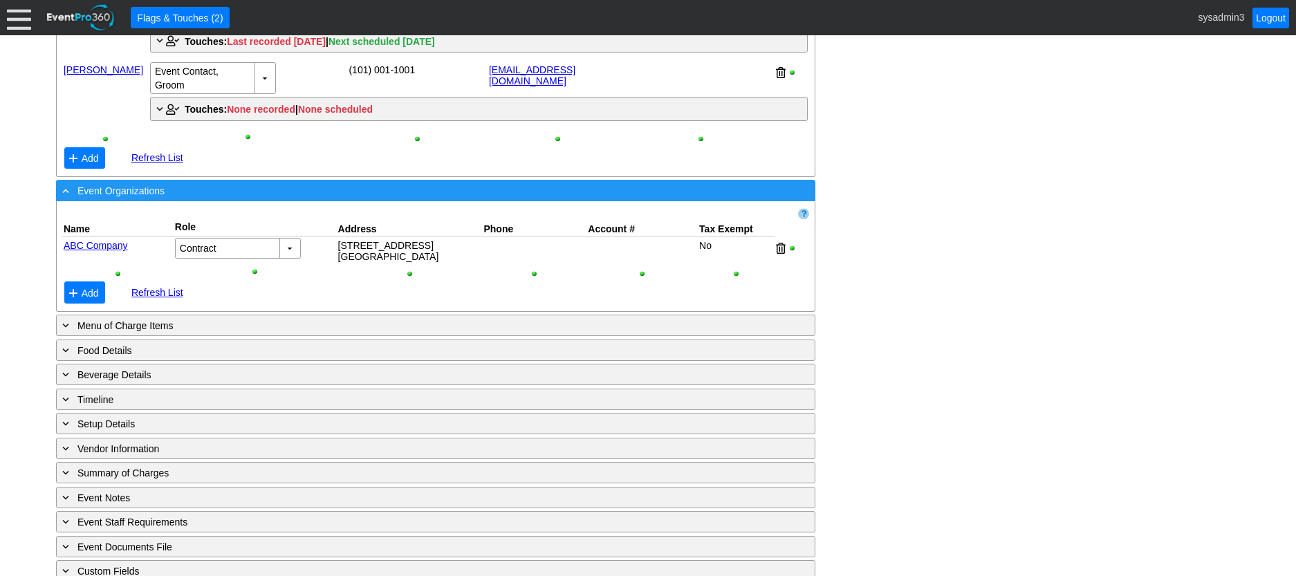
scroll to position [972, 0]
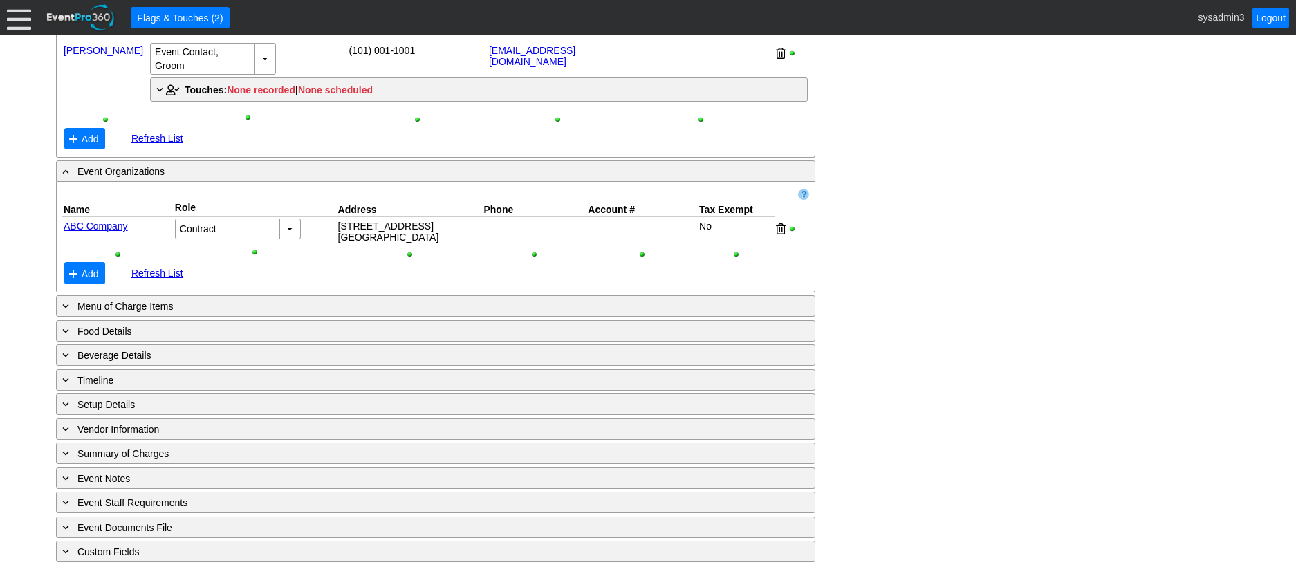
click at [100, 227] on link "ABC Company" at bounding box center [96, 226] width 64 height 11
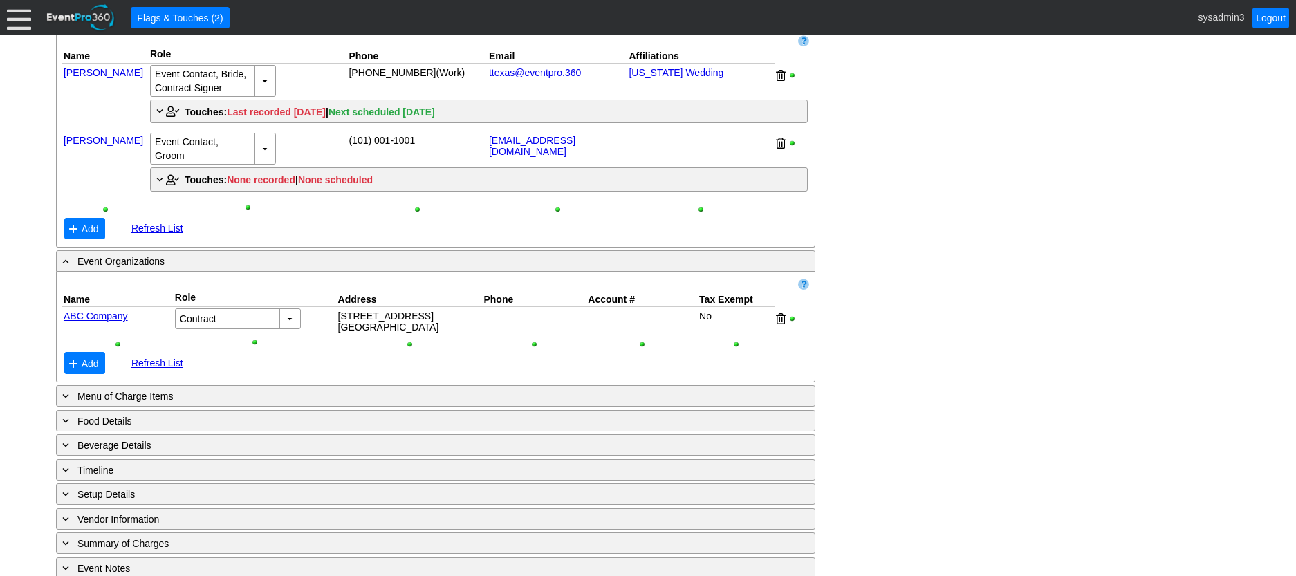
scroll to position [834, 0]
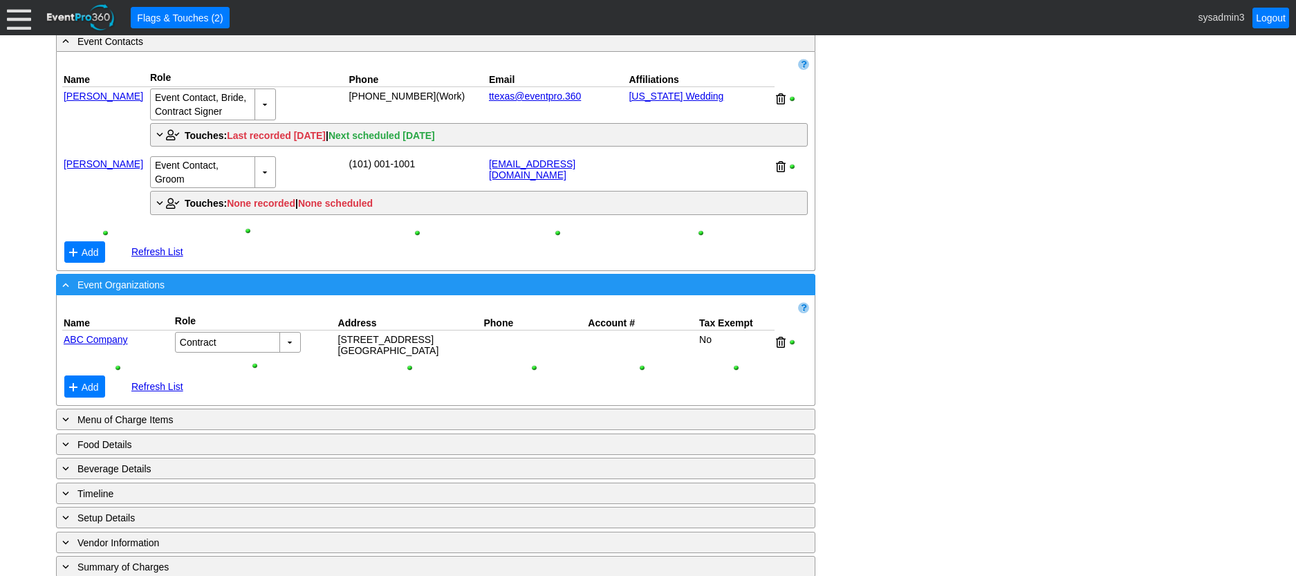
click at [254, 293] on div "- Event Organizations" at bounding box center [407, 285] width 696 height 16
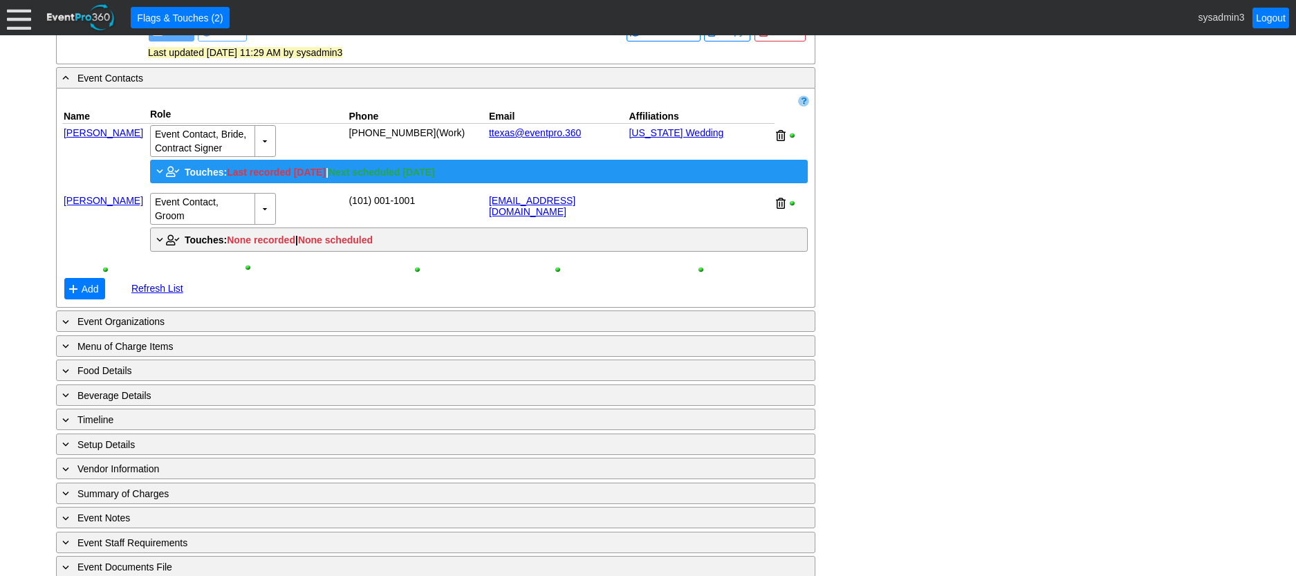
scroll to position [764, 0]
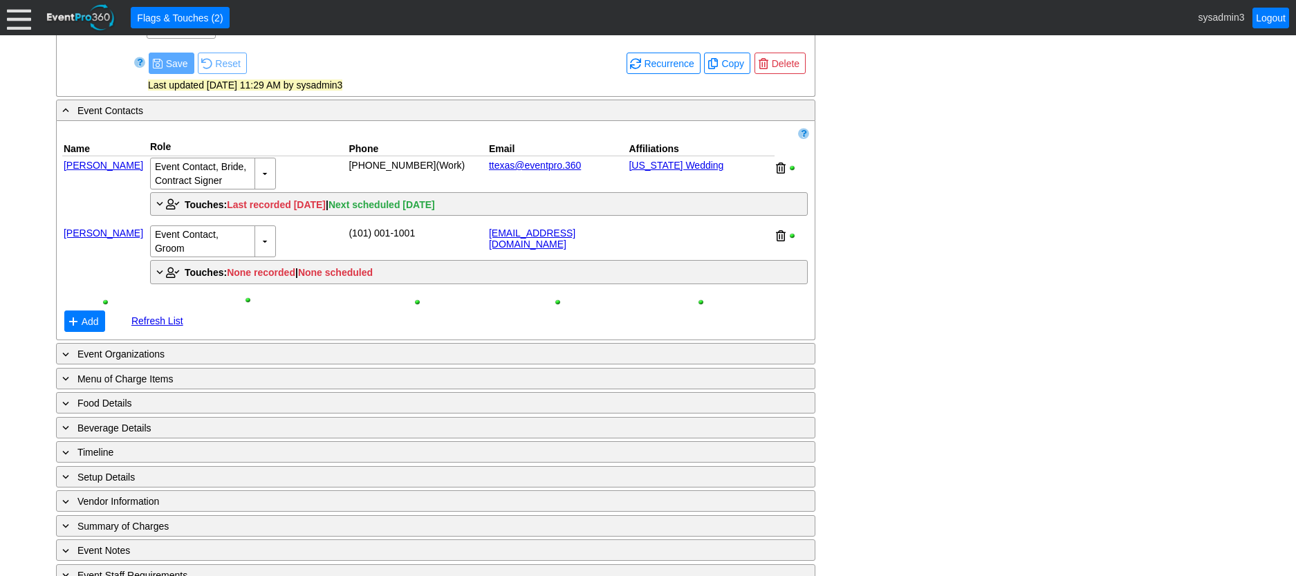
click at [95, 171] on link "Odessa Jones" at bounding box center [104, 165] width 80 height 11
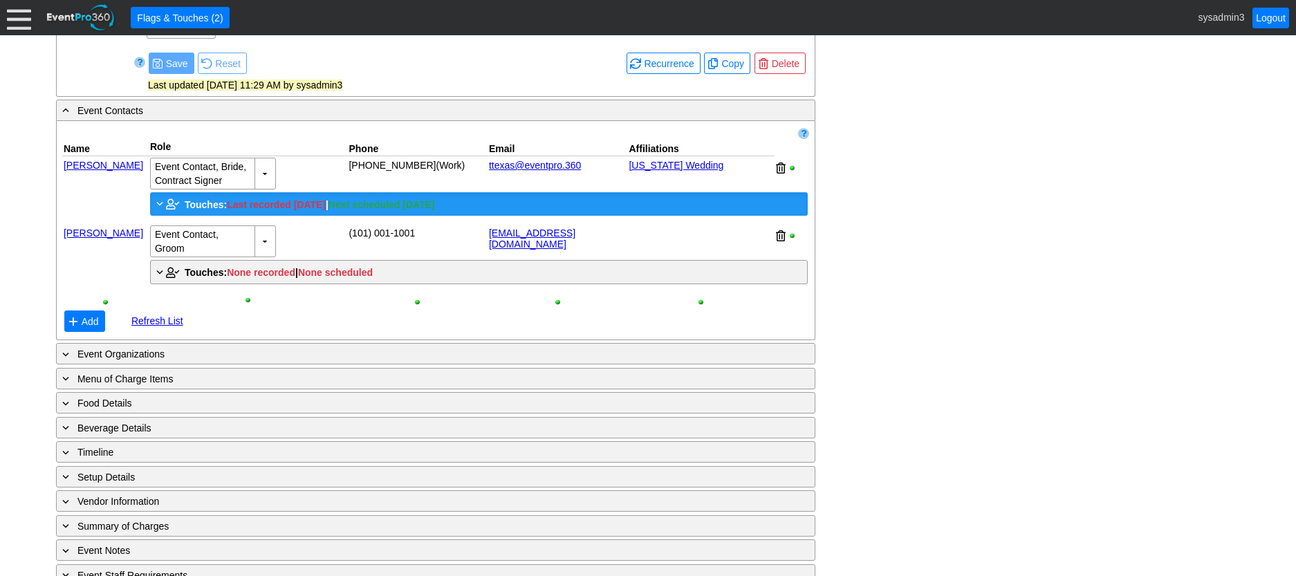
click at [204, 210] on span "Touches:" at bounding box center [206, 204] width 42 height 11
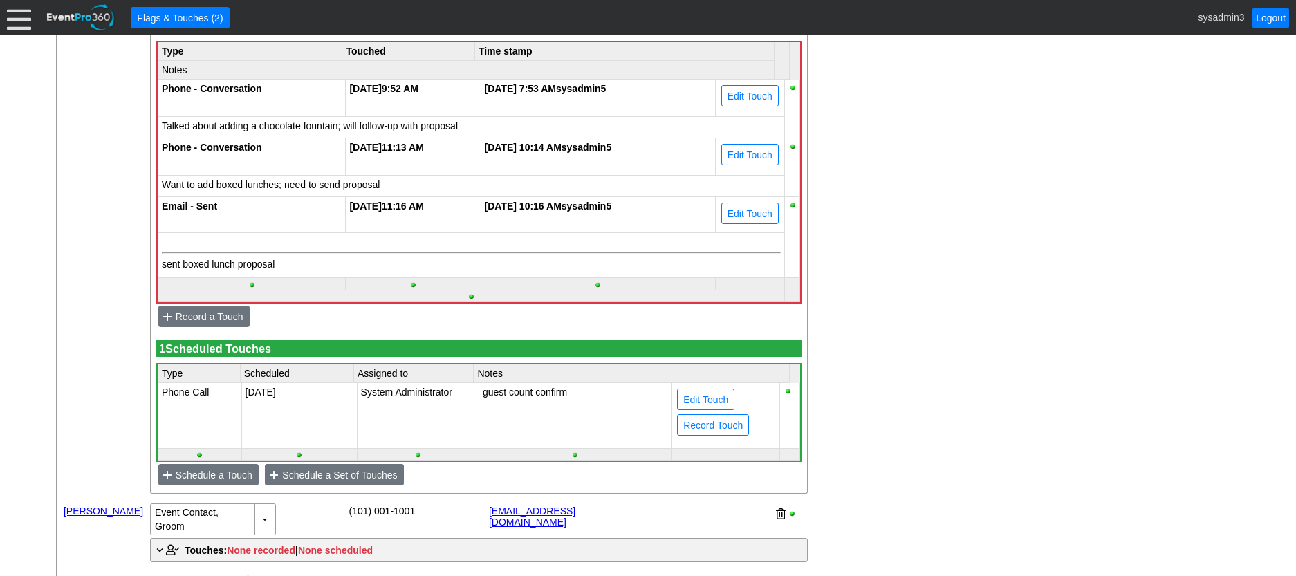
scroll to position [1041, 0]
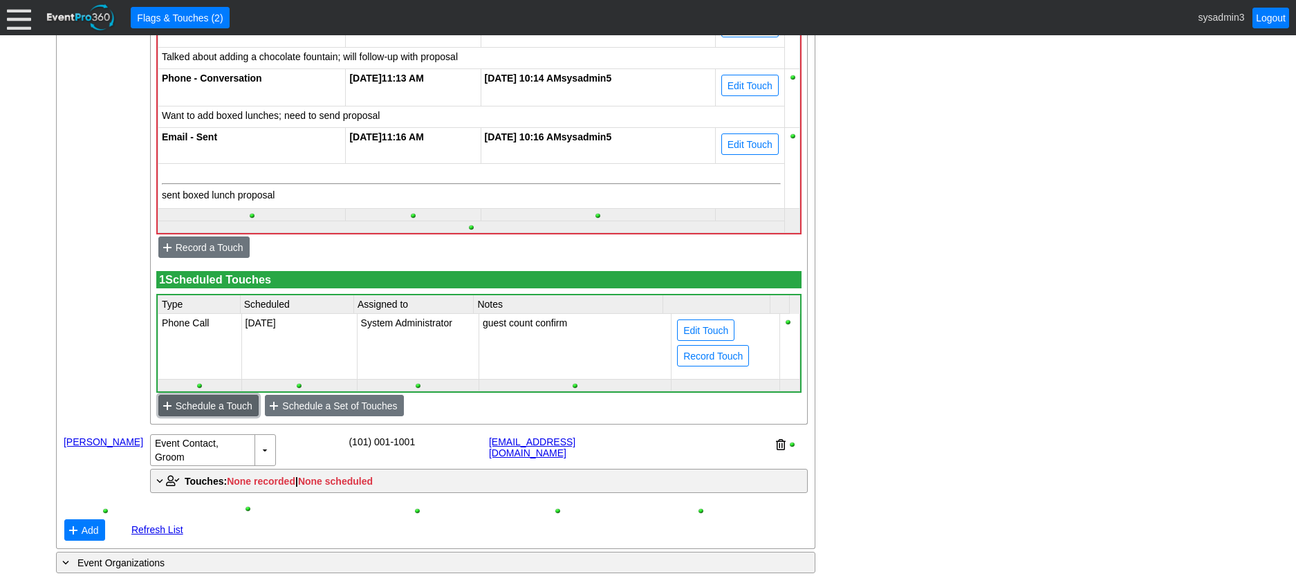
click at [216, 413] on span "Schedule a Touch" at bounding box center [214, 406] width 82 height 14
type input "8/25/2025"
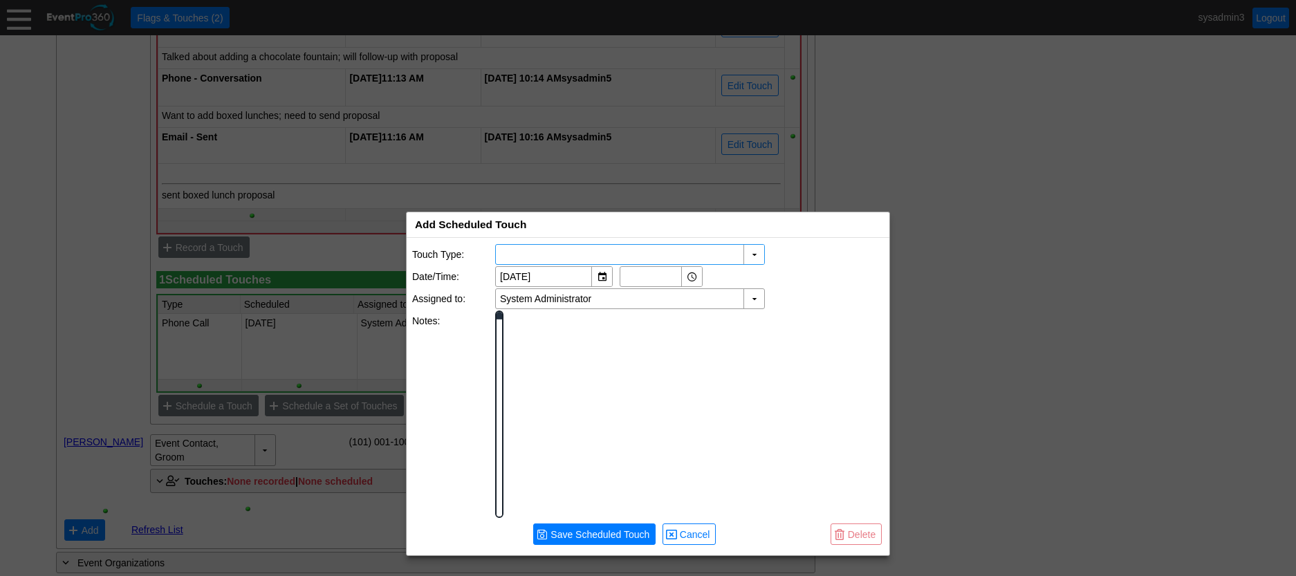
scroll to position [0, 0]
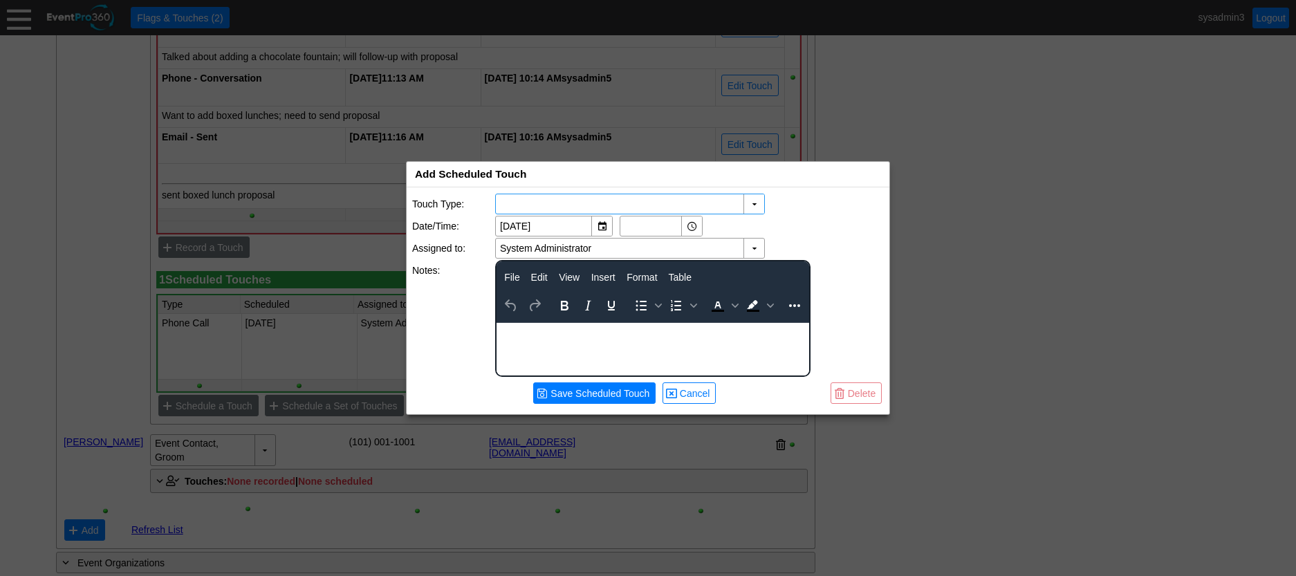
click at [575, 165] on div "Add Scheduled Touch x" at bounding box center [648, 175] width 483 height 26
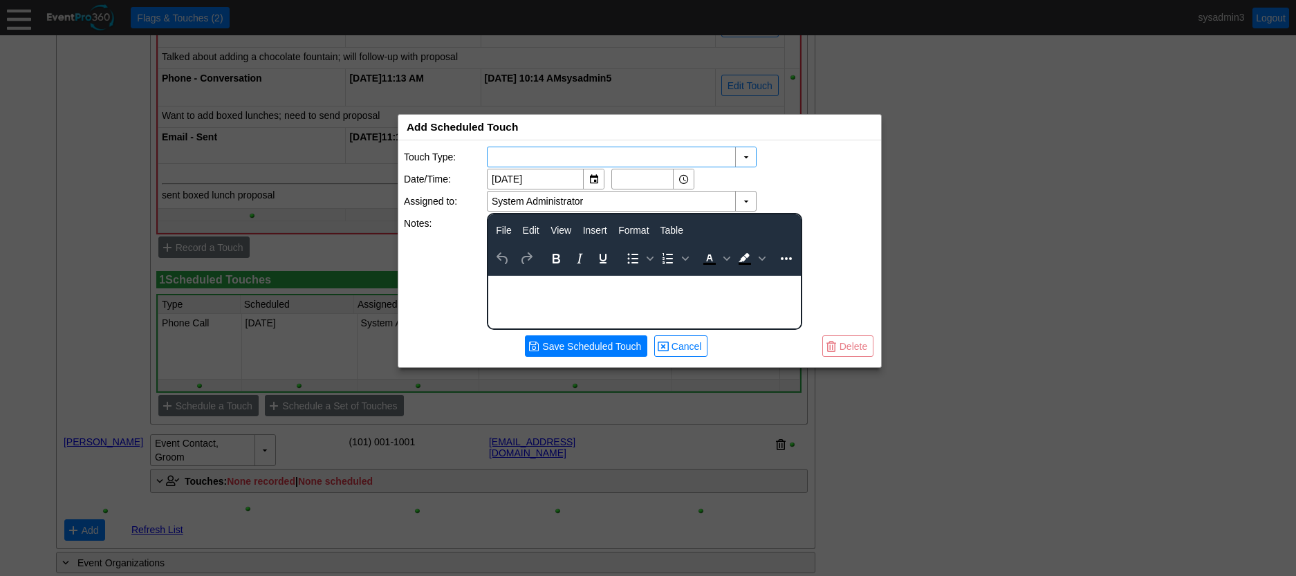
click at [566, 127] on div "Add Scheduled Touch x" at bounding box center [639, 128] width 483 height 26
click at [749, 154] on div "▼" at bounding box center [745, 156] width 21 height 19
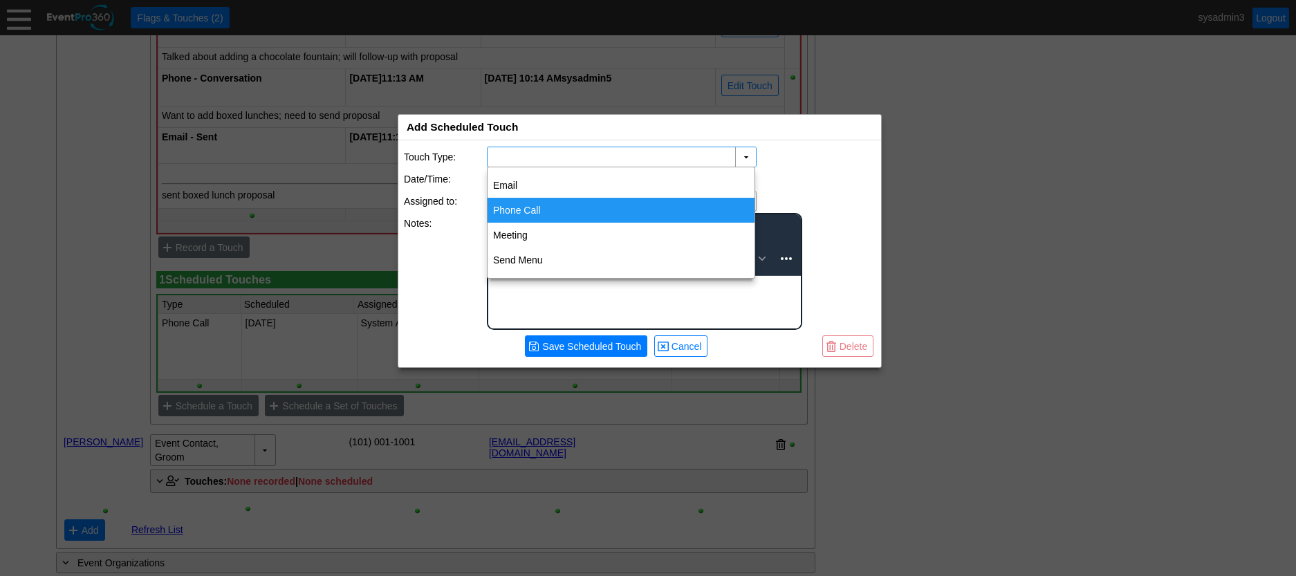
click at [520, 211] on div "Phone Call" at bounding box center [621, 210] width 267 height 25
type input "Phone Call"
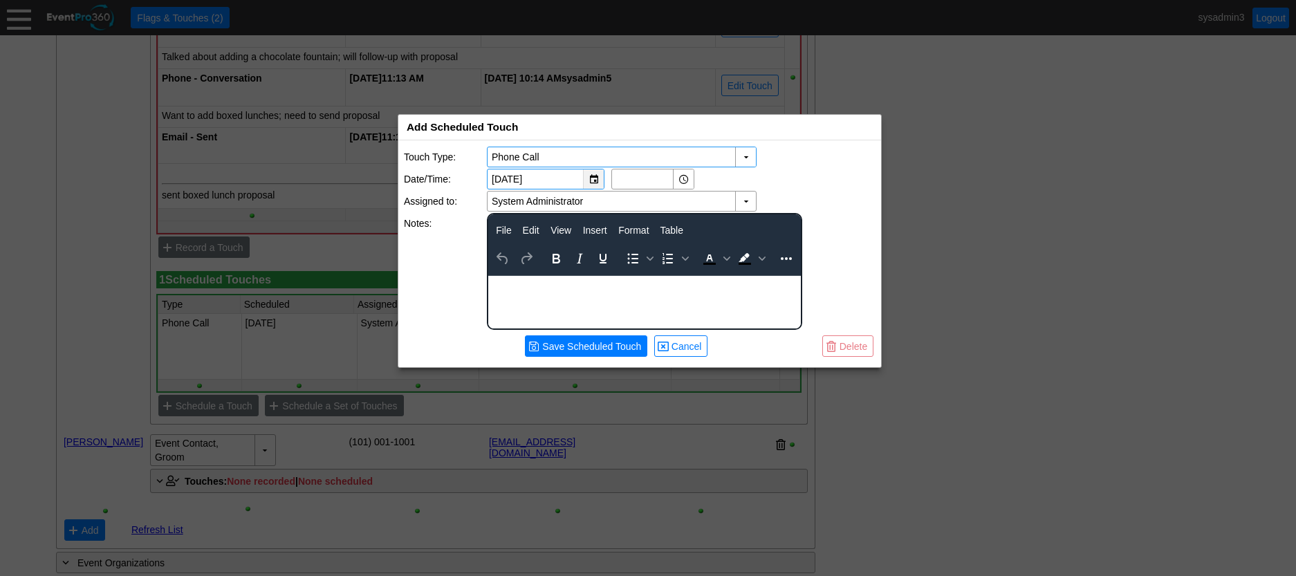
click at [592, 177] on div "▼" at bounding box center [593, 178] width 21 height 19
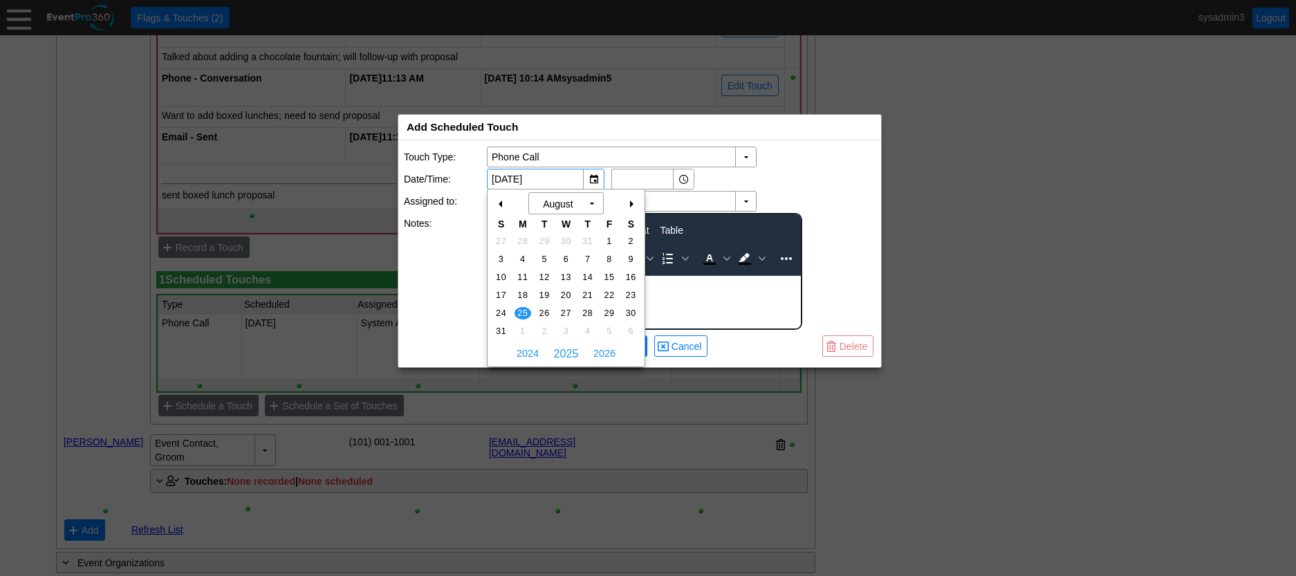
click at [632, 206] on div "+" at bounding box center [631, 204] width 22 height 24
click at [563, 255] on span "10" at bounding box center [566, 259] width 16 height 12
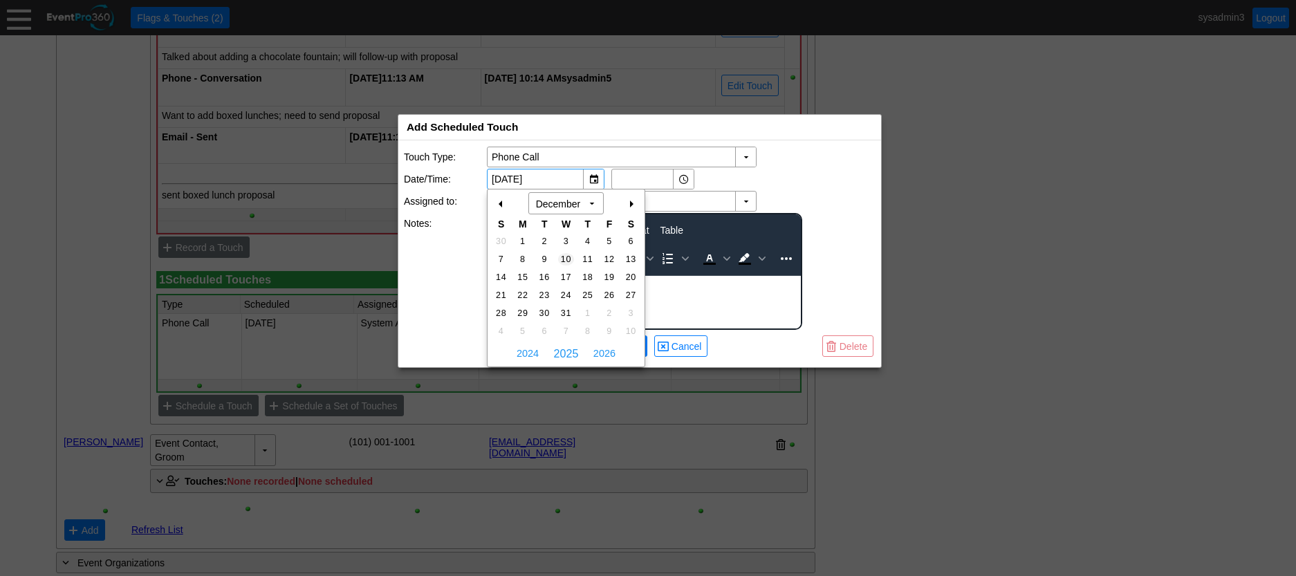
type input "12/10/2025"
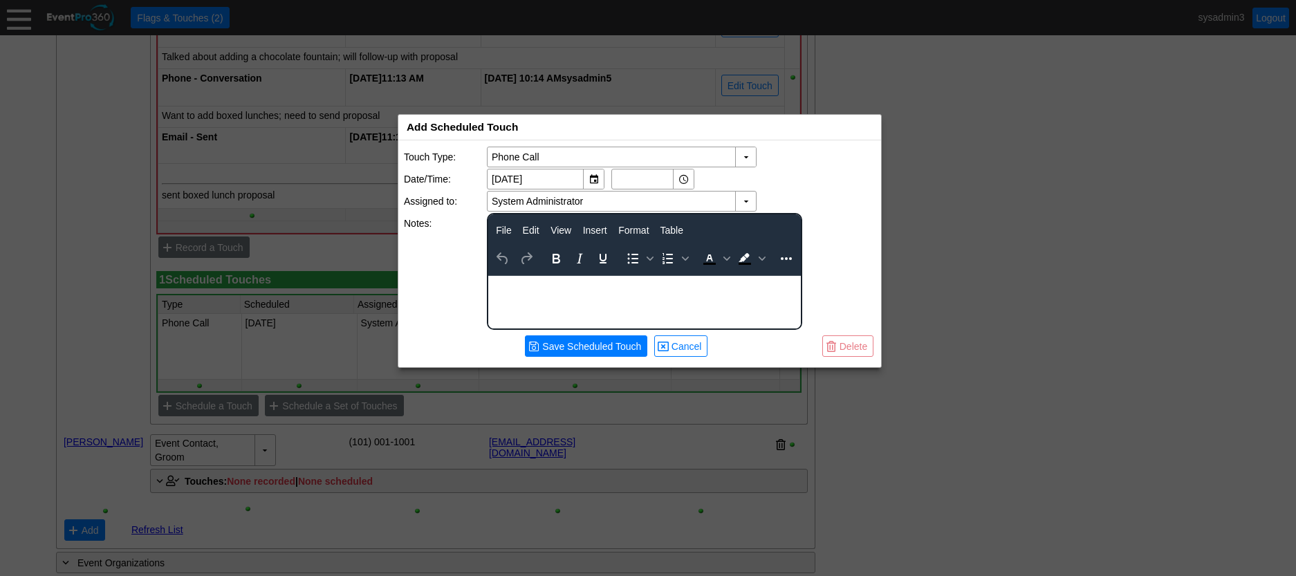
click at [559, 285] on div "Rich Text Area. Press ALT-0 for help." at bounding box center [644, 281] width 311 height 11
click at [568, 344] on span "Save Scheduled Touch" at bounding box center [592, 347] width 104 height 14
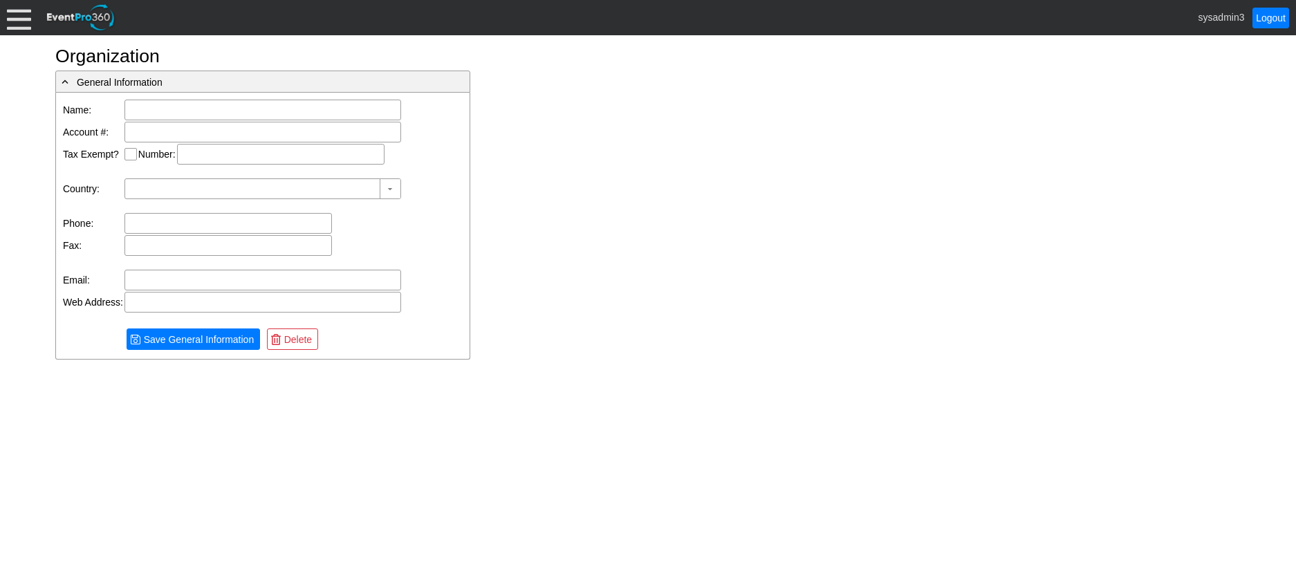
type input "ABC Company"
type input "United States"
type input "[STREET_ADDRESS]"
type input "Madison"
type input "WI"
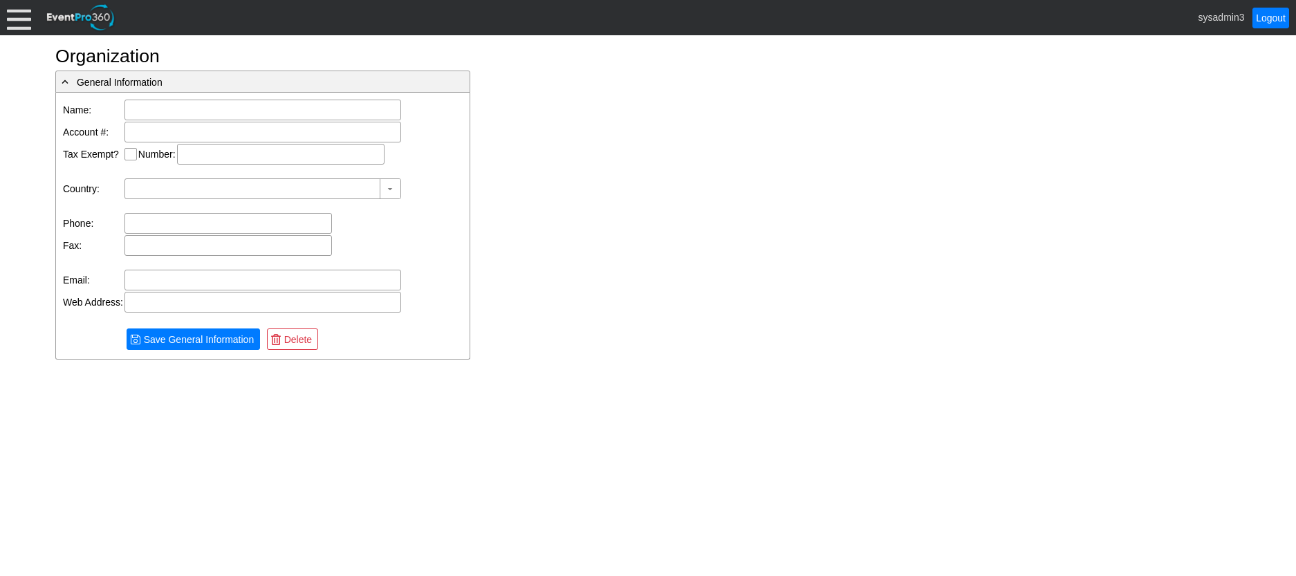
type input "53711"
type input "cemily@abccompany.com"
type input "(608) 221-1230"
type input "Demo Venue 1"
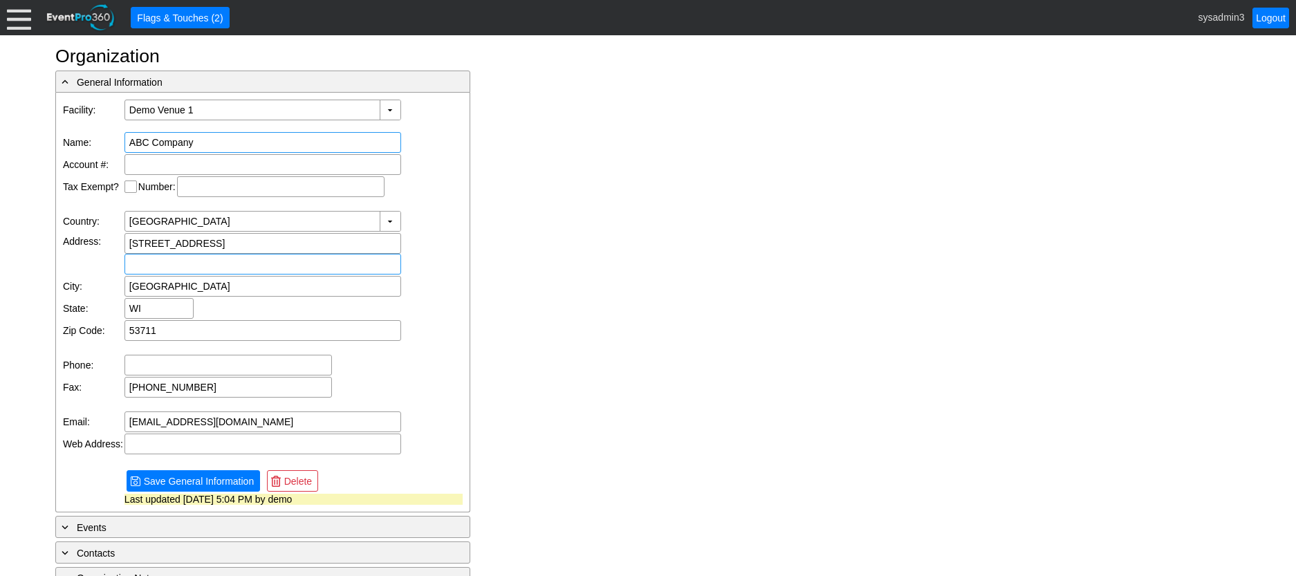
scroll to position [12, 0]
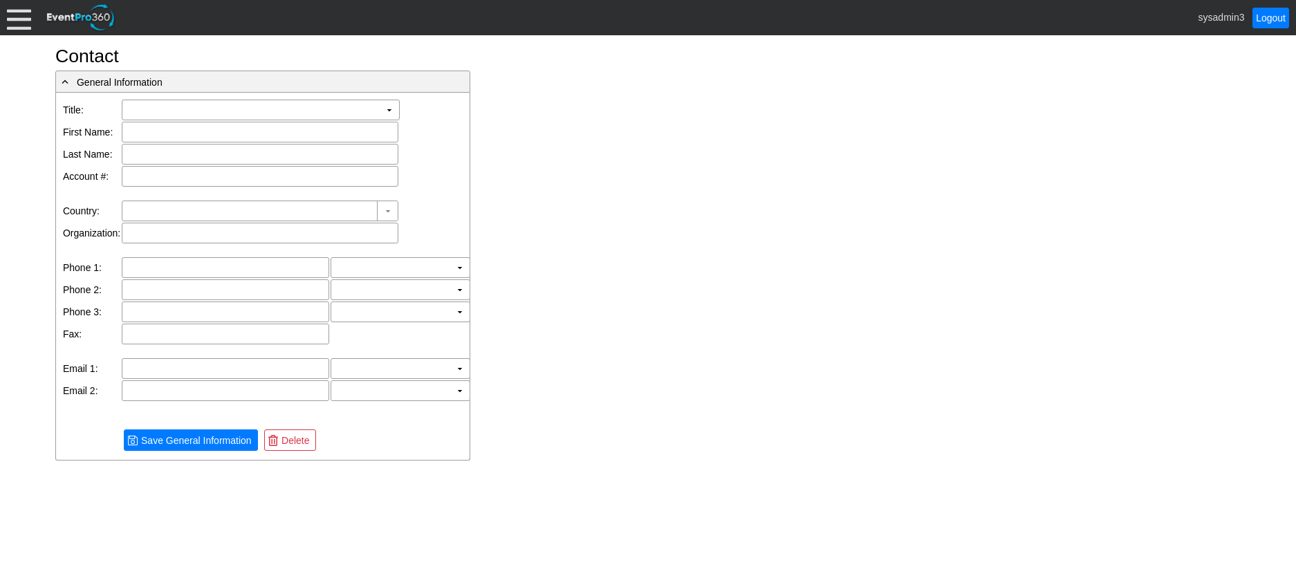
type input "[GEOGRAPHIC_DATA]"
type input "[PERSON_NAME]"
type input "[GEOGRAPHIC_DATA]"
type input "ttexas@eventpro.360"
type input "[PHONE_NUMBER]"
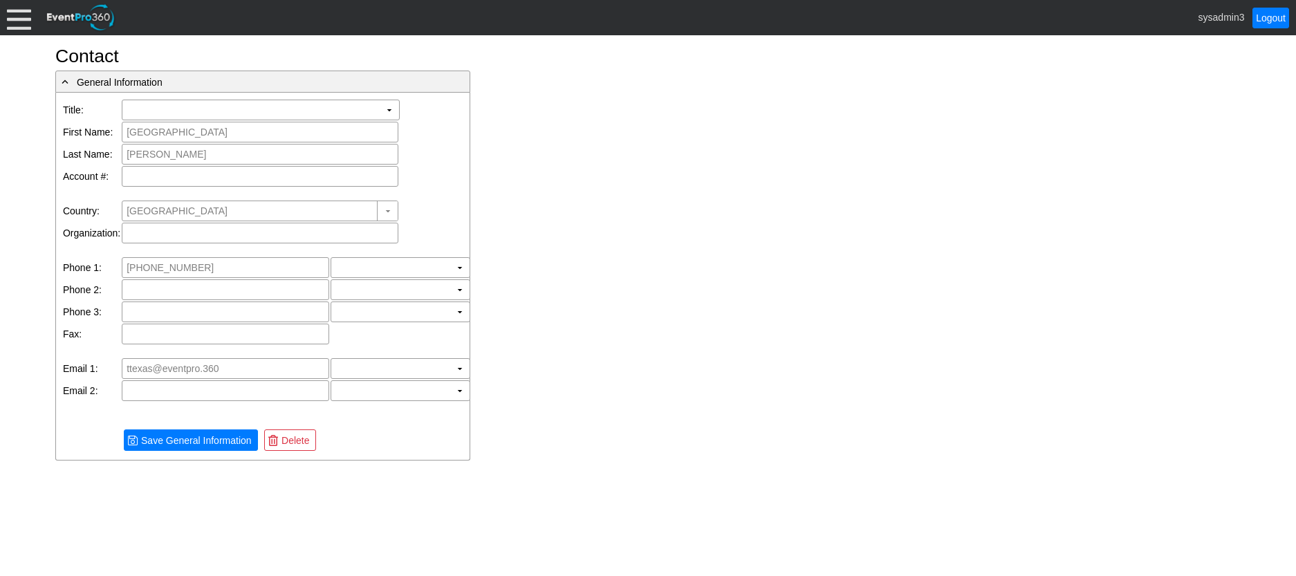
type input "Demo Venue 1"
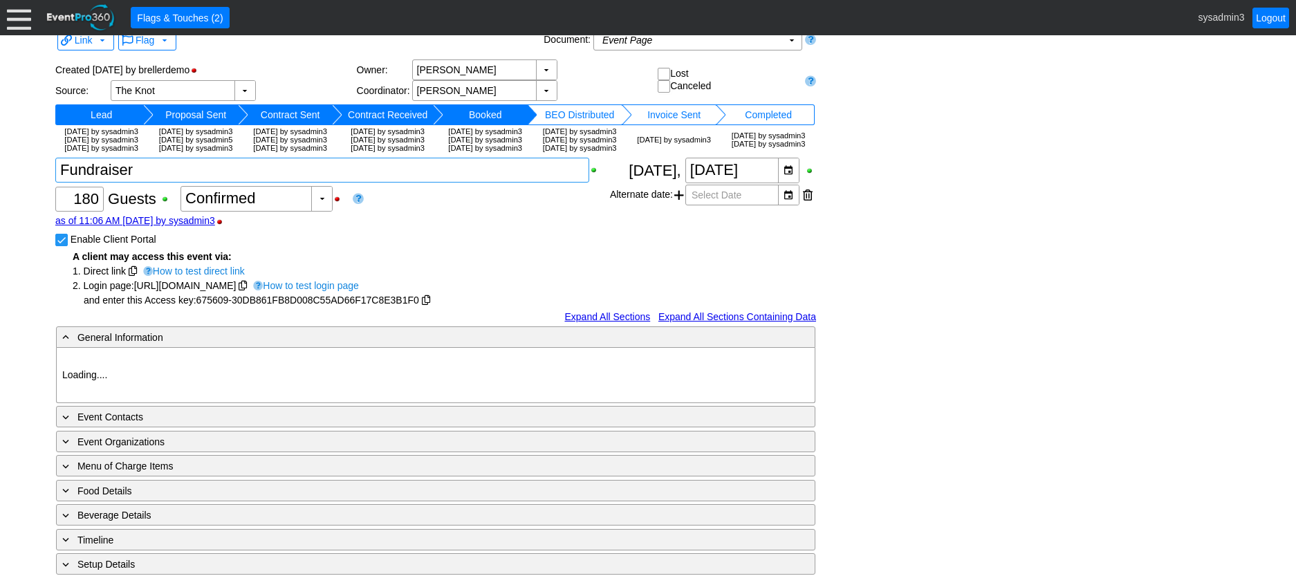
type input "Demo Venue 1"
type input "Wedding"
type input "[URL][DOMAIN_NAME]"
type input "675609"
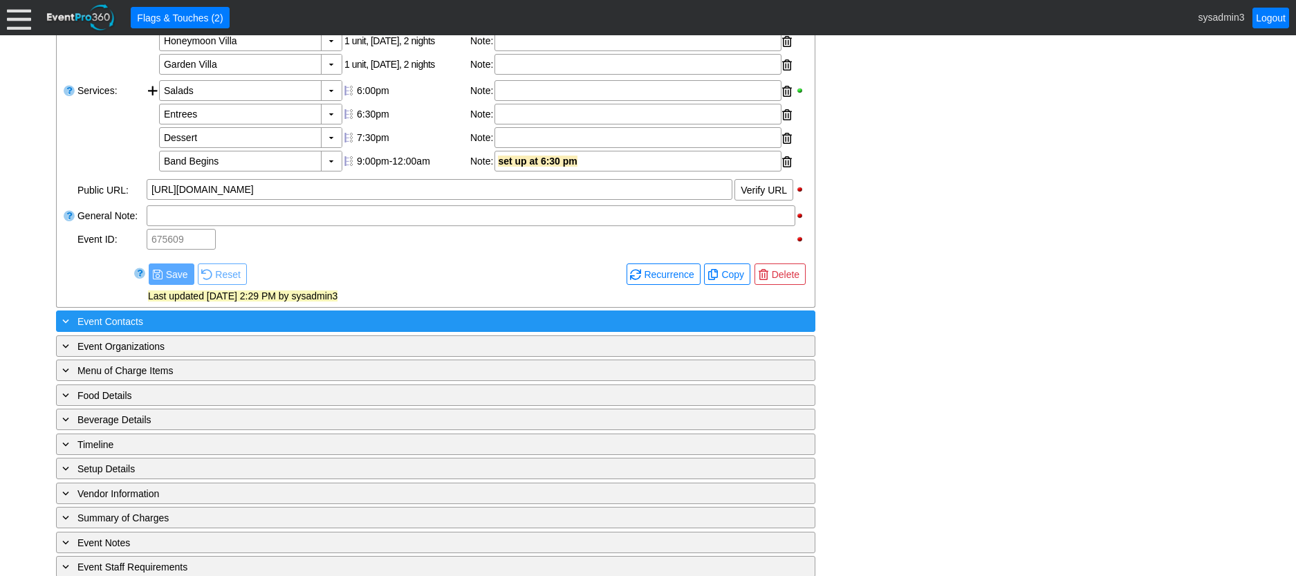
click at [242, 329] on div "+ Event Contacts" at bounding box center [407, 321] width 696 height 16
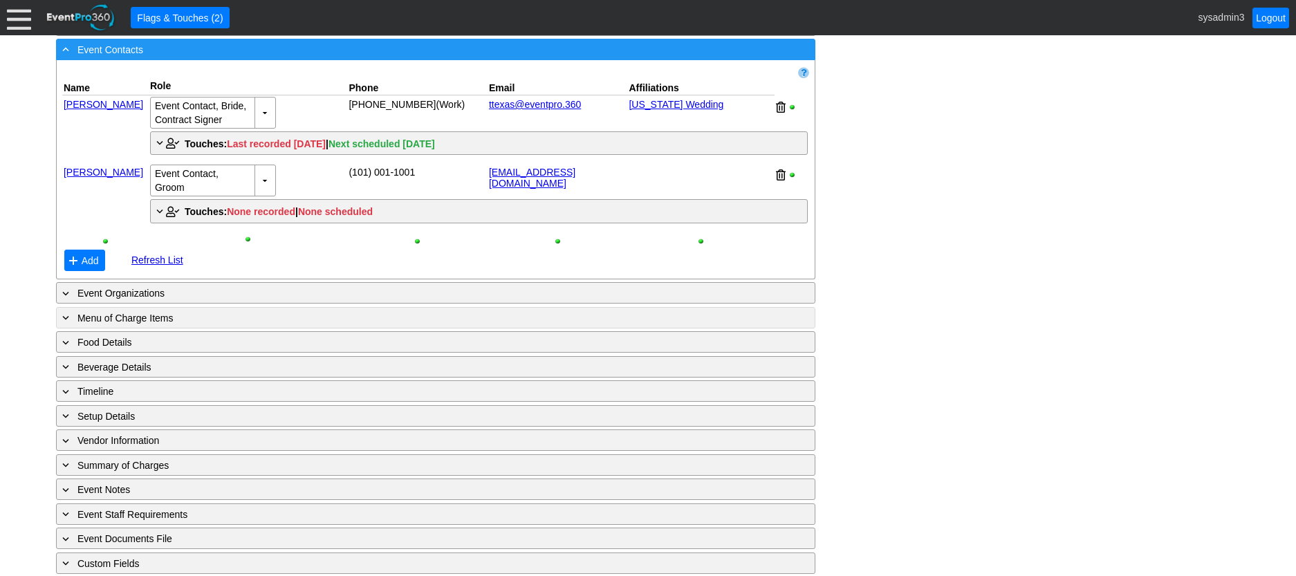
scroll to position [830, 0]
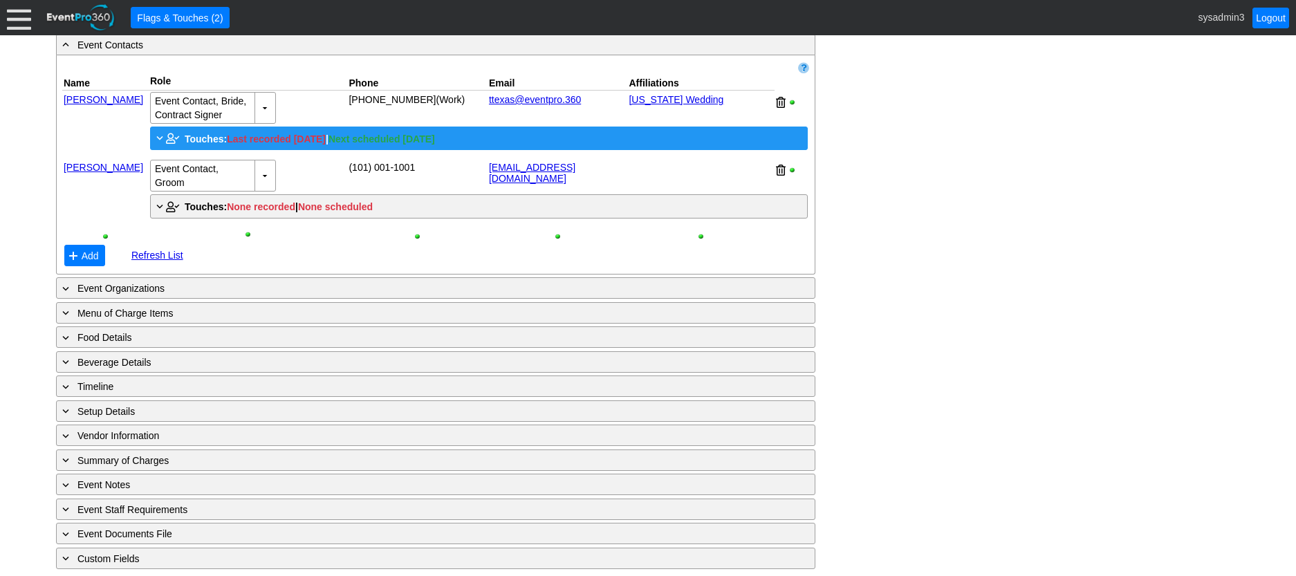
click at [199, 145] on span "Touches:" at bounding box center [206, 139] width 42 height 11
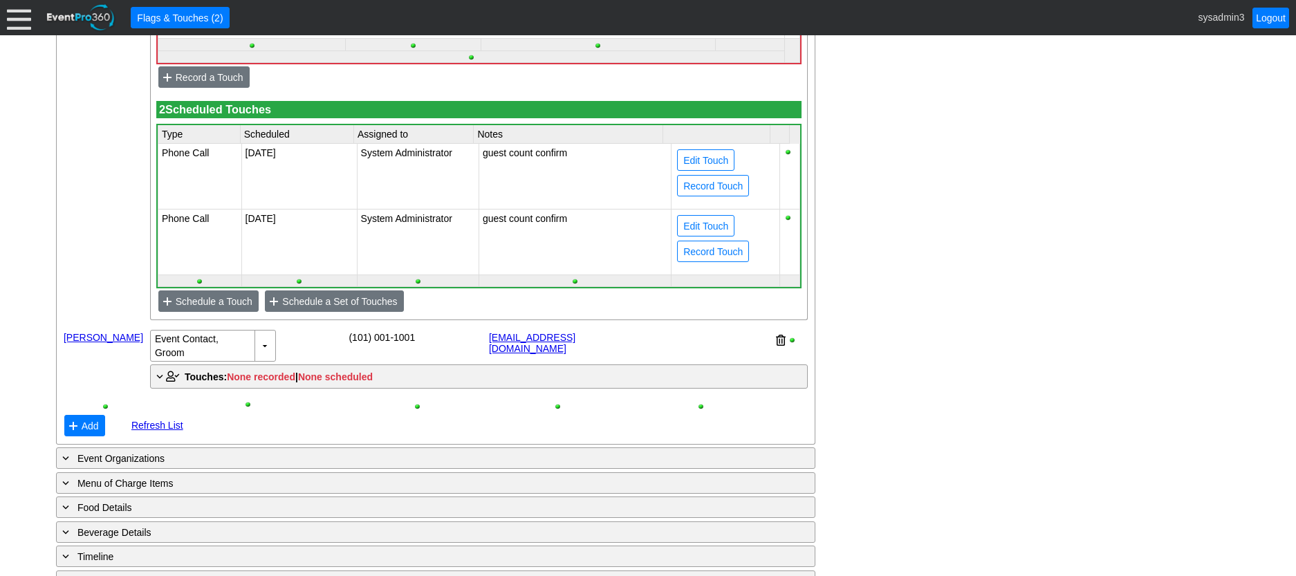
scroll to position [1245, 0]
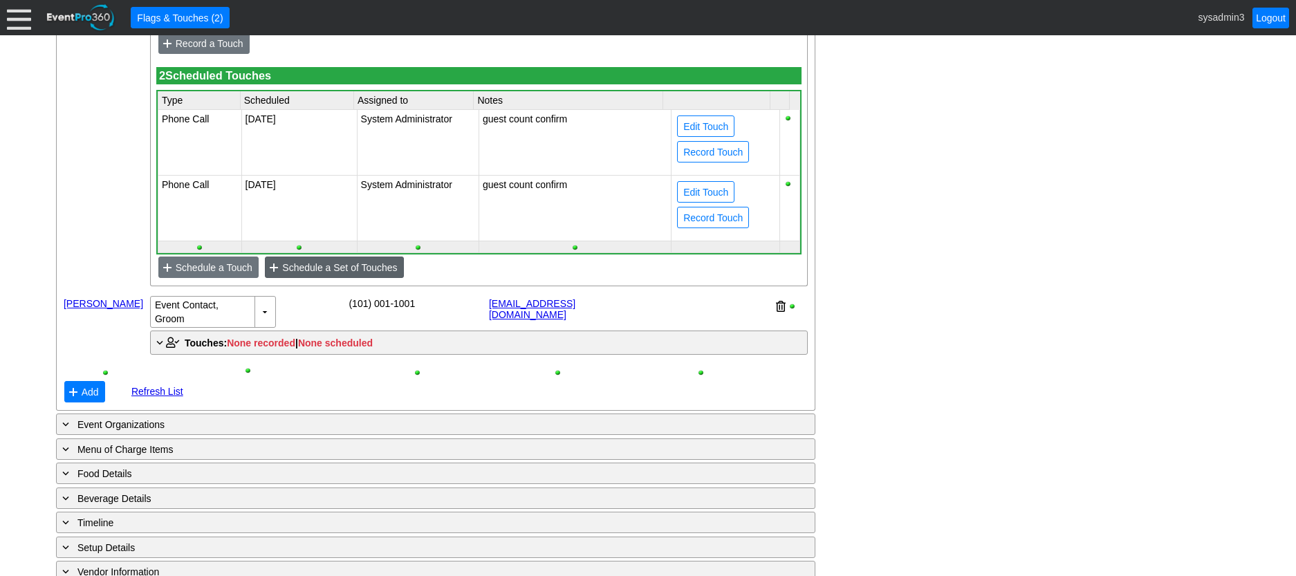
click at [345, 275] on span "Schedule a Set of Touches" at bounding box center [339, 268] width 120 height 14
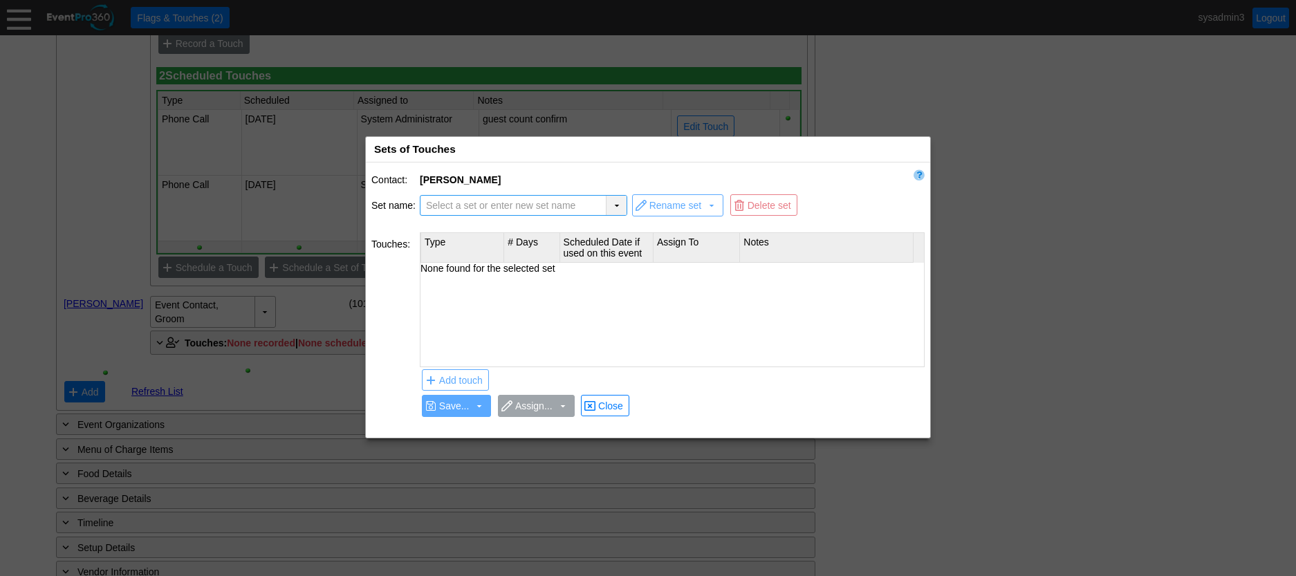
click at [614, 200] on div "▼" at bounding box center [616, 205] width 21 height 19
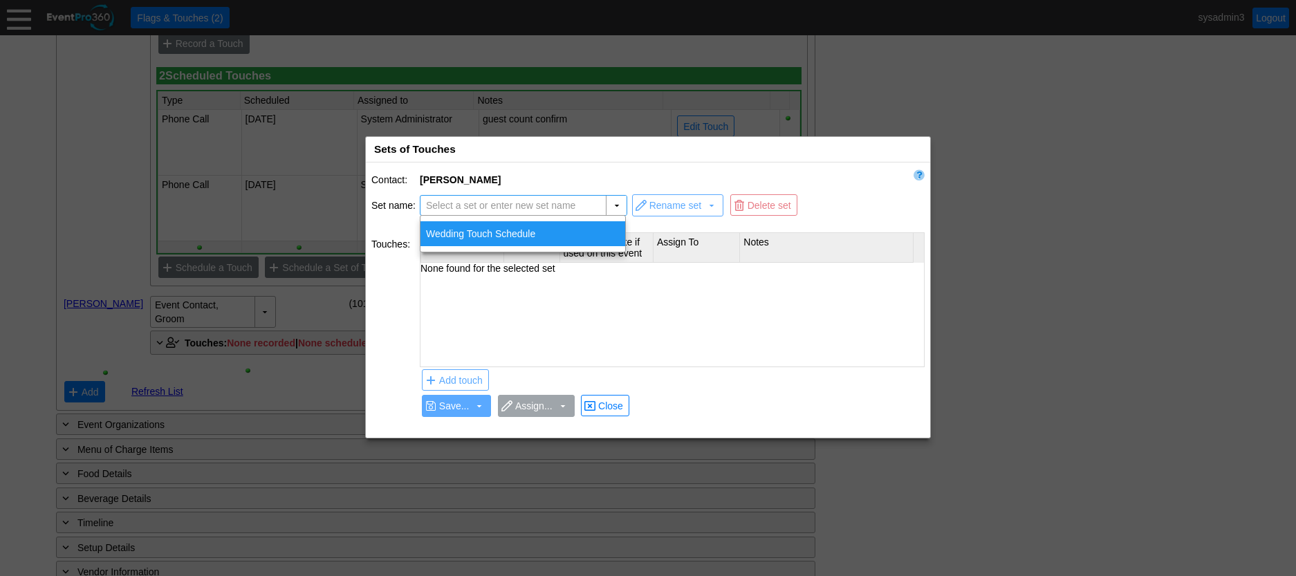
click at [498, 233] on div "Wedding Touch Schedule" at bounding box center [523, 233] width 205 height 25
type input "Wedding Touch Schedule"
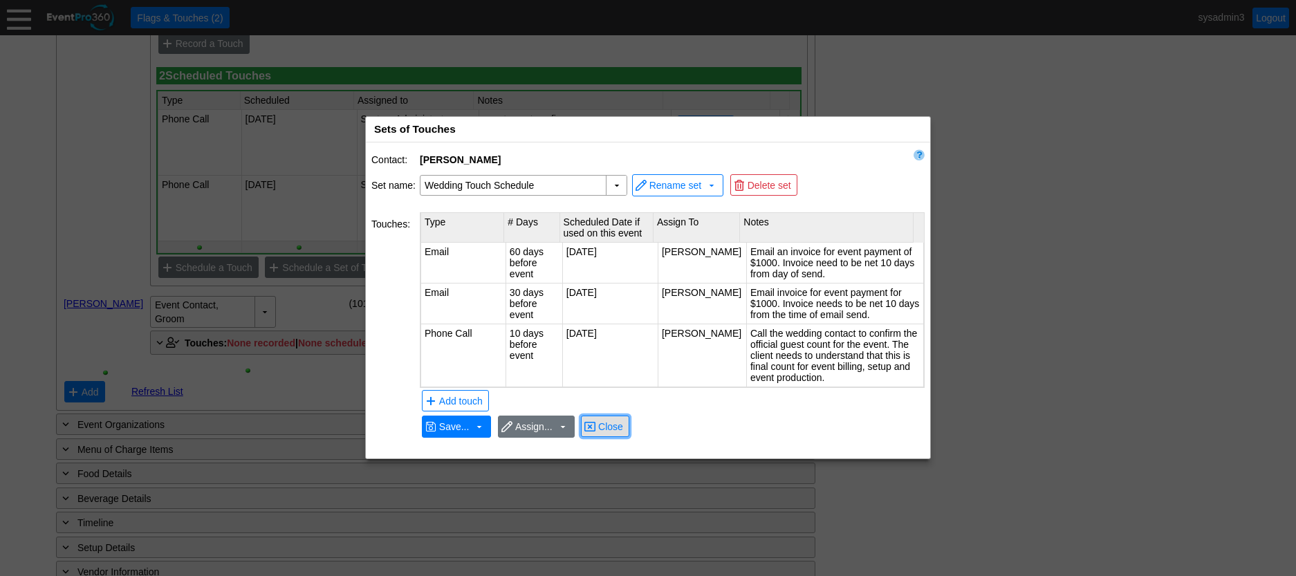
click at [613, 425] on span "Close" at bounding box center [611, 427] width 30 height 14
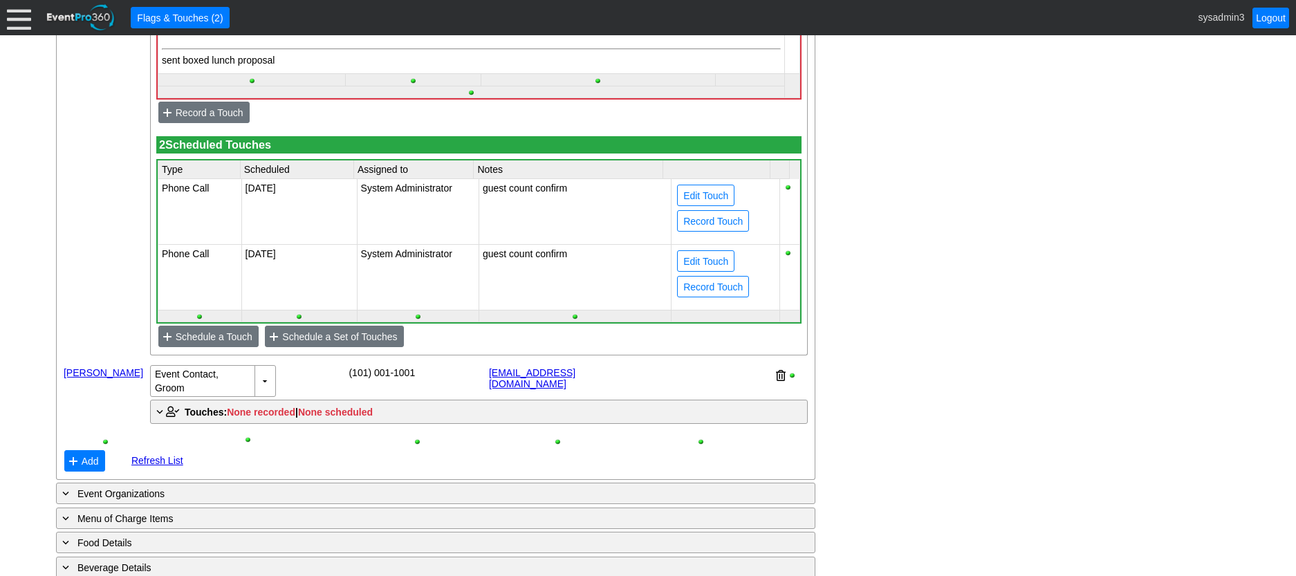
scroll to position [1107, 0]
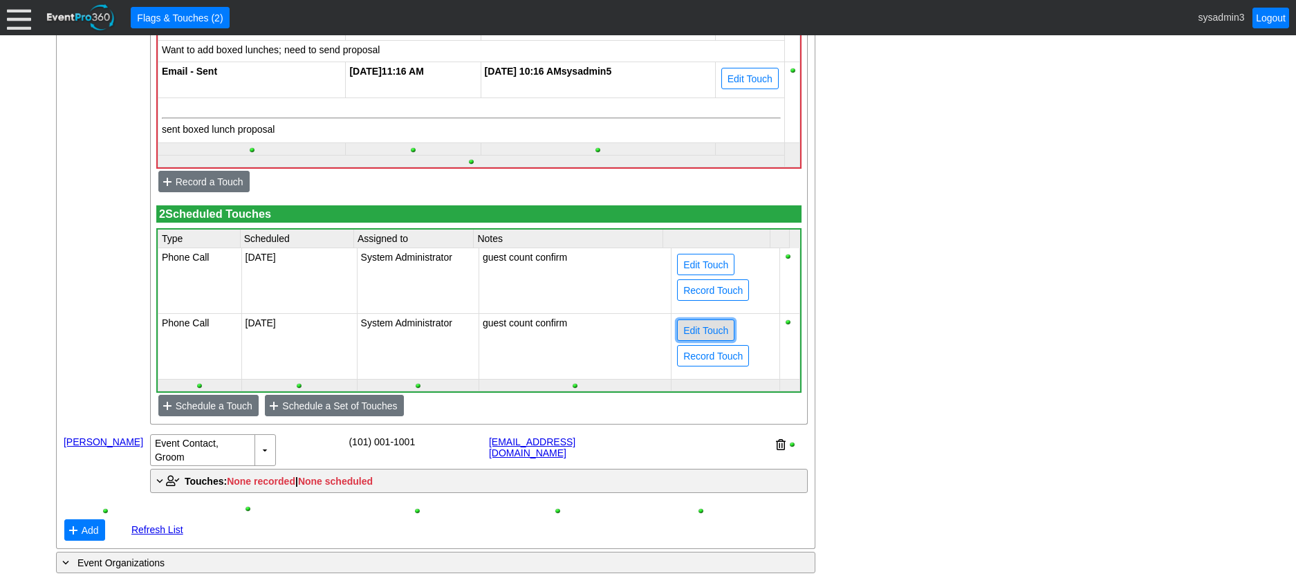
click at [694, 338] on span "Edit Touch" at bounding box center [706, 331] width 50 height 14
type input "Phone Call"
type input "5/11/2026"
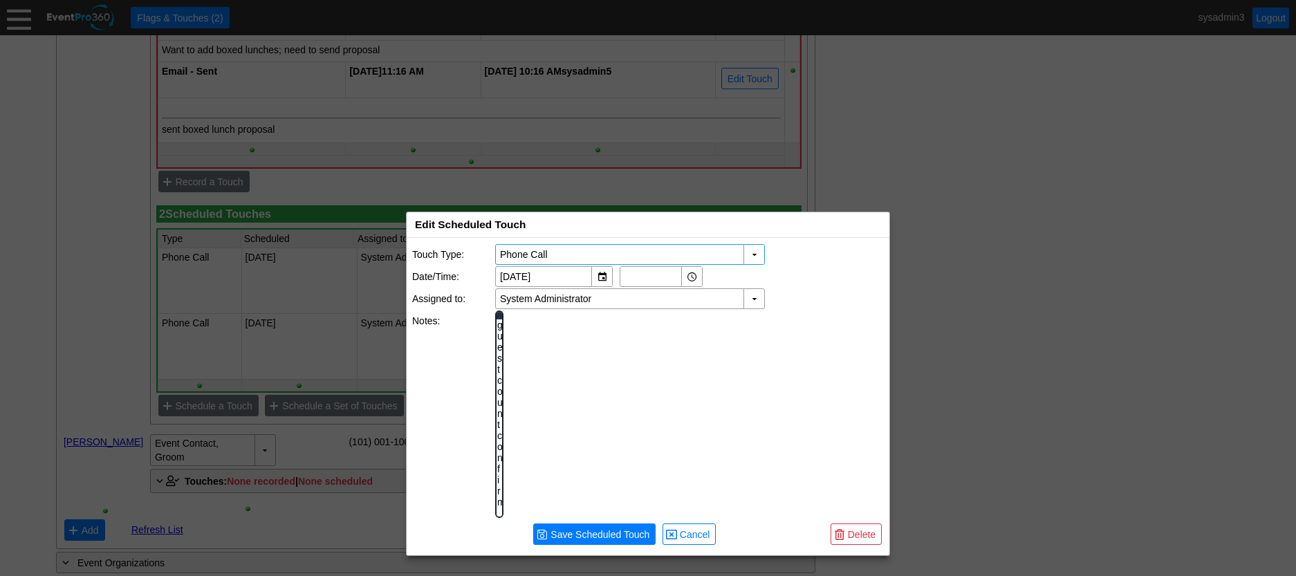
scroll to position [0, 0]
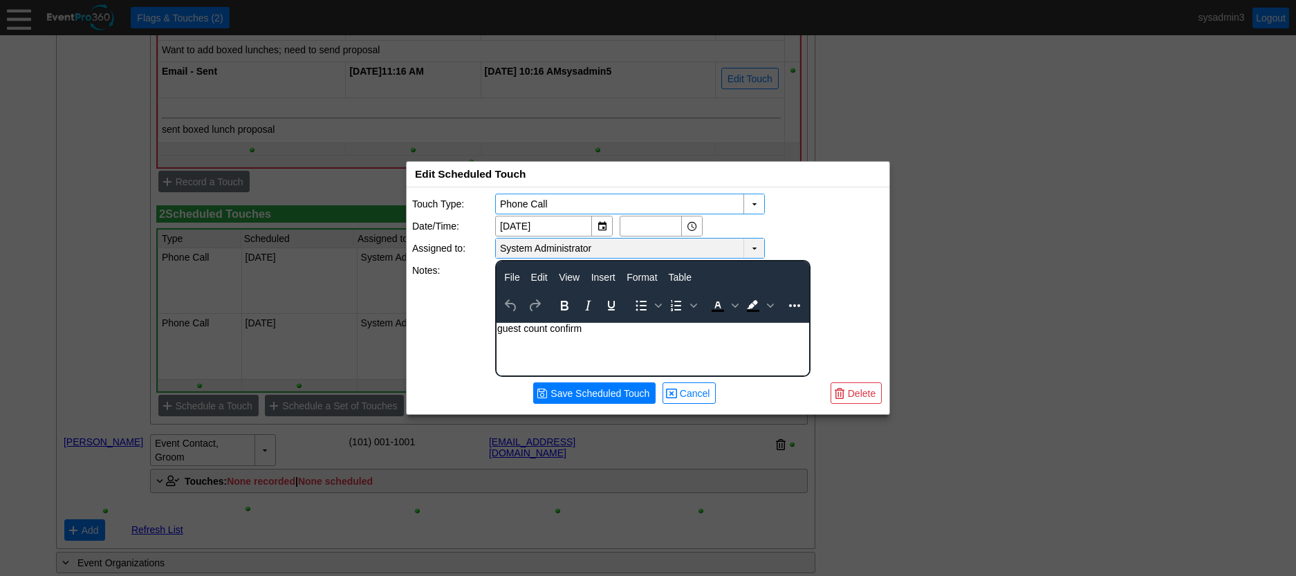
click at [751, 243] on td "▼" at bounding box center [754, 248] width 21 height 19
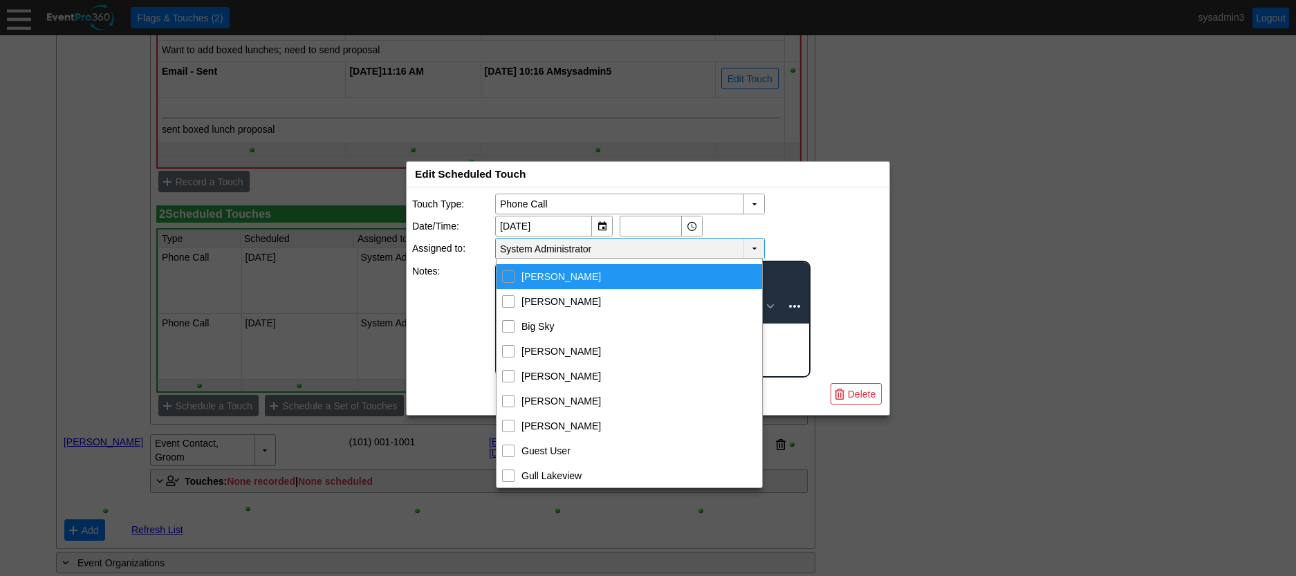
click at [512, 273] on input "Alyssa Diaz" at bounding box center [508, 275] width 9 height 9
checkbox input "true"
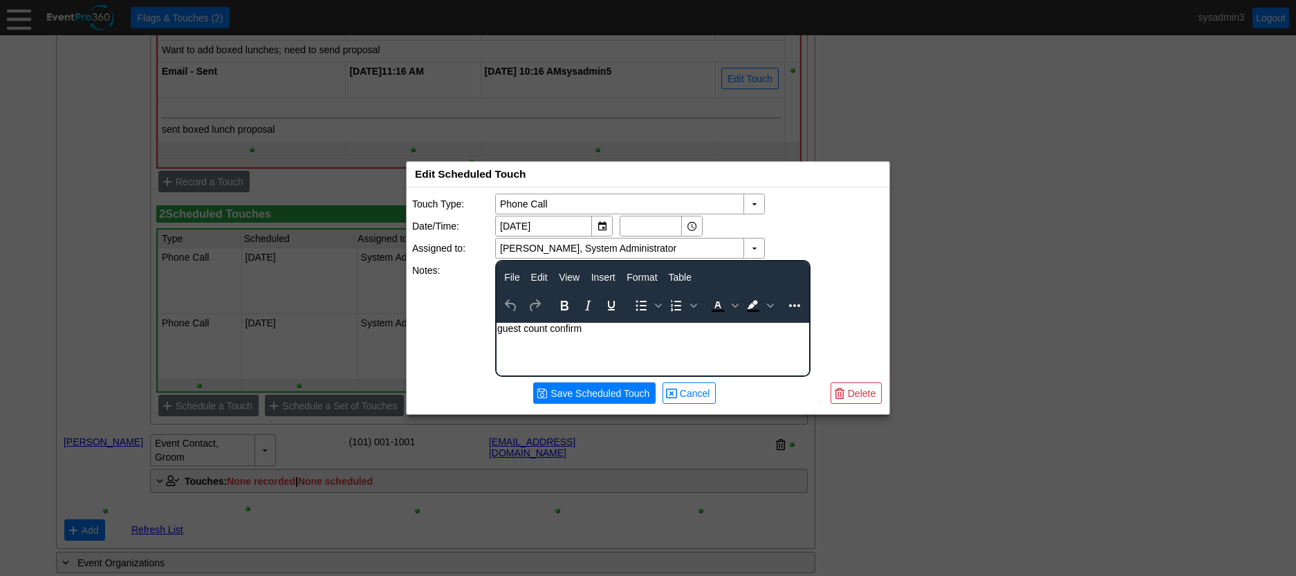
click at [957, 291] on div at bounding box center [648, 288] width 1296 height 576
click at [687, 392] on span "Cancel" at bounding box center [695, 394] width 36 height 14
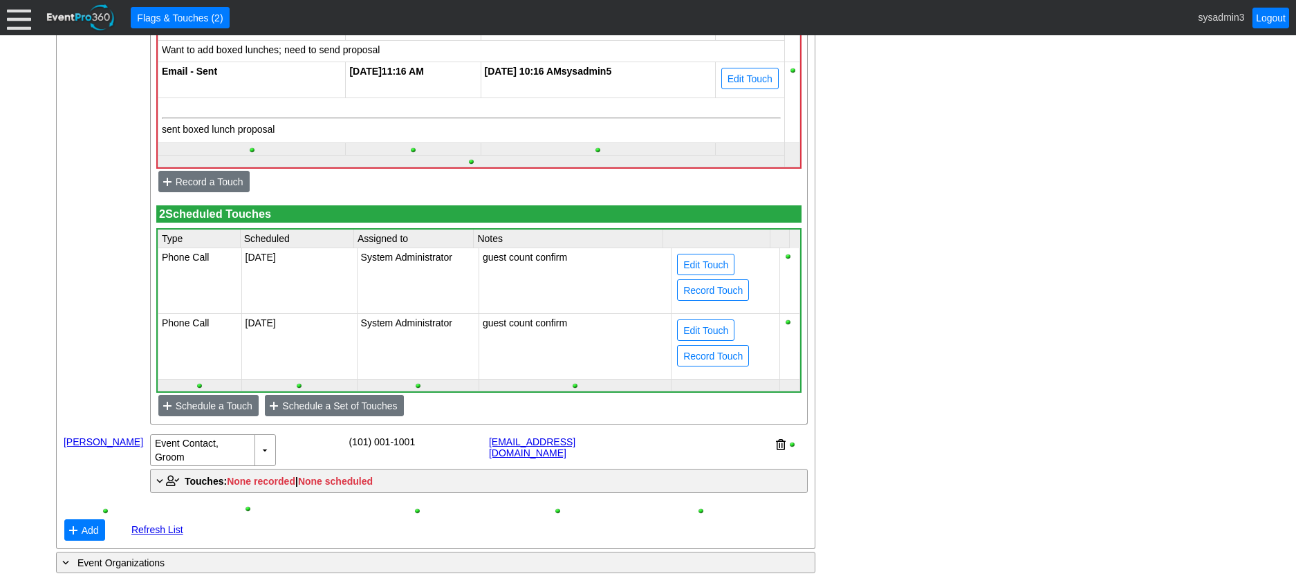
click at [8, 14] on div at bounding box center [19, 18] width 24 height 24
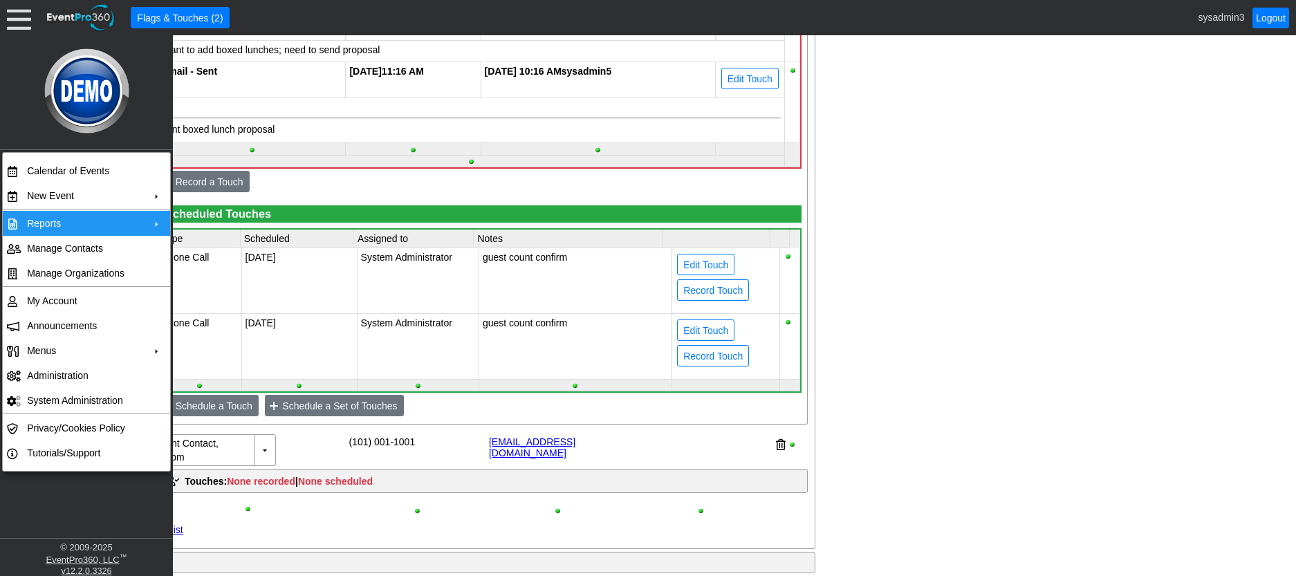
click at [66, 217] on td "Reports" at bounding box center [83, 223] width 124 height 25
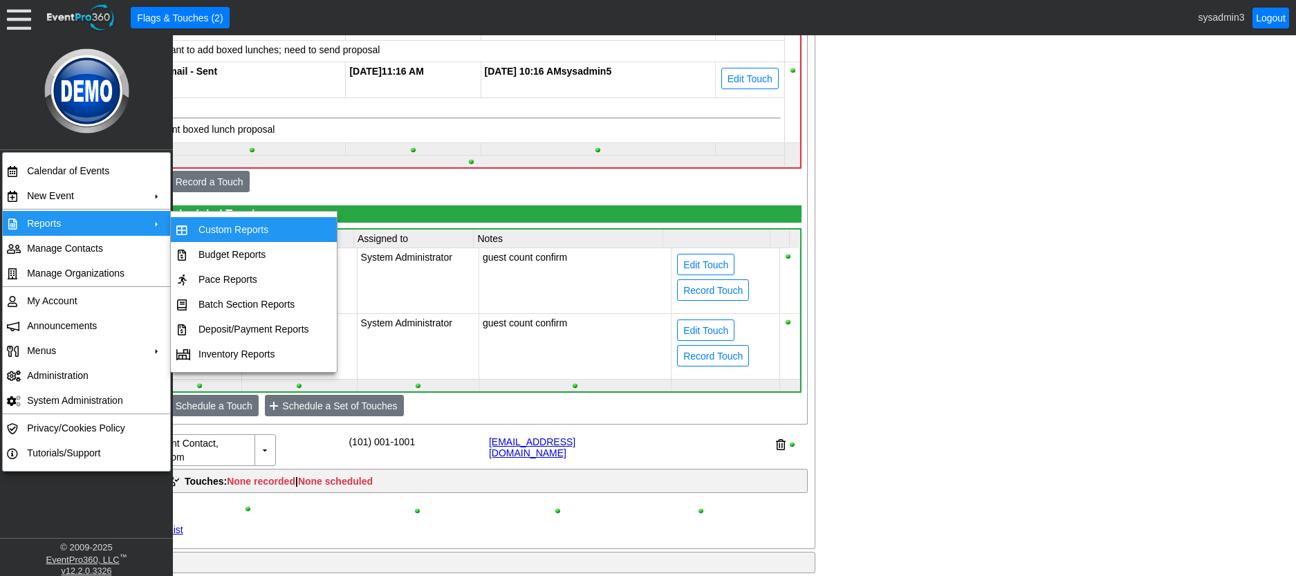
click at [890, 228] on div "- General Information ▼ Loading.... Remove all highlights Facility: ▼ Χ Demo Ve…" at bounding box center [648, 40] width 1193 height 1608
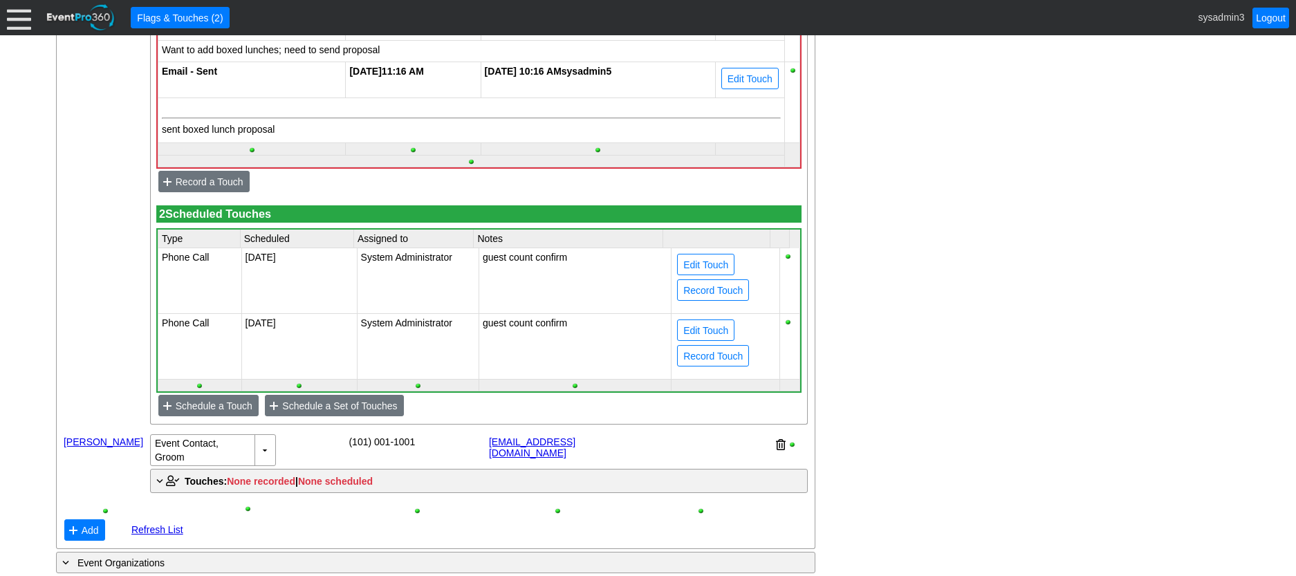
click at [890, 228] on div "- General Information ▼ Loading.... Remove all highlights Facility: ▼ Χ Demo Ve…" at bounding box center [648, 40] width 1193 height 1608
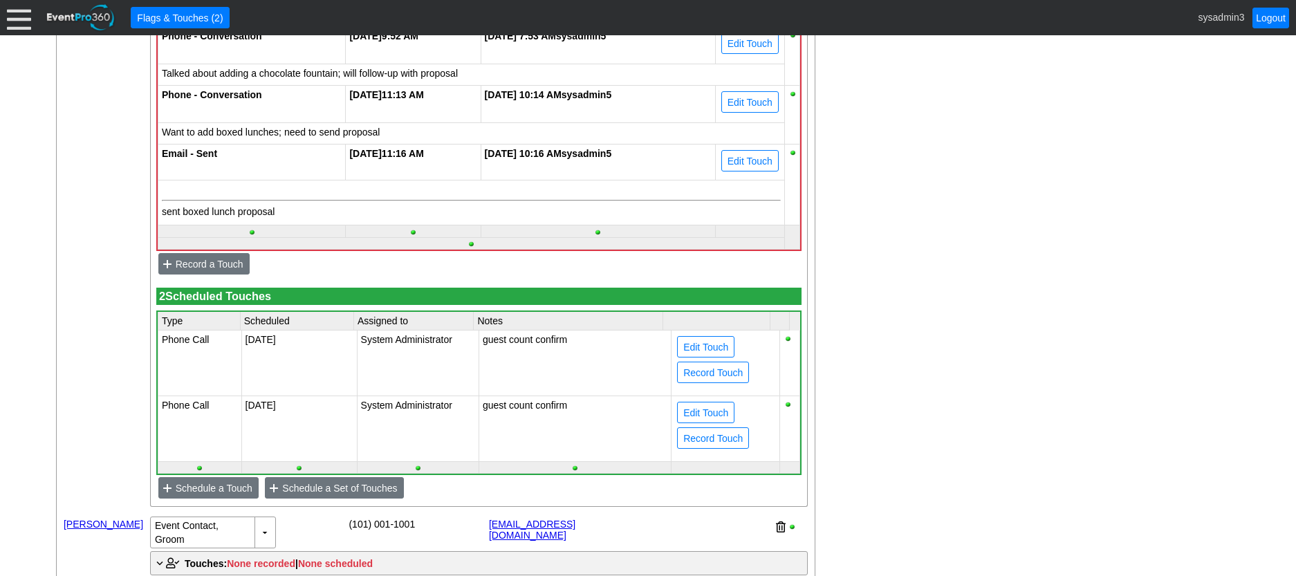
scroll to position [1038, 0]
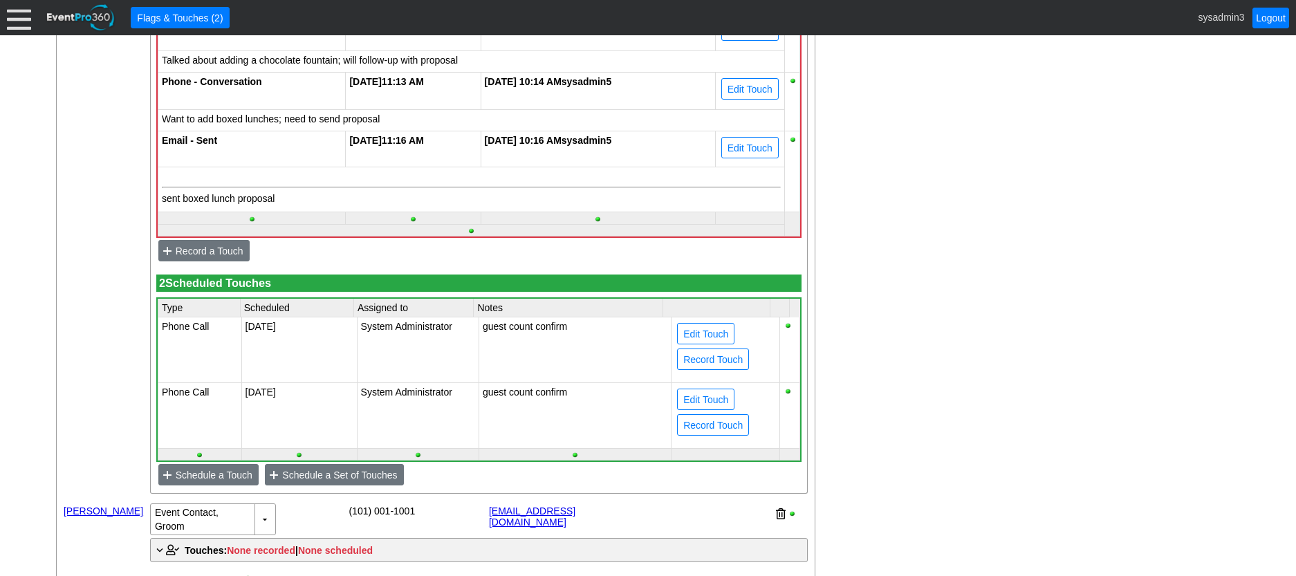
click at [273, 416] on td "5/11/2026" at bounding box center [299, 416] width 116 height 66
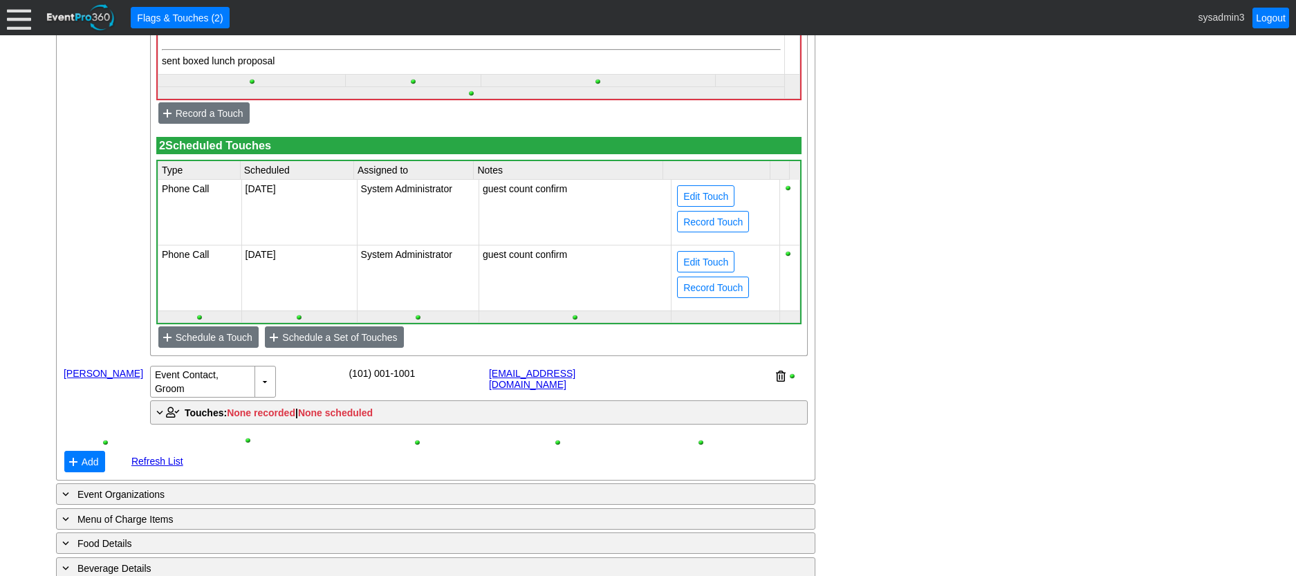
scroll to position [1176, 0]
click at [334, 344] on span "Schedule a Set of Touches" at bounding box center [339, 337] width 120 height 14
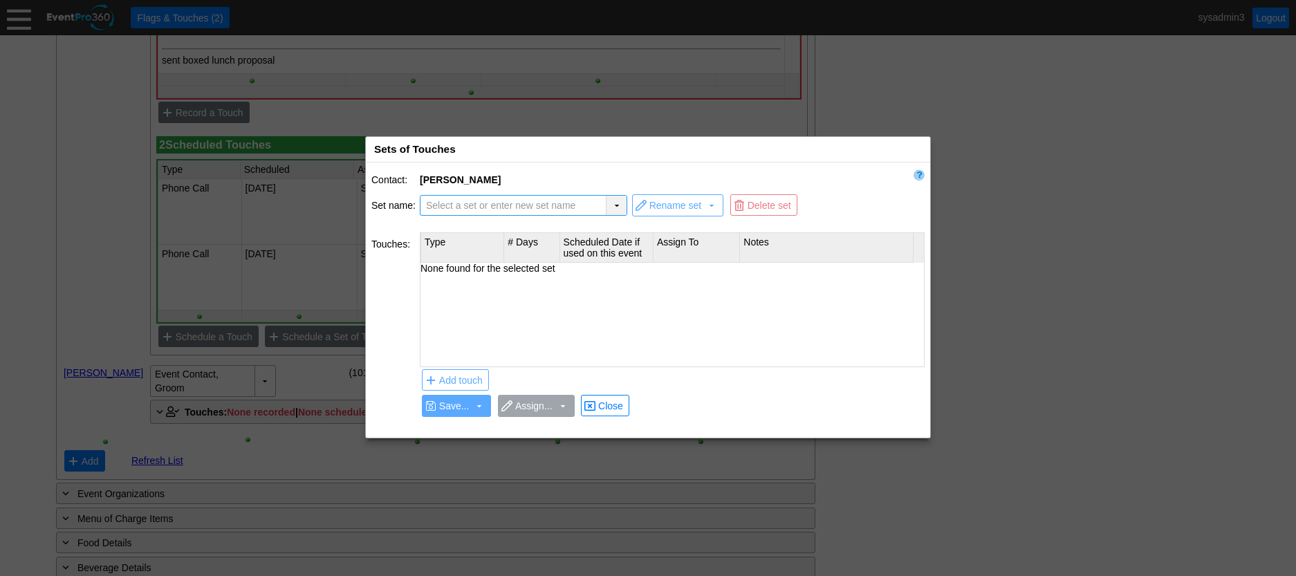
click at [616, 204] on div "▼" at bounding box center [616, 205] width 21 height 19
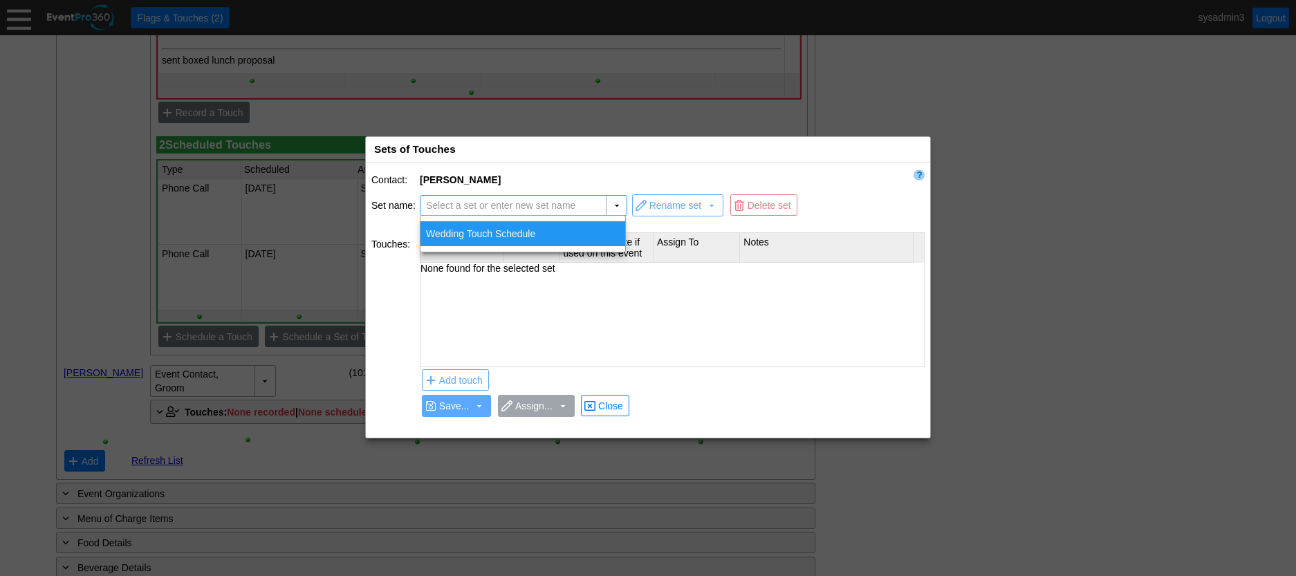
click at [542, 231] on div "Wedding Touch Schedule" at bounding box center [523, 233] width 205 height 25
type input "Wedding Touch Schedule"
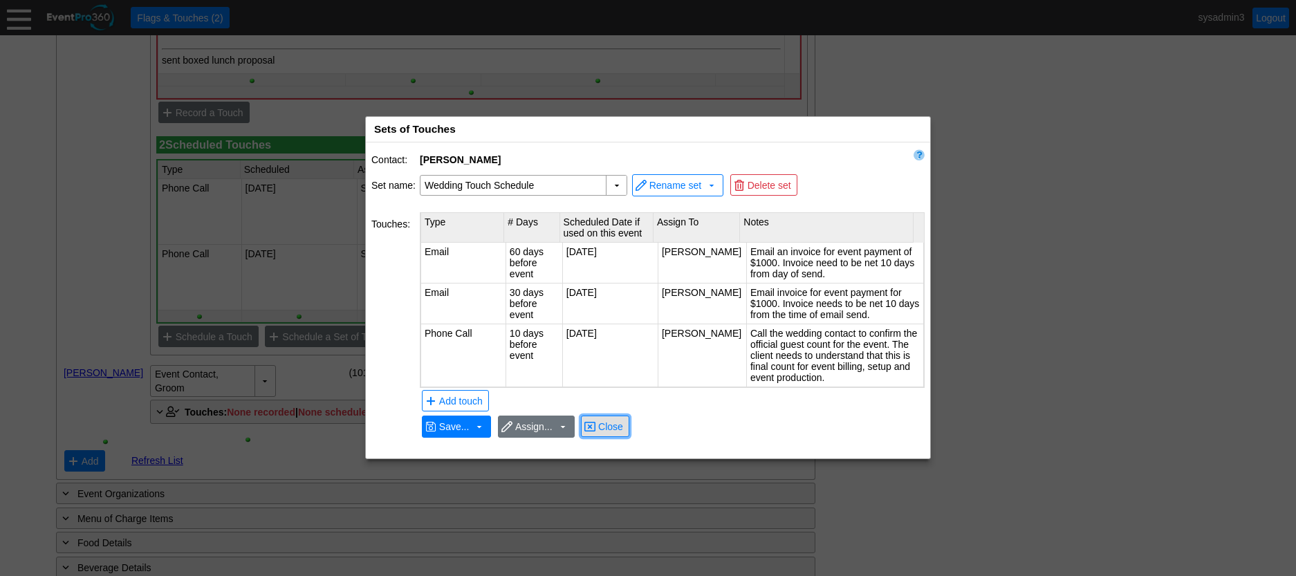
click at [605, 425] on span "Close" at bounding box center [611, 427] width 30 height 14
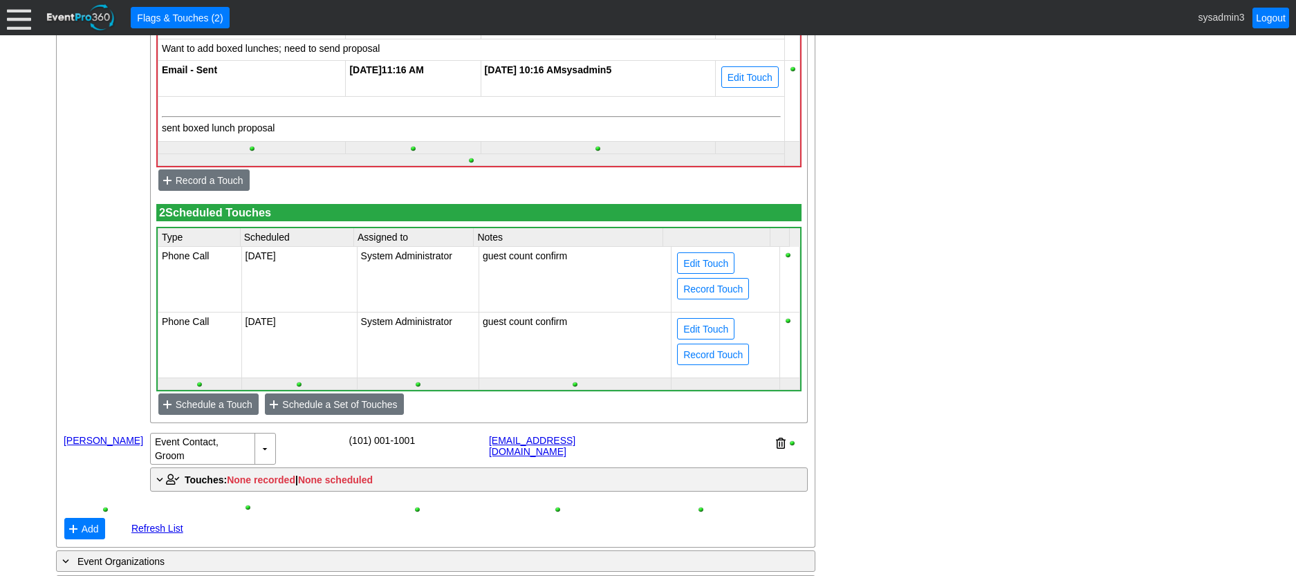
scroll to position [1107, 0]
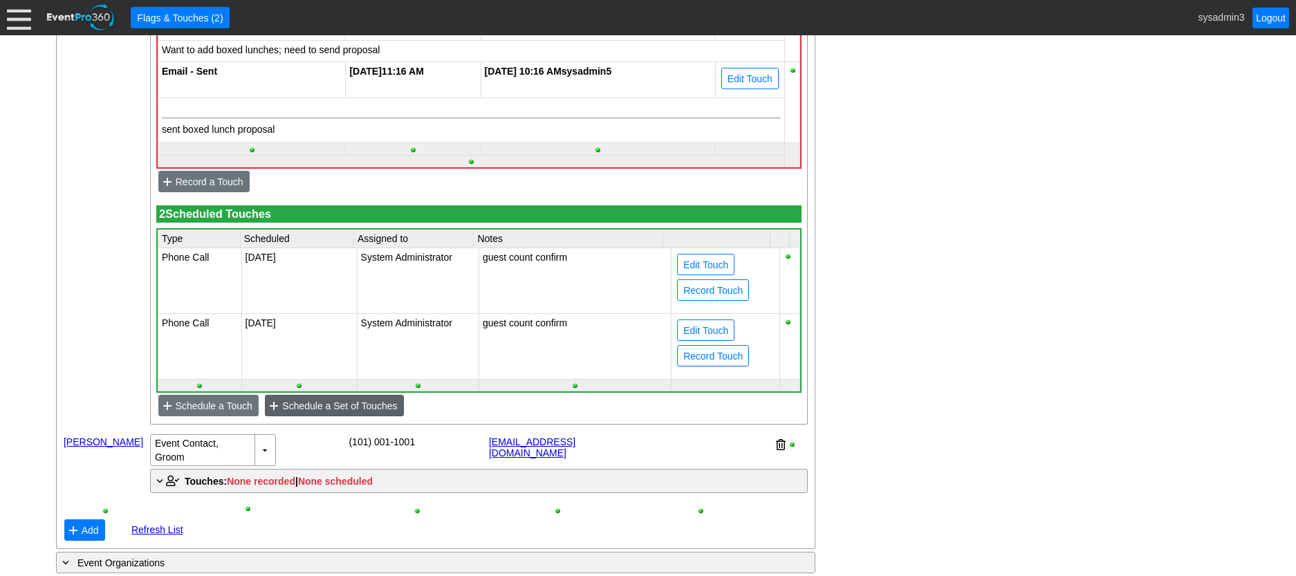
click at [347, 413] on span "Schedule a Set of Touches" at bounding box center [339, 406] width 120 height 14
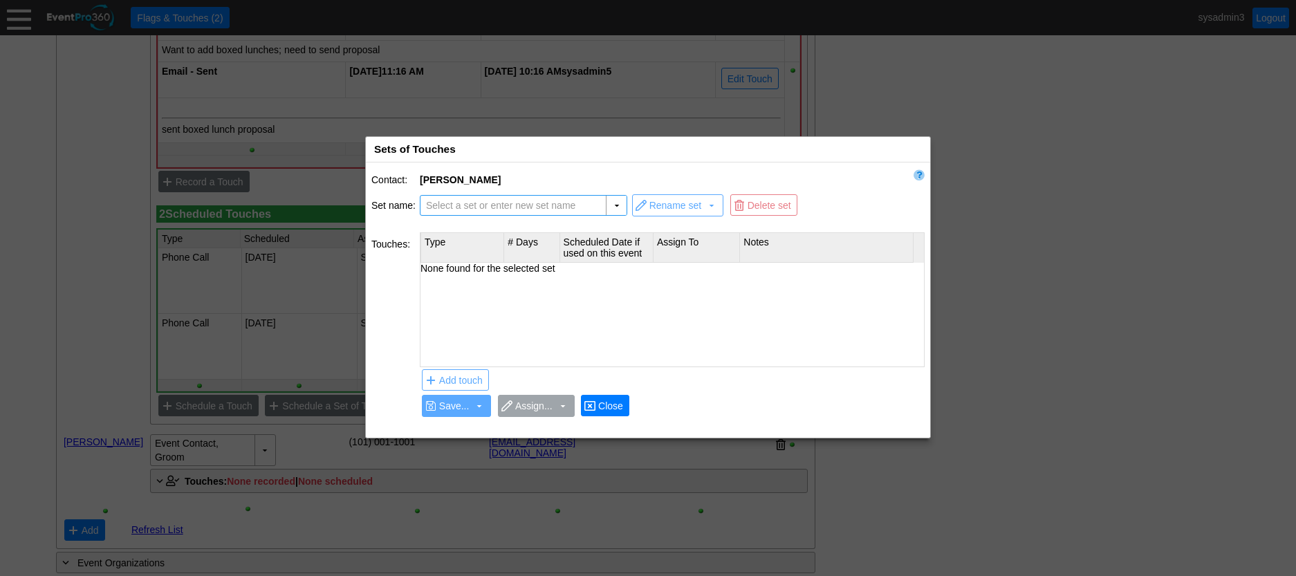
click at [600, 406] on span "Close" at bounding box center [611, 406] width 30 height 14
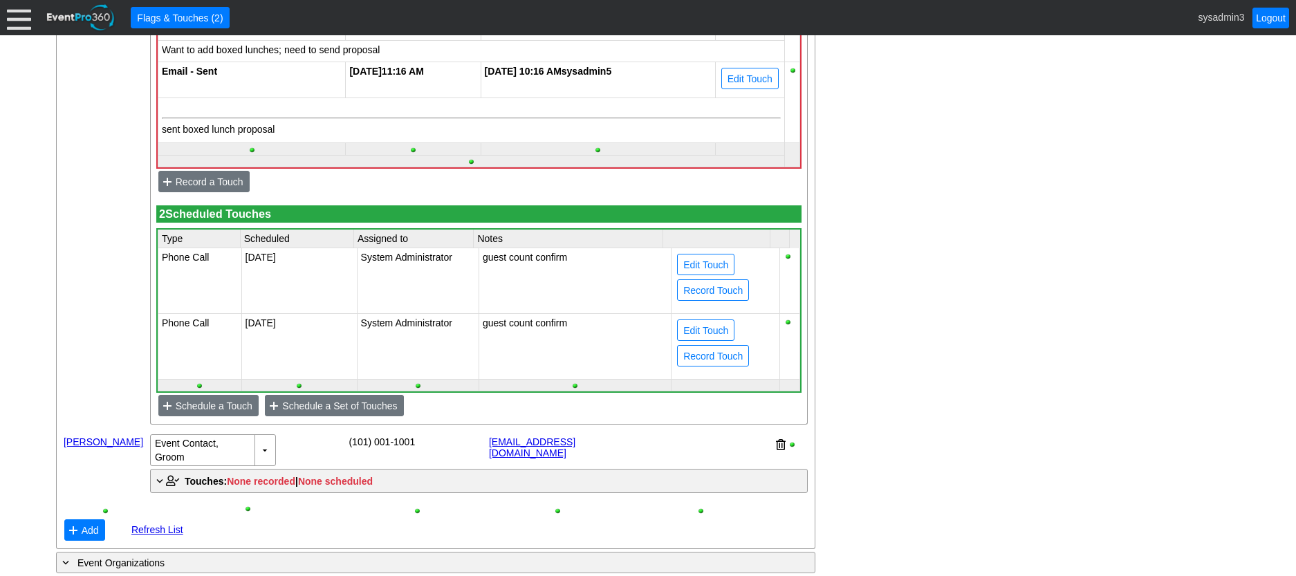
click at [200, 349] on td "Phone Call" at bounding box center [200, 347] width 84 height 66
click at [387, 349] on td "System Administrator" at bounding box center [418, 347] width 122 height 66
click at [683, 338] on span "Edit Touch" at bounding box center [706, 331] width 50 height 14
type input "Phone Call"
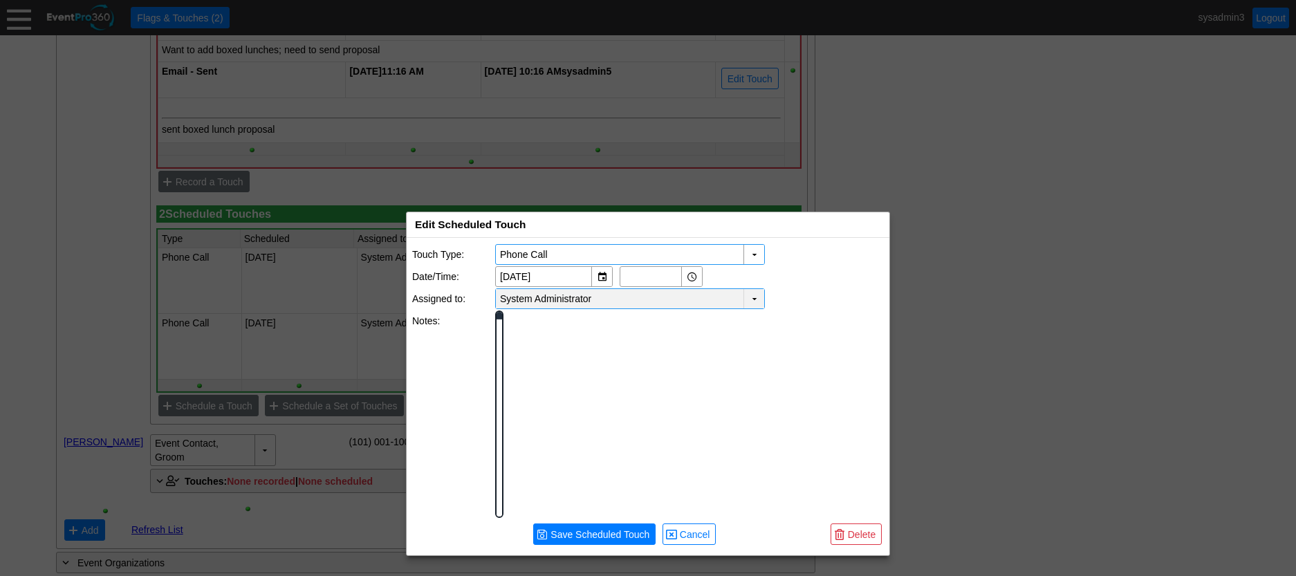
scroll to position [0, 0]
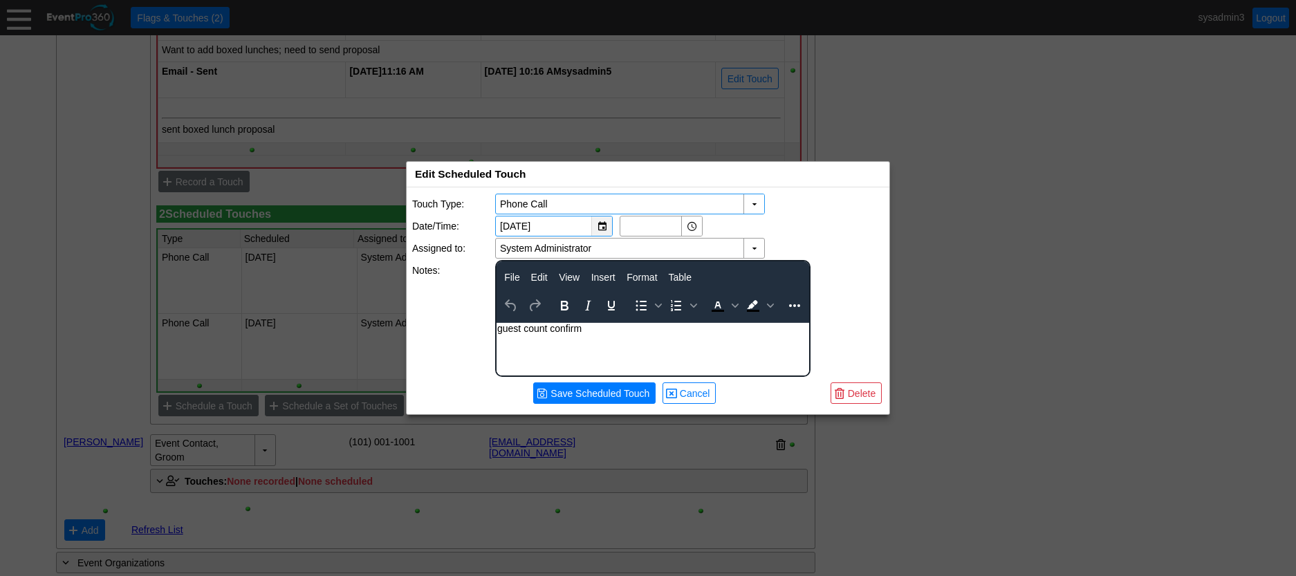
click at [603, 223] on div "▼" at bounding box center [601, 226] width 21 height 19
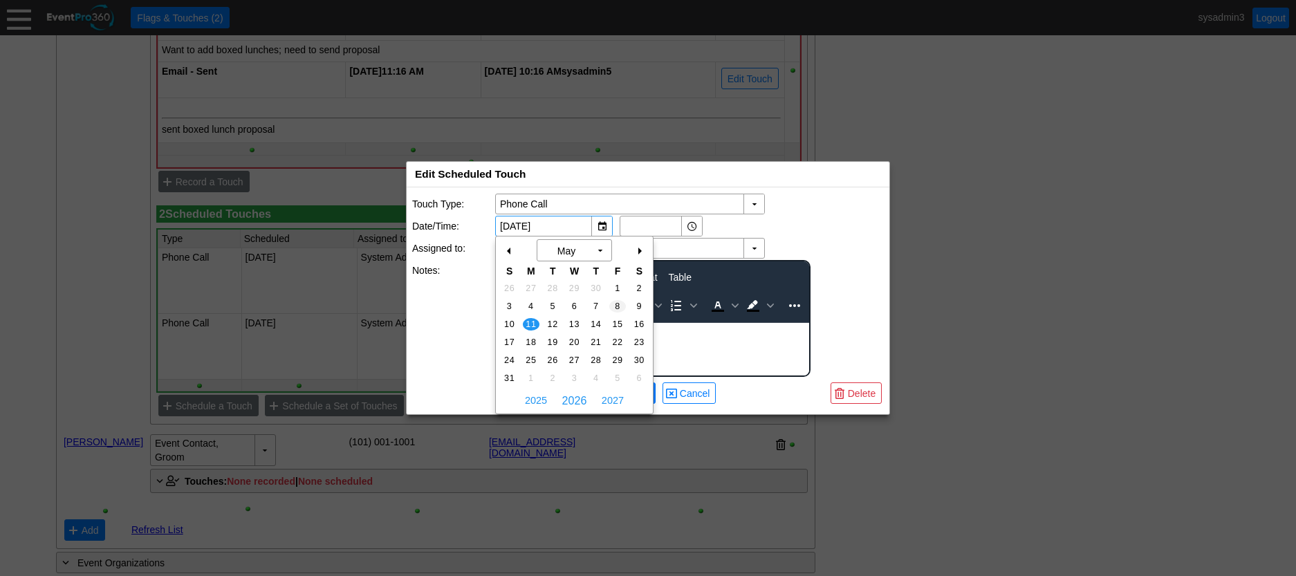
click at [616, 299] on td "8" at bounding box center [617, 306] width 21 height 18
type input "5/8/2026"
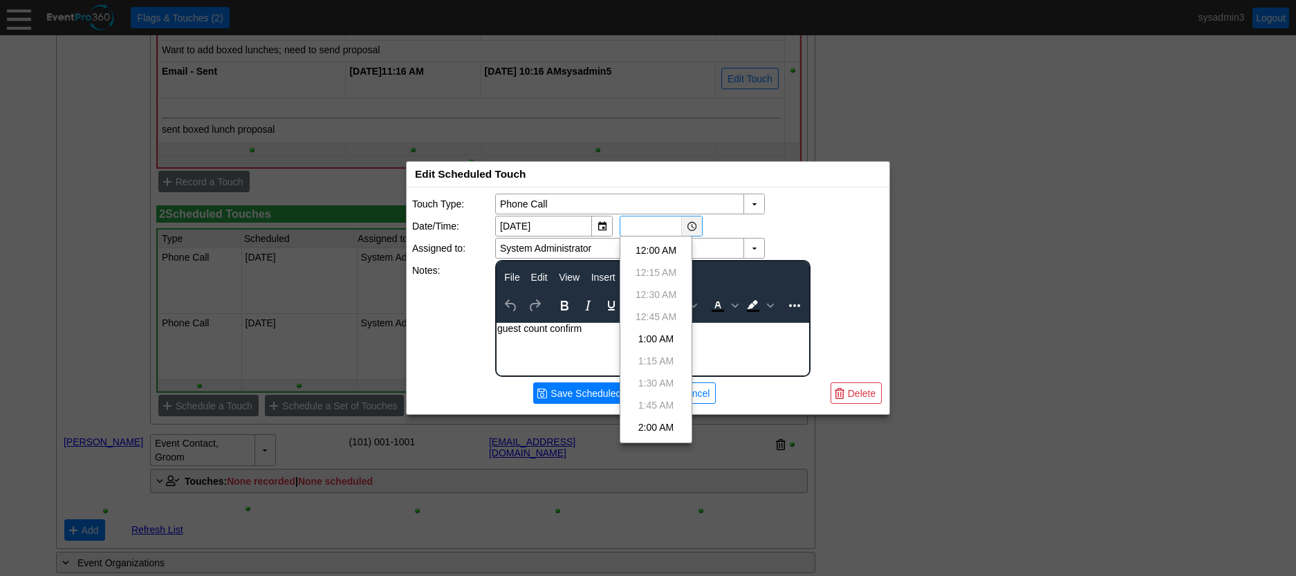
click at [698, 221] on div "▼" at bounding box center [691, 226] width 21 height 19
click at [807, 240] on div "System Administrator ▼" at bounding box center [689, 248] width 389 height 21
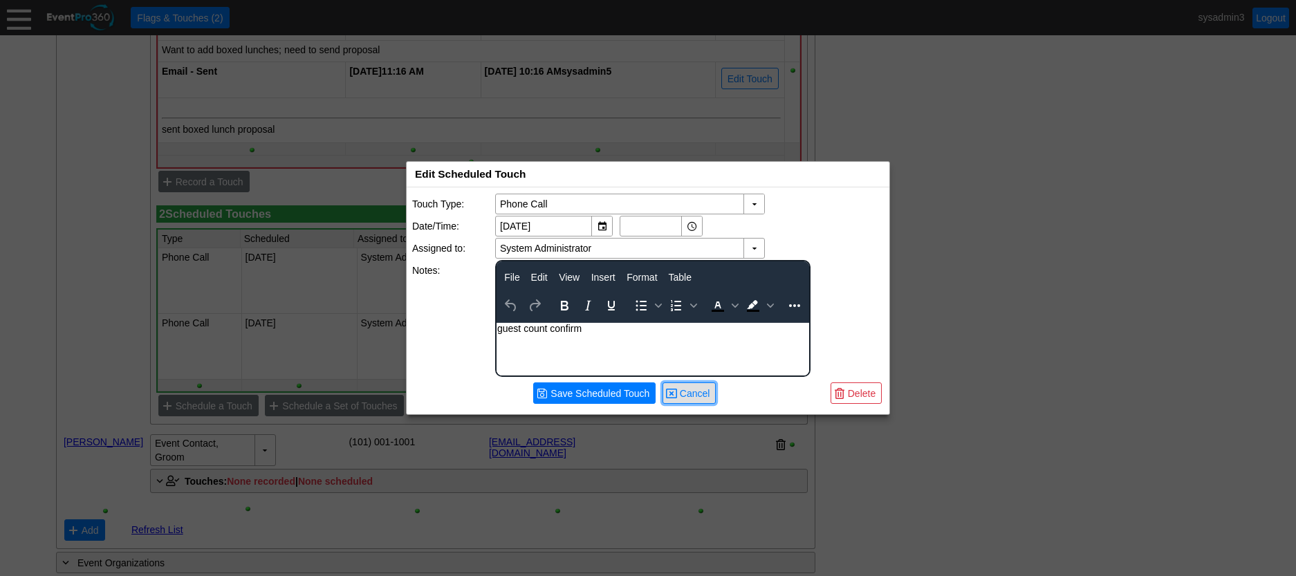
click at [695, 395] on span "Cancel" at bounding box center [695, 394] width 36 height 14
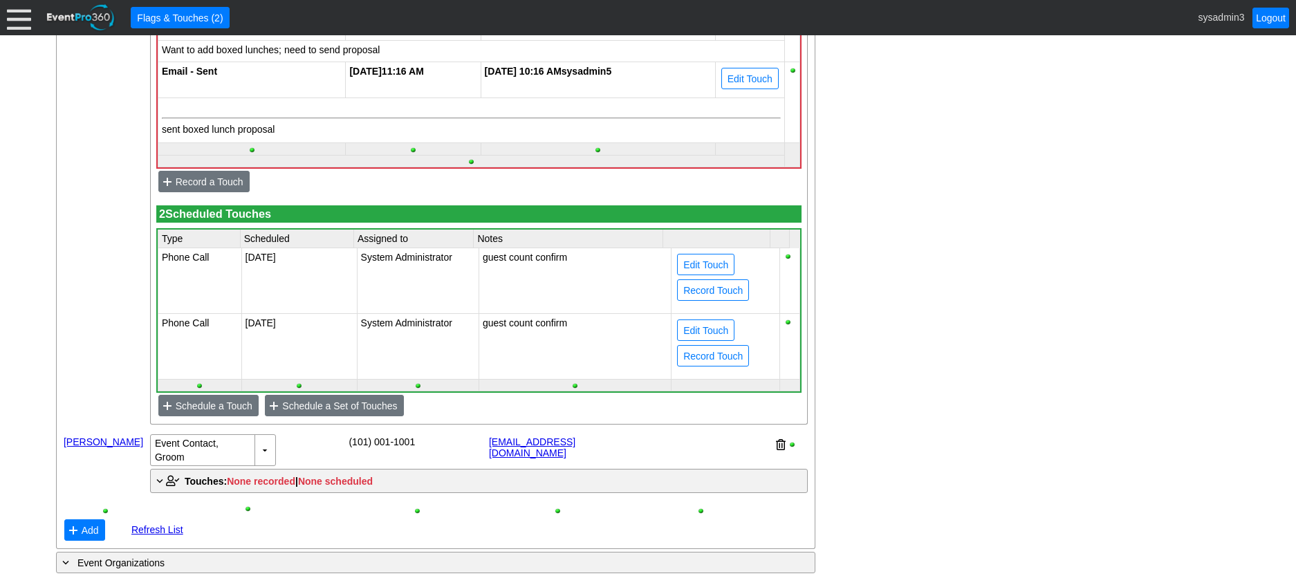
scroll to position [1038, 0]
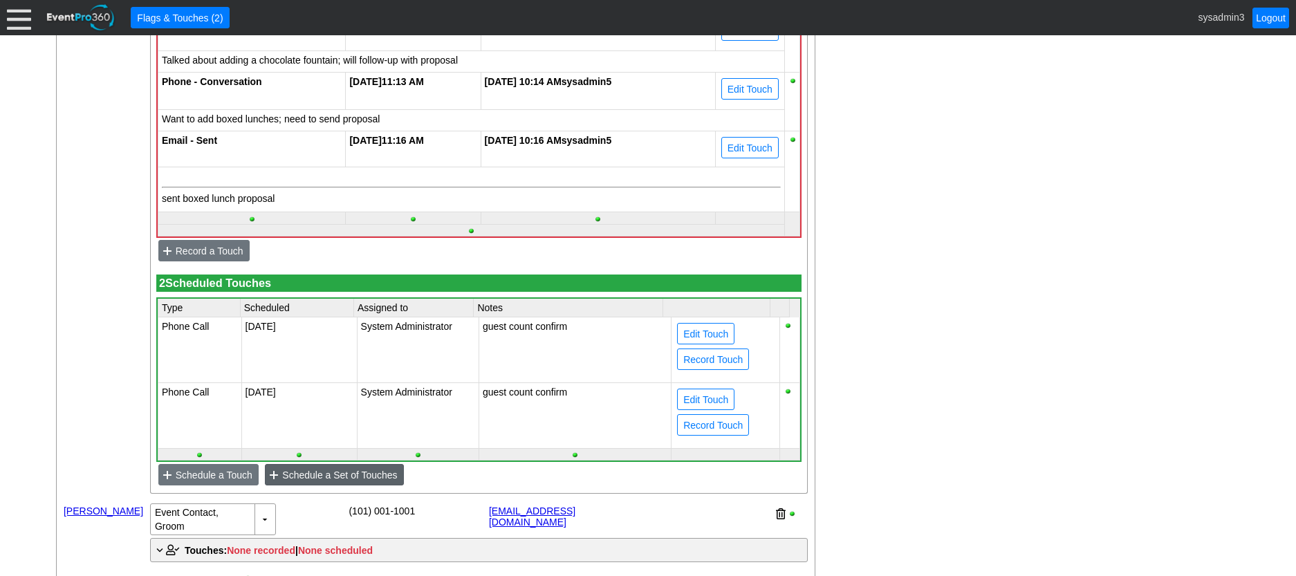
click at [340, 482] on span "Schedule a Set of Touches" at bounding box center [339, 475] width 120 height 14
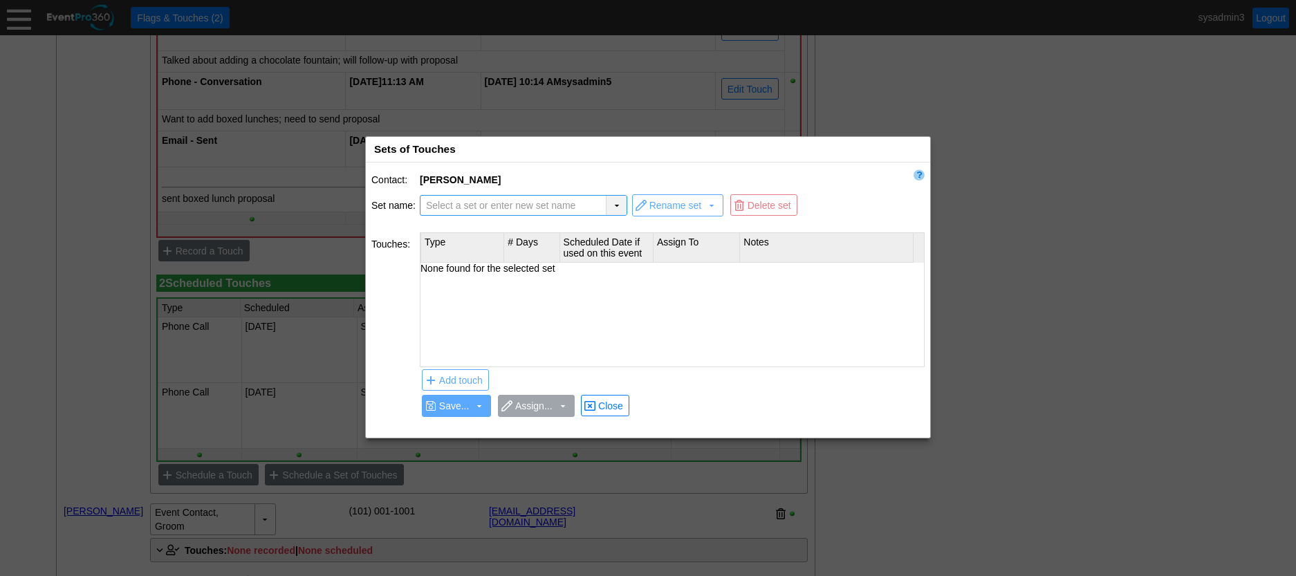
click at [611, 204] on div "▼" at bounding box center [616, 205] width 21 height 19
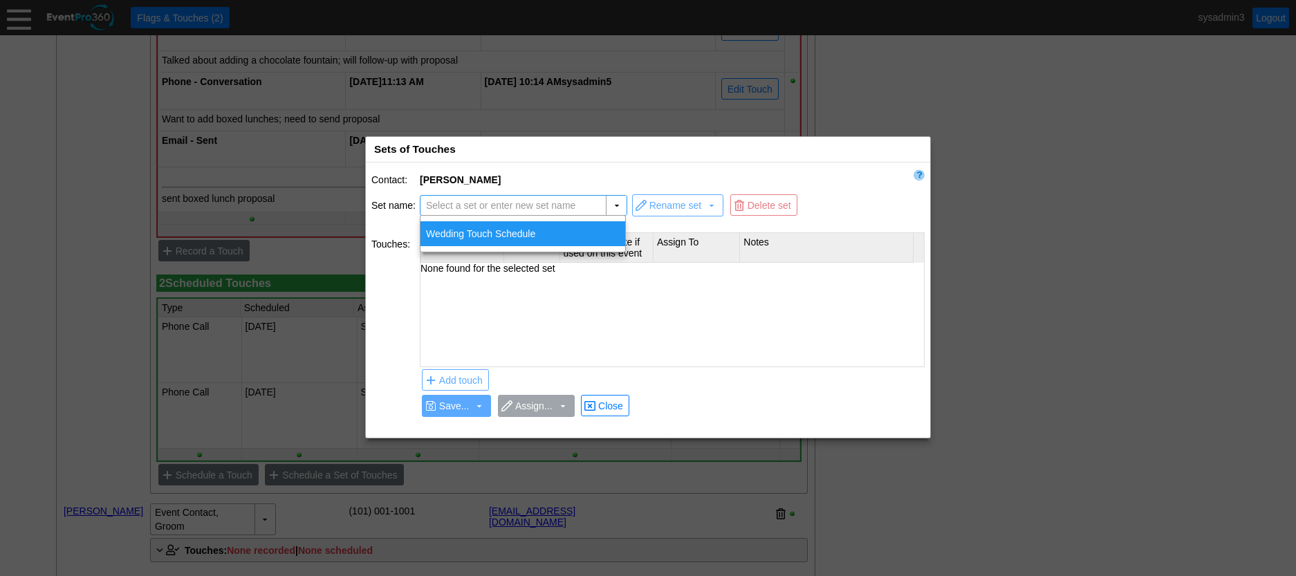
click at [533, 232] on div "Wedding Touch Schedule" at bounding box center [523, 233] width 205 height 25
type input "Wedding Touch Schedule"
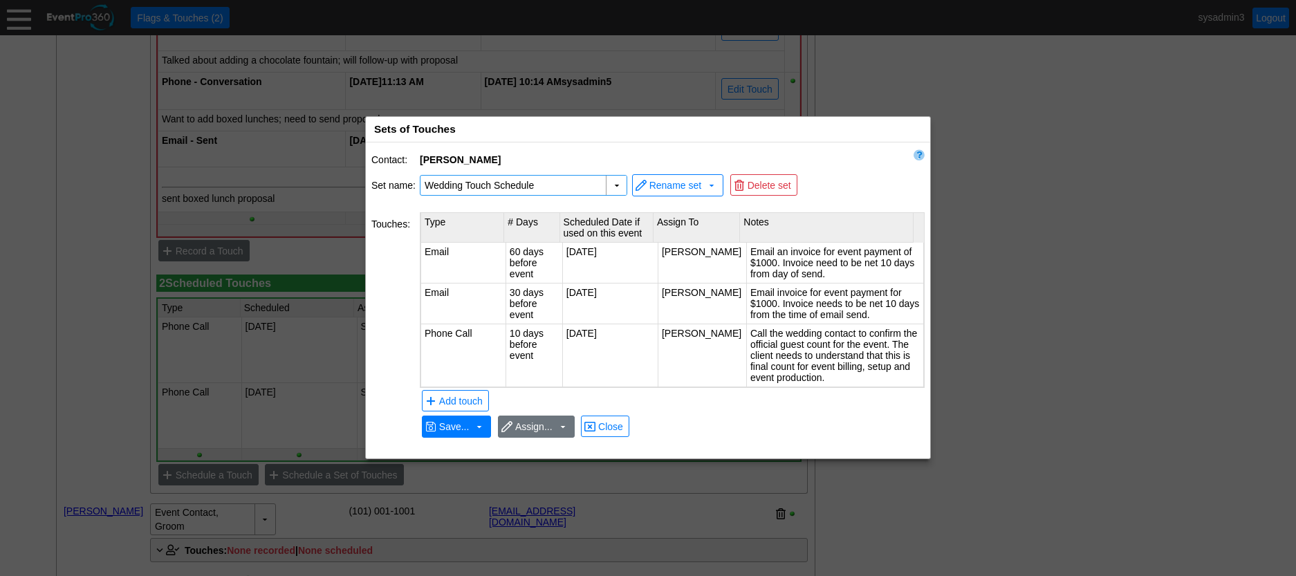
click at [519, 256] on td "60 days before event" at bounding box center [534, 263] width 57 height 41
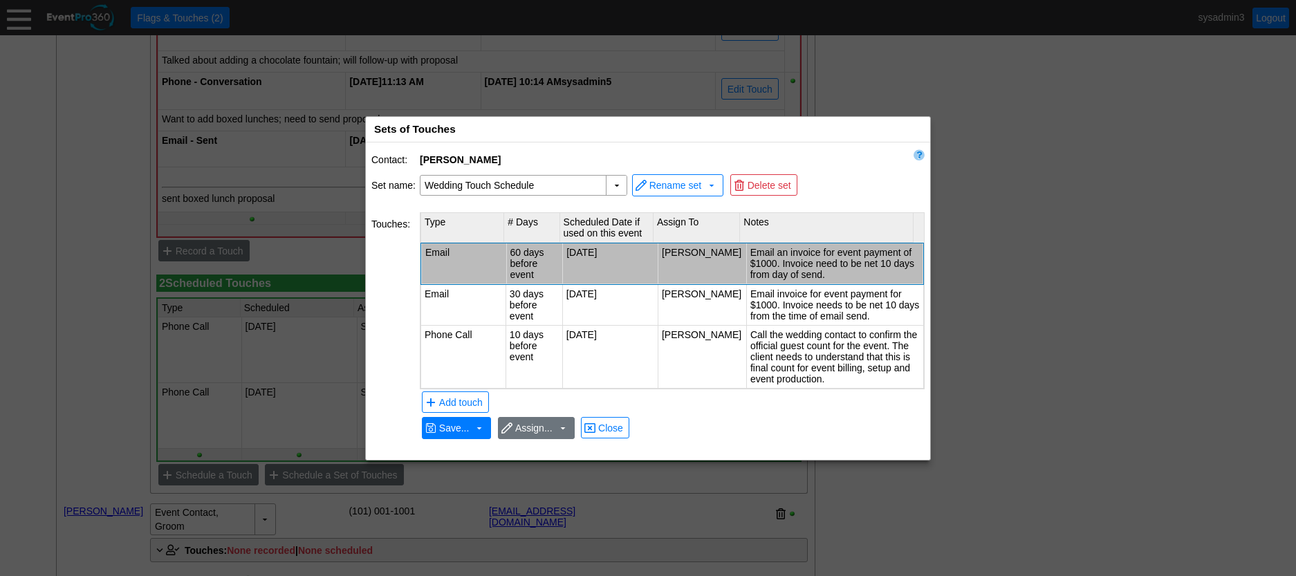
type input "Email"
type input "60"
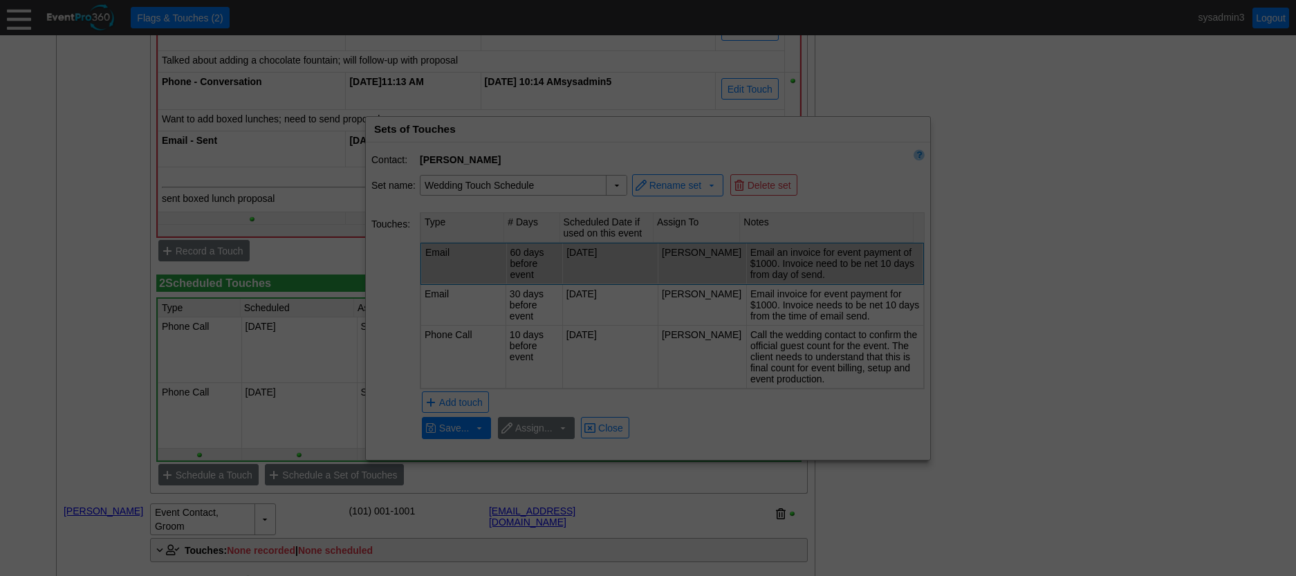
scroll to position [0, 0]
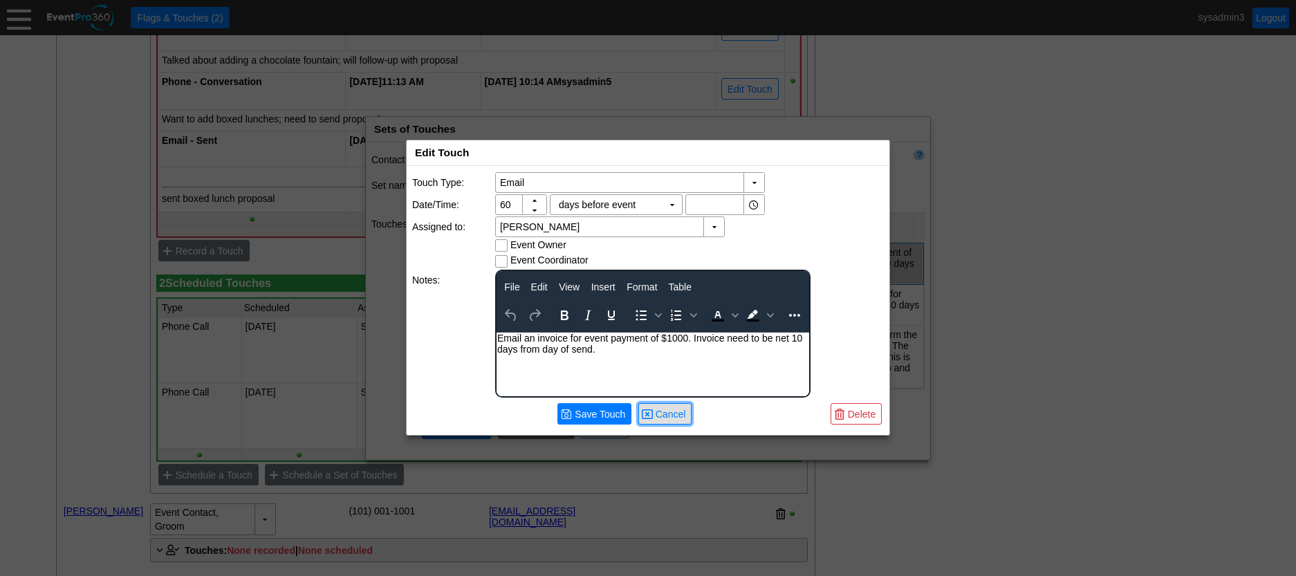
click at [667, 417] on span "Cancel" at bounding box center [671, 414] width 36 height 14
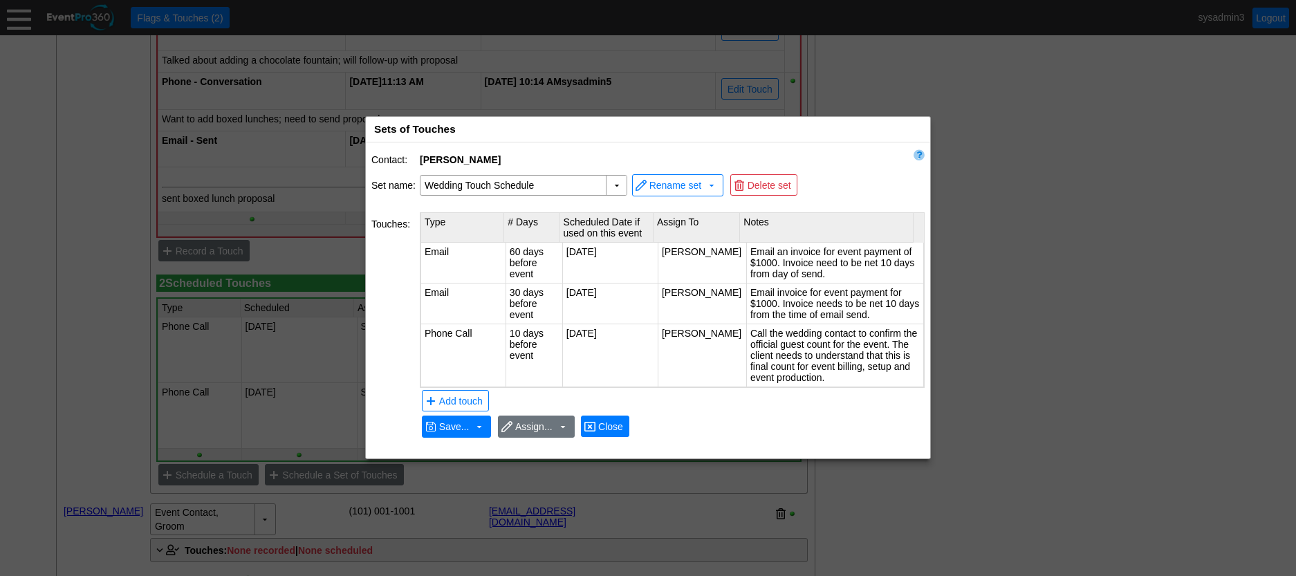
click at [611, 425] on span "Close" at bounding box center [611, 427] width 30 height 14
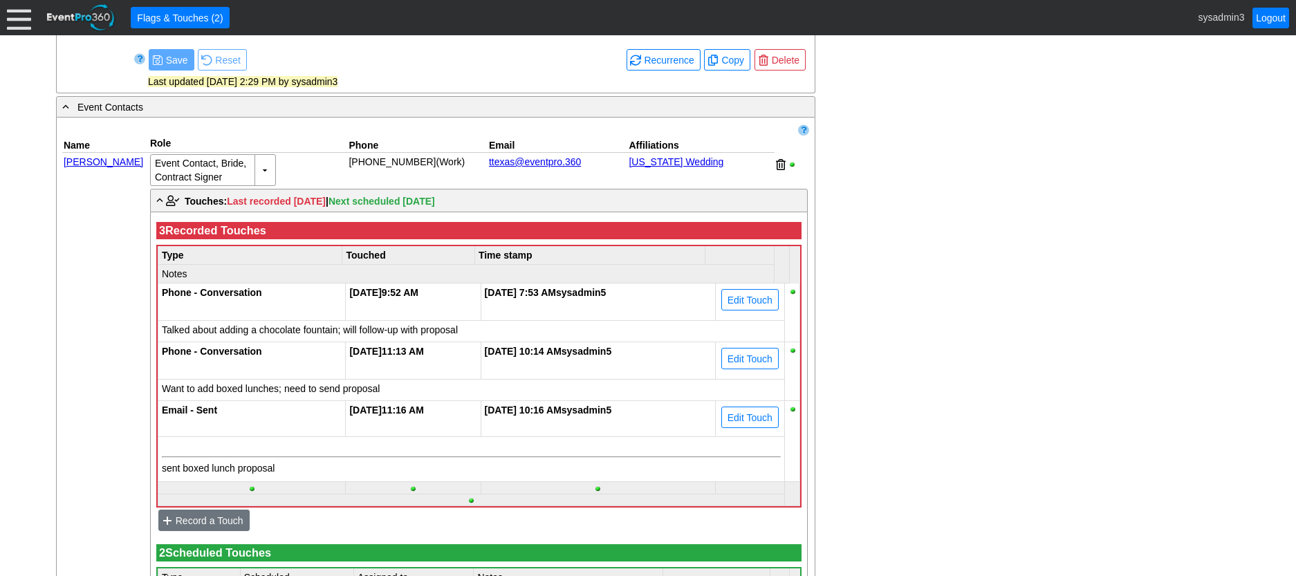
scroll to position [692, 0]
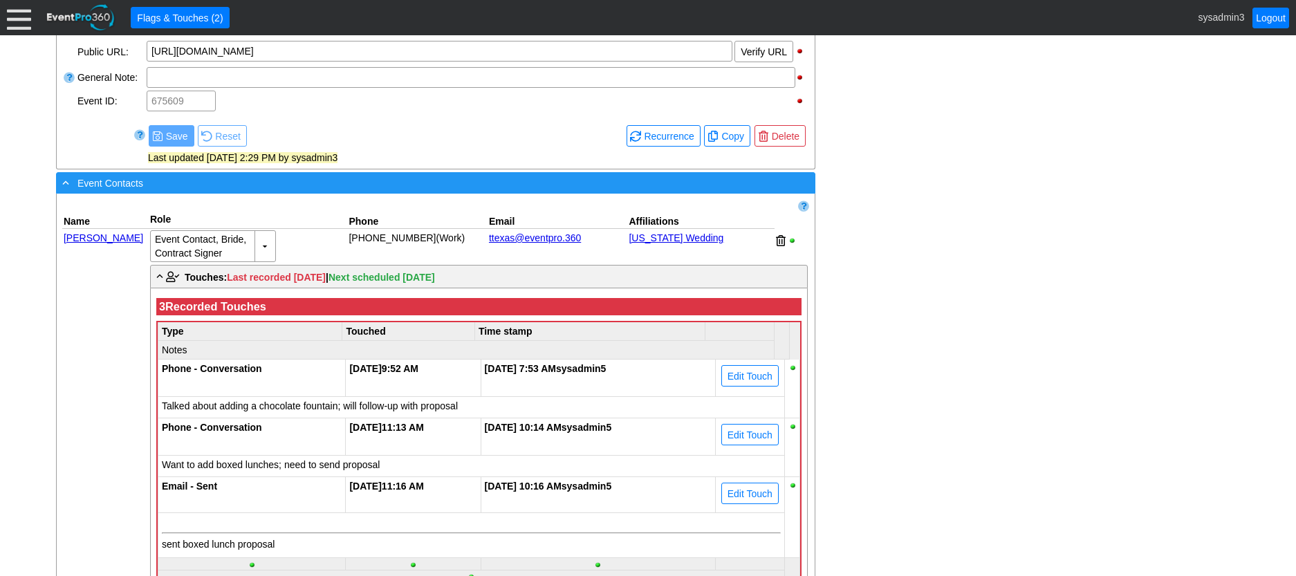
click at [309, 191] on div "- Event Contacts" at bounding box center [407, 183] width 696 height 16
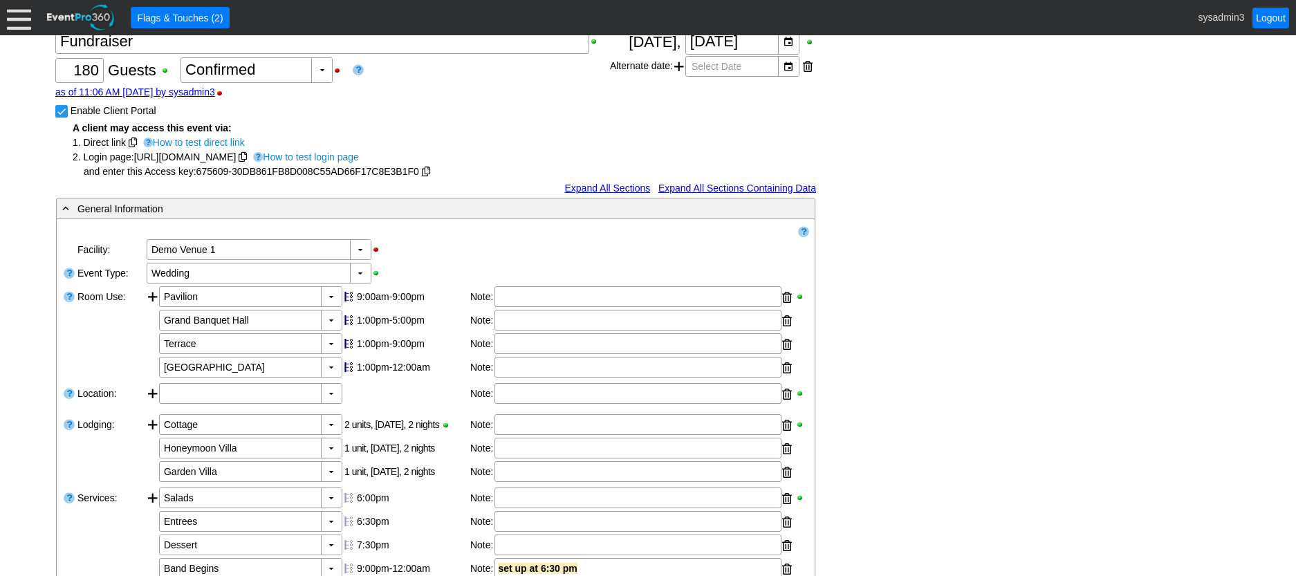
scroll to position [0, 0]
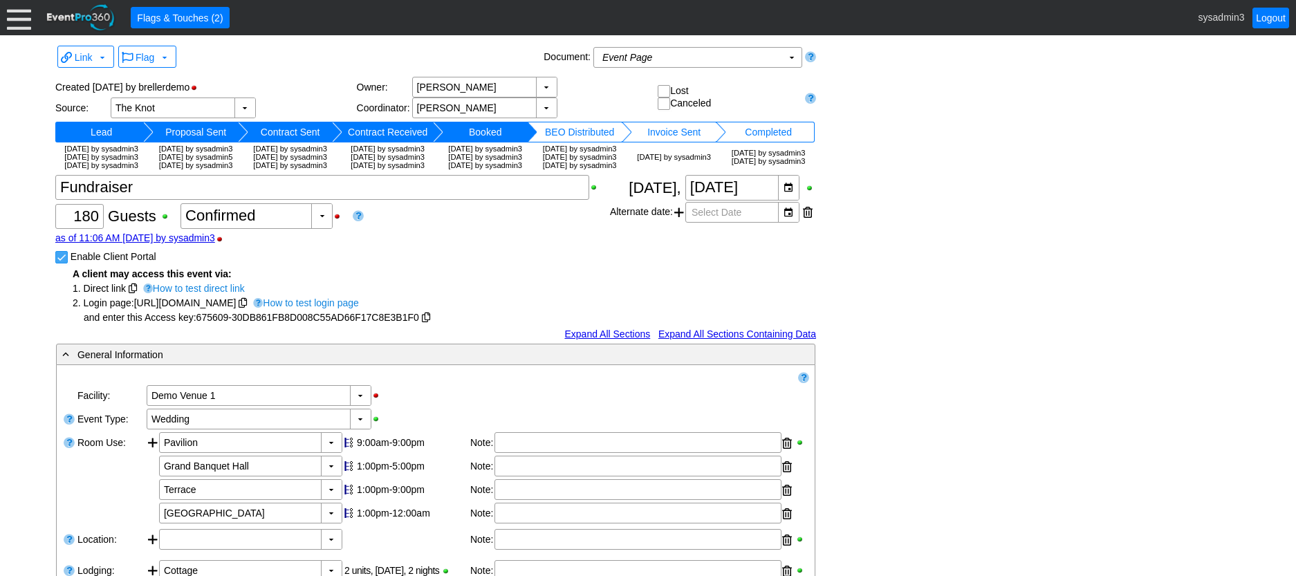
click at [59, 266] on input "Enable Client Portal" at bounding box center [63, 259] width 14 height 14
checkbox input "false"
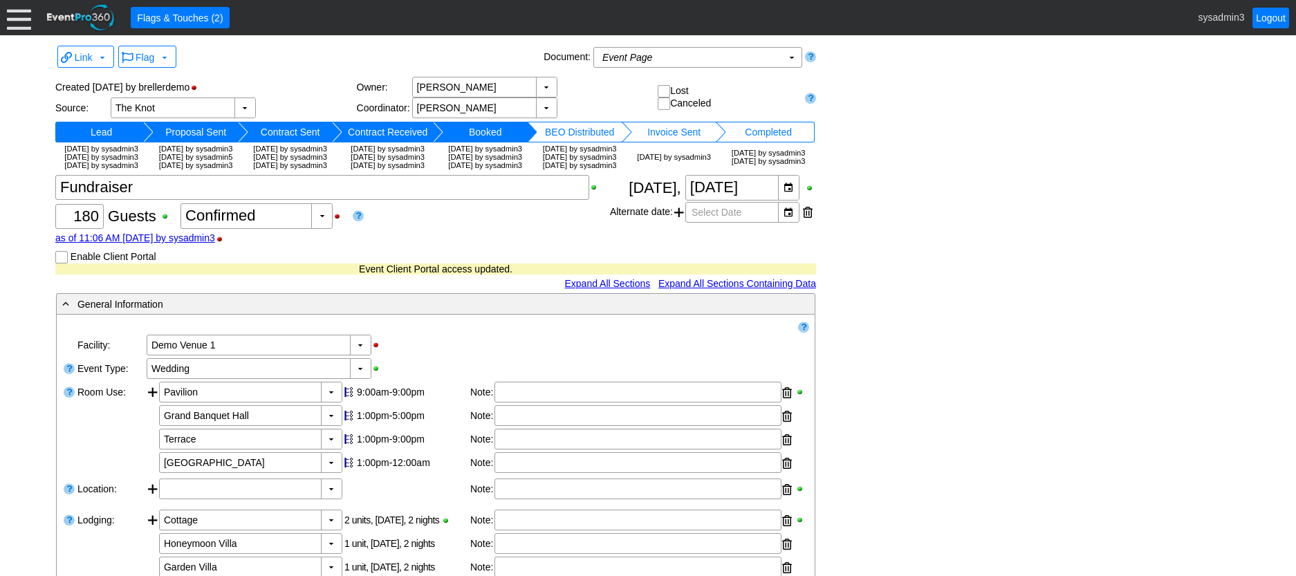
click at [24, 17] on div at bounding box center [19, 18] width 24 height 24
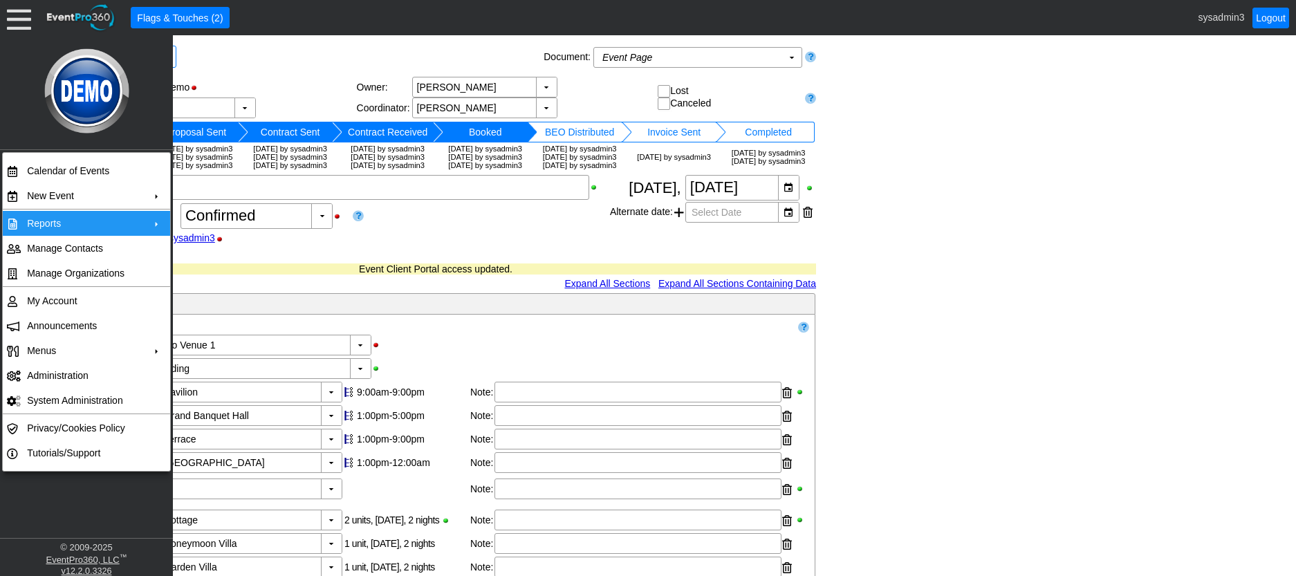
click at [57, 221] on td "Reports" at bounding box center [83, 223] width 124 height 25
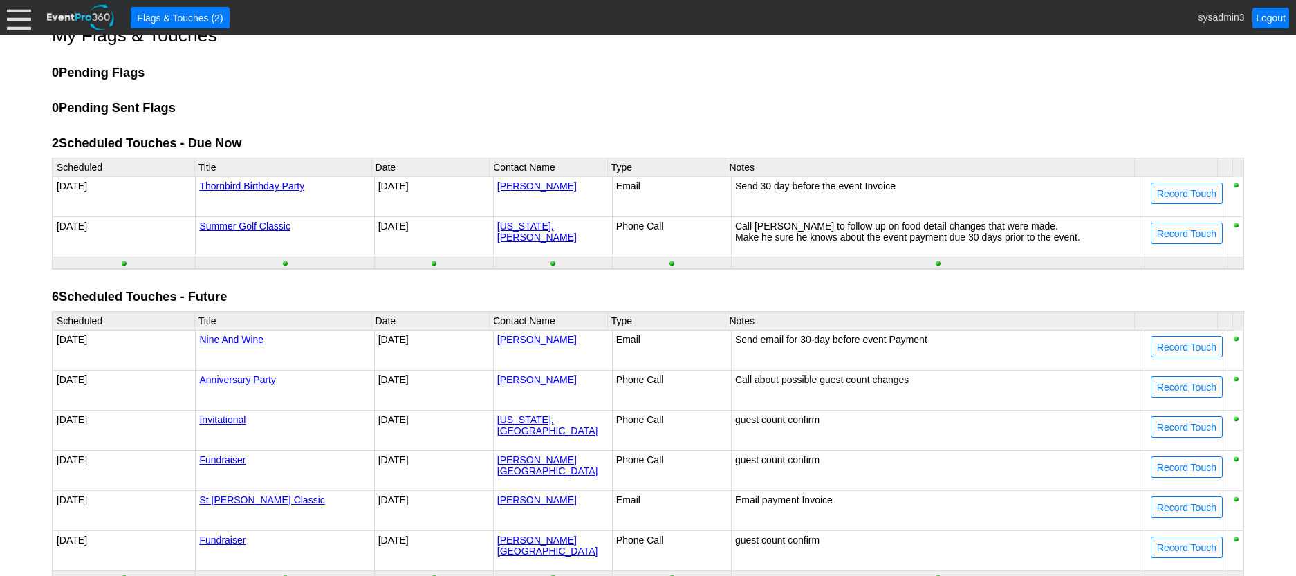
scroll to position [25, 0]
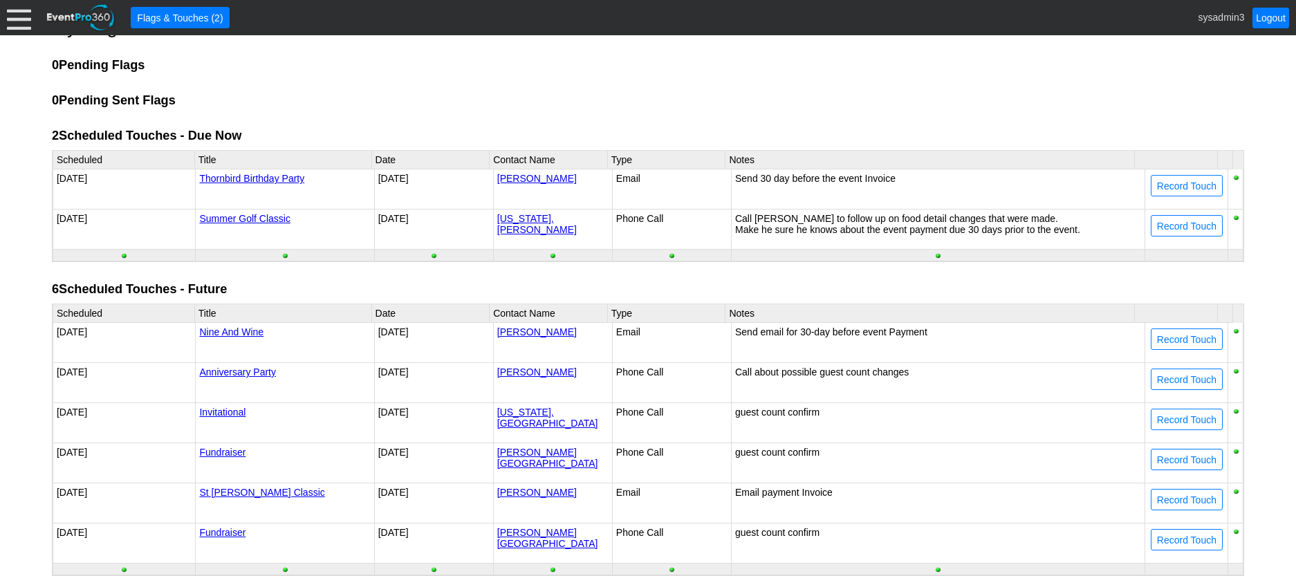
click at [517, 179] on link "[PERSON_NAME]" at bounding box center [537, 178] width 80 height 11
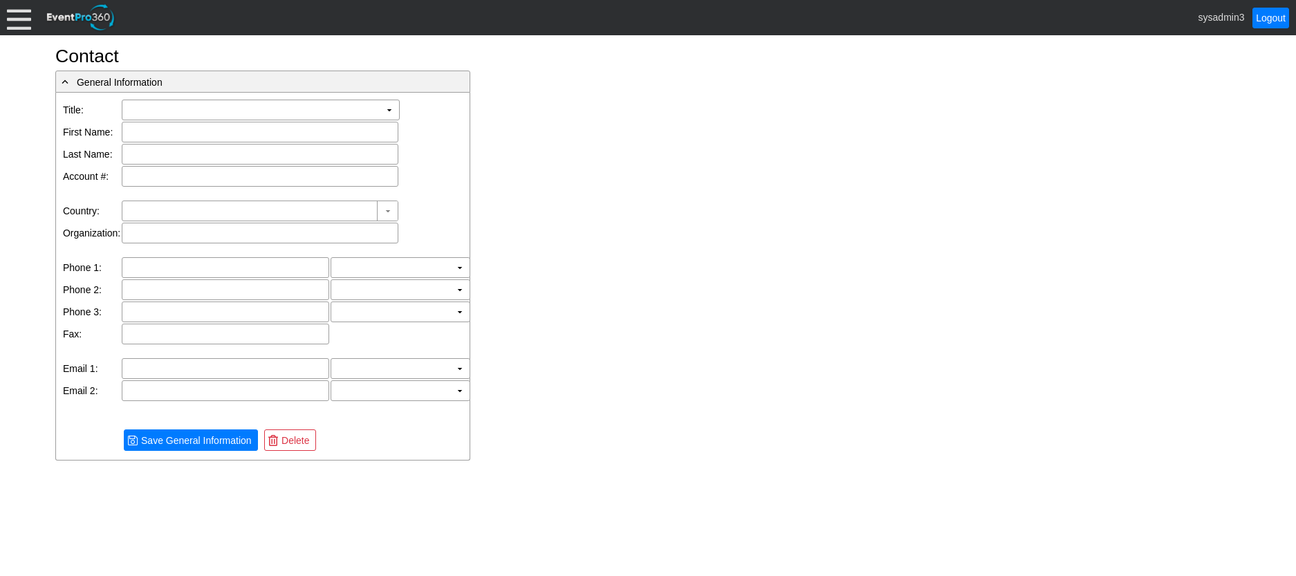
type input "[PERSON_NAME]"
type input "[GEOGRAPHIC_DATA]"
type input "[PERSON_NAME][EMAIL_ADDRESS][DOMAIN_NAME]"
type input "Demo Venue 1"
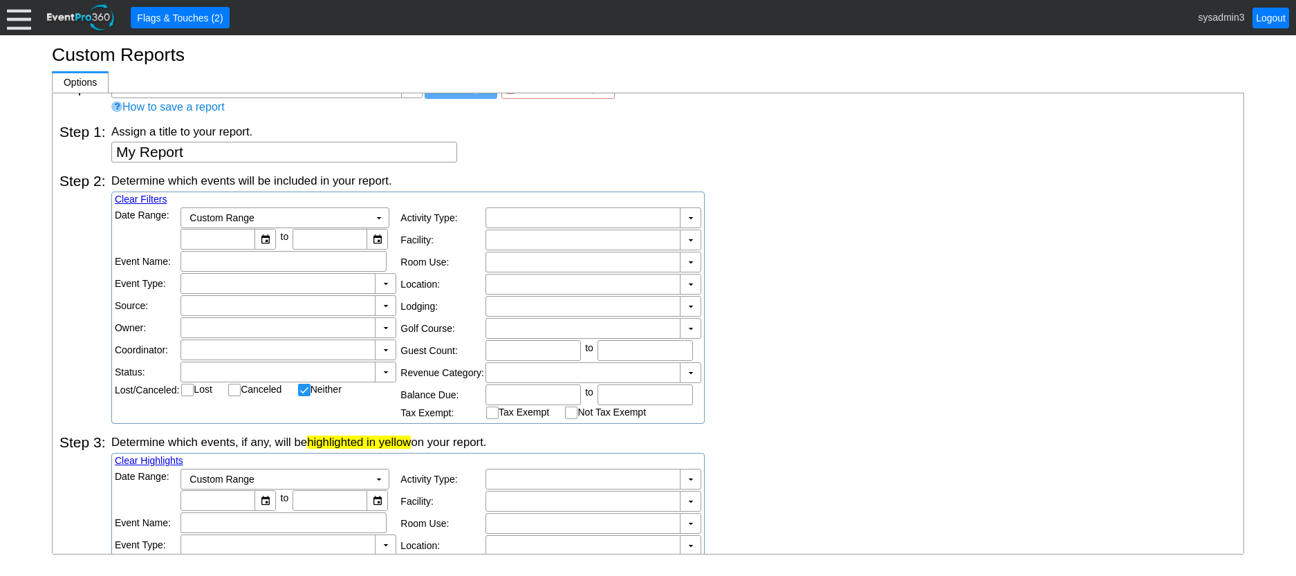
checkbox input "false"
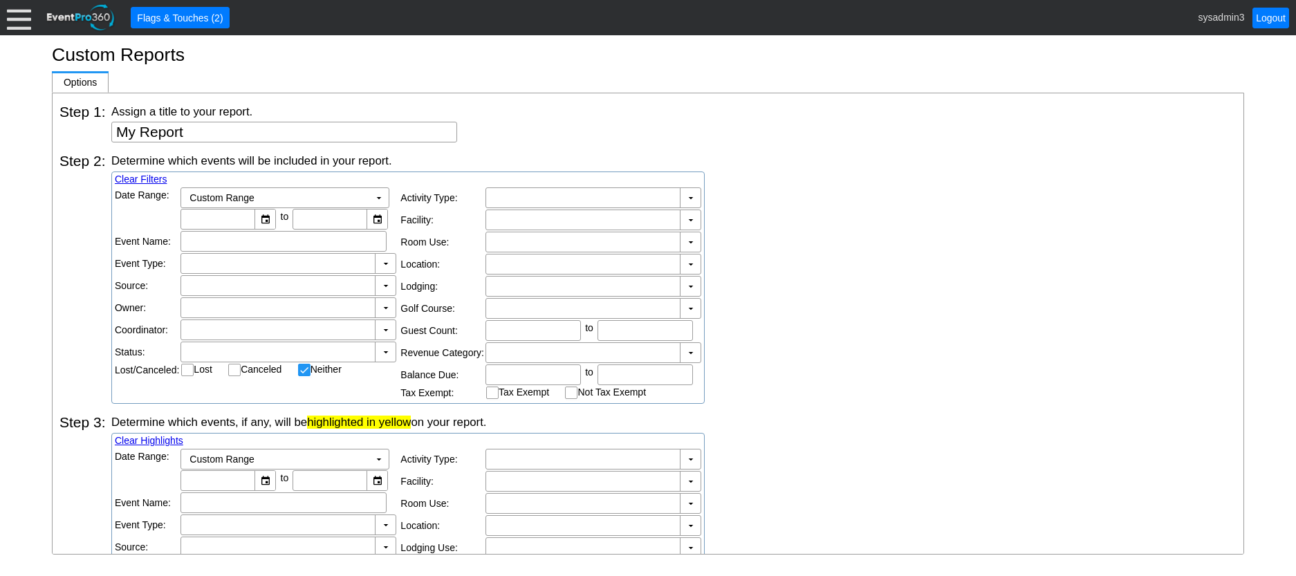
scroll to position [69, 0]
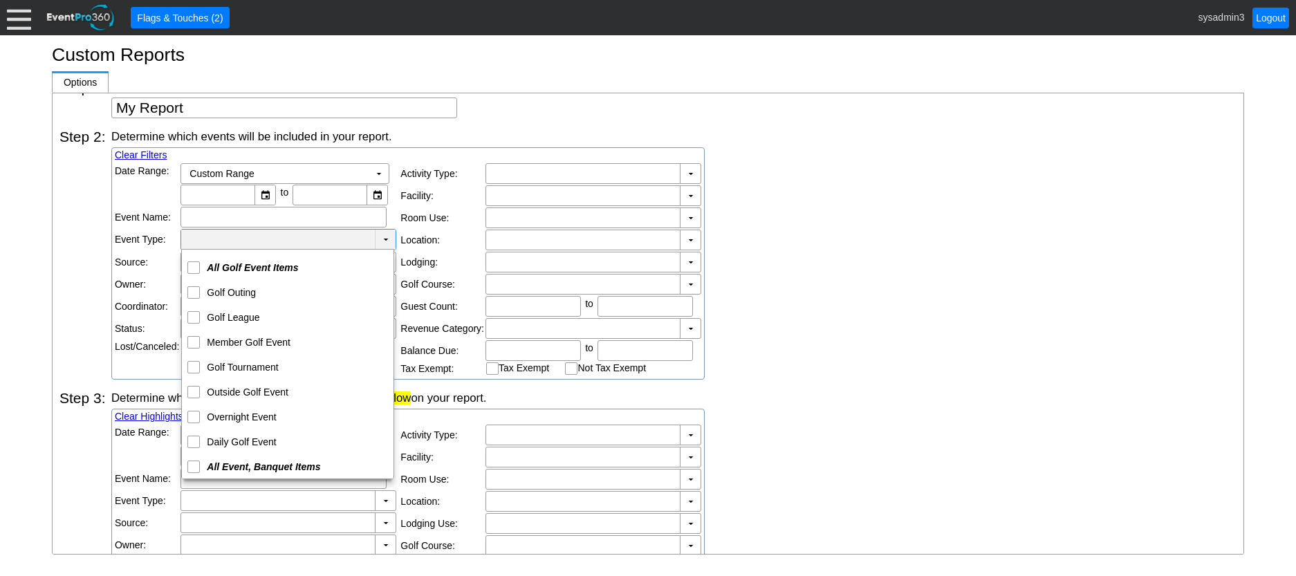
click at [379, 237] on td "▼" at bounding box center [385, 240] width 21 height 20
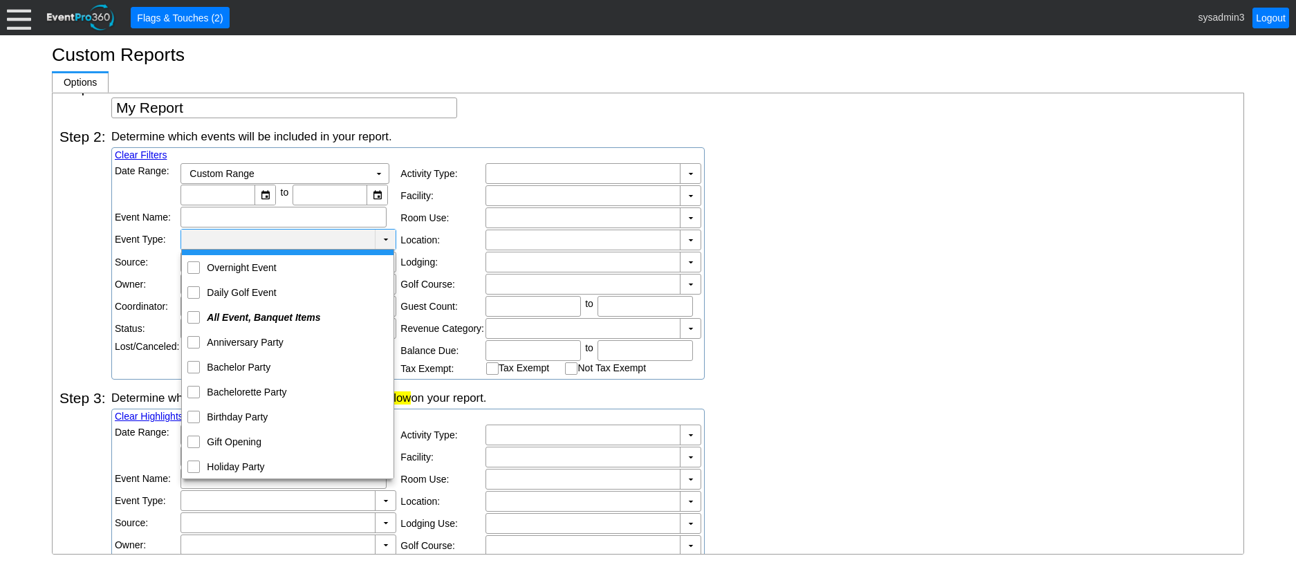
scroll to position [208, 0]
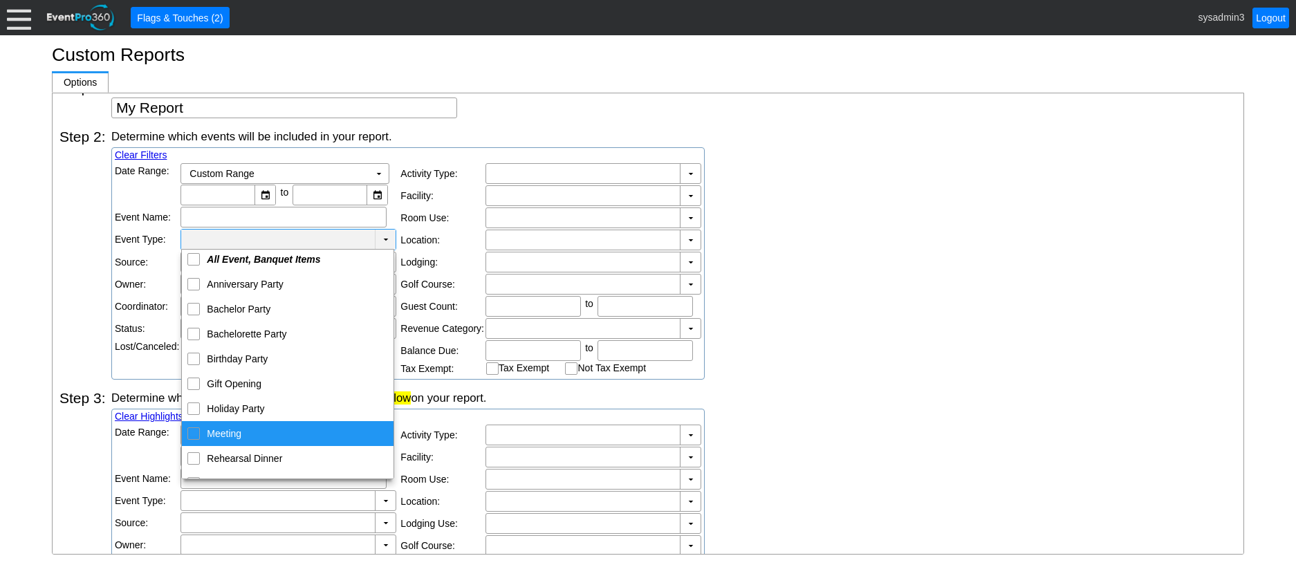
click at [196, 435] on input "Meeting" at bounding box center [194, 432] width 9 height 9
checkbox input "true"
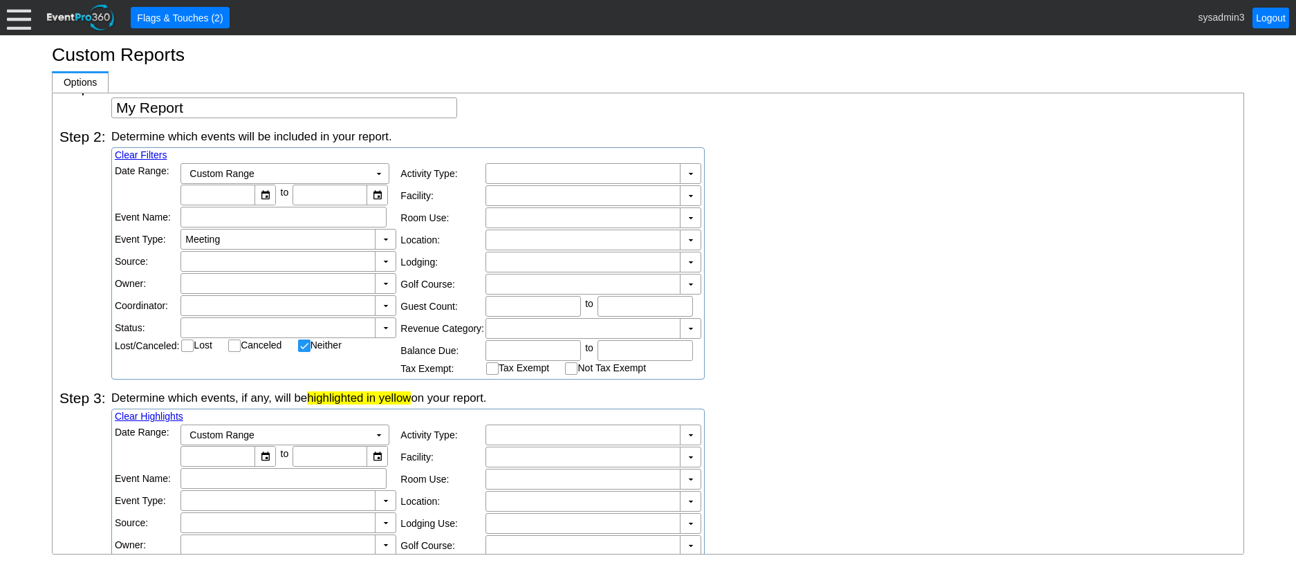
click at [908, 227] on div "Determine which events will be included in your report. Clear Filters Date Rang…" at bounding box center [673, 254] width 1125 height 251
click at [689, 236] on td "▼" at bounding box center [690, 240] width 21 height 20
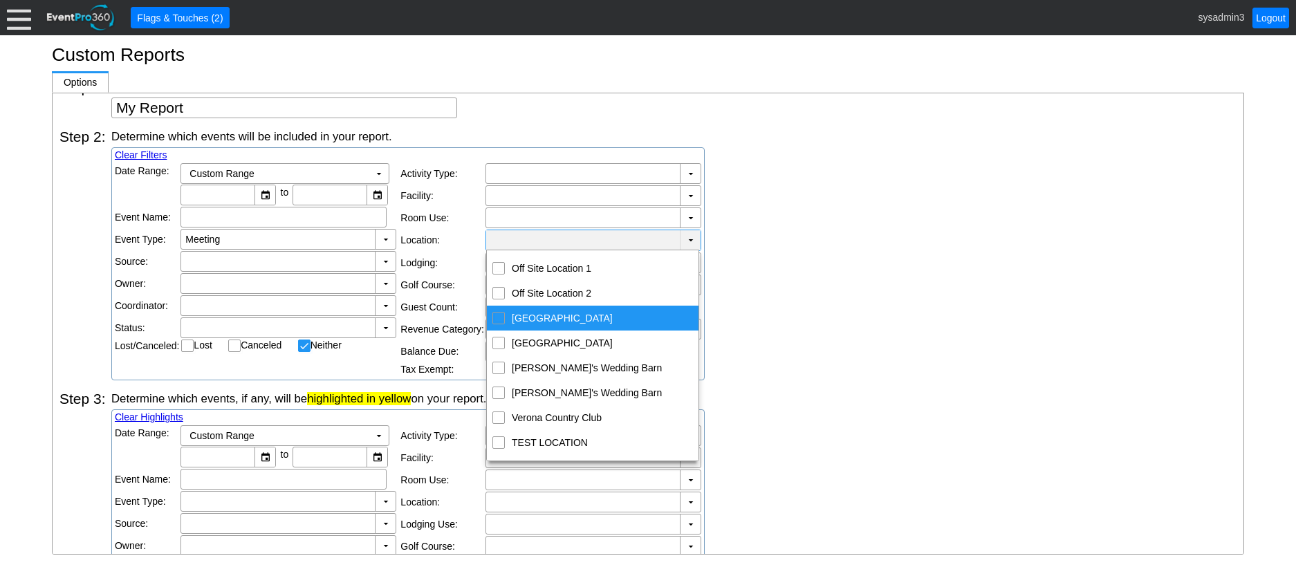
click at [501, 314] on input "Monona Convention Center" at bounding box center [499, 317] width 9 height 9
checkbox input "true"
checkbox input "false"
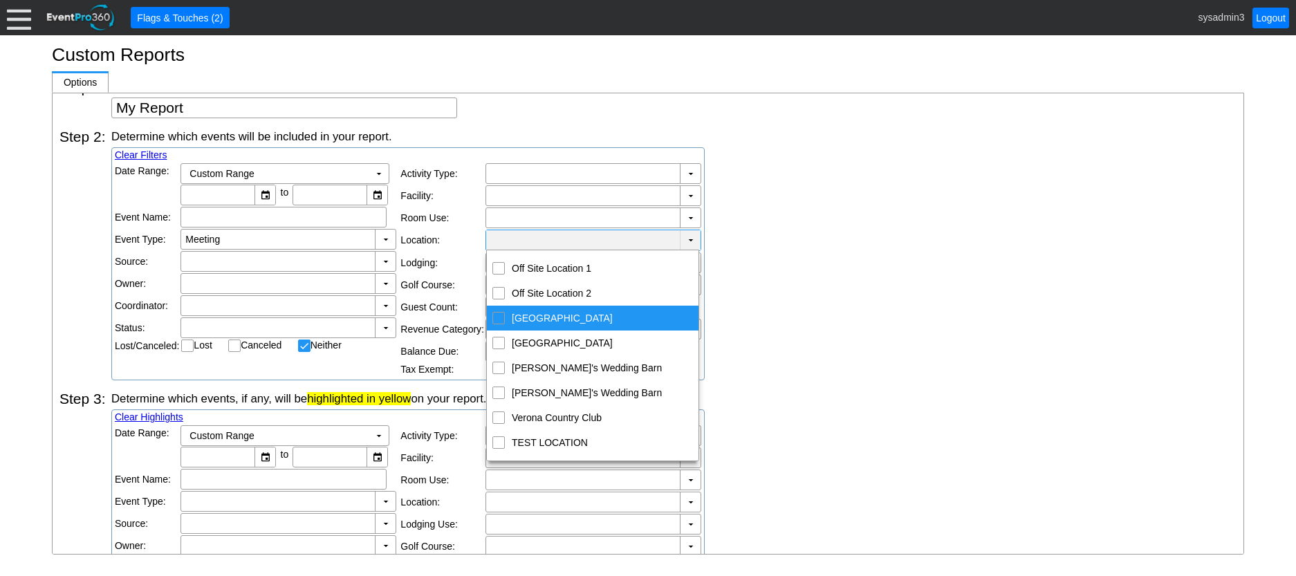
checkbox input "false"
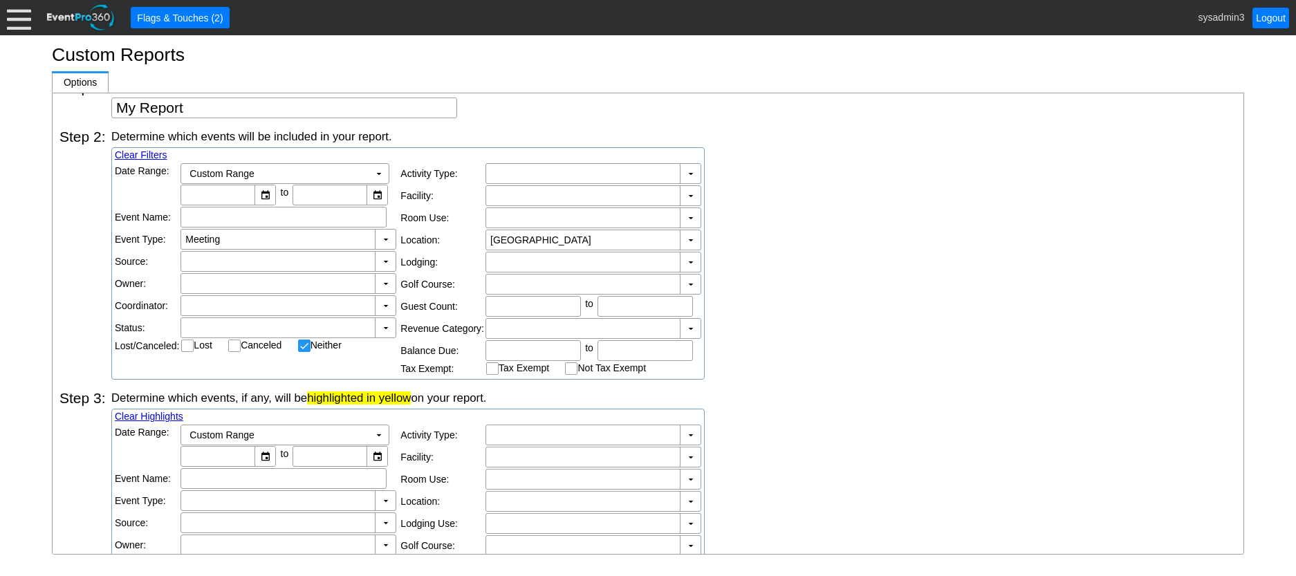
click at [778, 223] on div "Determine which events will be included in your report. Clear Filters Date Rang…" at bounding box center [673, 254] width 1125 height 251
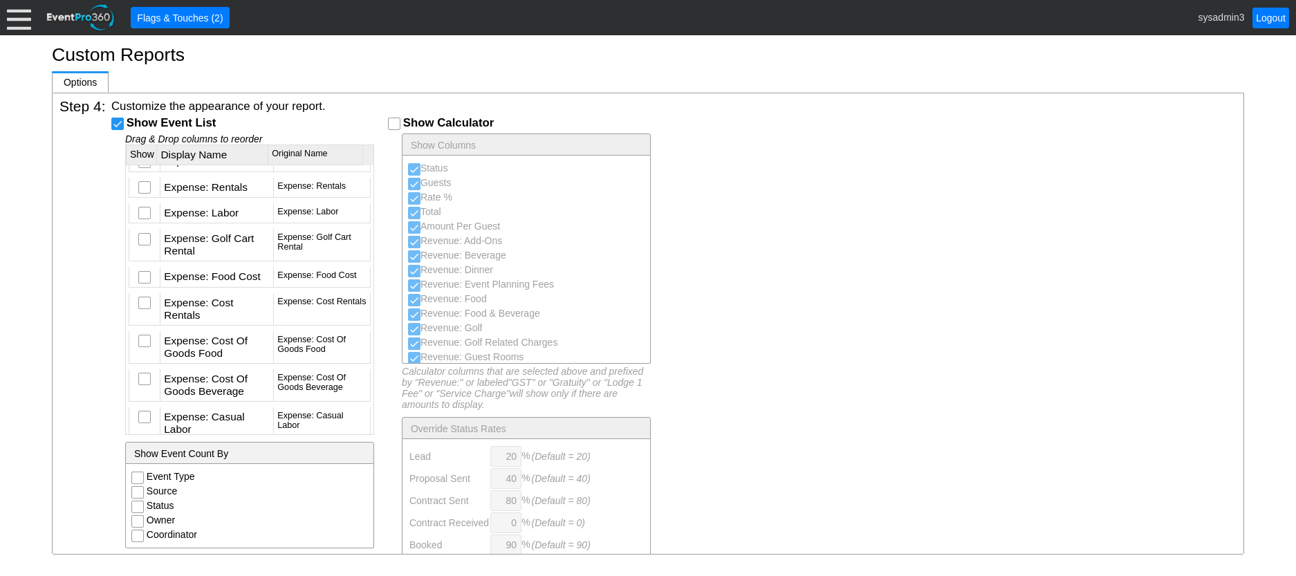
scroll to position [4225, 0]
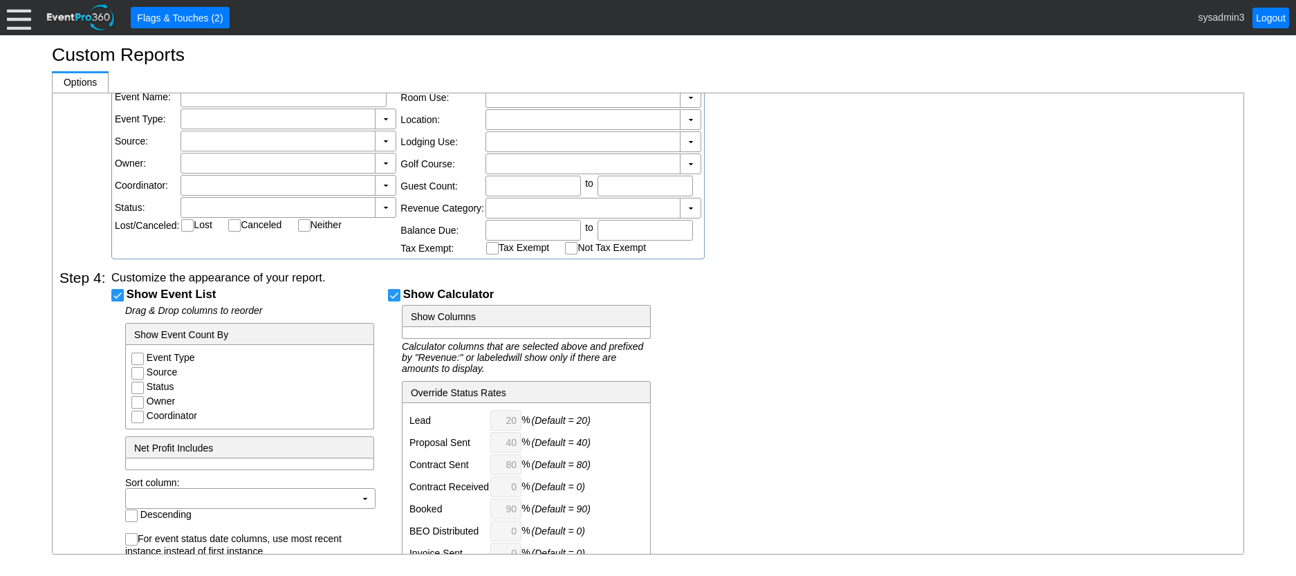
checkbox input "false"
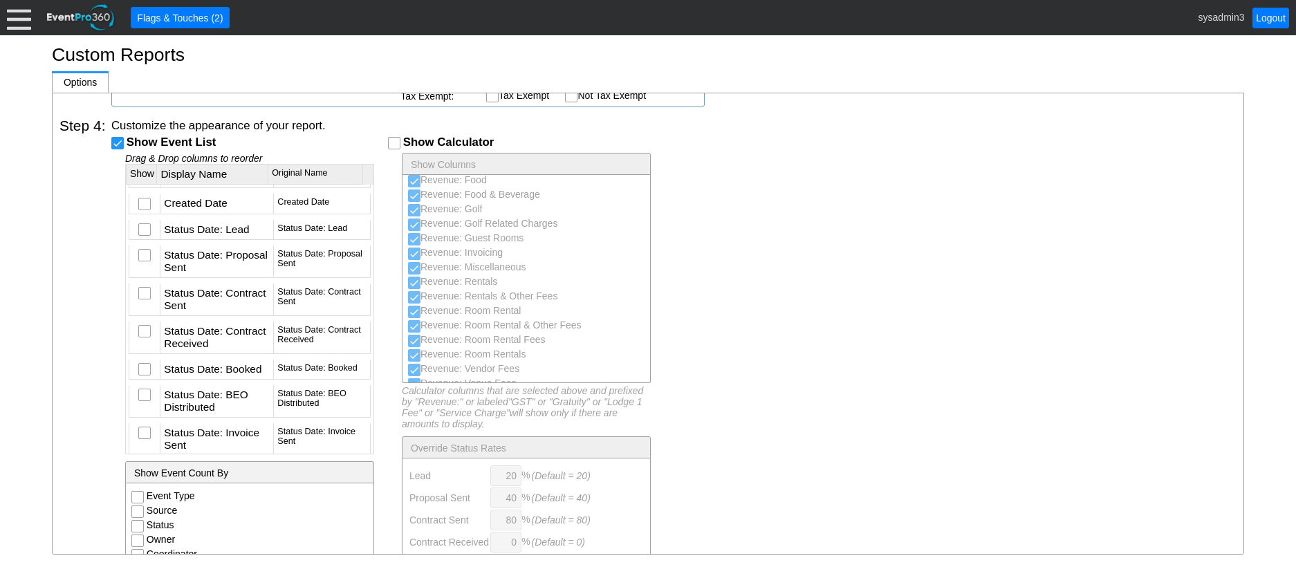
scroll to position [346, 0]
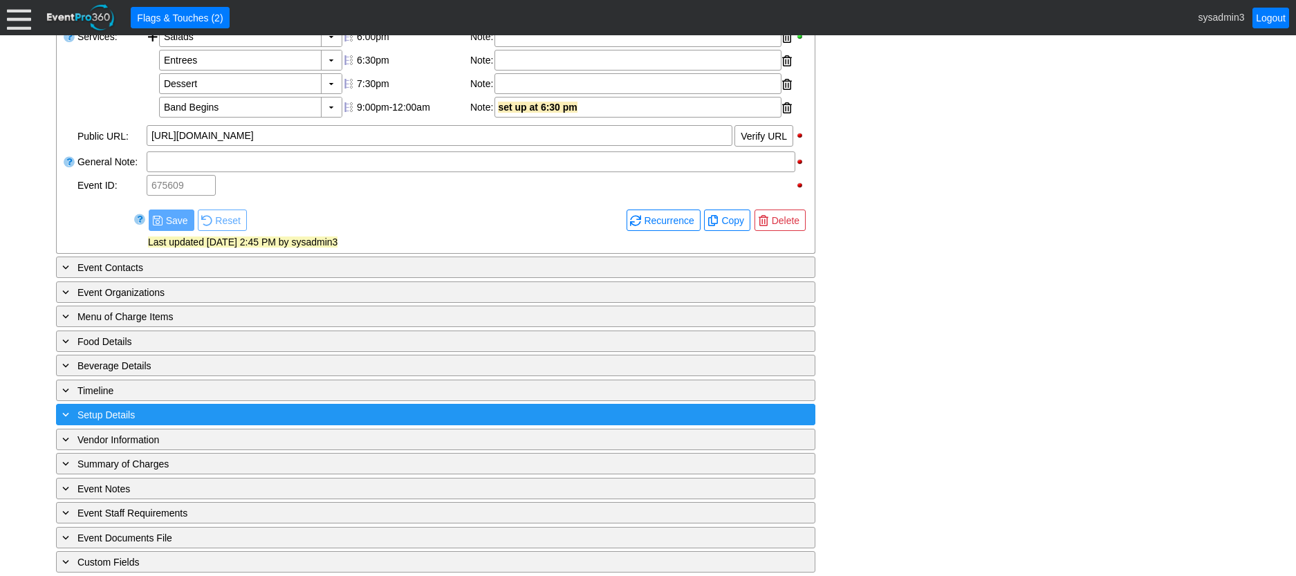
scroll to position [553, 0]
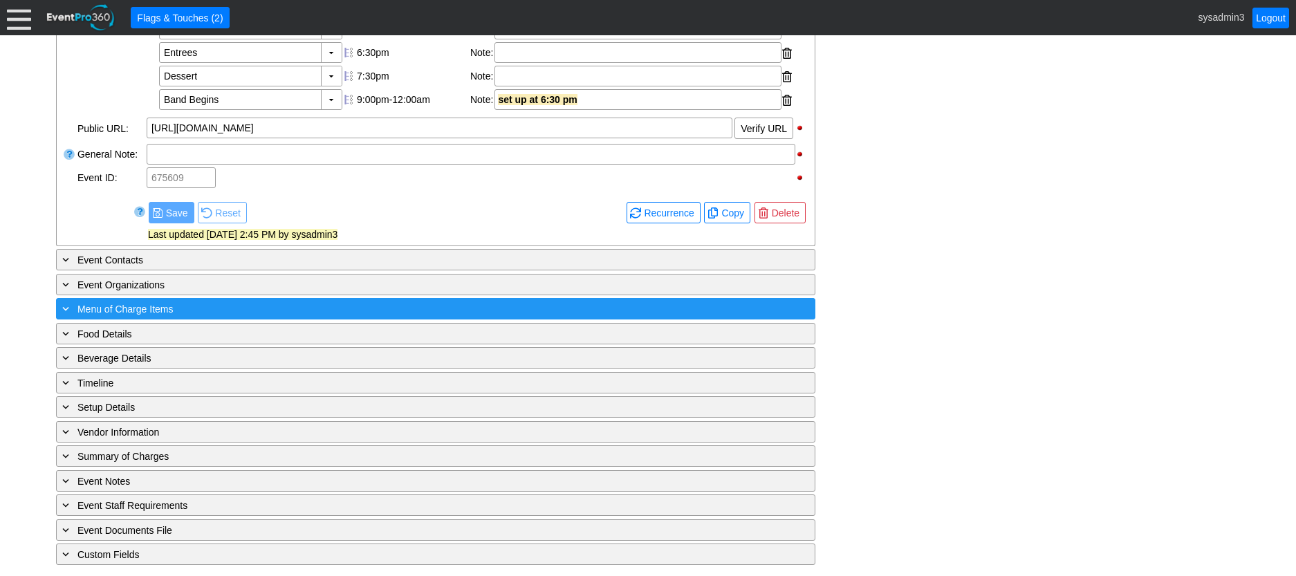
click at [206, 317] on div "+ Menu of Charge Items" at bounding box center [407, 309] width 696 height 16
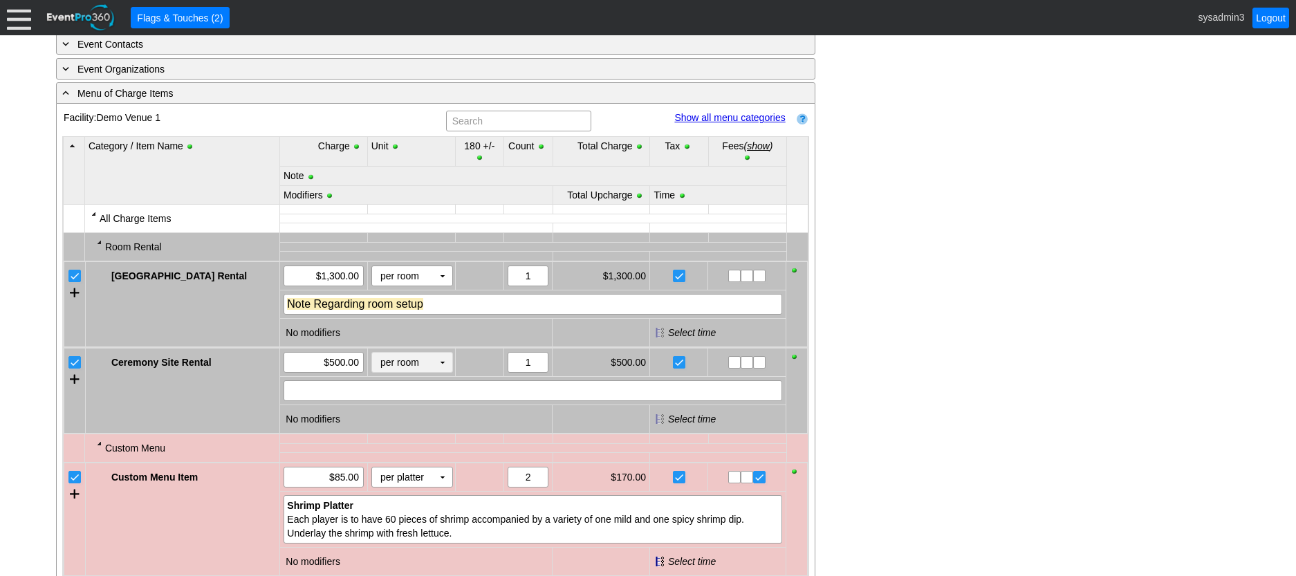
scroll to position [761, 0]
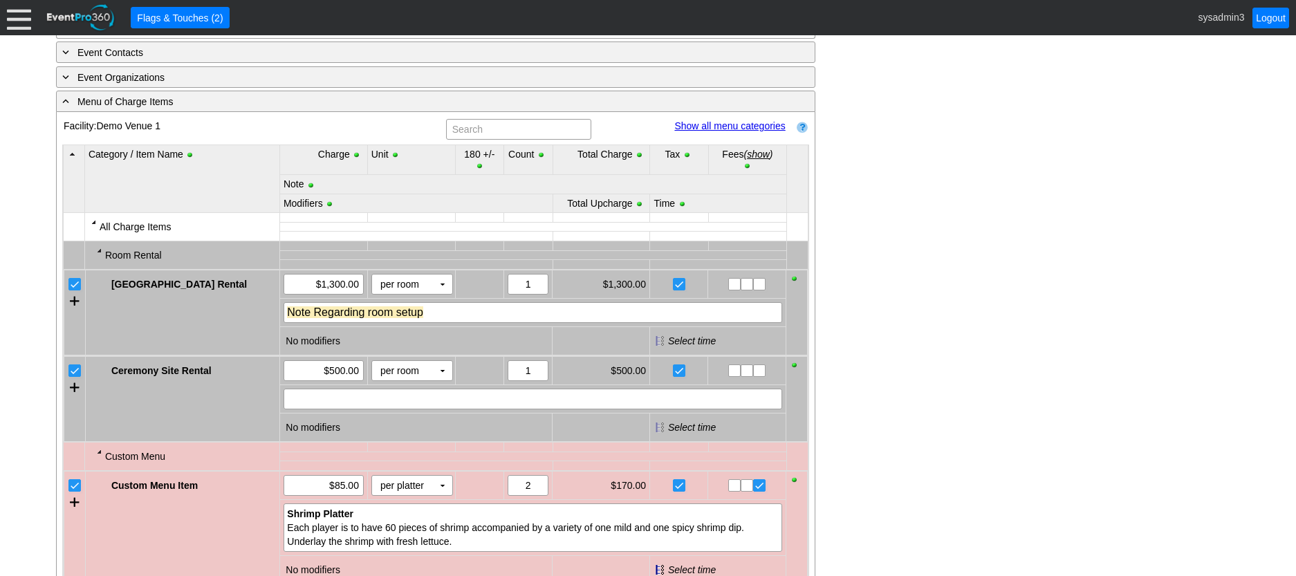
click at [720, 131] on link "Show all menu categories" at bounding box center [729, 125] width 111 height 11
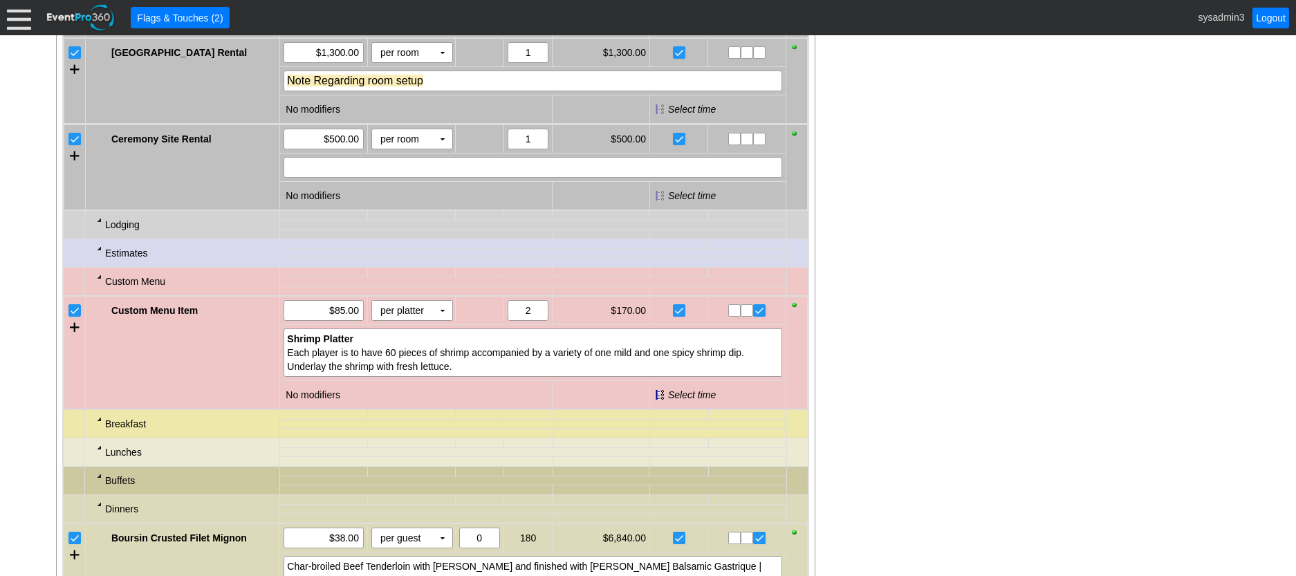
scroll to position [1038, 0]
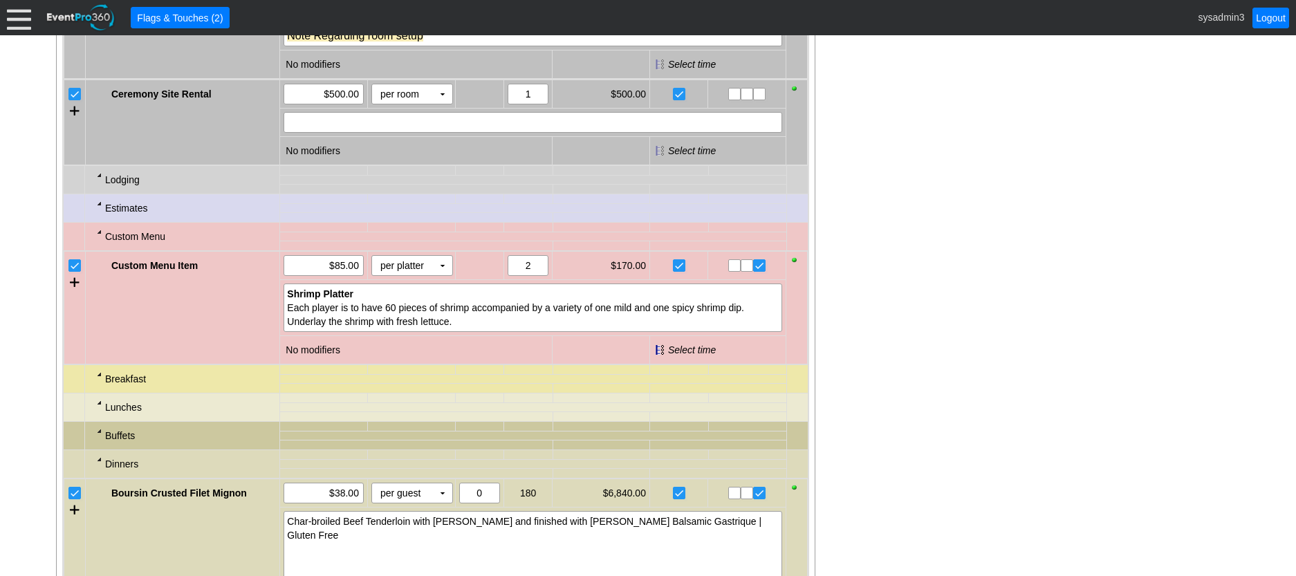
click at [95, 181] on div at bounding box center [99, 174] width 11 height 11
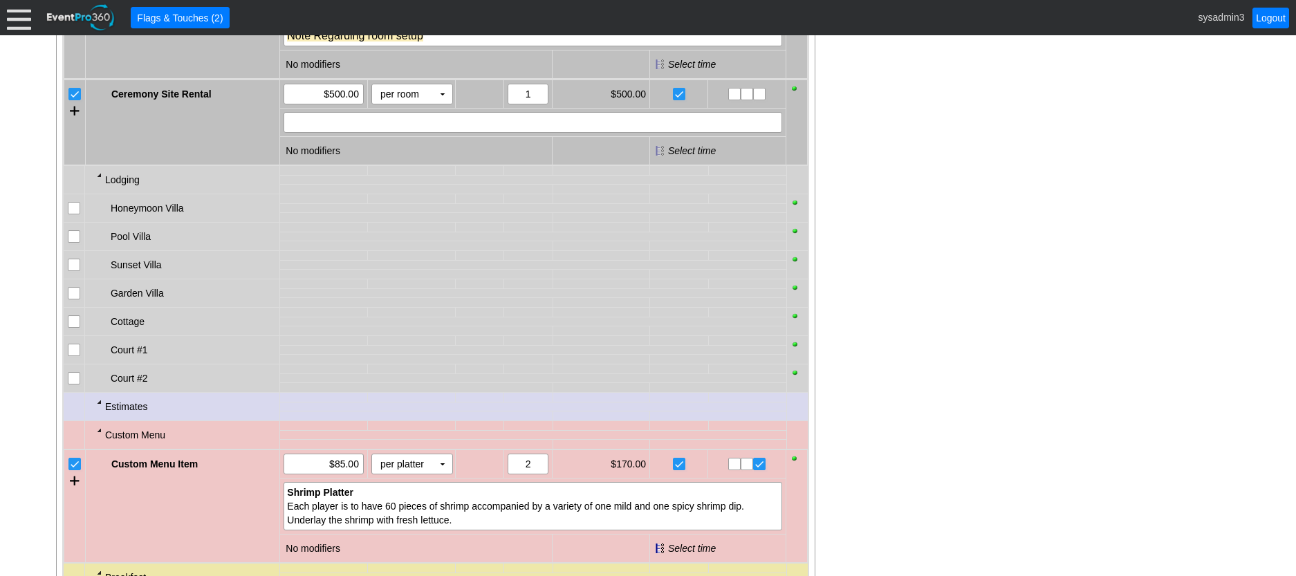
click at [72, 217] on input "checkbox" at bounding box center [75, 210] width 14 height 14
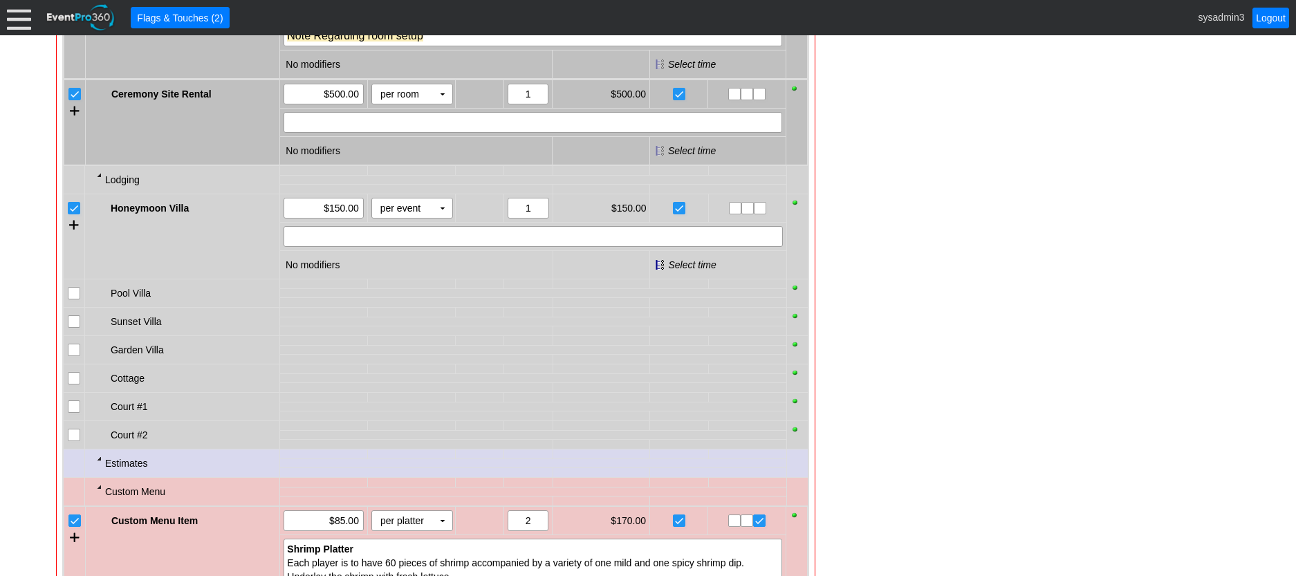
click at [71, 302] on input "checkbox" at bounding box center [75, 295] width 14 height 14
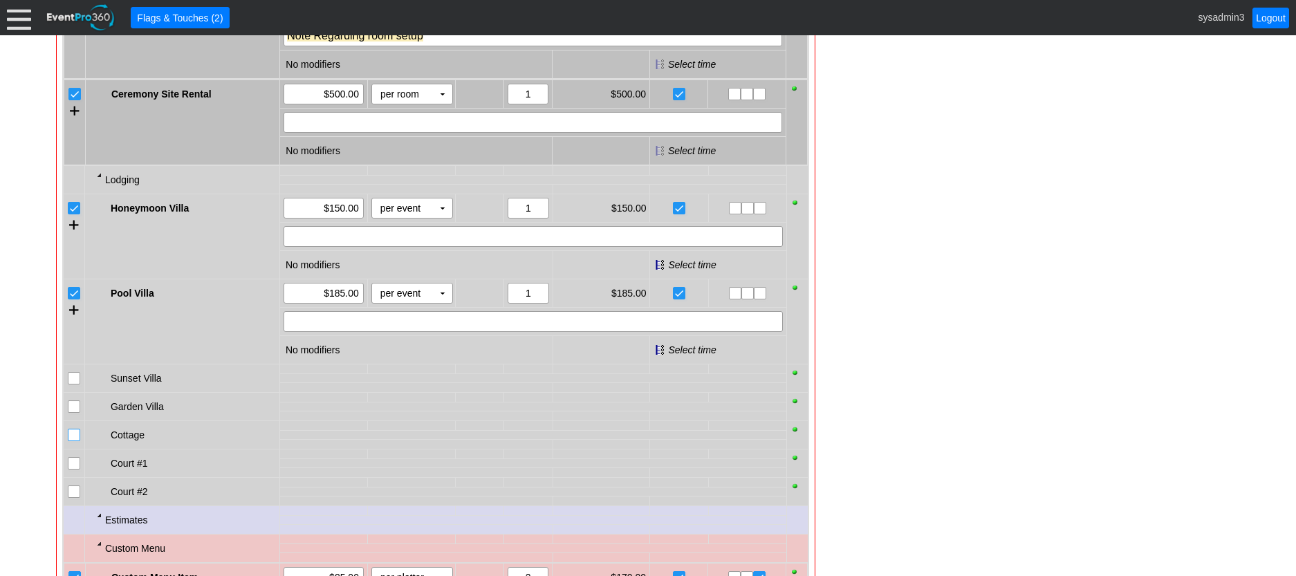
click at [73, 443] on input "checkbox" at bounding box center [75, 437] width 14 height 14
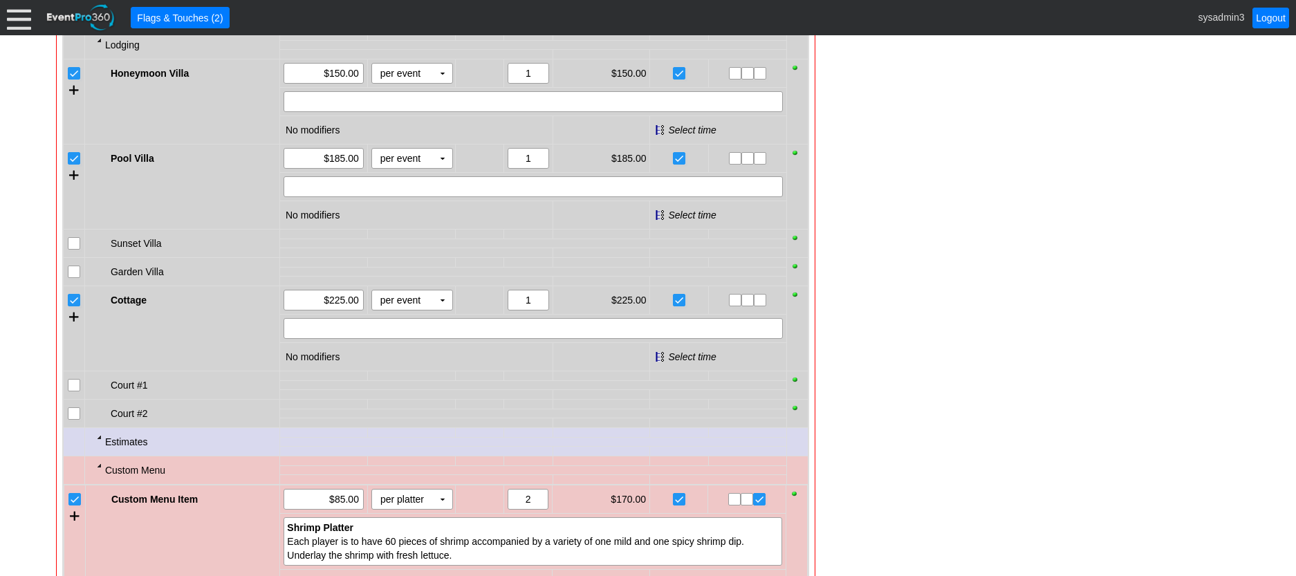
scroll to position [1176, 0]
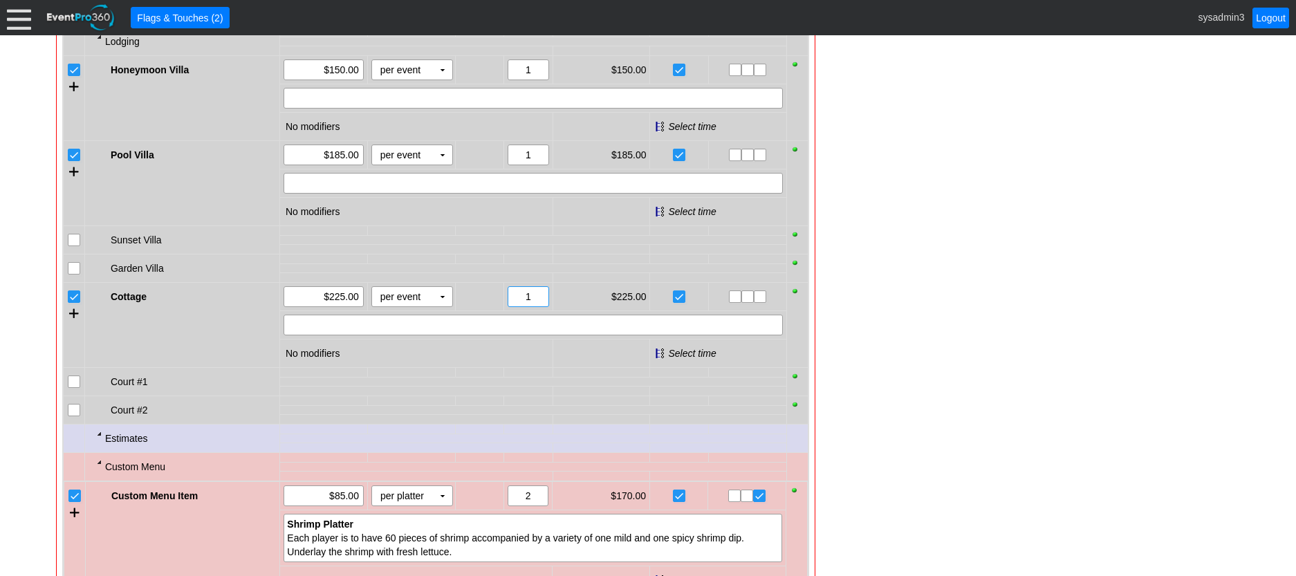
click at [540, 306] on input "1" at bounding box center [528, 296] width 31 height 19
type input "2"
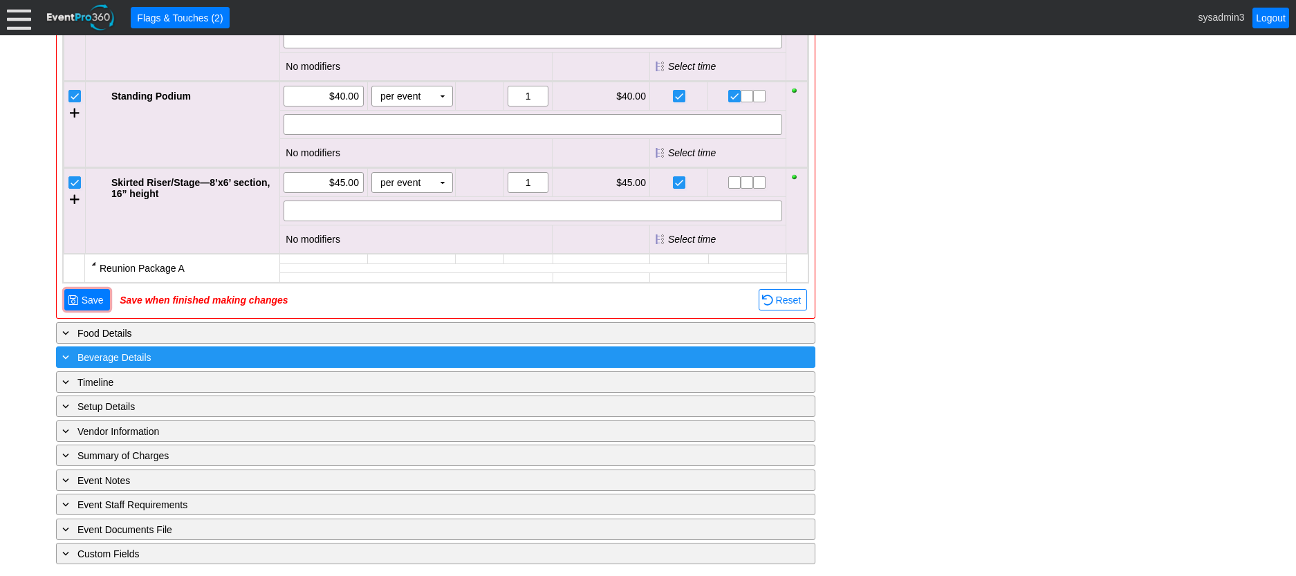
scroll to position [3005, 0]
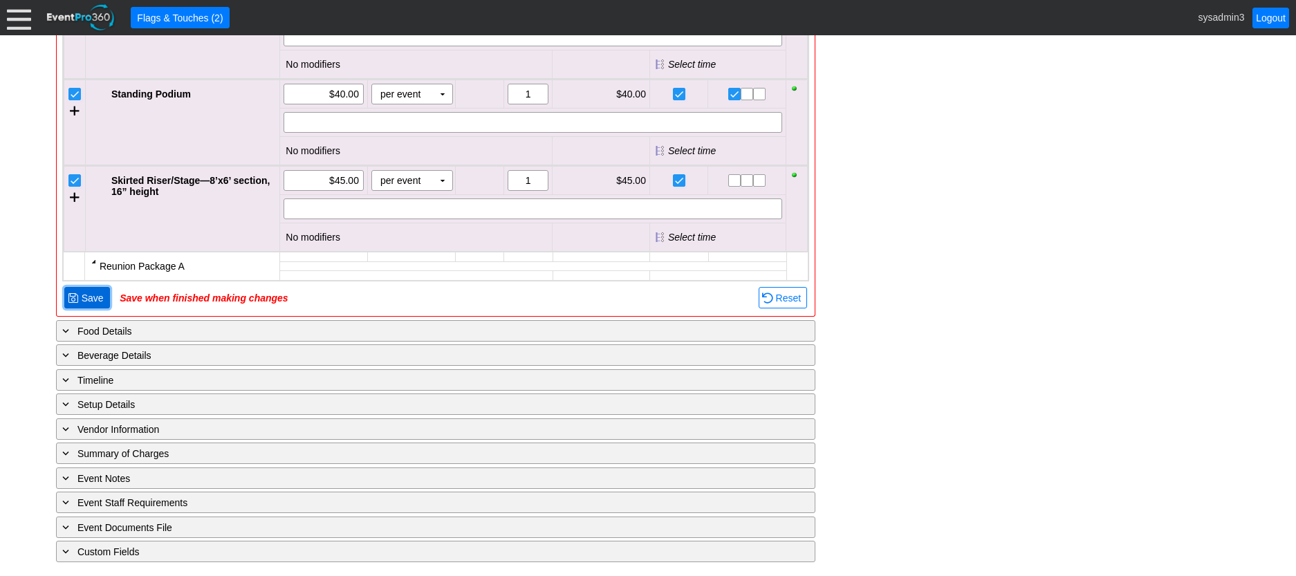
click at [102, 298] on span "Save" at bounding box center [93, 298] width 28 height 14
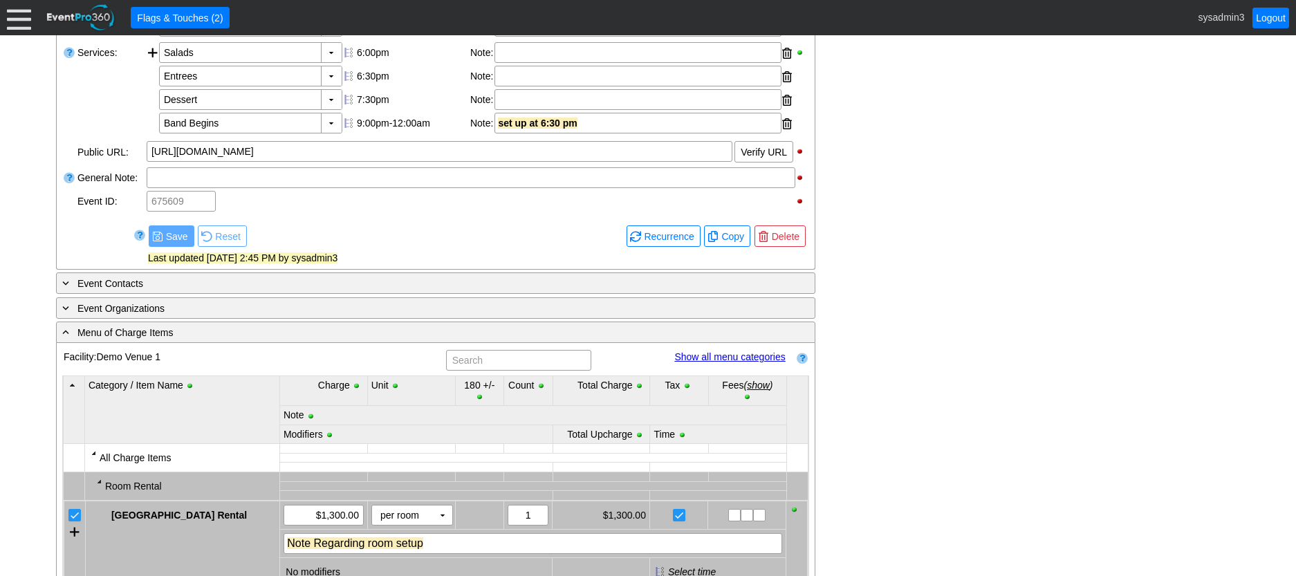
scroll to position [2288, 0]
